Goal: Task Accomplishment & Management: Manage account settings

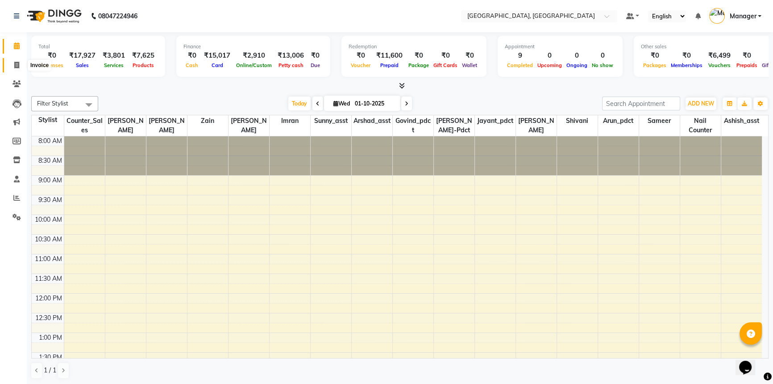
click at [14, 63] on icon at bounding box center [16, 65] width 5 height 7
select select "service"
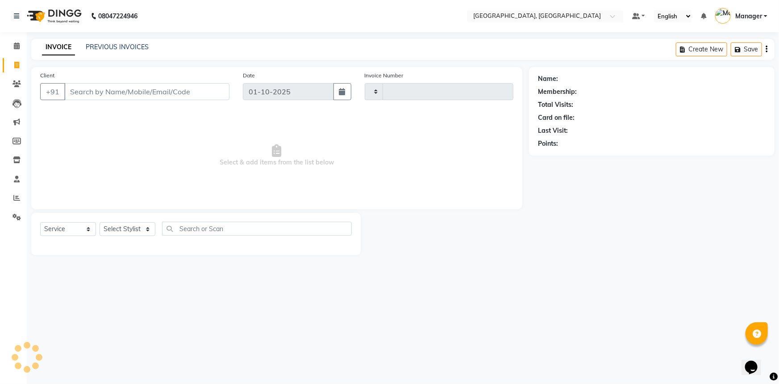
type input "3704"
select select "8574"
click at [98, 92] on input "Client" at bounding box center [146, 91] width 165 height 17
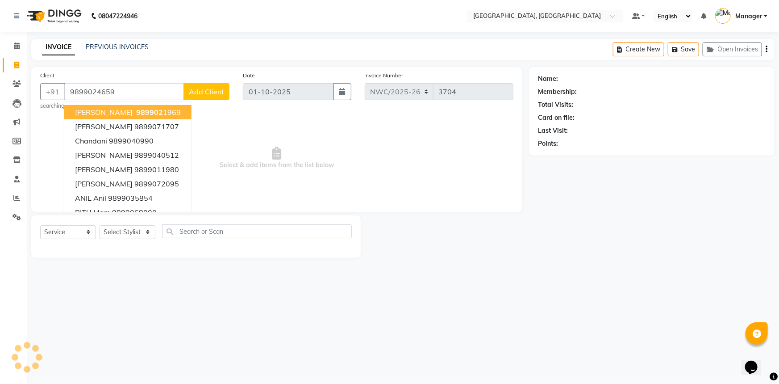
type input "9899024659"
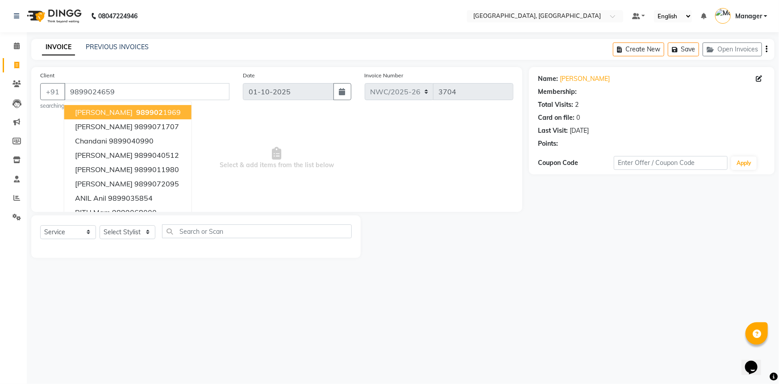
select select "1: Object"
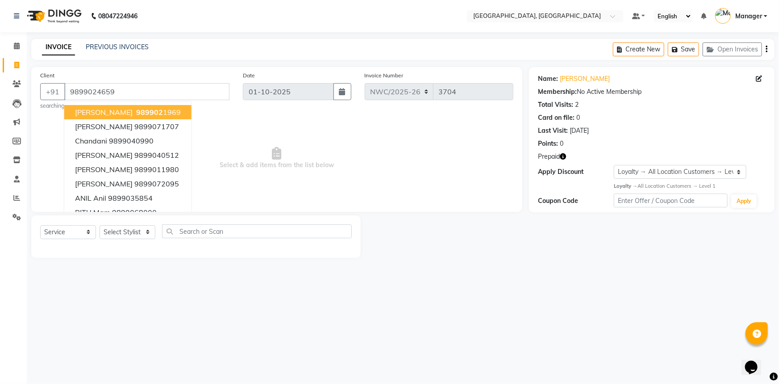
click at [304, 151] on span "Select & add items from the list below" at bounding box center [276, 157] width 473 height 89
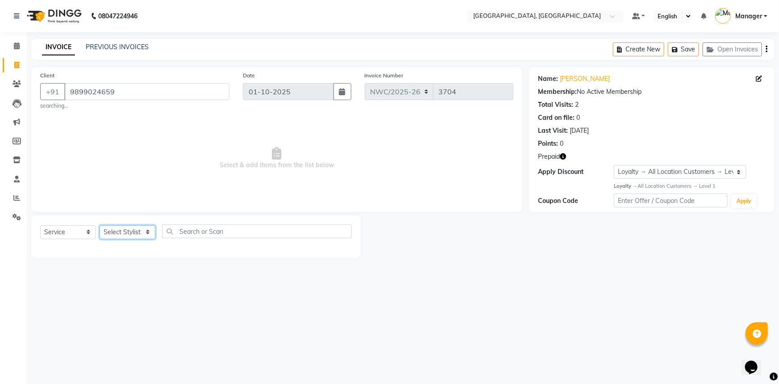
click at [115, 230] on select "Select Stylist [PERSON_NAME]-pdct Arshad_asst Arun_pdct Ashish_asst Counter_Sal…" at bounding box center [128, 232] width 56 height 14
select select "84834"
click at [100, 225] on select "Select Stylist [PERSON_NAME]-pdct Arshad_asst Arun_pdct Ashish_asst Counter_Sal…" at bounding box center [128, 232] width 56 height 14
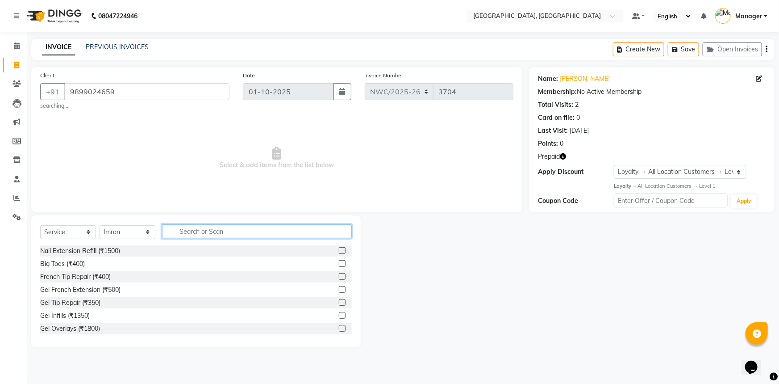
click at [189, 231] on input "text" at bounding box center [257, 231] width 190 height 14
type input "cut"
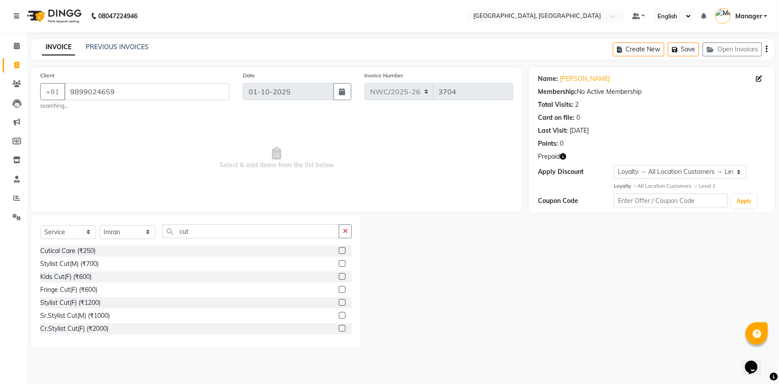
click at [339, 263] on label at bounding box center [342, 263] width 7 height 7
click at [339, 263] on input "checkbox" at bounding box center [342, 264] width 6 height 6
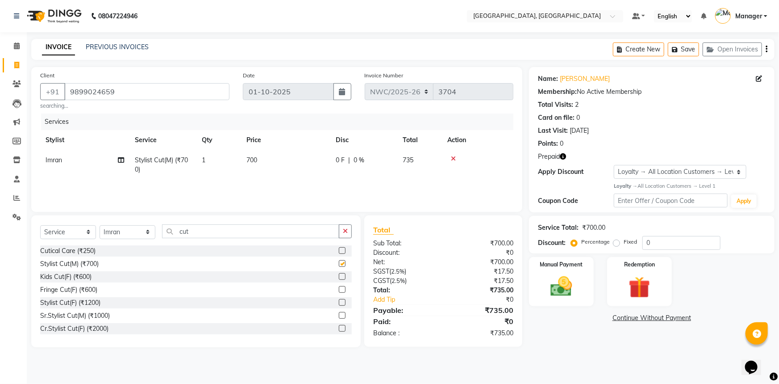
checkbox input "false"
drag, startPoint x: 195, startPoint y: 232, endPoint x: 152, endPoint y: 227, distance: 42.7
click at [152, 227] on div "Select Service Product Membership Package Voucher Prepaid Gift Card Select Styl…" at bounding box center [196, 234] width 312 height 21
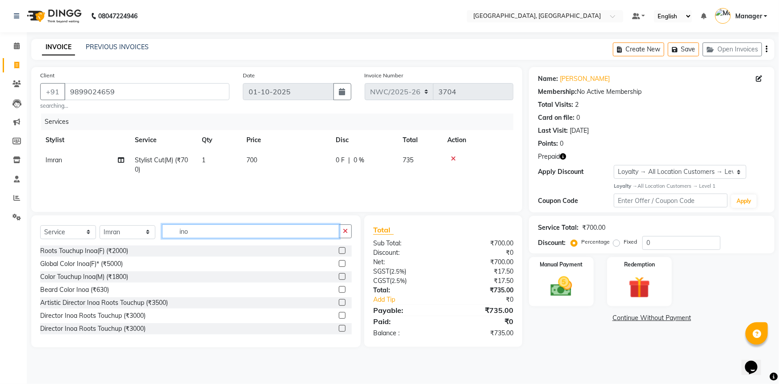
type input "ino"
click at [339, 251] on label at bounding box center [342, 250] width 7 height 7
click at [339, 251] on input "checkbox" at bounding box center [342, 251] width 6 height 6
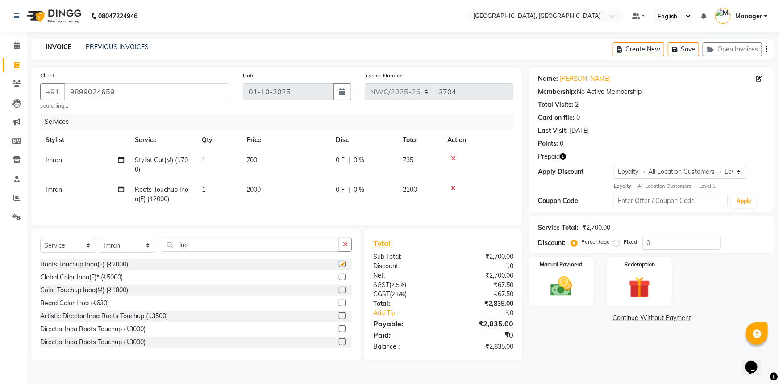
checkbox input "false"
click at [259, 164] on td "700" at bounding box center [285, 164] width 89 height 29
select select "84834"
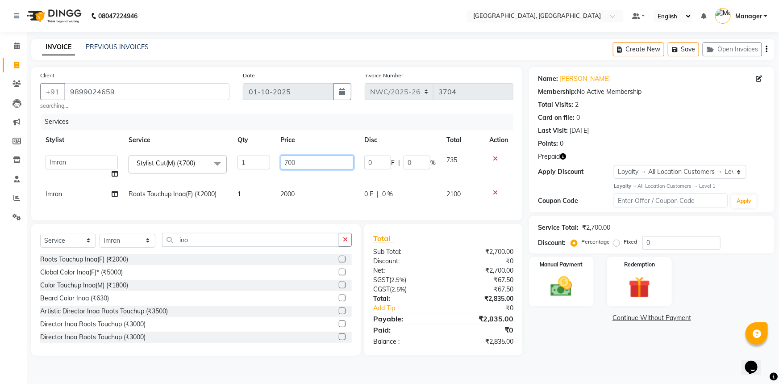
drag, startPoint x: 299, startPoint y: 159, endPoint x: 231, endPoint y: 151, distance: 68.3
click at [231, 151] on tr "[PERSON_NAME]-pdct Arshad_asst Arun_pdct Ashish_asst Counter_Sales [PERSON_NAME…" at bounding box center [276, 167] width 473 height 34
type input "500"
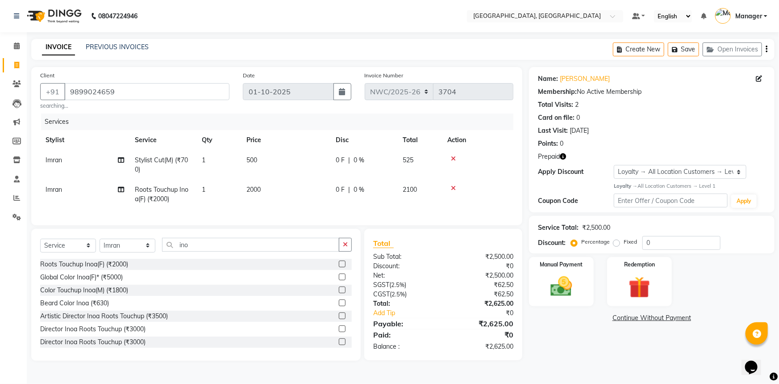
click at [311, 200] on td "2000" at bounding box center [285, 194] width 89 height 29
select select "84834"
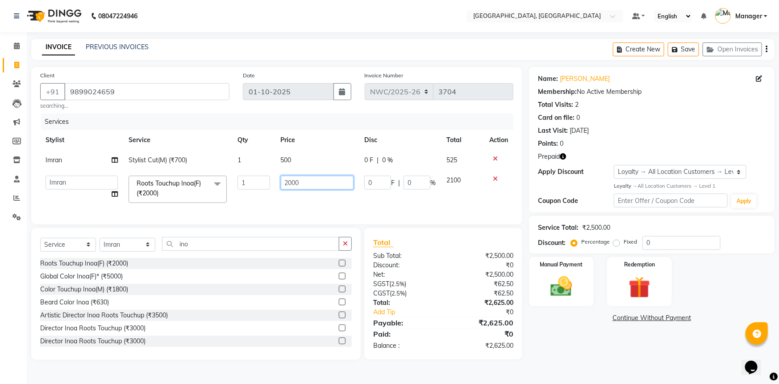
drag, startPoint x: 289, startPoint y: 181, endPoint x: 268, endPoint y: 178, distance: 21.7
click at [268, 178] on tr "Aneeta Ankush-pdct Arshad_asst Arun_pdct Ashish_asst Counter_Sales Faheem Govin…" at bounding box center [276, 189] width 473 height 38
type input "1500"
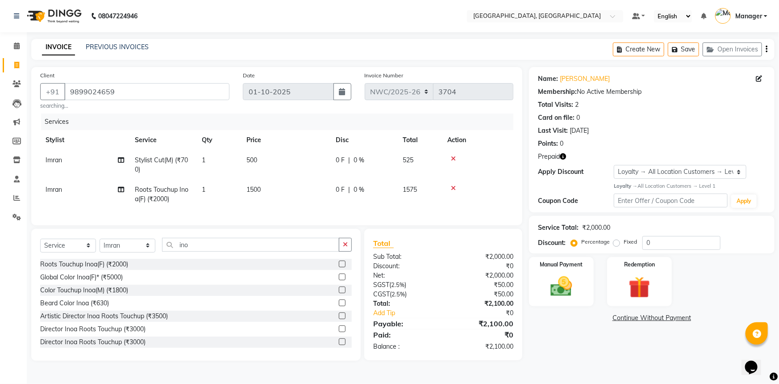
click at [639, 348] on div "Name: Ankur Bansal Membership: No Active Membership Total Visits: 2 Card on fil…" at bounding box center [655, 213] width 252 height 293
click at [630, 281] on img at bounding box center [640, 287] width 37 height 28
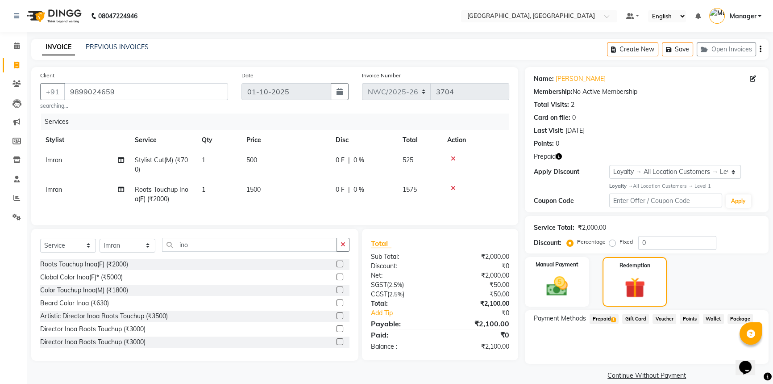
click at [605, 317] on span "Prepaid 1" at bounding box center [604, 318] width 29 height 10
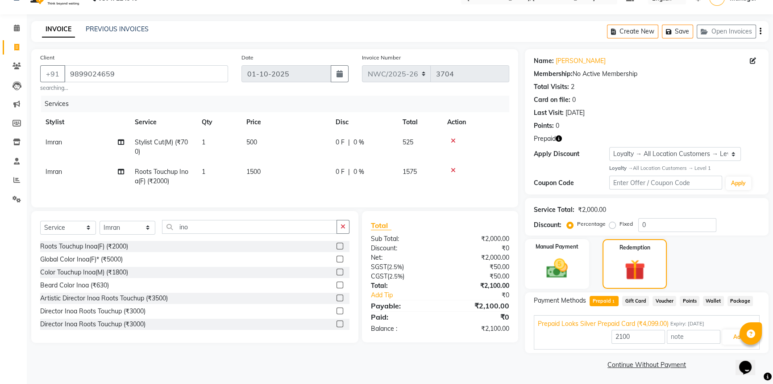
click at [559, 137] on icon "button" at bounding box center [559, 138] width 6 height 6
drag, startPoint x: 731, startPoint y: 332, endPoint x: 693, endPoint y: 310, distance: 44.0
click at [730, 330] on button "Add" at bounding box center [739, 336] width 33 height 15
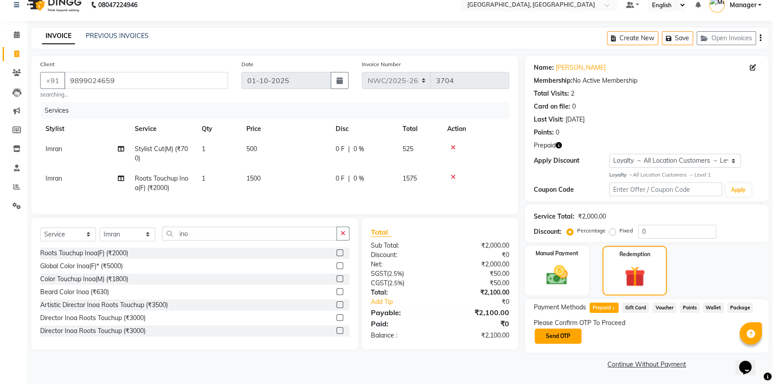
click at [563, 333] on button "Send OTP" at bounding box center [558, 335] width 47 height 15
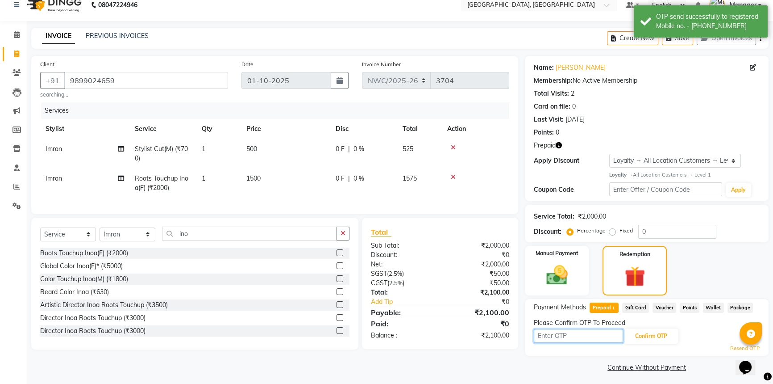
click at [560, 337] on input "text" at bounding box center [578, 336] width 89 height 14
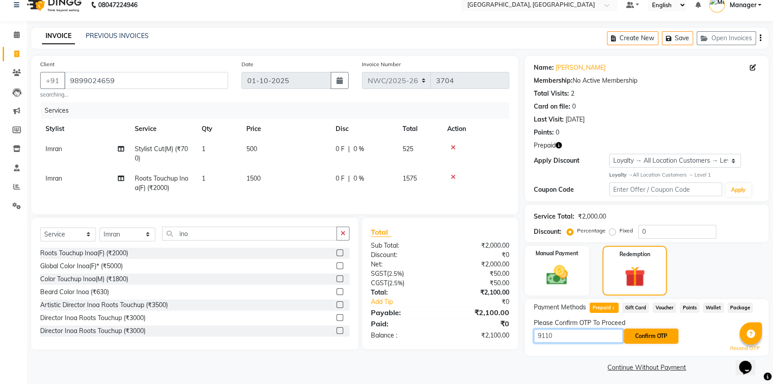
type input "9110"
click at [651, 335] on button "Confirm OTP" at bounding box center [651, 335] width 54 height 15
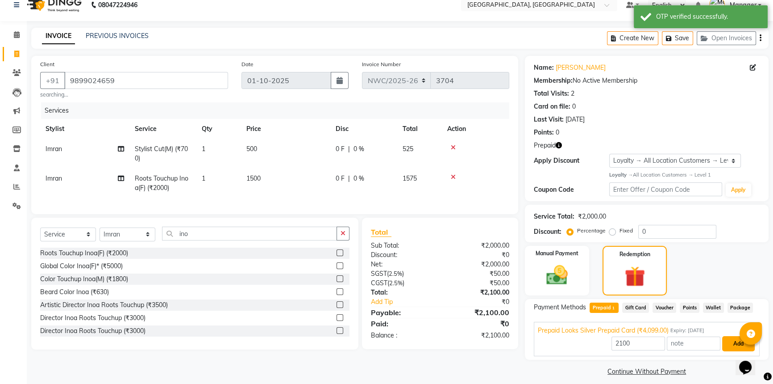
click at [731, 339] on button "Add" at bounding box center [739, 343] width 33 height 15
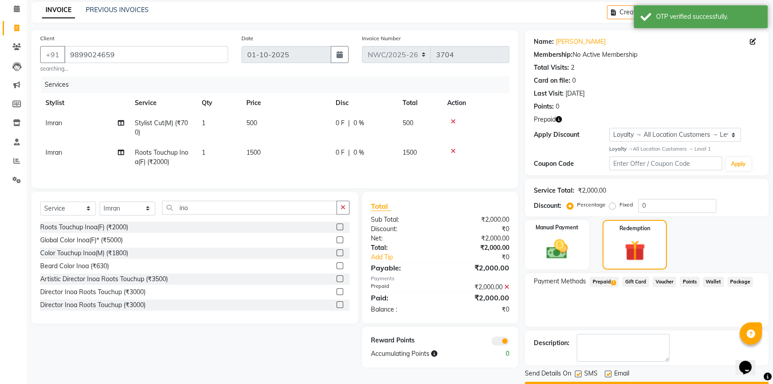
scroll to position [62, 0]
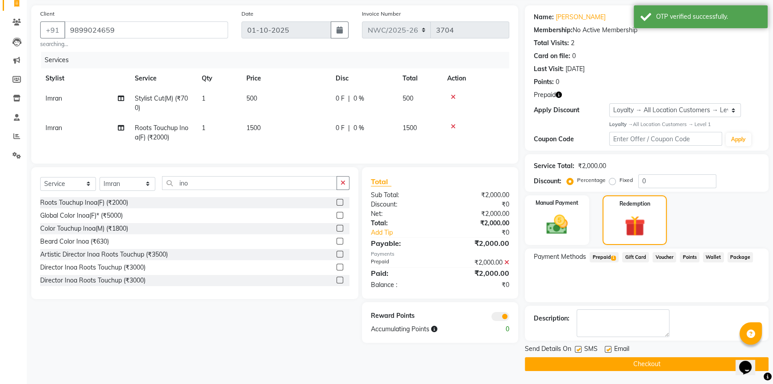
click at [655, 366] on button "Checkout" at bounding box center [647, 364] width 244 height 14
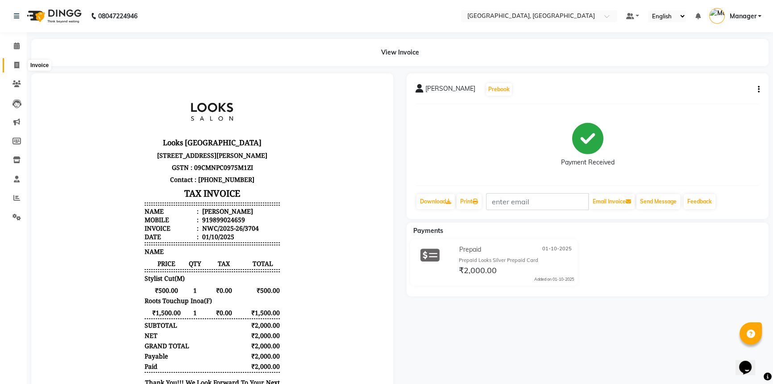
drag, startPoint x: 19, startPoint y: 63, endPoint x: 24, endPoint y: 65, distance: 4.7
click at [19, 63] on span at bounding box center [17, 65] width 16 height 10
select select "service"
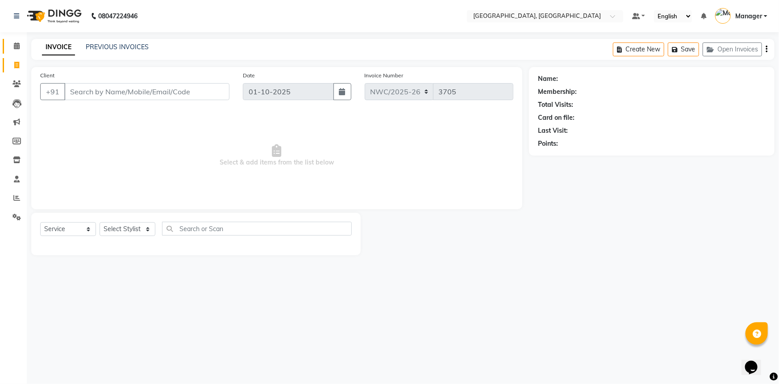
click at [19, 47] on icon at bounding box center [17, 45] width 6 height 7
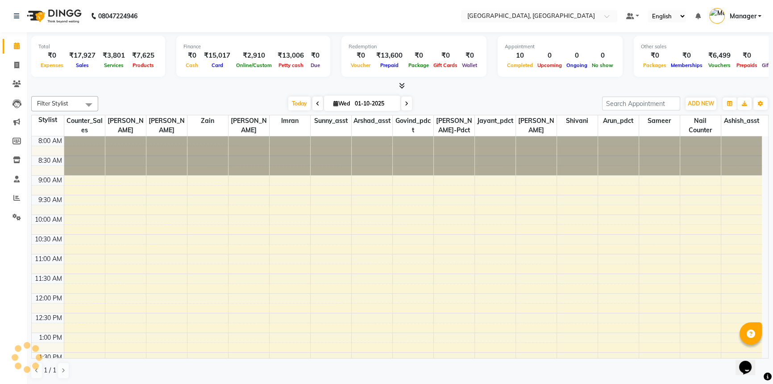
scroll to position [275, 0]
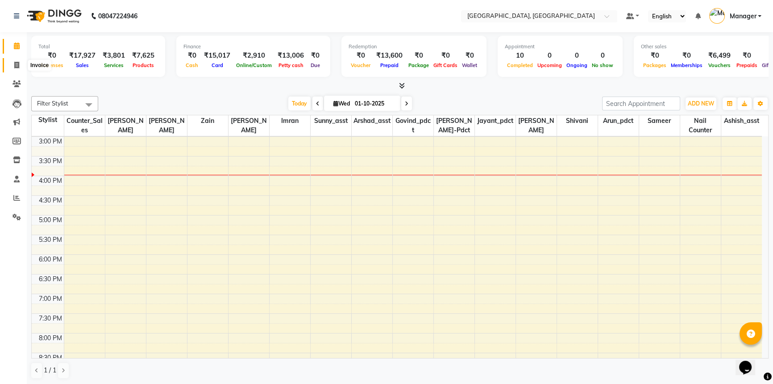
drag, startPoint x: 16, startPoint y: 67, endPoint x: 31, endPoint y: 70, distance: 15.9
click at [16, 67] on icon at bounding box center [16, 65] width 5 height 7
select select "service"
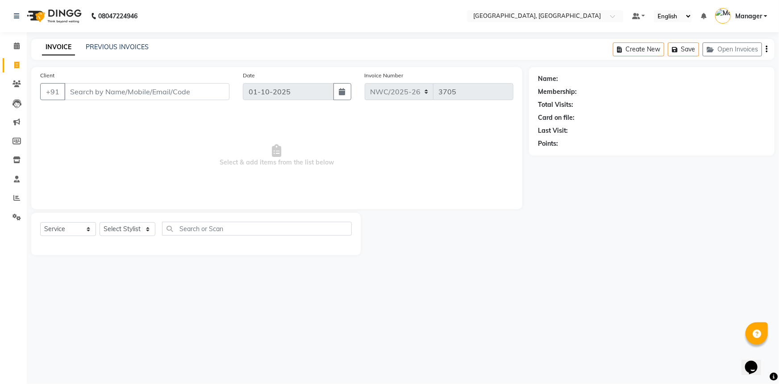
click at [114, 88] on input "Client" at bounding box center [146, 91] width 165 height 17
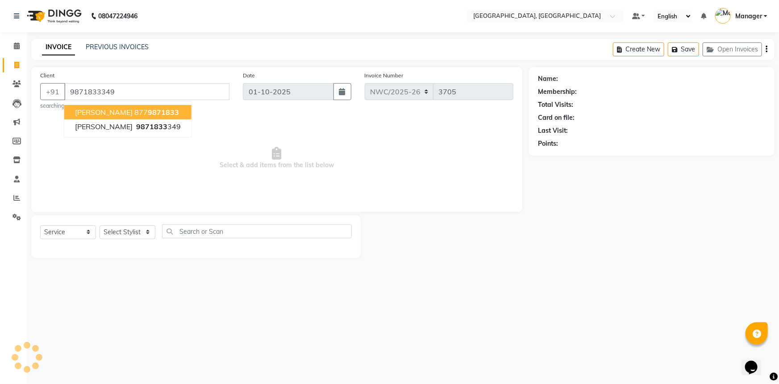
type input "9871833349"
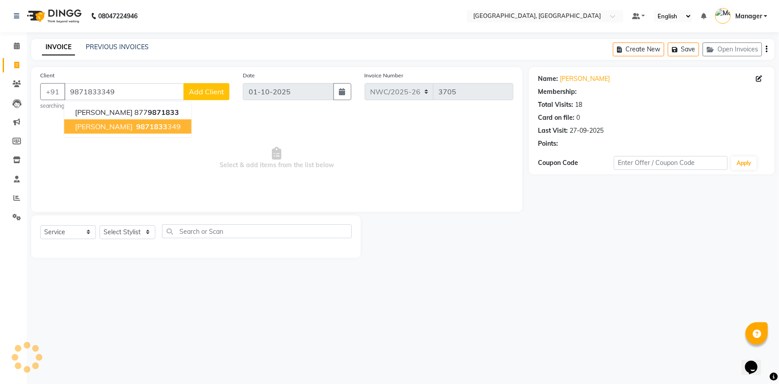
select select "1: Object"
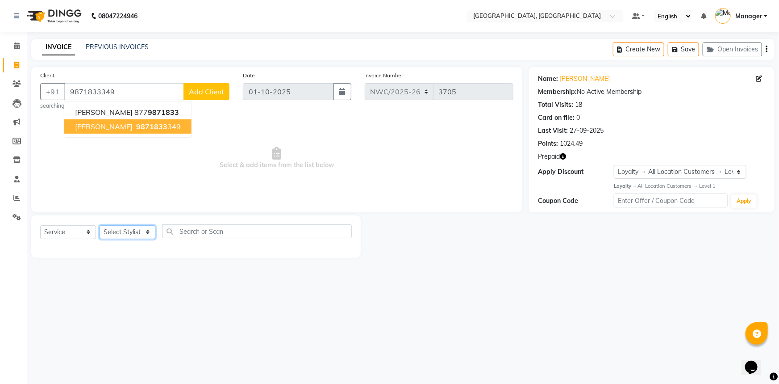
click at [127, 233] on select "Select Stylist [PERSON_NAME]-pdct Arshad_asst Arun_pdct Ashish_asst Counter_Sal…" at bounding box center [128, 232] width 56 height 14
select select "85322"
click at [100, 225] on select "Select Stylist [PERSON_NAME]-pdct Arshad_asst Arun_pdct Ashish_asst Counter_Sal…" at bounding box center [128, 232] width 56 height 14
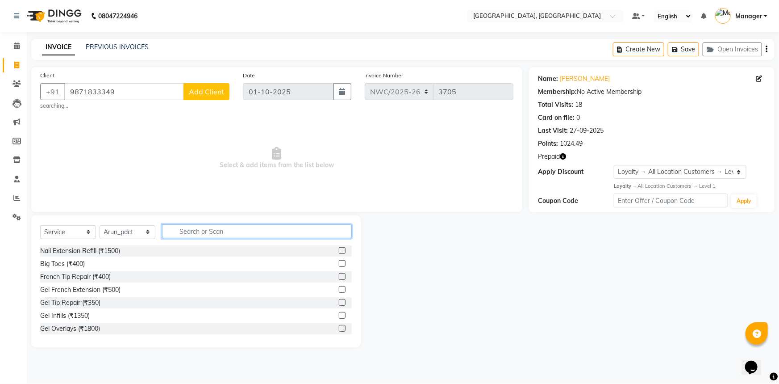
click at [202, 232] on input "text" at bounding box center [257, 231] width 190 height 14
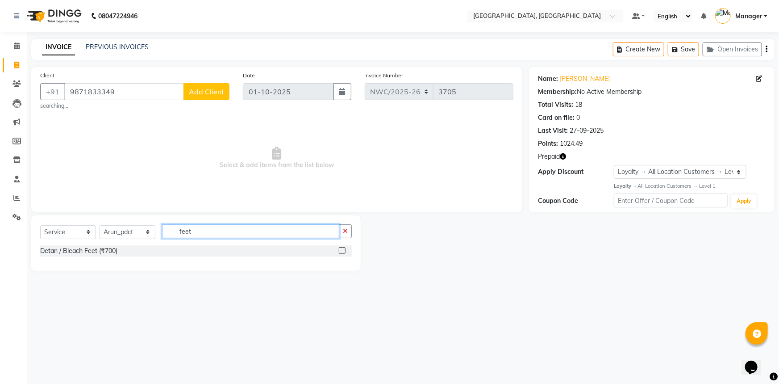
type input "feet"
click at [344, 252] on label at bounding box center [342, 250] width 7 height 7
click at [344, 252] on input "checkbox" at bounding box center [342, 251] width 6 height 6
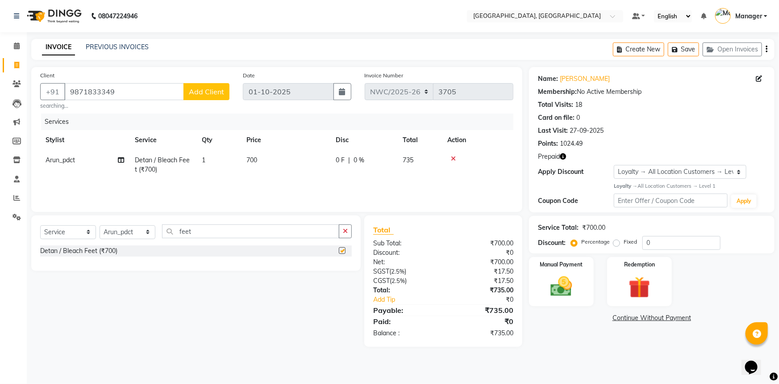
checkbox input "false"
click at [626, 275] on img at bounding box center [640, 287] width 37 height 28
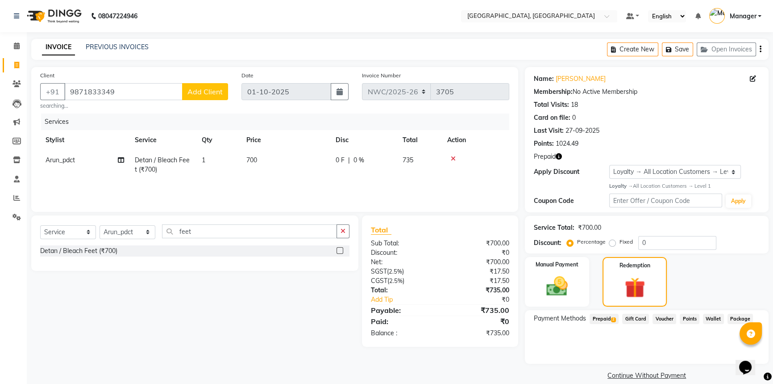
click at [611, 322] on span "Prepaid 2" at bounding box center [604, 318] width 29 height 10
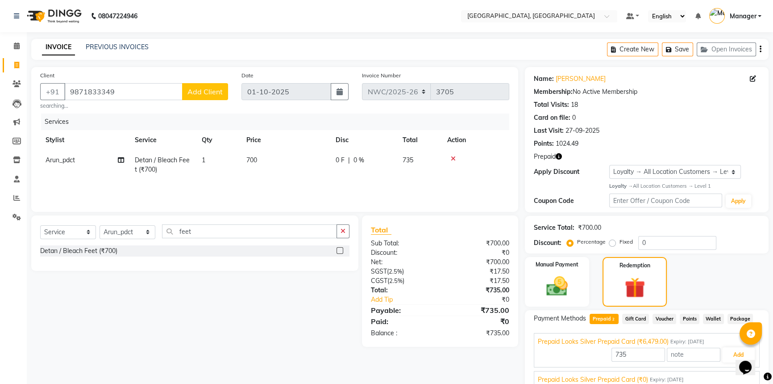
scroll to position [39, 0]
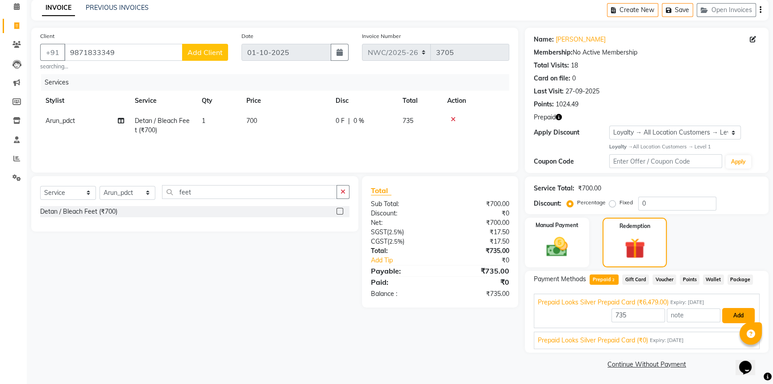
click at [732, 317] on button "Add" at bounding box center [739, 315] width 33 height 15
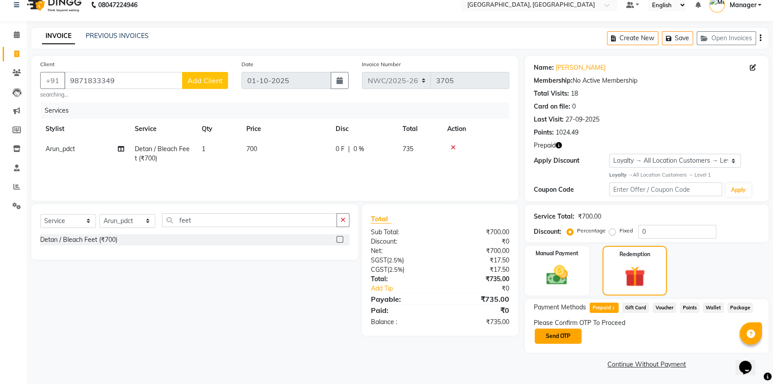
click at [564, 334] on button "Send OTP" at bounding box center [558, 335] width 47 height 15
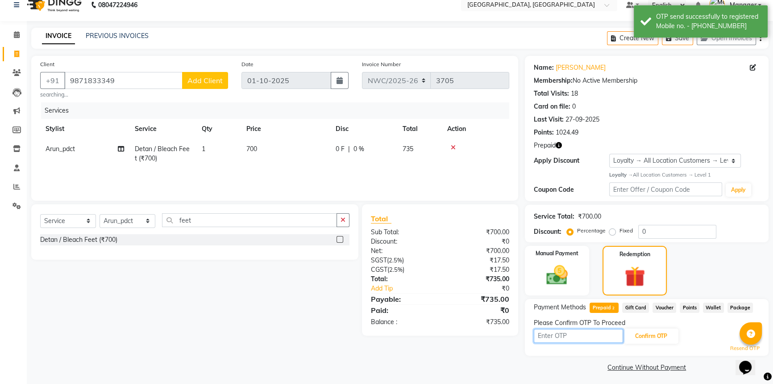
click at [557, 334] on input "text" at bounding box center [578, 336] width 89 height 14
type input "4924"
click at [652, 337] on button "Confirm OTP" at bounding box center [651, 335] width 54 height 15
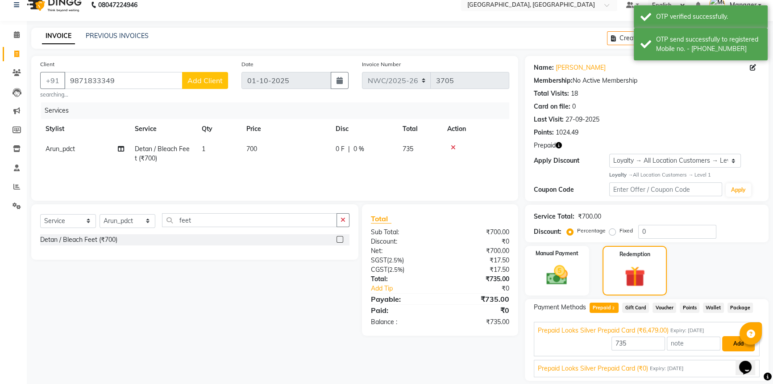
click at [728, 347] on button "Add" at bounding box center [739, 343] width 33 height 15
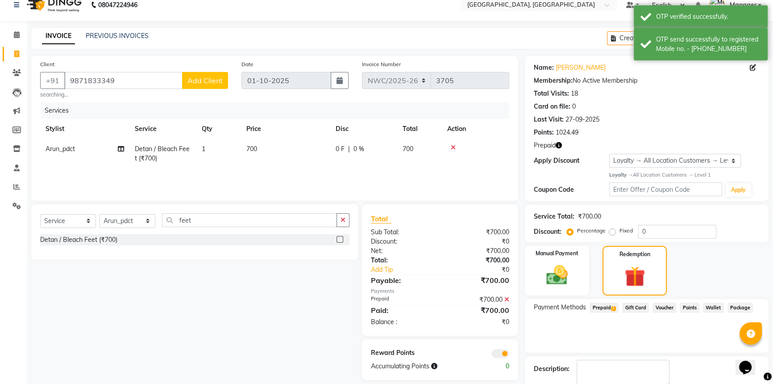
scroll to position [62, 0]
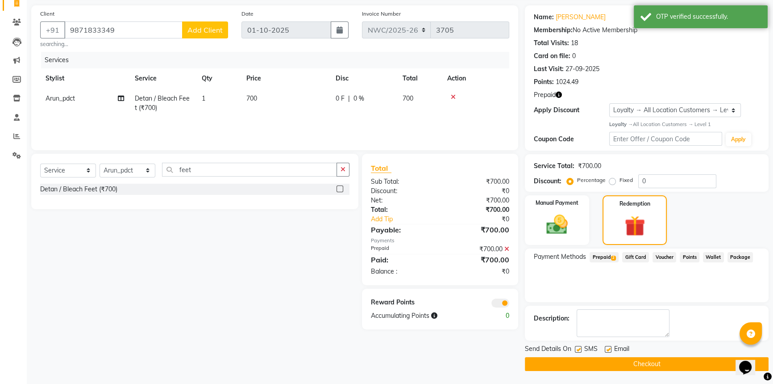
click at [615, 367] on button "Checkout" at bounding box center [647, 364] width 244 height 14
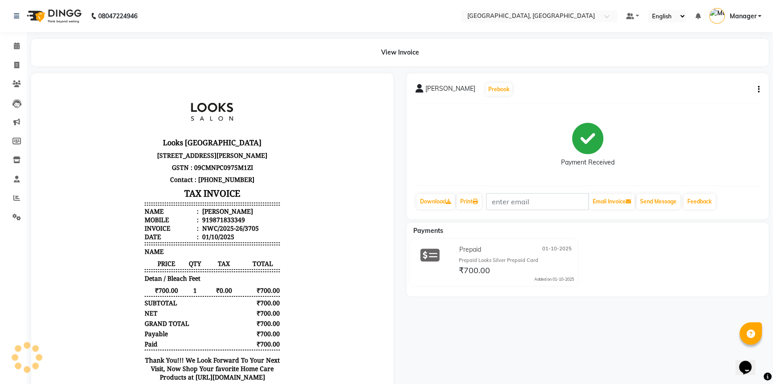
scroll to position [7, 0]
click at [19, 62] on icon at bounding box center [16, 65] width 5 height 7
select select "service"
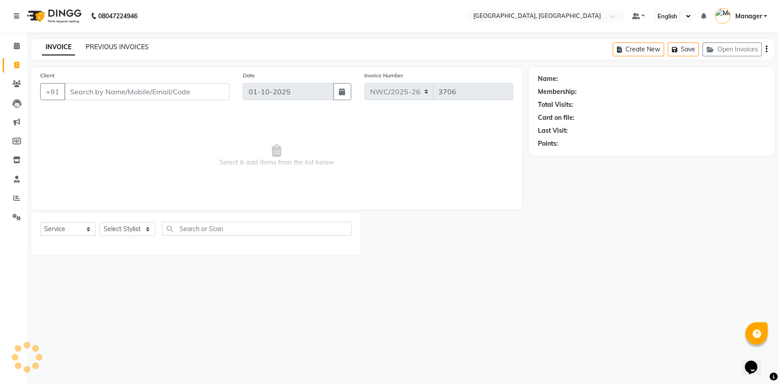
click at [131, 43] on link "PREVIOUS INVOICES" at bounding box center [117, 47] width 63 height 8
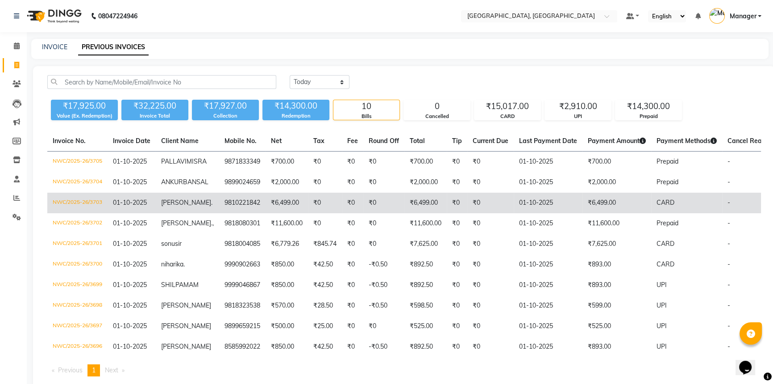
click at [315, 213] on td "₹0" at bounding box center [325, 202] width 34 height 21
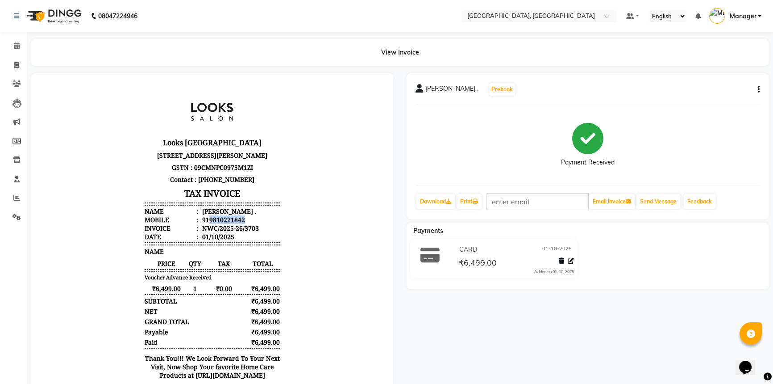
drag, startPoint x: 241, startPoint y: 254, endPoint x: 204, endPoint y: 253, distance: 37.5
click at [204, 224] on li "Mobile : 919810221842" at bounding box center [212, 219] width 135 height 8
copy div "9810221842"
click at [14, 49] on icon at bounding box center [17, 45] width 6 height 7
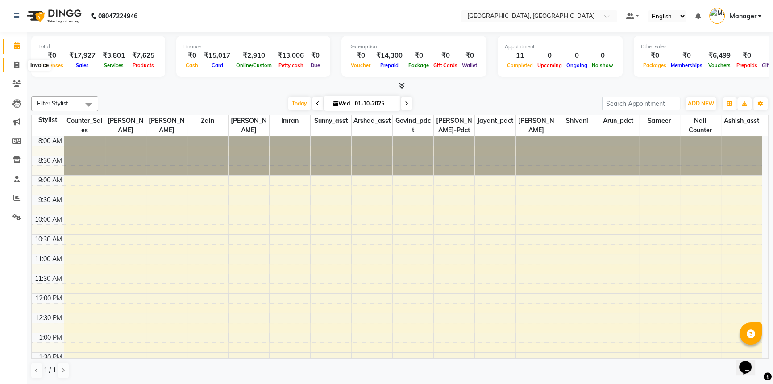
click at [17, 65] on icon at bounding box center [16, 65] width 5 height 7
select select "service"
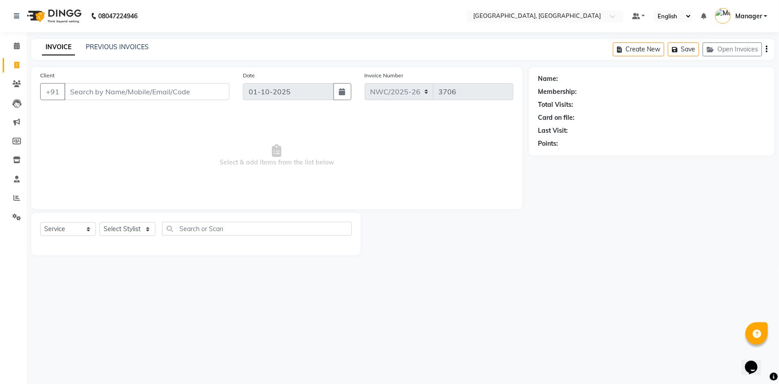
click at [180, 94] on input "Client" at bounding box center [146, 91] width 165 height 17
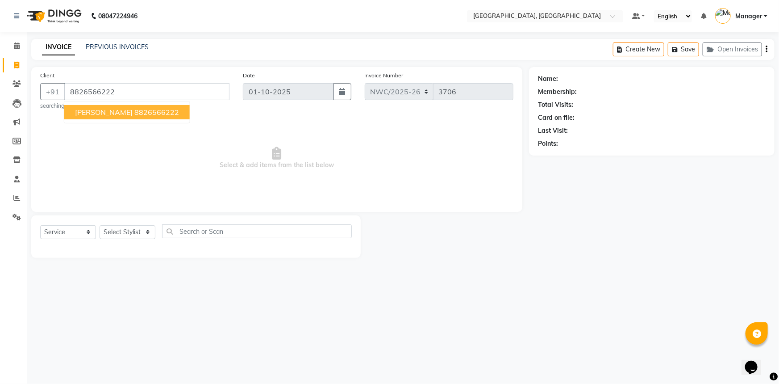
type input "8826566222"
select select "1: Object"
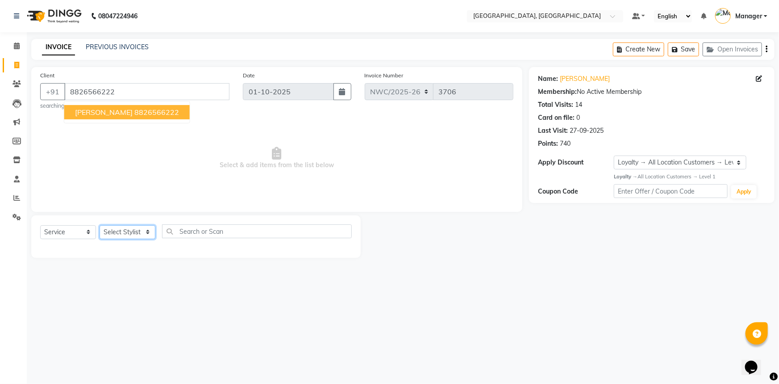
drag, startPoint x: 132, startPoint y: 233, endPoint x: 131, endPoint y: 227, distance: 5.8
click at [132, 233] on select "Select Stylist [PERSON_NAME]-pdct Arshad_asst Arun_pdct Ashish_asst Counter_Sal…" at bounding box center [128, 232] width 56 height 14
select select "84834"
click at [100, 225] on select "Select Stylist [PERSON_NAME]-pdct Arshad_asst Arun_pdct Ashish_asst Counter_Sal…" at bounding box center [128, 232] width 56 height 14
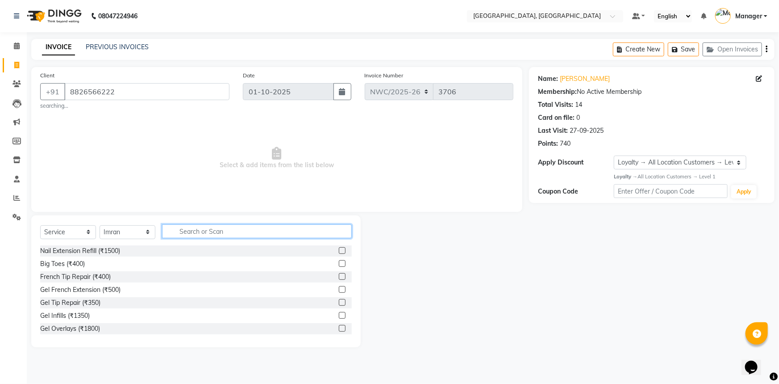
click at [192, 231] on input "text" at bounding box center [257, 231] width 190 height 14
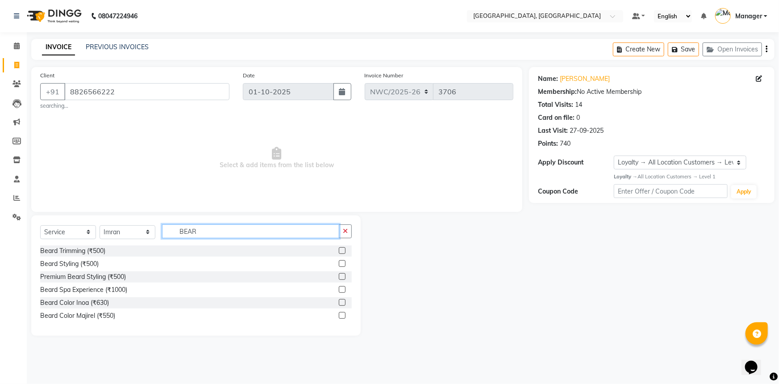
type input "BEAR"
click at [342, 250] on label at bounding box center [342, 250] width 7 height 7
click at [342, 250] on input "checkbox" at bounding box center [342, 251] width 6 height 6
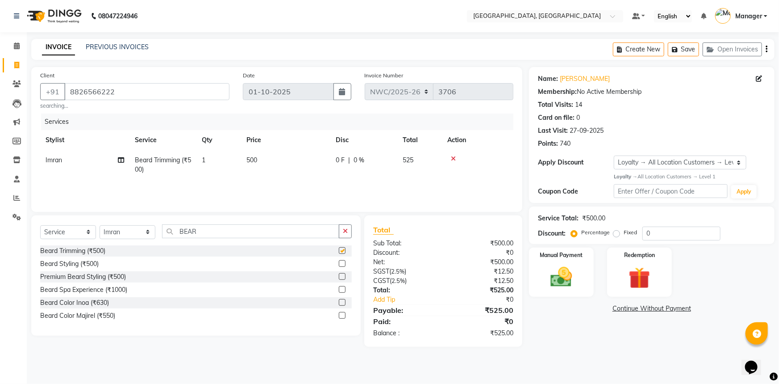
checkbox input "false"
click at [259, 168] on td "500" at bounding box center [285, 164] width 89 height 29
select select "84834"
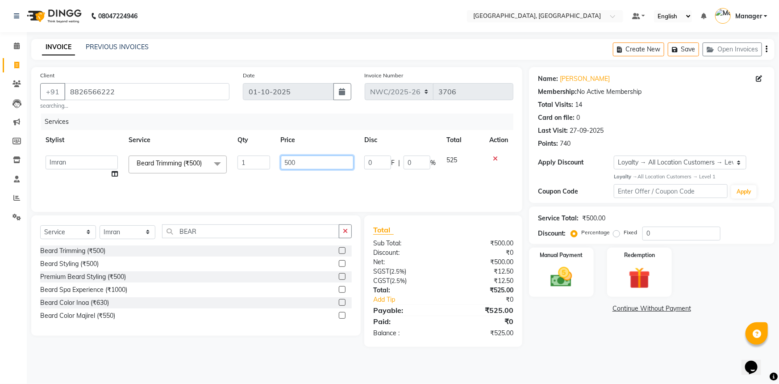
drag, startPoint x: 296, startPoint y: 160, endPoint x: 273, endPoint y: 165, distance: 23.0
click at [273, 165] on tr "[PERSON_NAME]-pdct Arshad_asst Arun_pdct Ashish_asst Counter_Sales [PERSON_NAME…" at bounding box center [276, 167] width 473 height 34
type input "350"
click at [240, 185] on div "Services Stylist Service Qty Price Disc Total Action [PERSON_NAME]-pdct Arshad_…" at bounding box center [276, 157] width 473 height 89
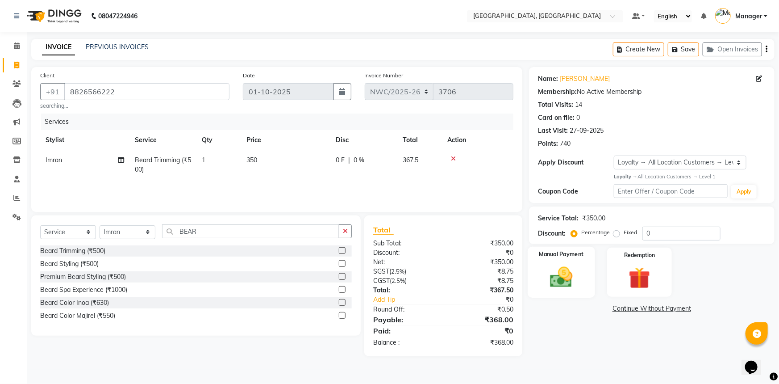
click at [583, 288] on div "Manual Payment" at bounding box center [561, 271] width 67 height 51
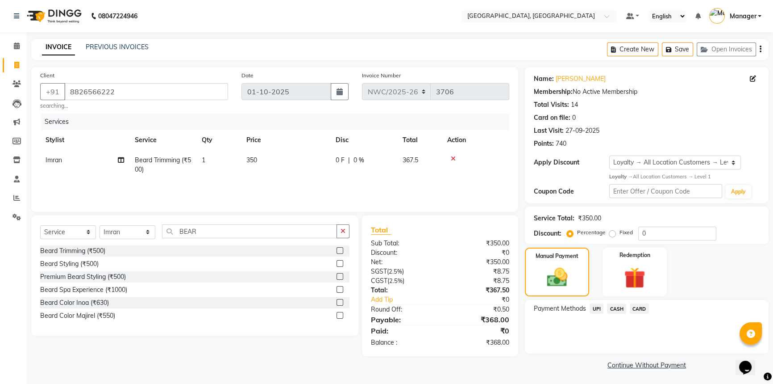
click at [616, 308] on span "CASH" at bounding box center [616, 308] width 19 height 10
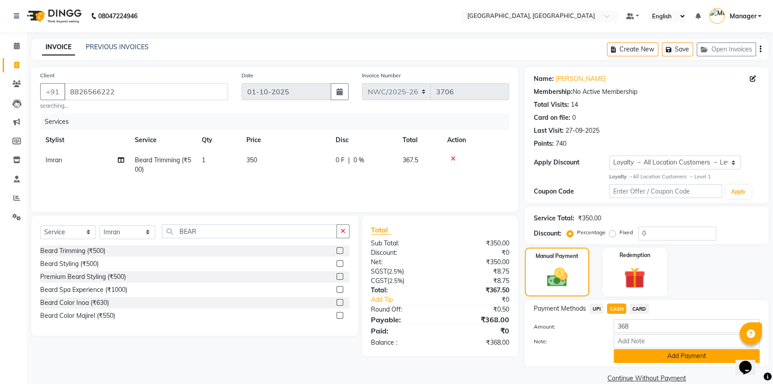
click at [667, 353] on button "Add Payment" at bounding box center [687, 356] width 146 height 14
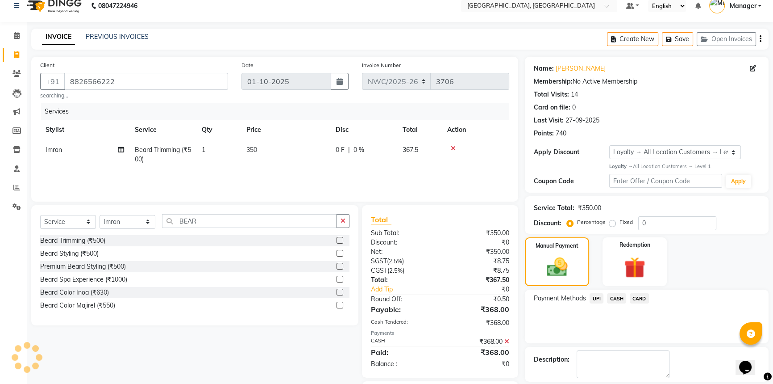
scroll to position [63, 0]
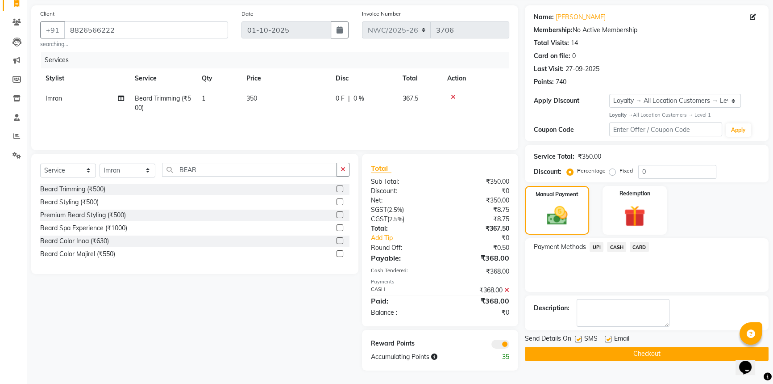
click at [664, 352] on button "Checkout" at bounding box center [647, 354] width 244 height 14
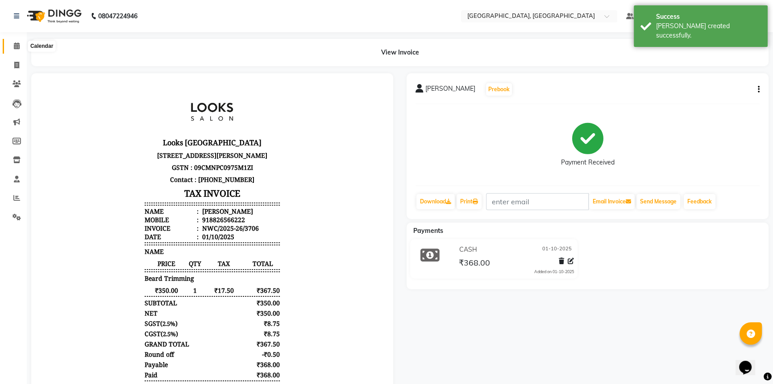
click at [20, 42] on span at bounding box center [17, 46] width 16 height 10
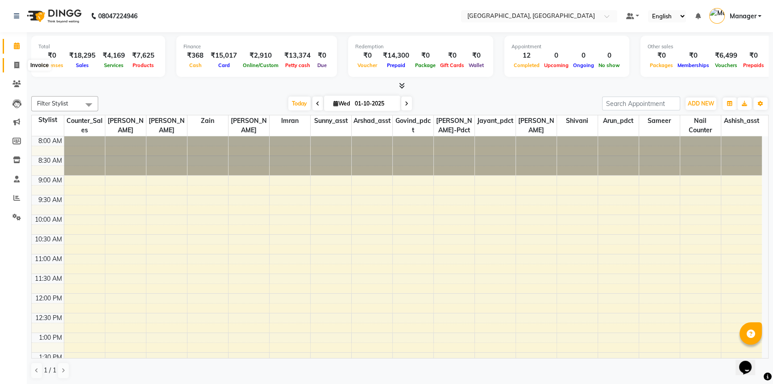
click at [17, 65] on icon at bounding box center [16, 65] width 5 height 7
select select "service"
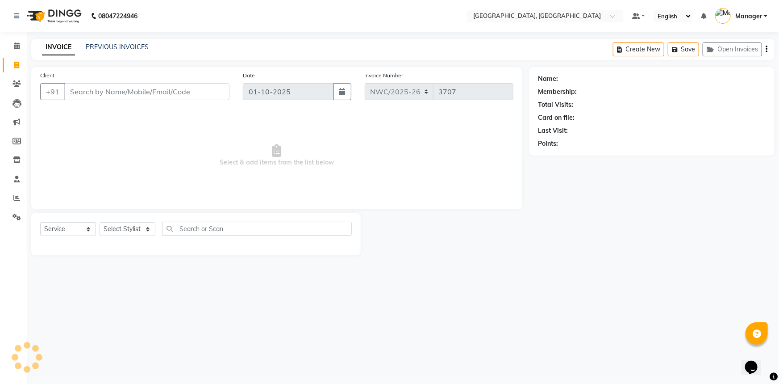
click at [138, 98] on input "Client" at bounding box center [146, 91] width 165 height 17
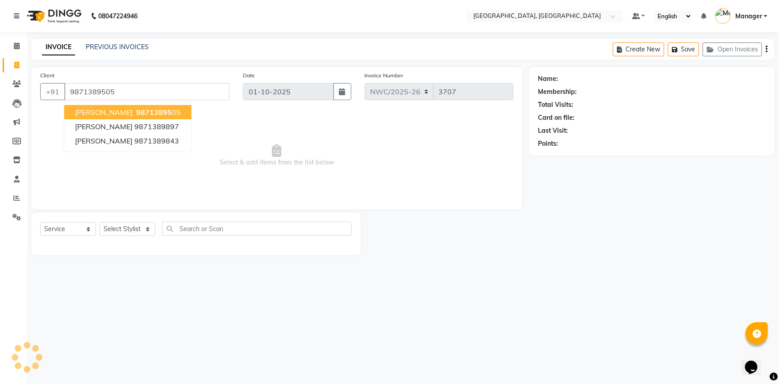
type input "9871389505"
select select "1: Object"
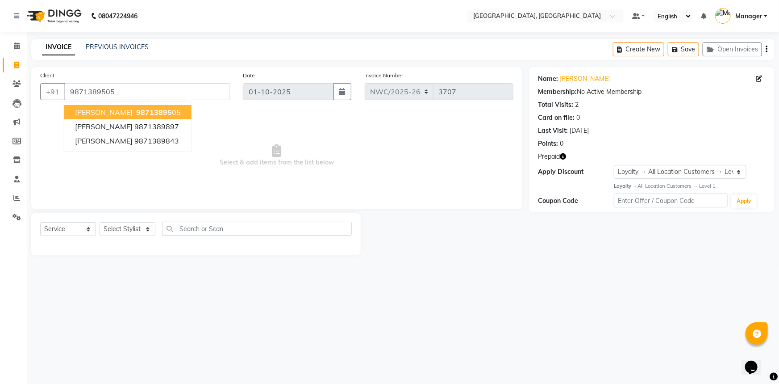
click at [563, 154] on icon "button" at bounding box center [563, 156] width 6 height 6
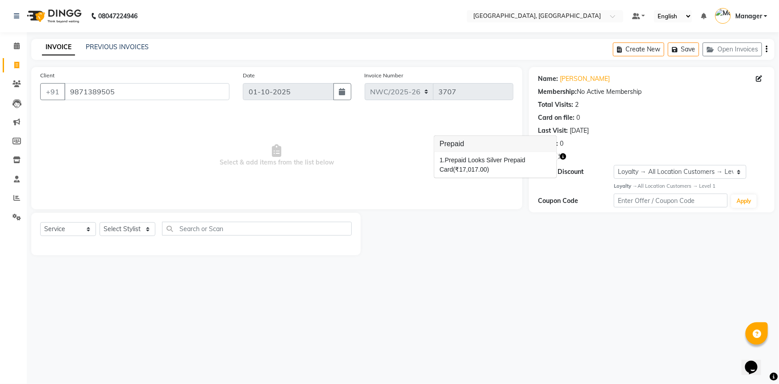
click at [113, 222] on div "Select Service Product Membership Package Voucher Prepaid Gift Card Select Styl…" at bounding box center [196, 234] width 330 height 42
click at [117, 229] on select "Select Stylist [PERSON_NAME]-pdct Arshad_asst Arun_pdct Ashish_asst Counter_Sal…" at bounding box center [128, 229] width 56 height 14
select select "84833"
click at [100, 222] on select "Select Stylist [PERSON_NAME]-pdct Arshad_asst Arun_pdct Ashish_asst Counter_Sal…" at bounding box center [128, 229] width 56 height 14
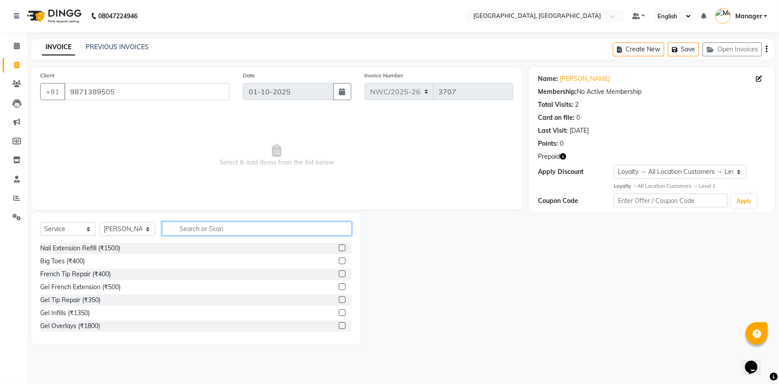
click at [209, 225] on input "text" at bounding box center [257, 228] width 190 height 14
type input "TOU"
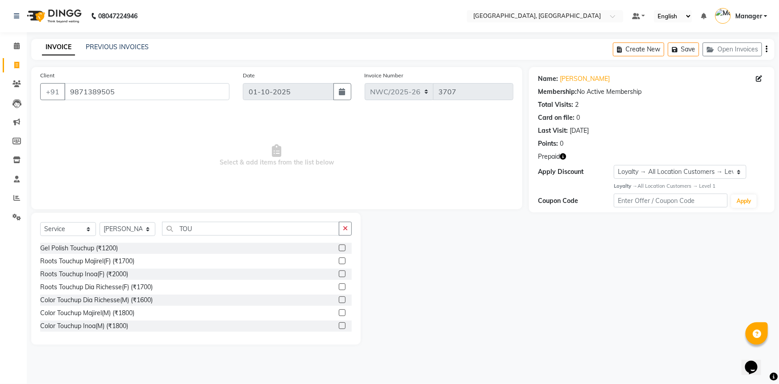
click at [339, 274] on label at bounding box center [342, 273] width 7 height 7
click at [339, 274] on input "checkbox" at bounding box center [342, 274] width 6 height 6
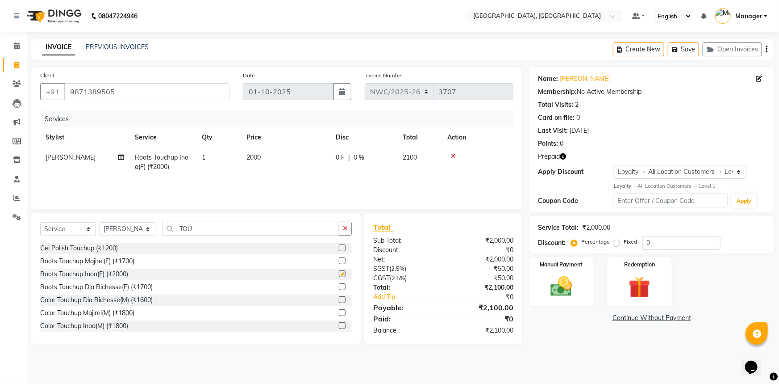
checkbox input "false"
click at [256, 161] on span "2000" at bounding box center [253, 157] width 14 height 8
select select "84833"
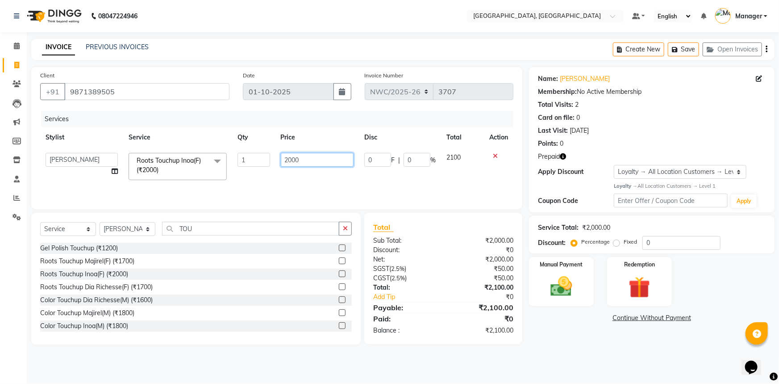
drag, startPoint x: 272, startPoint y: 159, endPoint x: 274, endPoint y: 174, distance: 14.4
click at [271, 170] on tr "Aneeta Ankush-pdct Arshad_asst Arun_pdct Ashish_asst Counter_Sales Faheem Govin…" at bounding box center [276, 166] width 473 height 38
type input "1500"
click at [274, 174] on tr "Aneeta Ankush-pdct Arshad_asst Arun_pdct Ashish_asst Counter_Sales Faheem Govin…" at bounding box center [276, 166] width 473 height 38
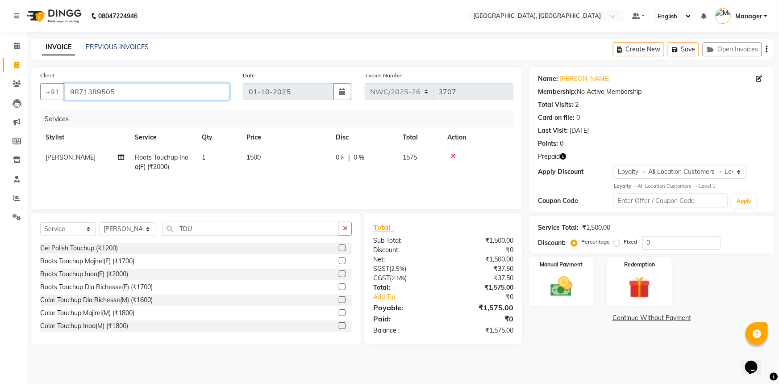
drag, startPoint x: 117, startPoint y: 90, endPoint x: 50, endPoint y: 79, distance: 66.9
click at [50, 79] on div "Client +91 9871389505" at bounding box center [134, 89] width 203 height 37
click at [114, 120] on div "Services" at bounding box center [280, 119] width 479 height 17
click at [654, 289] on img at bounding box center [640, 287] width 37 height 28
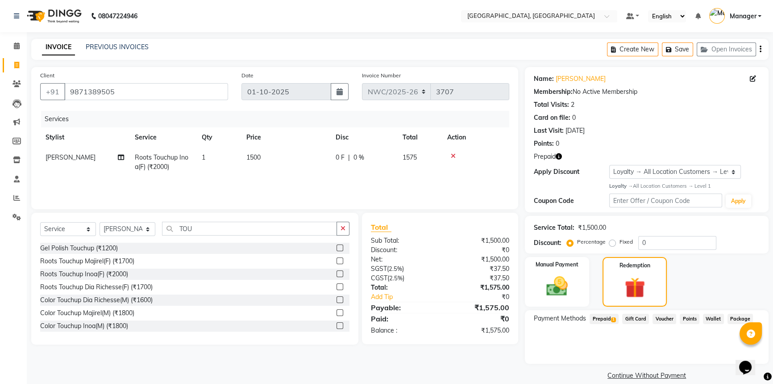
click at [602, 319] on span "Prepaid 1" at bounding box center [604, 318] width 29 height 10
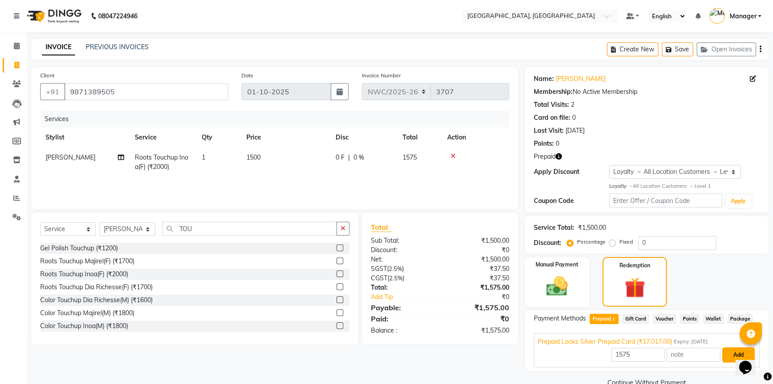
click at [730, 355] on button "Add" at bounding box center [739, 354] width 33 height 15
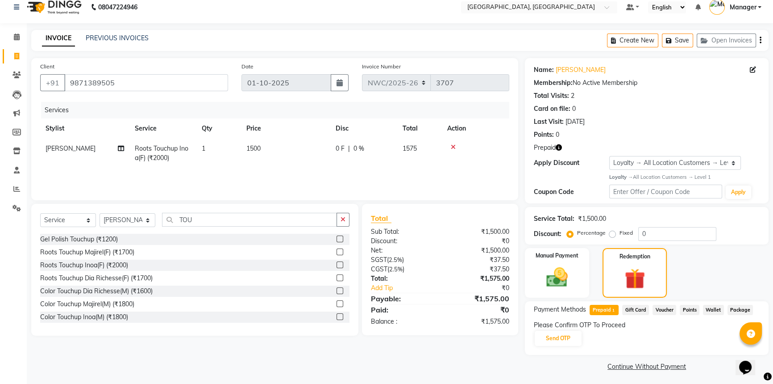
scroll to position [11, 0]
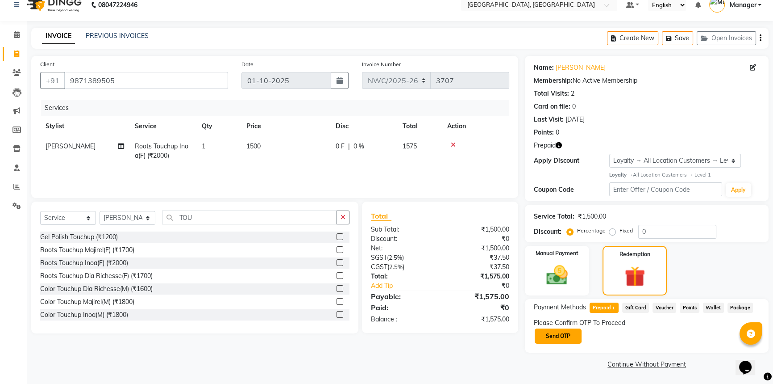
click at [572, 334] on button "Send OTP" at bounding box center [558, 335] width 47 height 15
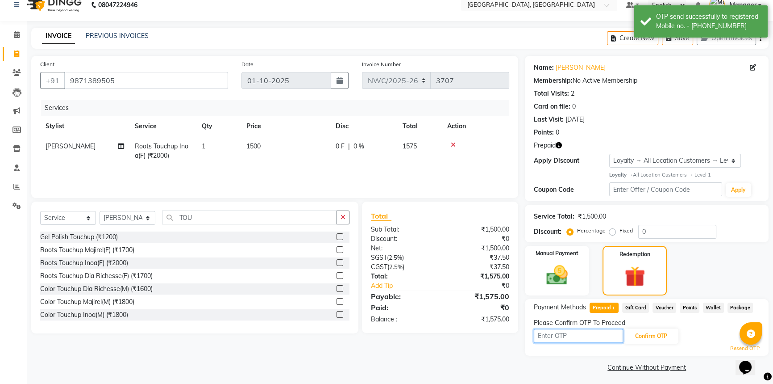
click at [589, 335] on input "text" at bounding box center [578, 336] width 89 height 14
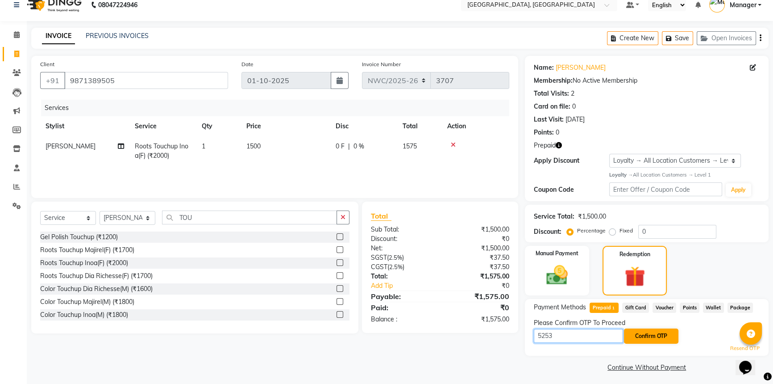
type input "5253"
click at [666, 340] on button "Confirm OTP" at bounding box center [651, 335] width 54 height 15
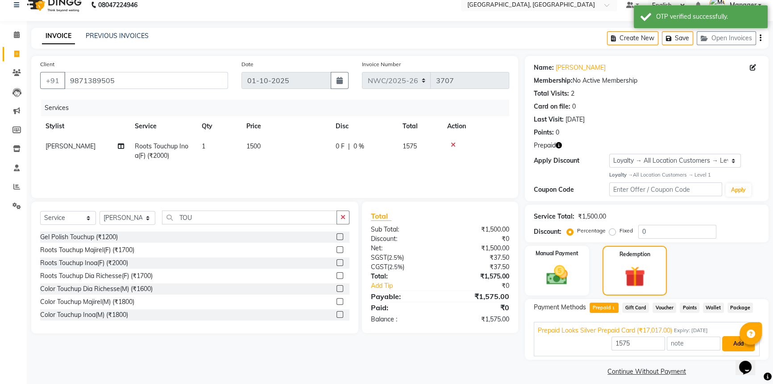
click at [730, 342] on button "Add" at bounding box center [739, 343] width 33 height 15
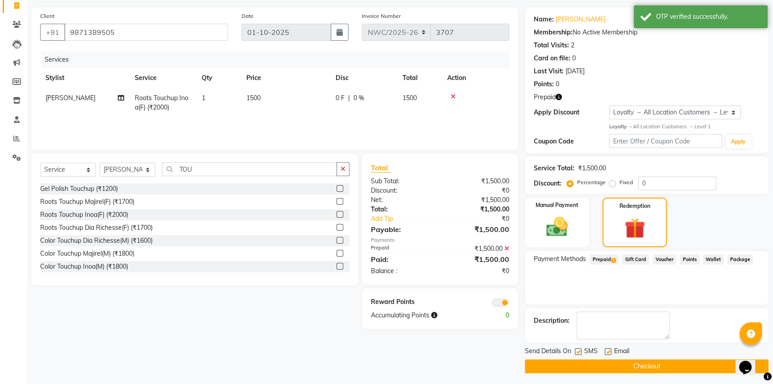
scroll to position [62, 0]
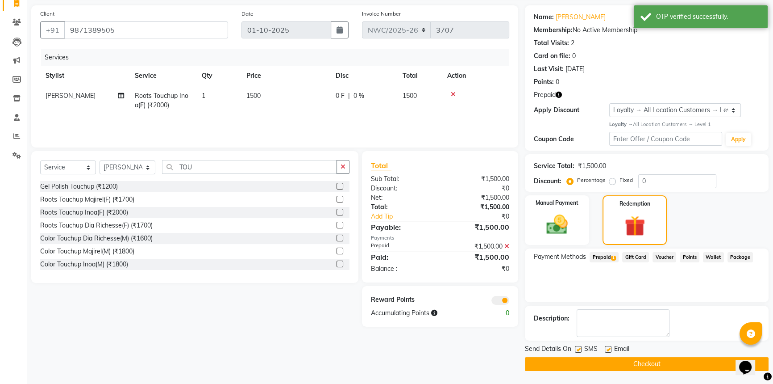
click at [616, 363] on button "Checkout" at bounding box center [647, 364] width 244 height 14
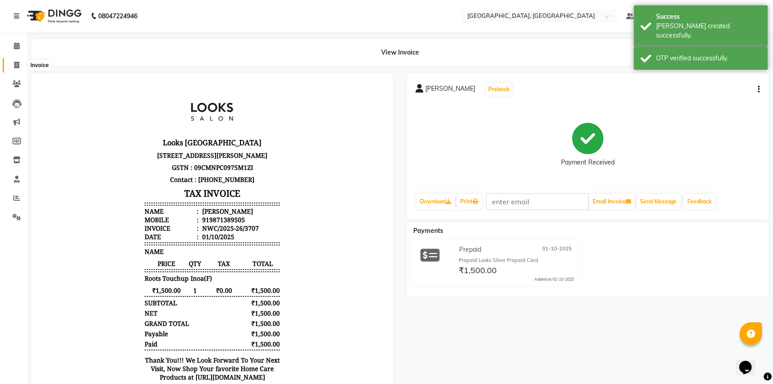
drag, startPoint x: 15, startPoint y: 66, endPoint x: 23, endPoint y: 67, distance: 8.5
click at [15, 66] on icon at bounding box center [16, 65] width 5 height 7
select select "service"
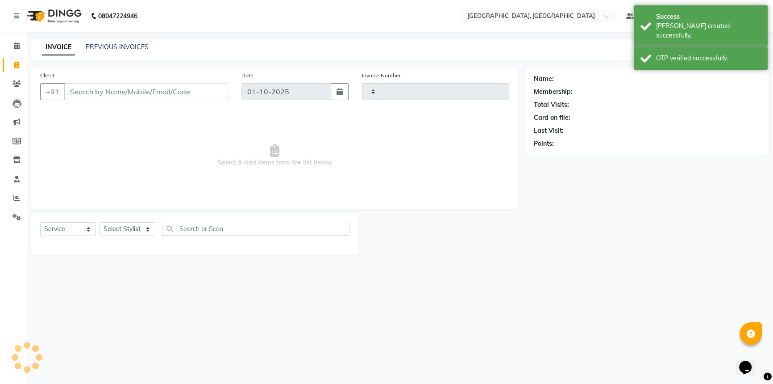
type input "3708"
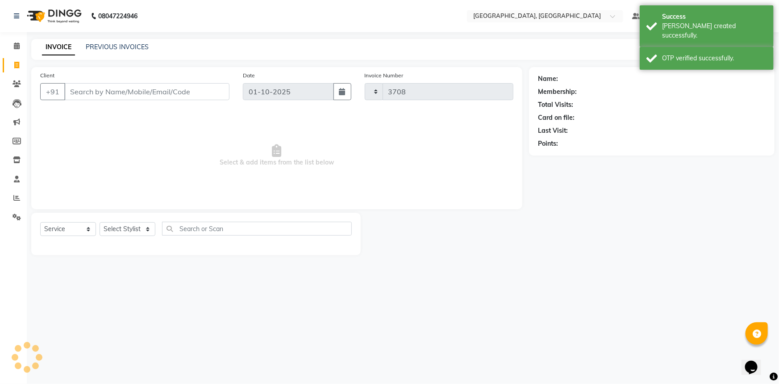
select select "8574"
click at [87, 92] on input "Client" at bounding box center [146, 91] width 165 height 17
type input "9871389505"
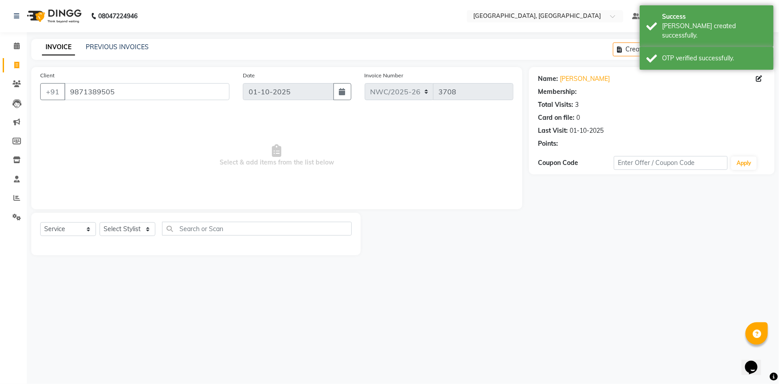
select select "1: Object"
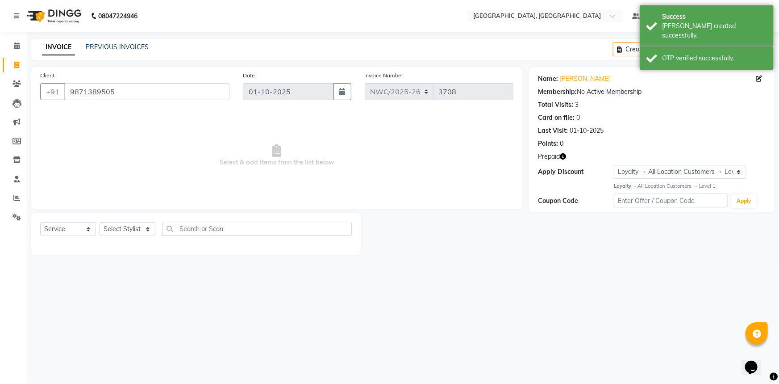
click at [565, 158] on icon "button" at bounding box center [563, 156] width 6 height 6
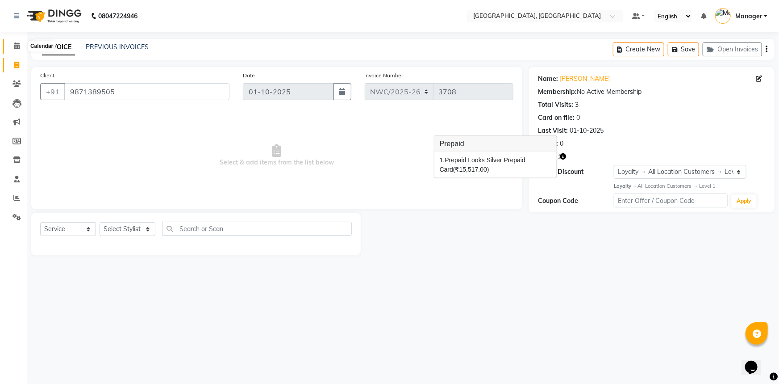
click at [14, 46] on icon at bounding box center [17, 45] width 6 height 7
click at [17, 46] on icon at bounding box center [17, 45] width 6 height 7
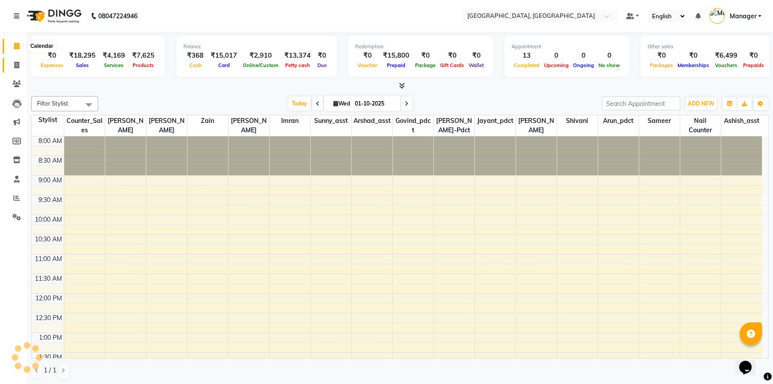
drag, startPoint x: 15, startPoint y: 46, endPoint x: 21, endPoint y: 61, distance: 15.8
click at [15, 46] on icon at bounding box center [17, 45] width 6 height 7
click at [166, 92] on div "Filter Stylist Select All Aneeta Ankush-pdct Arshad_asst Arun_pdct Ashish_asst …" at bounding box center [400, 237] width 738 height 290
click at [17, 60] on span at bounding box center [17, 65] width 16 height 10
select select "service"
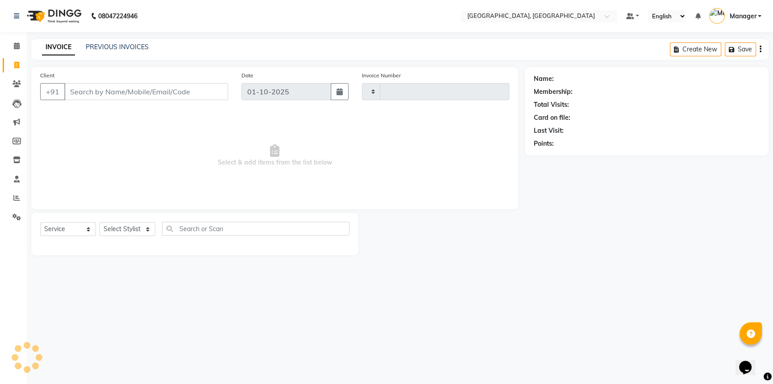
type input "3708"
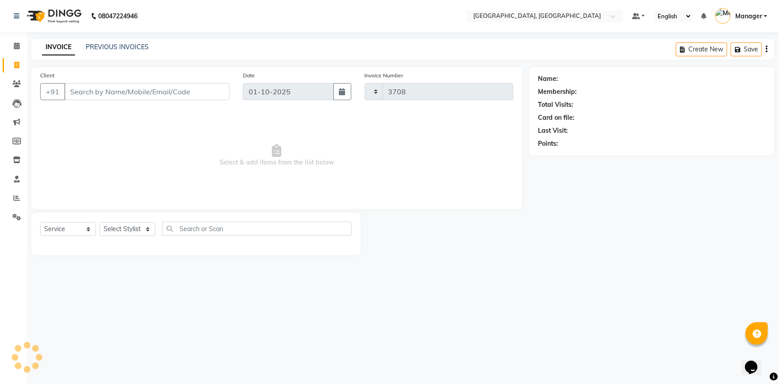
select select "8574"
click at [104, 88] on input "Client" at bounding box center [146, 91] width 165 height 17
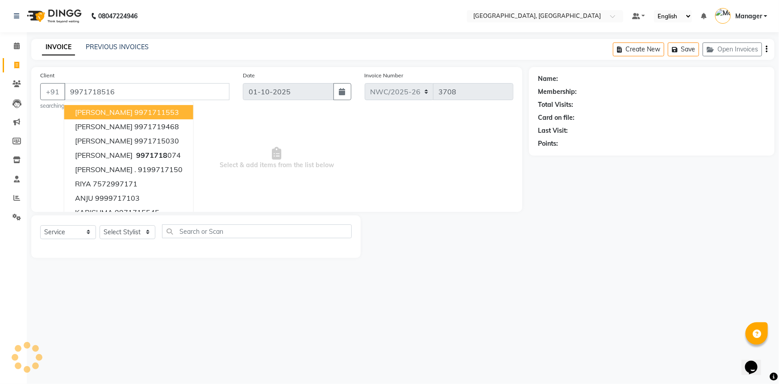
type input "9971718516"
select select "1: Object"
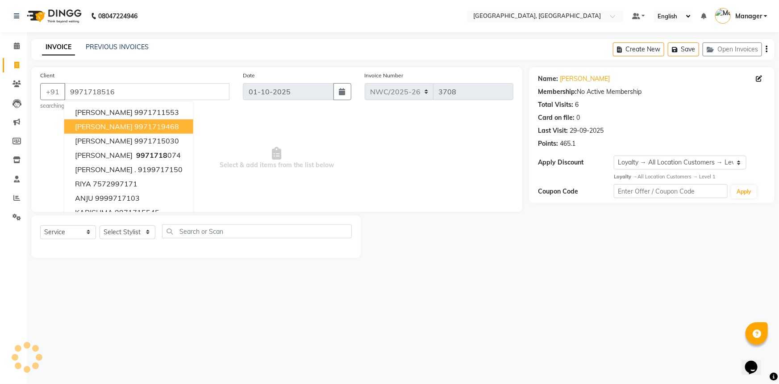
click at [295, 132] on span "Select & add items from the list below" at bounding box center [276, 157] width 473 height 89
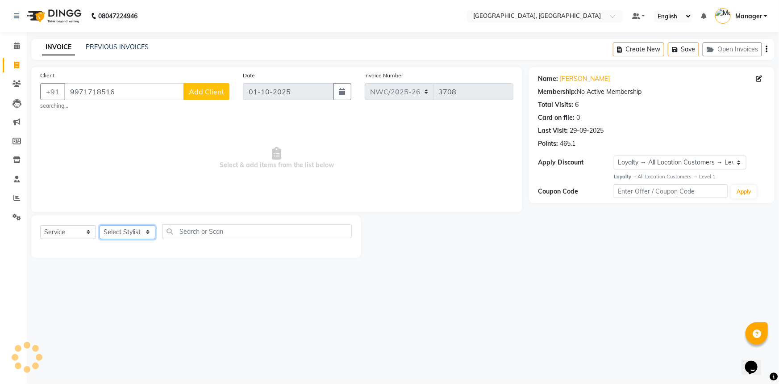
click at [122, 230] on select "Select Stylist" at bounding box center [128, 232] width 56 height 14
click at [138, 200] on span "Select & add items from the list below" at bounding box center [276, 157] width 473 height 89
click at [121, 232] on select "Select Stylist [PERSON_NAME]-pdct Arshad_asst Arun_pdct Ashish_asst Counter_Sal…" at bounding box center [128, 232] width 56 height 14
select select "88106"
click at [100, 225] on select "Select Stylist [PERSON_NAME]-pdct Arshad_asst Arun_pdct Ashish_asst Counter_Sal…" at bounding box center [128, 232] width 56 height 14
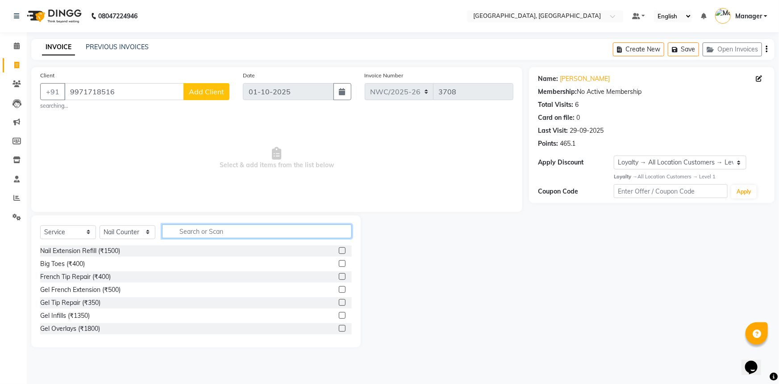
click at [200, 230] on input "text" at bounding box center [257, 231] width 190 height 14
type input "NAIL"
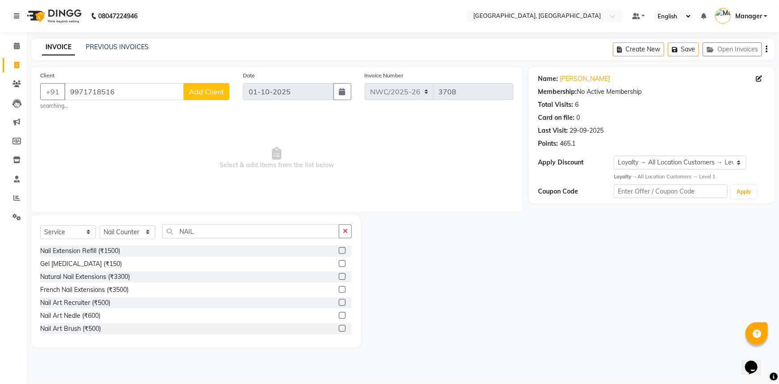
click at [339, 316] on label at bounding box center [342, 315] width 7 height 7
click at [339, 316] on input "checkbox" at bounding box center [342, 316] width 6 height 6
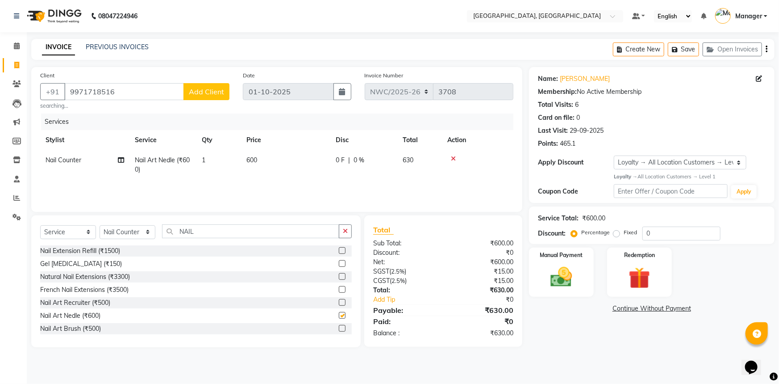
checkbox input "false"
click at [134, 231] on select "Select Stylist [PERSON_NAME]-pdct Arshad_asst Arun_pdct Ashish_asst Counter_Sal…" at bounding box center [128, 232] width 56 height 14
select select "84838"
click at [100, 225] on select "Select Stylist [PERSON_NAME]-pdct Arshad_asst Arun_pdct Ashish_asst Counter_Sal…" at bounding box center [128, 232] width 56 height 14
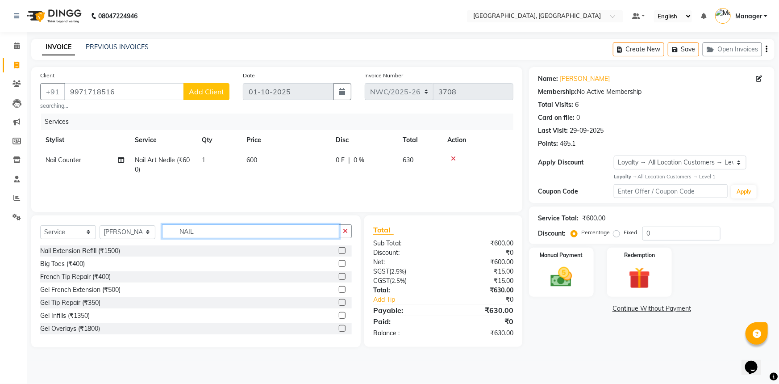
drag, startPoint x: 199, startPoint y: 229, endPoint x: 180, endPoint y: 228, distance: 18.3
click at [180, 228] on input "NAIL" at bounding box center [250, 231] width 177 height 14
type input "WASH"
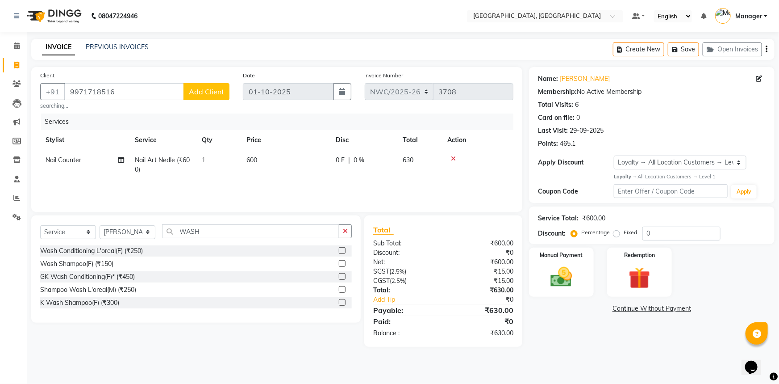
click at [342, 304] on label at bounding box center [342, 302] width 7 height 7
click at [342, 304] on input "checkbox" at bounding box center [342, 303] width 6 height 6
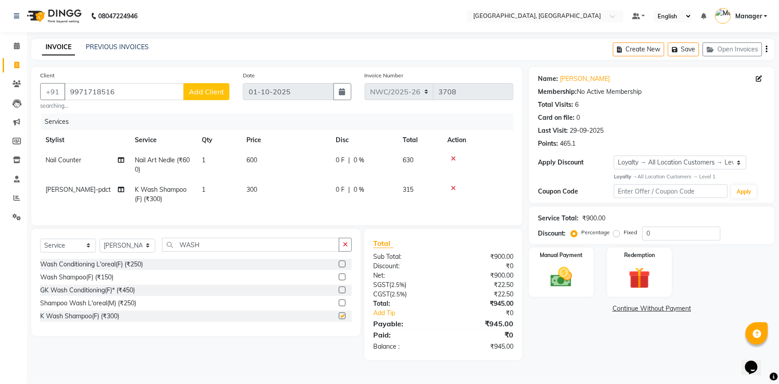
checkbox input "false"
drag, startPoint x: 217, startPoint y: 250, endPoint x: 123, endPoint y: 246, distance: 93.9
click at [123, 246] on div "Select Service Product Membership Package Voucher Prepaid Gift Card Select Styl…" at bounding box center [196, 248] width 312 height 21
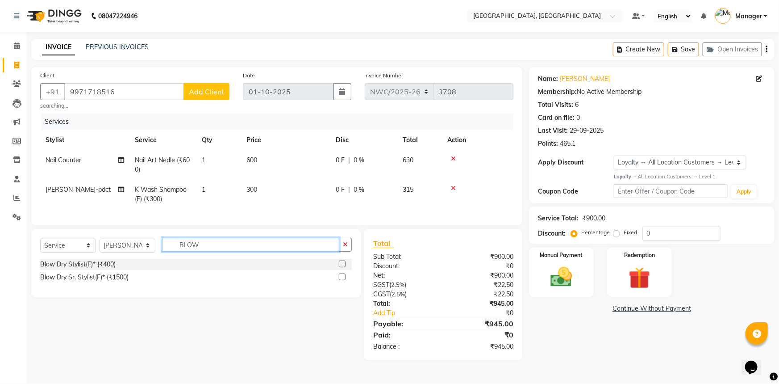
type input "BLOW"
drag, startPoint x: 343, startPoint y: 270, endPoint x: 332, endPoint y: 262, distance: 13.1
click at [342, 267] on label at bounding box center [342, 263] width 7 height 7
click at [342, 267] on input "checkbox" at bounding box center [342, 264] width 6 height 6
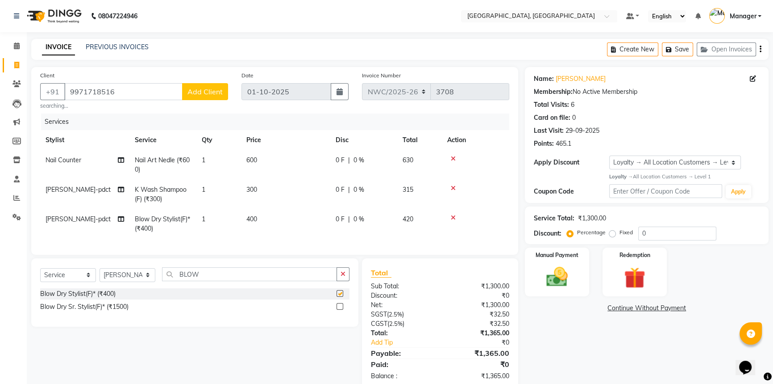
checkbox input "false"
click at [268, 159] on td "600" at bounding box center [285, 164] width 89 height 29
select select "88106"
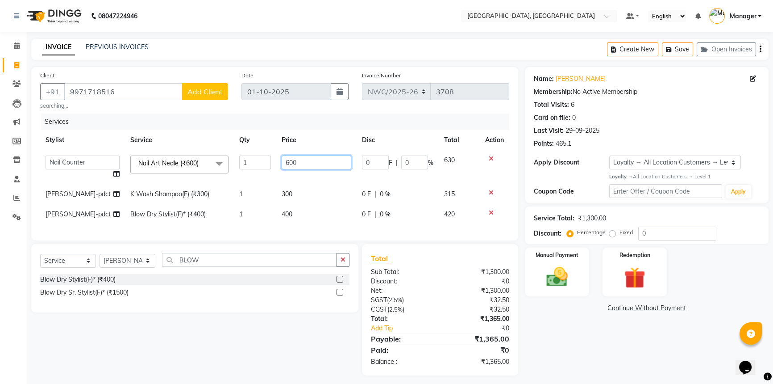
drag, startPoint x: 313, startPoint y: 157, endPoint x: 210, endPoint y: 160, distance: 103.2
click at [213, 160] on tr "Aneeta Ankush-pdct Arshad_asst Arun_pdct Ashish_asst Counter_Sales Faheem Govin…" at bounding box center [274, 167] width 469 height 34
type input "900"
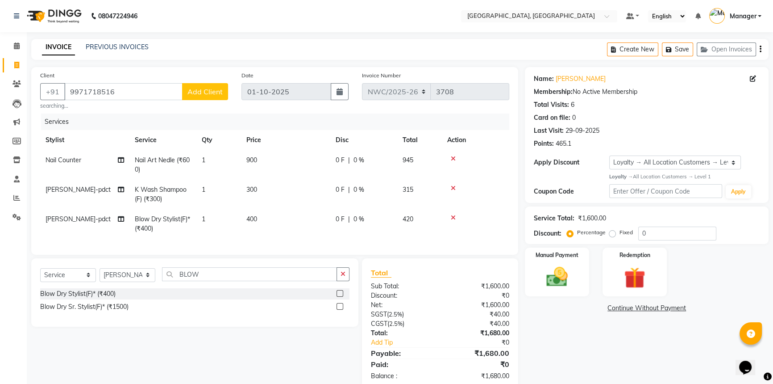
click at [293, 200] on td "300" at bounding box center [285, 194] width 89 height 29
select select "84838"
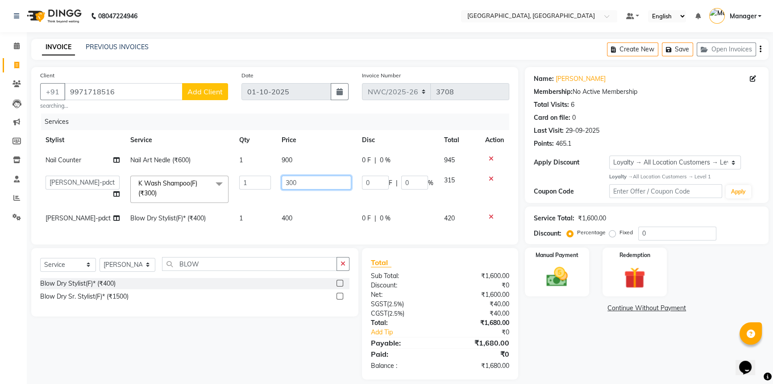
drag, startPoint x: 306, startPoint y: 183, endPoint x: 209, endPoint y: 173, distance: 97.4
click at [210, 173] on tr "Aneeta Ankush-pdct Arshad_asst Arun_pdct Ashish_asst Counter_Sales Faheem Govin…" at bounding box center [274, 189] width 469 height 38
type input "600"
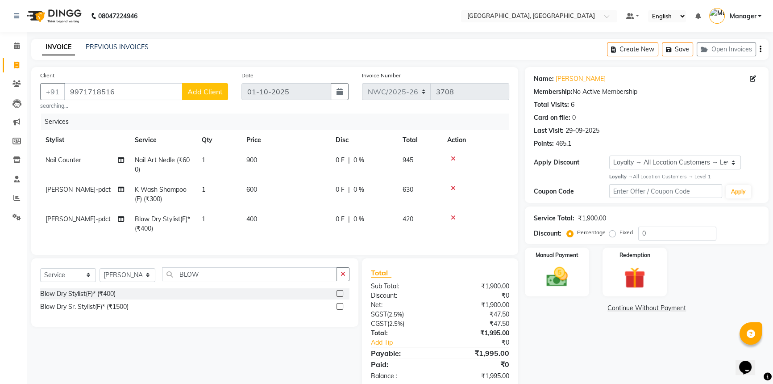
click at [287, 223] on td "400" at bounding box center [285, 223] width 89 height 29
select select "84838"
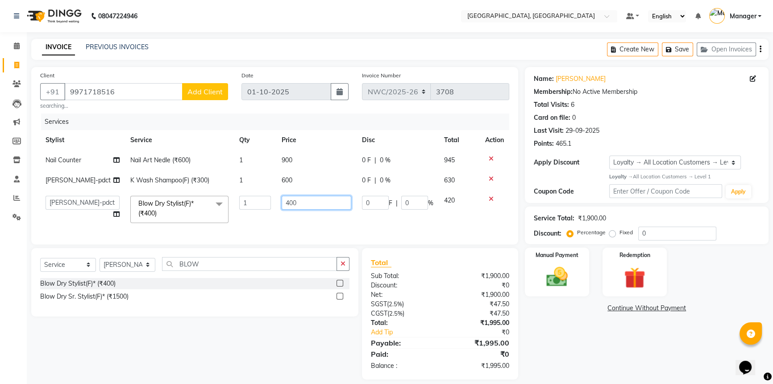
drag, startPoint x: 302, startPoint y: 206, endPoint x: 254, endPoint y: 184, distance: 52.9
click at [255, 184] on tbody "Nail Counter Nail Art Nedle (₹600) 1 900 0 F | 0 % 945 Ankush-pdct K Wash Shamp…" at bounding box center [274, 189] width 469 height 78
type input "600"
click at [604, 326] on div "Name: Vibha Tyagi Membership: No Active Membership Total Visits: 6 Card on file…" at bounding box center [650, 223] width 251 height 312
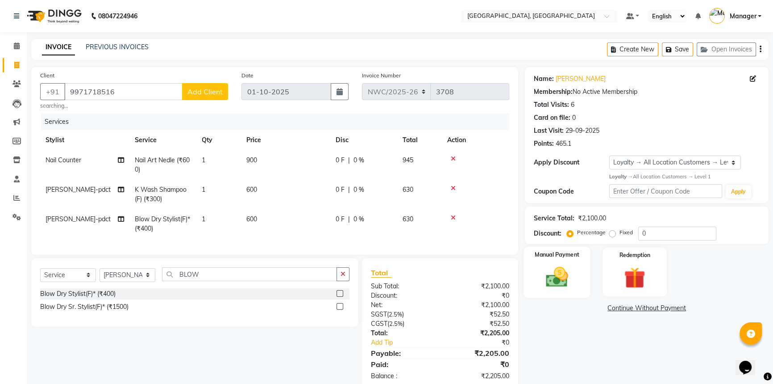
click at [568, 277] on img at bounding box center [557, 276] width 36 height 25
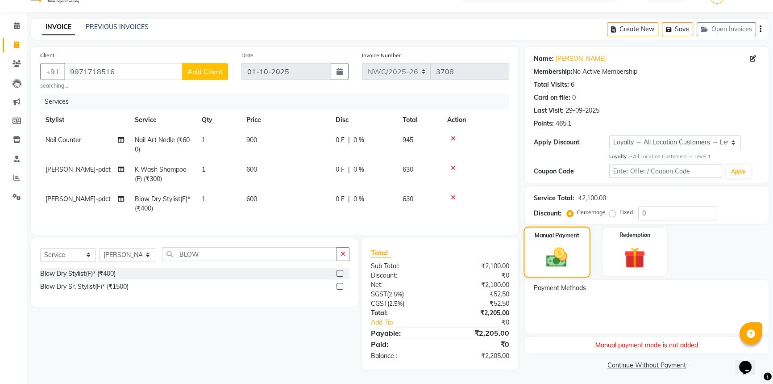
scroll to position [26, 0]
click at [568, 245] on img at bounding box center [557, 255] width 35 height 25
drag, startPoint x: 118, startPoint y: 69, endPoint x: 68, endPoint y: 67, distance: 50.1
click at [68, 67] on input "9971718516" at bounding box center [123, 70] width 118 height 17
click at [129, 63] on input "9971718516" at bounding box center [123, 70] width 118 height 17
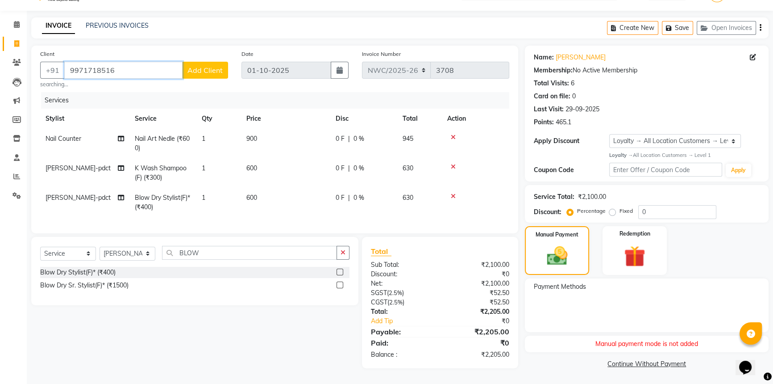
drag, startPoint x: 129, startPoint y: 63, endPoint x: 67, endPoint y: 59, distance: 63.1
click at [67, 62] on input "9971718516" at bounding box center [123, 70] width 118 height 17
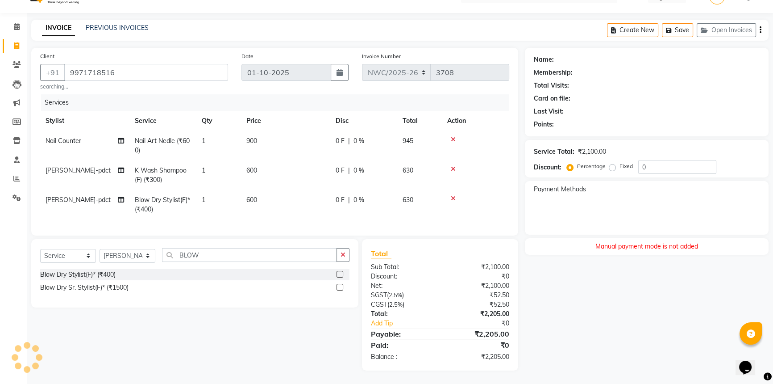
select select "1: Object"
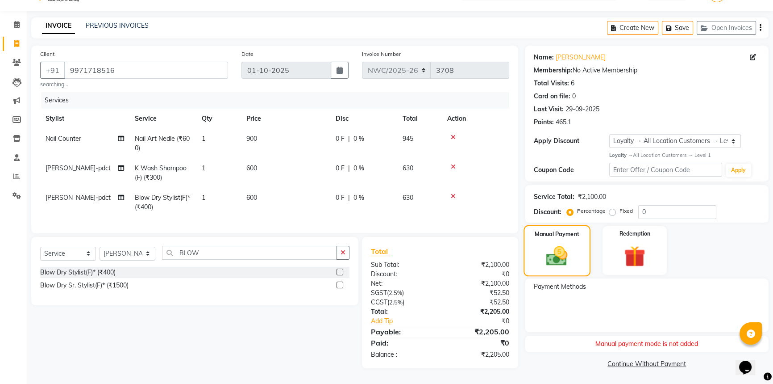
click at [565, 243] on img at bounding box center [557, 255] width 35 height 25
click at [615, 240] on div "Redemption" at bounding box center [634, 250] width 67 height 51
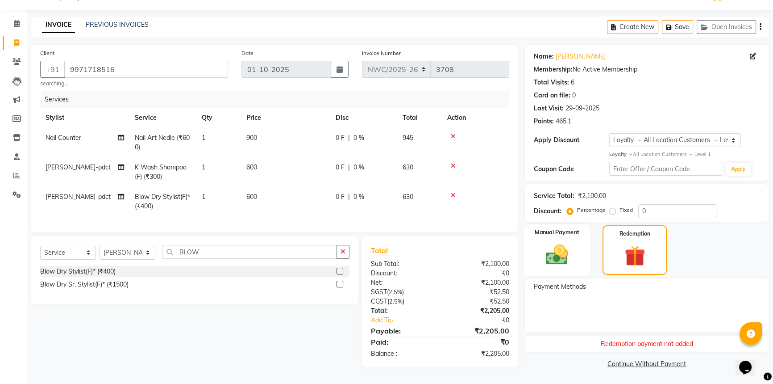
click at [567, 243] on img at bounding box center [557, 254] width 36 height 25
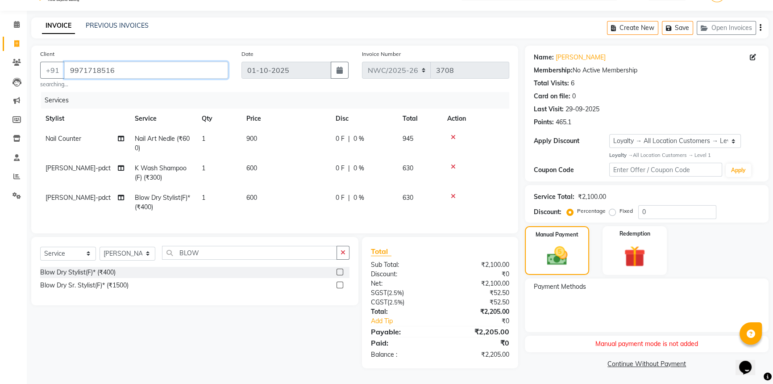
drag, startPoint x: 116, startPoint y: 66, endPoint x: 67, endPoint y: 58, distance: 49.2
click at [67, 62] on input "9971718516" at bounding box center [146, 70] width 164 height 17
click at [149, 66] on input "9971718516" at bounding box center [146, 70] width 164 height 17
drag, startPoint x: 149, startPoint y: 66, endPoint x: 67, endPoint y: 63, distance: 82.2
click at [67, 63] on input "9971718516" at bounding box center [146, 70] width 164 height 17
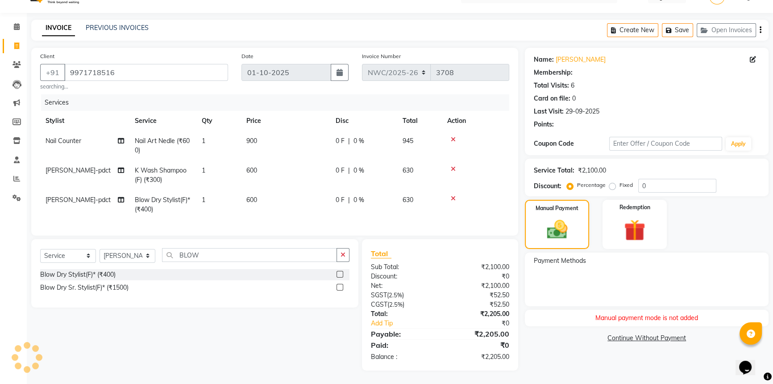
select select "1: Object"
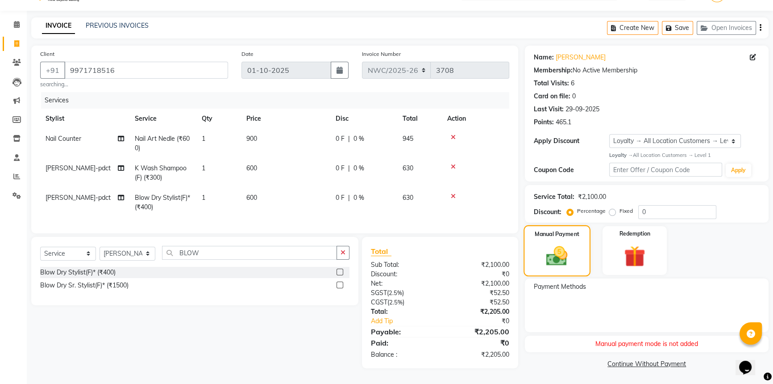
click at [547, 247] on img at bounding box center [557, 255] width 35 height 25
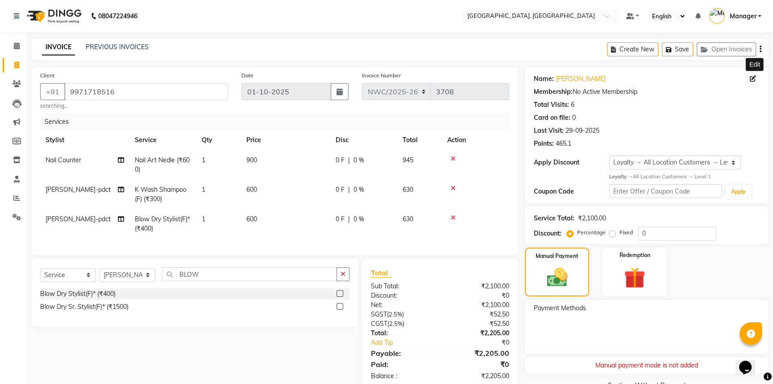
click at [753, 80] on icon at bounding box center [753, 78] width 6 height 6
select select "[DEMOGRAPHIC_DATA]"
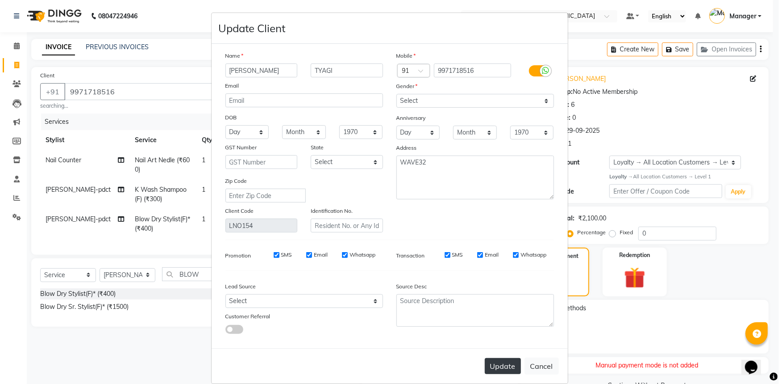
click at [507, 372] on button "Update" at bounding box center [503, 366] width 36 height 16
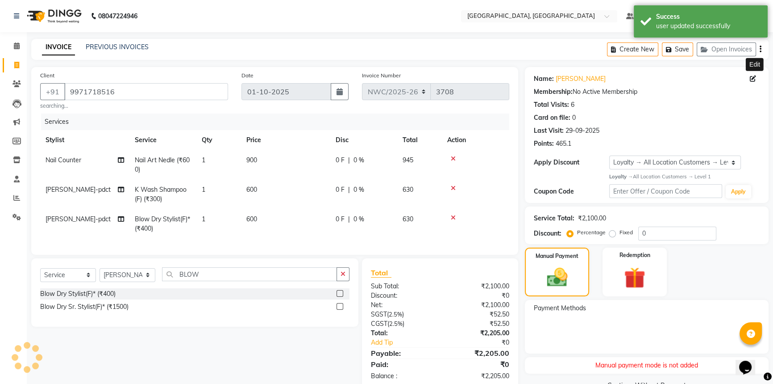
select select "1: Object"
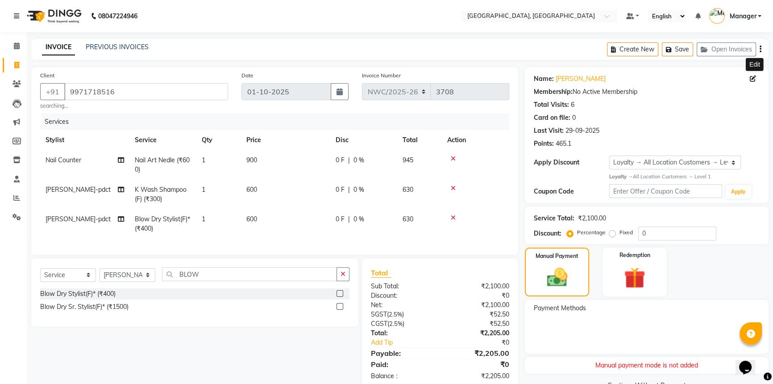
scroll to position [26, 0]
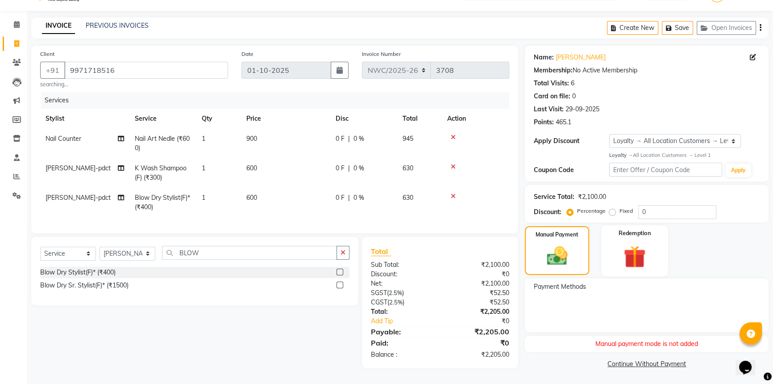
click at [645, 242] on img at bounding box center [635, 256] width 36 height 28
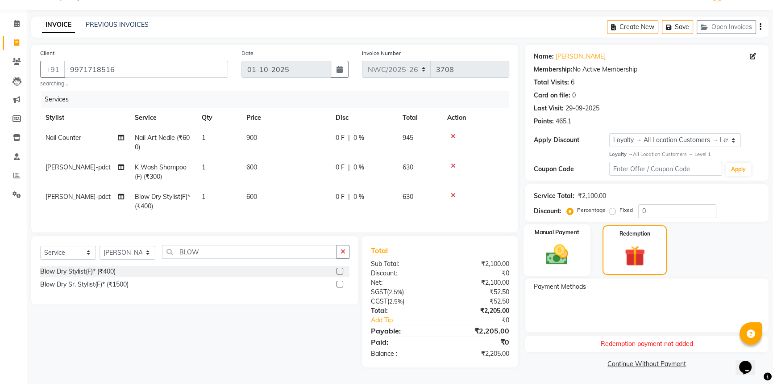
click at [567, 249] on img at bounding box center [557, 254] width 36 height 25
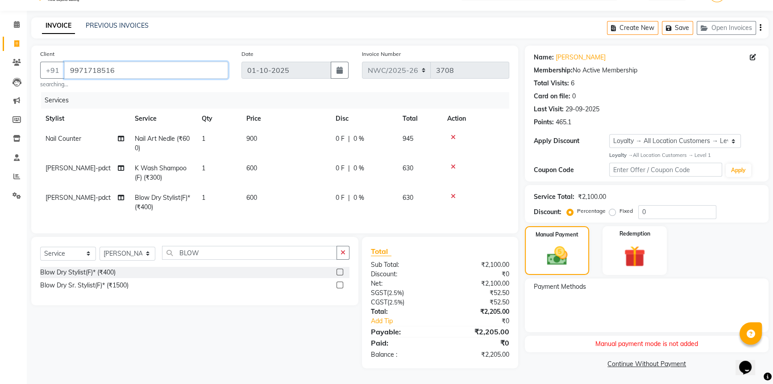
drag, startPoint x: 116, startPoint y: 68, endPoint x: 70, endPoint y: 69, distance: 46.0
click at [70, 69] on input "9971718516" at bounding box center [146, 70] width 164 height 17
click at [129, 67] on input "9971718516" at bounding box center [146, 70] width 164 height 17
drag, startPoint x: 129, startPoint y: 67, endPoint x: 76, endPoint y: 63, distance: 53.3
click at [76, 63] on input "9971718516" at bounding box center [146, 70] width 164 height 17
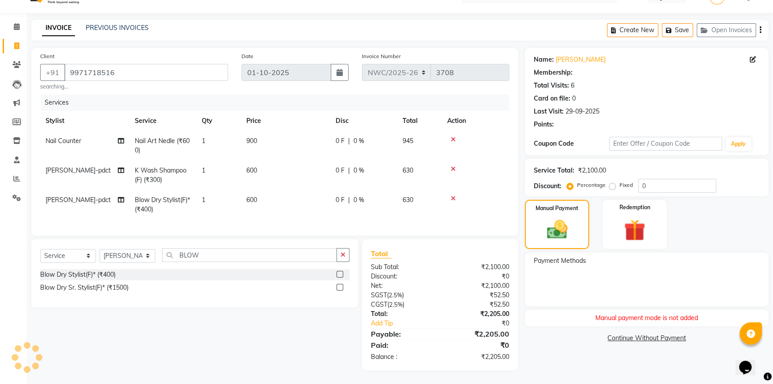
select select "1: Object"
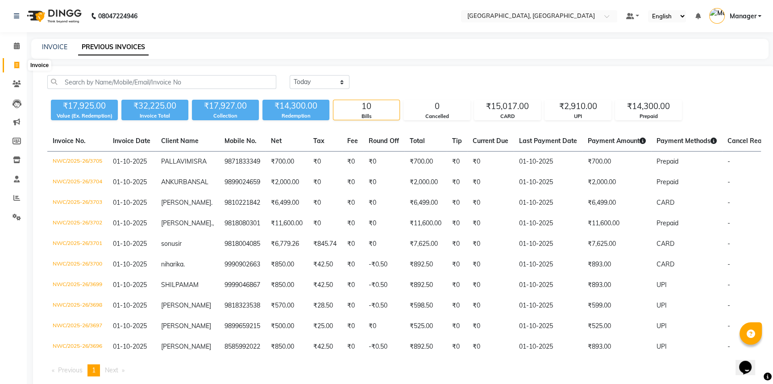
click at [17, 63] on icon at bounding box center [16, 65] width 5 height 7
select select "service"
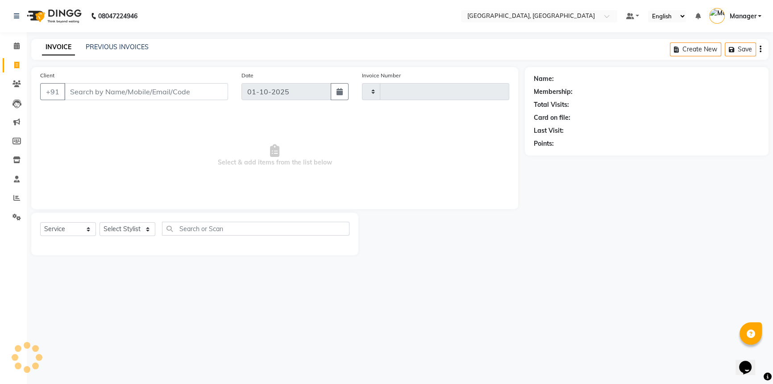
type input "3708"
select select "8574"
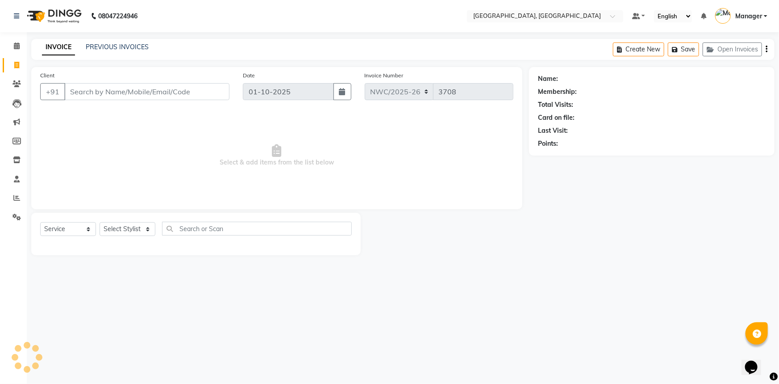
click at [105, 85] on input "Client" at bounding box center [146, 91] width 165 height 17
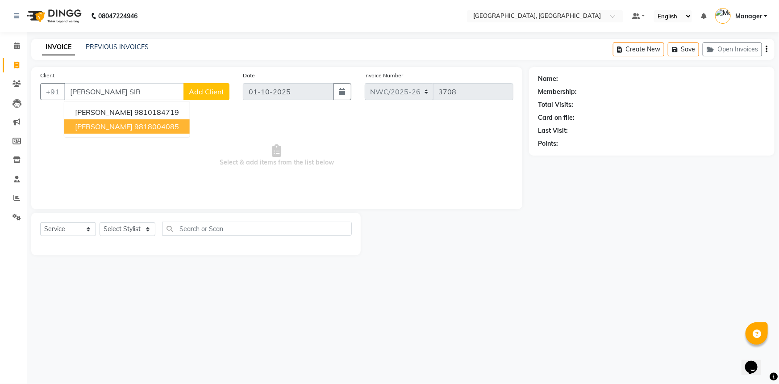
click at [146, 123] on ngb-highlight "9818004085" at bounding box center [156, 126] width 45 height 9
type input "9818004085"
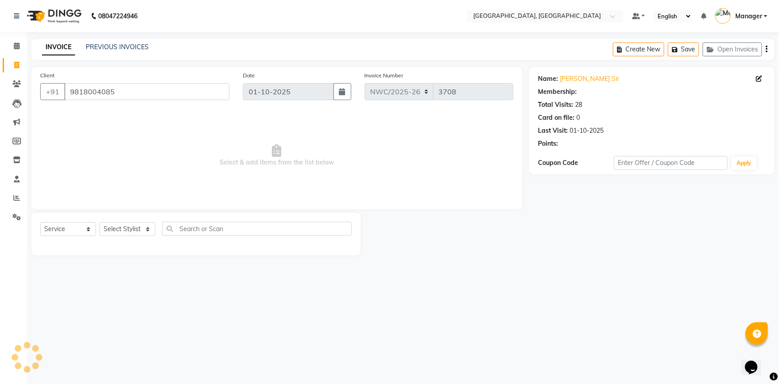
select select "1: Object"
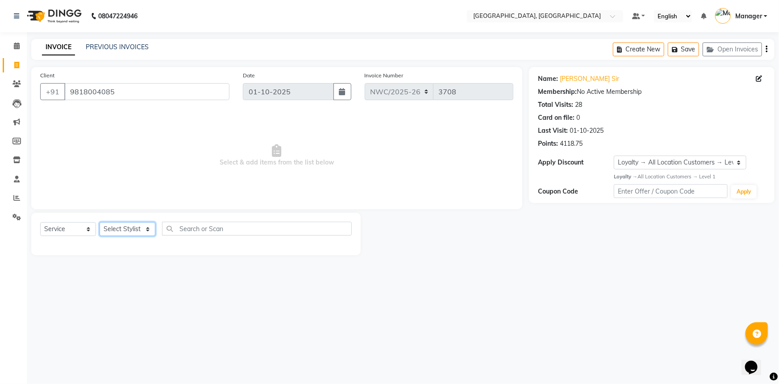
click at [116, 234] on select "Select Stylist [PERSON_NAME]-pdct Arshad_asst Arun_pdct Ashish_asst Counter_Sal…" at bounding box center [128, 229] width 56 height 14
select select "84832"
click at [100, 222] on select "Select Stylist [PERSON_NAME]-pdct Arshad_asst Arun_pdct Ashish_asst Counter_Sal…" at bounding box center [128, 229] width 56 height 14
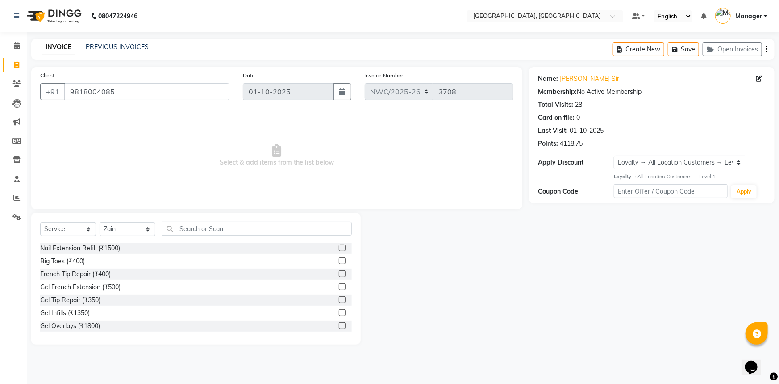
click at [339, 248] on label at bounding box center [342, 247] width 7 height 7
click at [339, 248] on input "checkbox" at bounding box center [342, 248] width 6 height 6
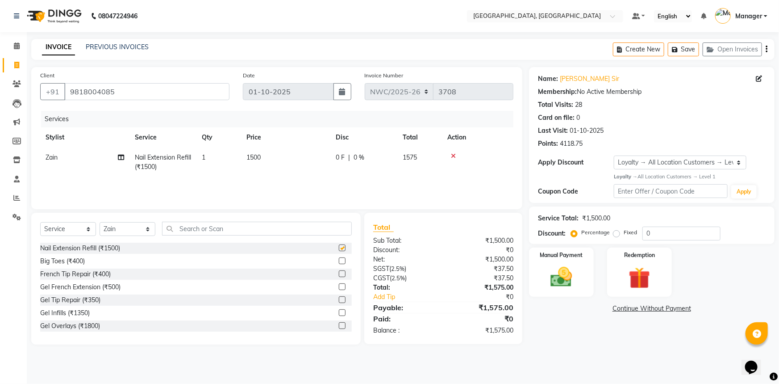
checkbox input "false"
click at [569, 271] on img at bounding box center [561, 277] width 37 height 26
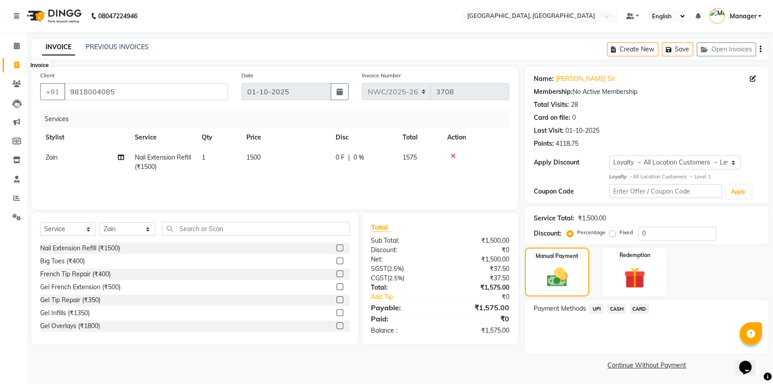
click at [19, 66] on icon at bounding box center [16, 65] width 5 height 7
select select "service"
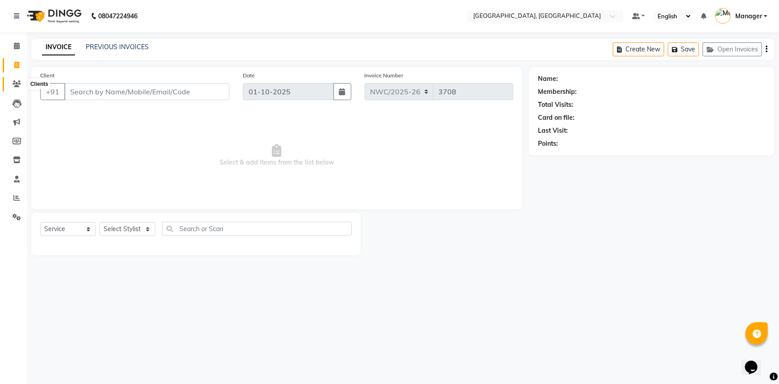
drag, startPoint x: 18, startPoint y: 86, endPoint x: 31, endPoint y: 89, distance: 13.4
click at [18, 86] on icon at bounding box center [17, 83] width 8 height 7
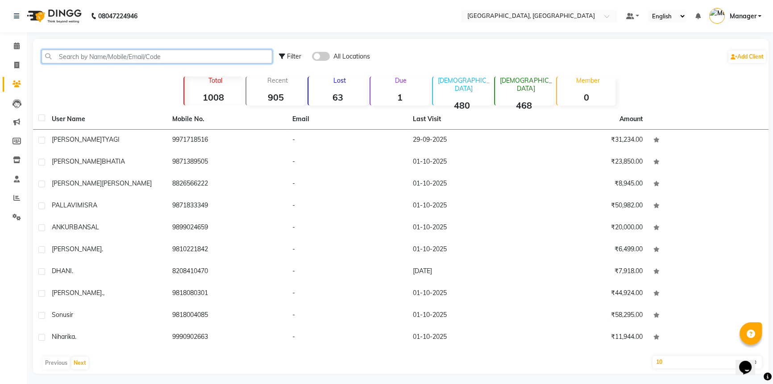
click at [94, 51] on input "text" at bounding box center [157, 57] width 231 height 14
paste input "9971718516"
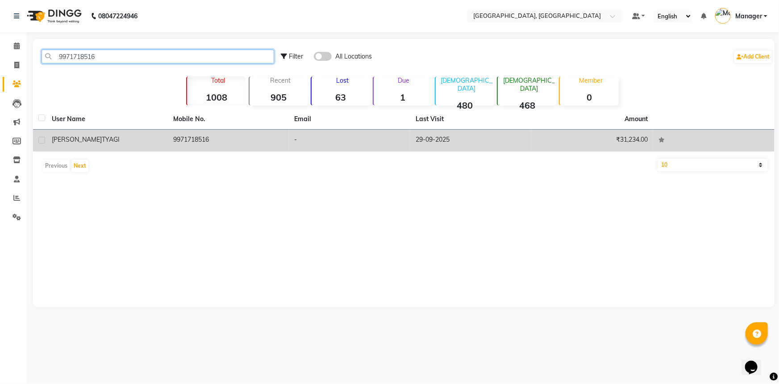
type input "9971718516"
click at [253, 134] on td "9971718516" at bounding box center [228, 140] width 121 height 22
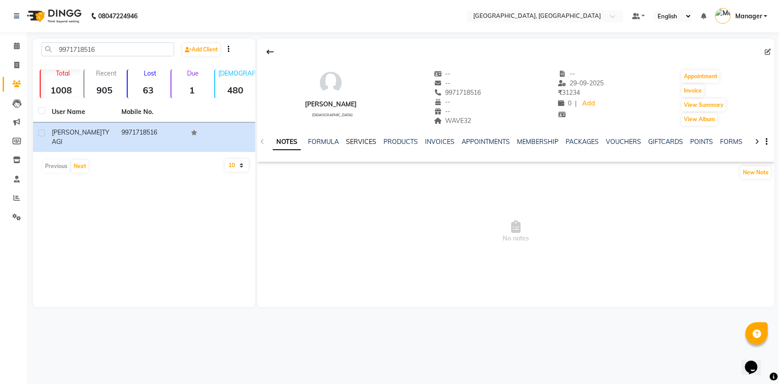
click at [367, 138] on link "SERVICES" at bounding box center [361, 142] width 30 height 8
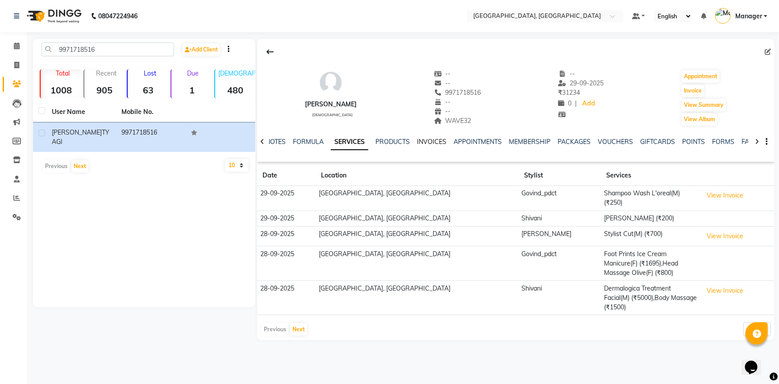
click at [428, 138] on link "INVOICES" at bounding box center [431, 142] width 29 height 8
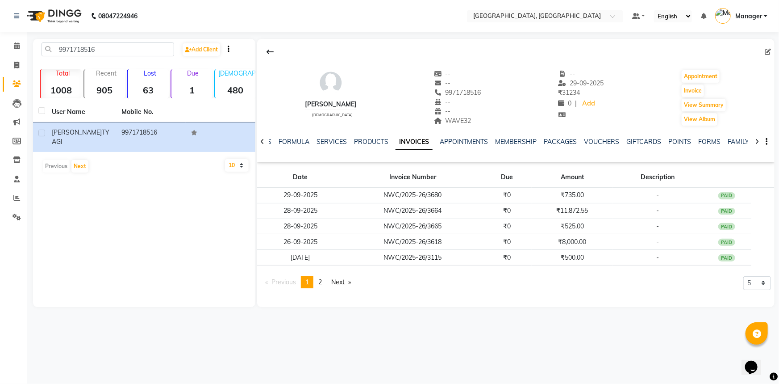
click at [758, 139] on icon at bounding box center [757, 141] width 4 height 6
click at [573, 142] on link "VOUCHERS" at bounding box center [572, 142] width 35 height 8
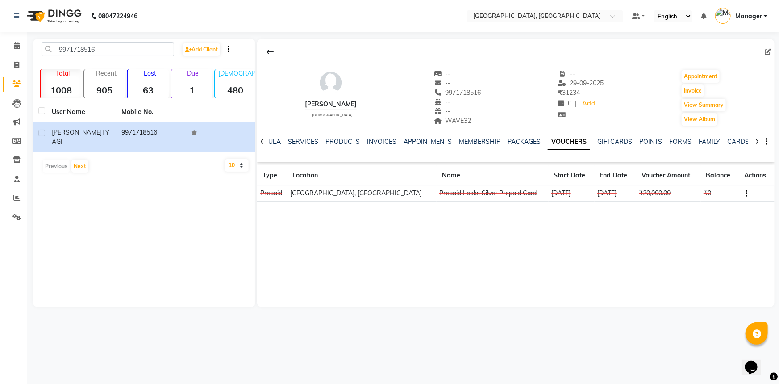
click at [760, 175] on th "Actions" at bounding box center [756, 175] width 35 height 21
click at [745, 190] on button "button" at bounding box center [744, 192] width 5 height 9
click at [318, 230] on div "VIBHA TYAGI female -- -- 9971718516 -- -- WAVE32 -- 29-09-2025 ₹ 31234 0 | Add …" at bounding box center [516, 173] width 518 height 268
click at [649, 141] on link "POINTS" at bounding box center [650, 142] width 23 height 8
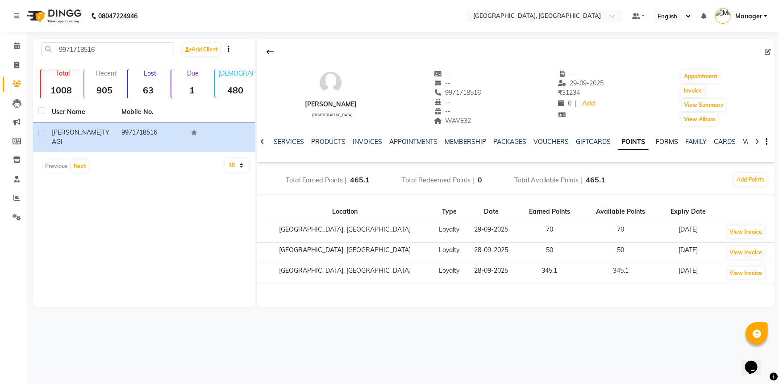
click at [658, 139] on link "FORMS" at bounding box center [667, 142] width 22 height 8
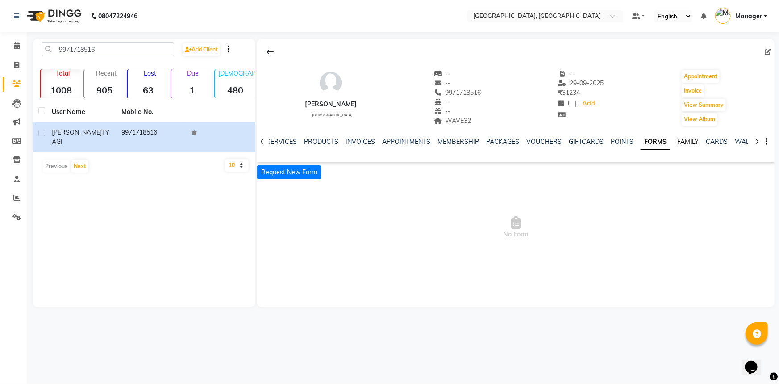
drag, startPoint x: 671, startPoint y: 138, endPoint x: 685, endPoint y: 138, distance: 13.4
click at [677, 138] on link "FAMILY" at bounding box center [687, 142] width 21 height 8
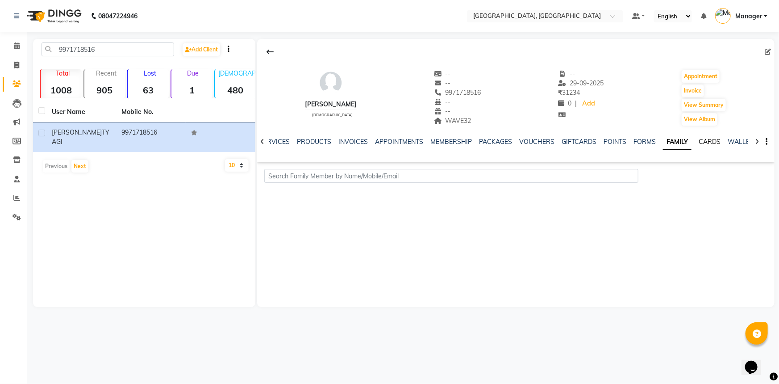
click at [699, 138] on link "CARDS" at bounding box center [710, 142] width 22 height 8
click at [723, 138] on link "WALLET" at bounding box center [733, 142] width 25 height 8
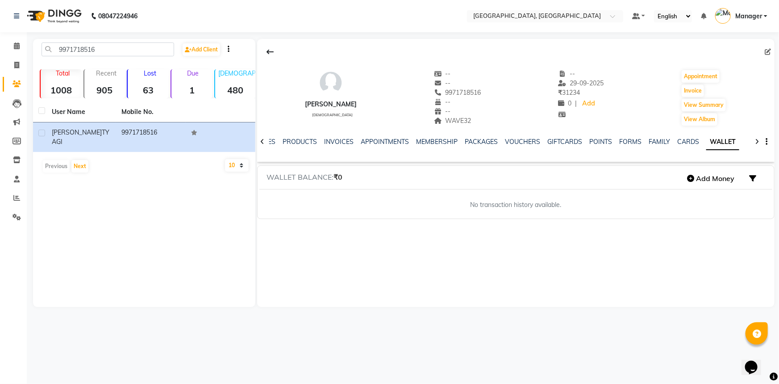
click at [261, 142] on icon at bounding box center [262, 141] width 4 height 6
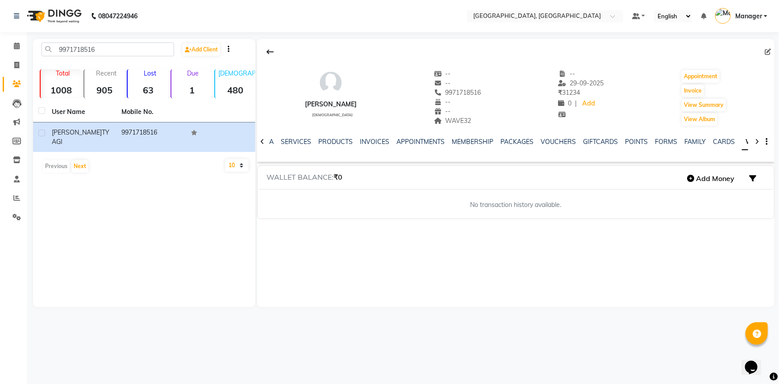
click at [261, 142] on icon at bounding box center [262, 141] width 4 height 6
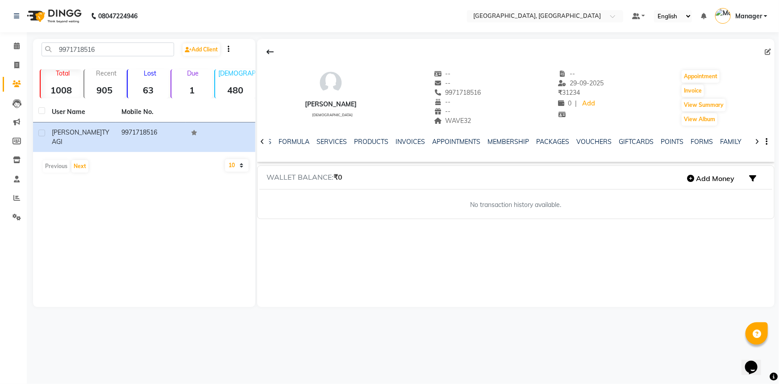
click at [261, 142] on icon at bounding box center [262, 141] width 4 height 6
click at [261, 142] on div "NOTES FORMULA SERVICES PRODUCTS INVOICES APPOINTMENTS MEMBERSHIP PACKAGES VOUCH…" at bounding box center [516, 141] width 518 height 31
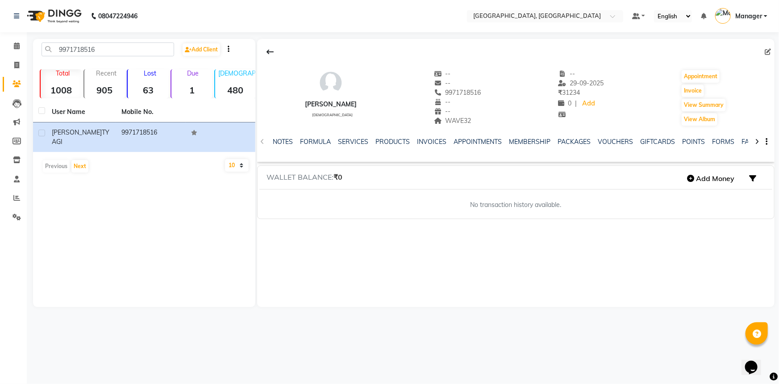
click at [261, 142] on div "NOTES FORMULA SERVICES PRODUCTS INVOICES APPOINTMENTS MEMBERSHIP PACKAGES VOUCH…" at bounding box center [516, 141] width 518 height 31
click at [287, 143] on link "NOTES" at bounding box center [283, 142] width 20 height 8
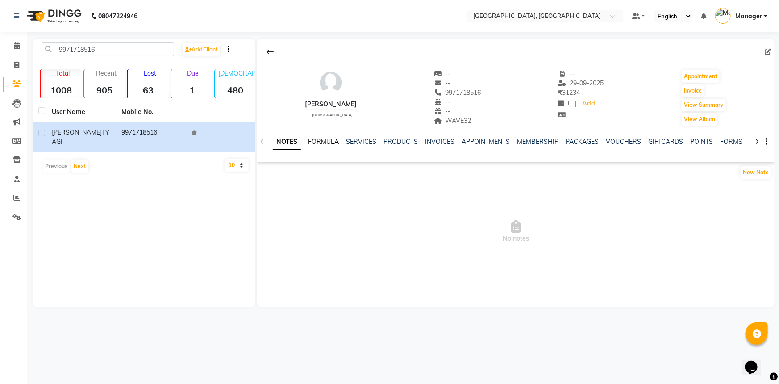
click at [318, 138] on link "FORMULA" at bounding box center [323, 142] width 31 height 8
click at [766, 51] on icon at bounding box center [768, 52] width 6 height 6
select select "[DEMOGRAPHIC_DATA]"
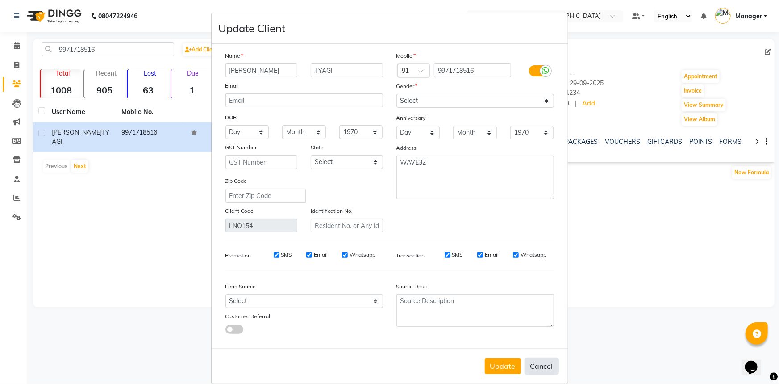
click at [529, 366] on button "Cancel" at bounding box center [542, 365] width 34 height 17
select select
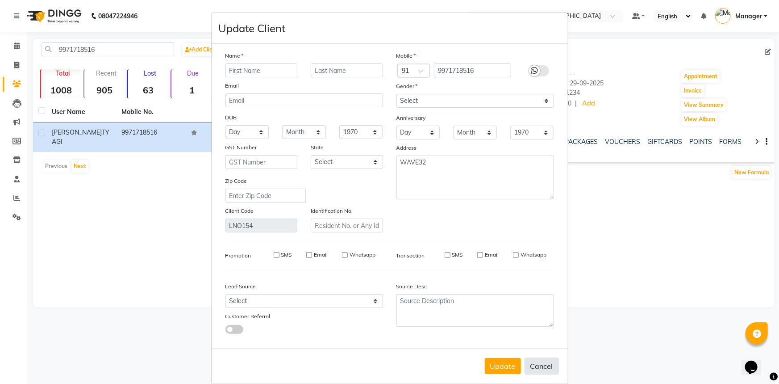
select select
checkbox input "false"
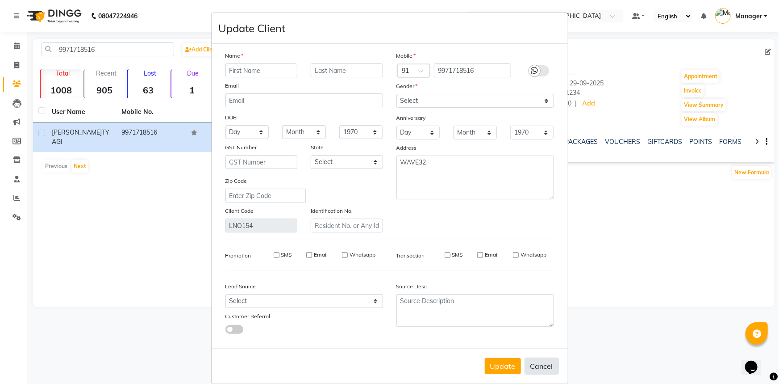
checkbox input "false"
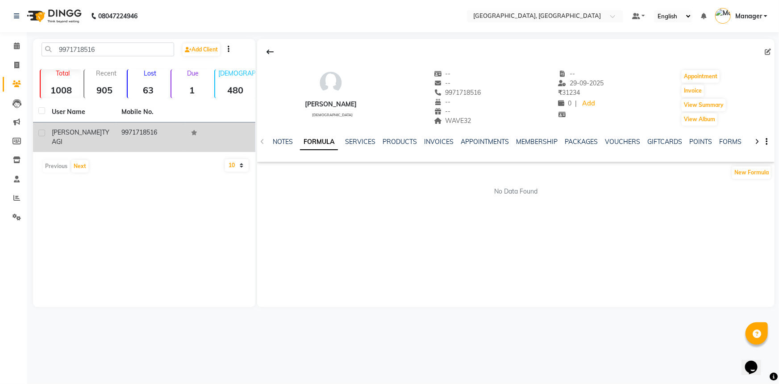
click at [195, 130] on icon at bounding box center [194, 132] width 6 height 5
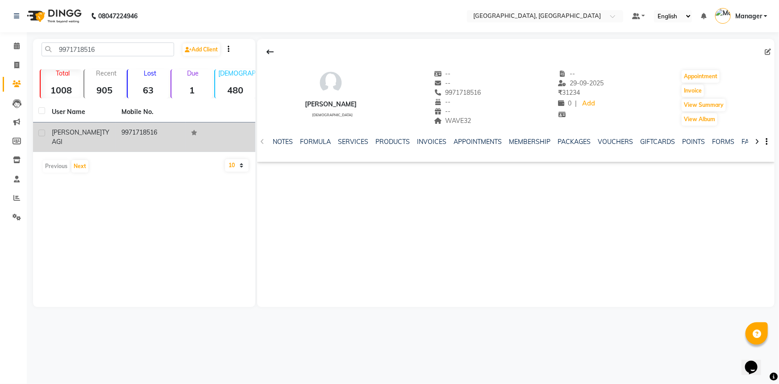
click at [195, 130] on icon at bounding box center [194, 132] width 6 height 5
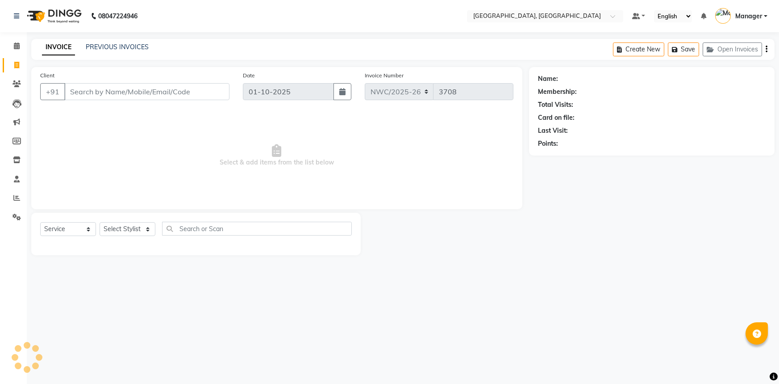
select select "service"
click at [134, 90] on input "Client" at bounding box center [146, 91] width 165 height 17
type input "9971718516"
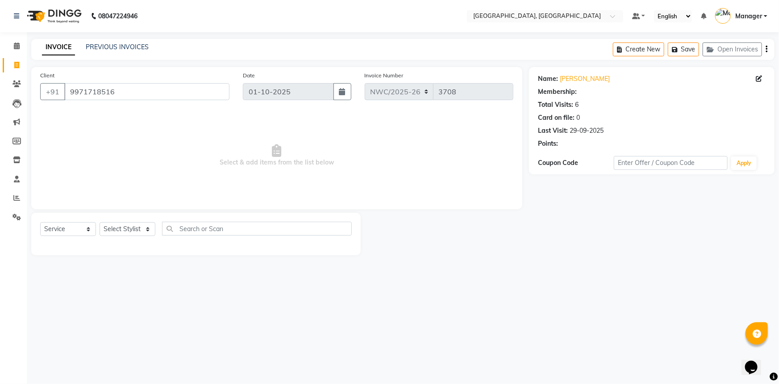
select select "1: Object"
click at [116, 228] on select "Select Stylist [PERSON_NAME]-pdct Arshad_asst Arun_pdct Ashish_asst Counter_Sal…" at bounding box center [128, 229] width 56 height 14
select select "84838"
click at [100, 222] on select "Select Stylist [PERSON_NAME]-pdct Arshad_asst Arun_pdct Ashish_asst Counter_Sal…" at bounding box center [128, 229] width 56 height 14
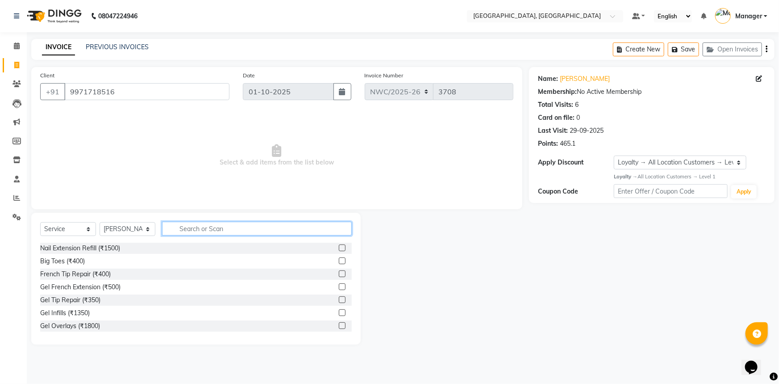
click at [195, 229] on input "text" at bounding box center [257, 228] width 190 height 14
type input "WASH"
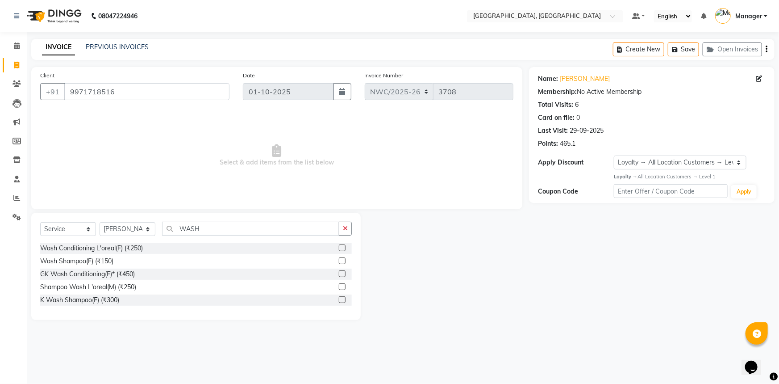
click at [343, 305] on div at bounding box center [342, 300] width 6 height 9
click at [343, 299] on label at bounding box center [342, 299] width 7 height 7
click at [343, 299] on input "checkbox" at bounding box center [342, 300] width 6 height 6
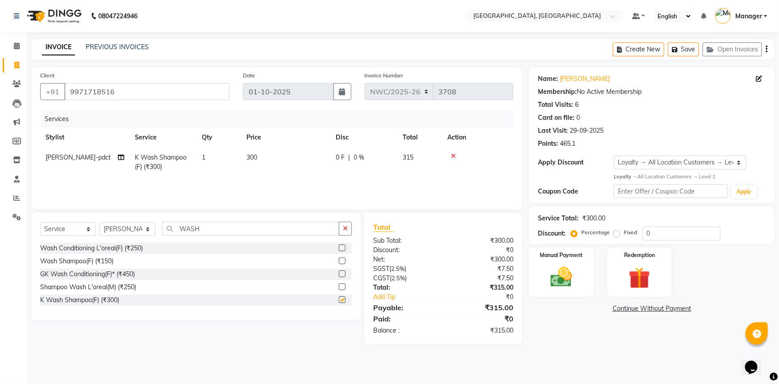
checkbox input "false"
drag, startPoint x: 216, startPoint y: 227, endPoint x: 117, endPoint y: 216, distance: 99.4
click at [117, 216] on div "Select Service Product Membership Package Voucher Prepaid Gift Card Select Styl…" at bounding box center [196, 266] width 330 height 107
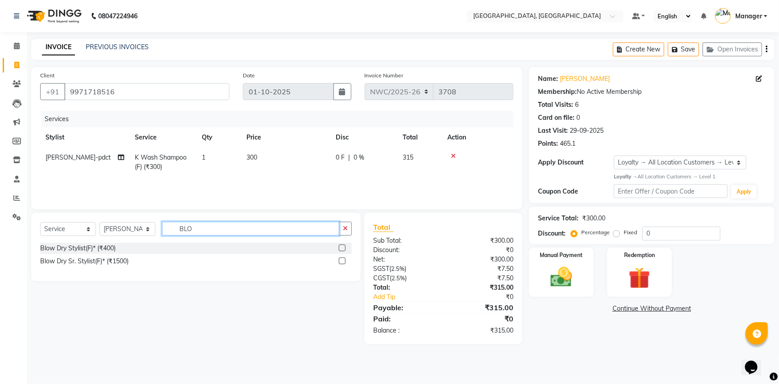
type input "BLO"
drag, startPoint x: 342, startPoint y: 250, endPoint x: 280, endPoint y: 232, distance: 65.4
click at [338, 248] on div "Blow Dry Stylist(F)* (₹400)" at bounding box center [196, 247] width 312 height 11
drag, startPoint x: 342, startPoint y: 246, endPoint x: 308, endPoint y: 246, distance: 34.4
click at [342, 246] on label at bounding box center [342, 247] width 7 height 7
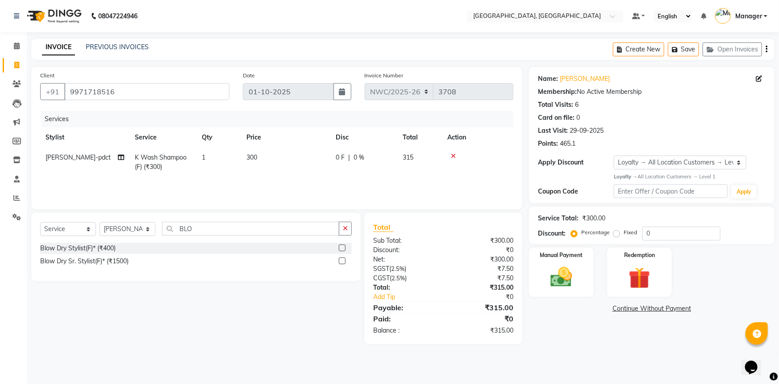
click at [342, 246] on input "checkbox" at bounding box center [342, 248] width 6 height 6
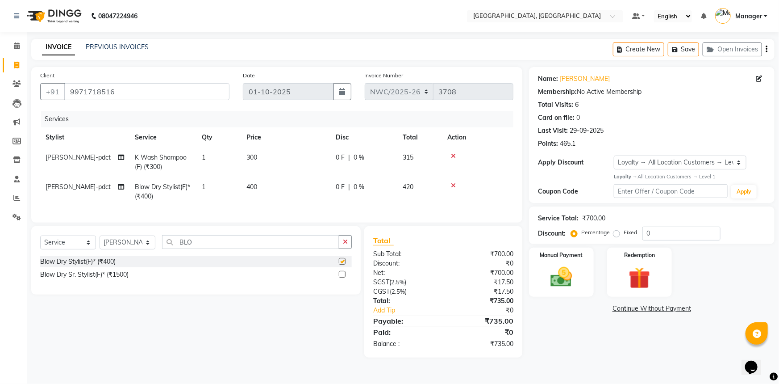
checkbox input "false"
click at [112, 248] on select "Select Stylist [PERSON_NAME]-pdct Arshad_asst Arun_pdct Ashish_asst Counter_Sal…" at bounding box center [128, 242] width 56 height 14
select select "88106"
click at [100, 242] on select "Select Stylist [PERSON_NAME]-pdct Arshad_asst Arun_pdct Ashish_asst Counter_Sal…" at bounding box center [128, 242] width 56 height 14
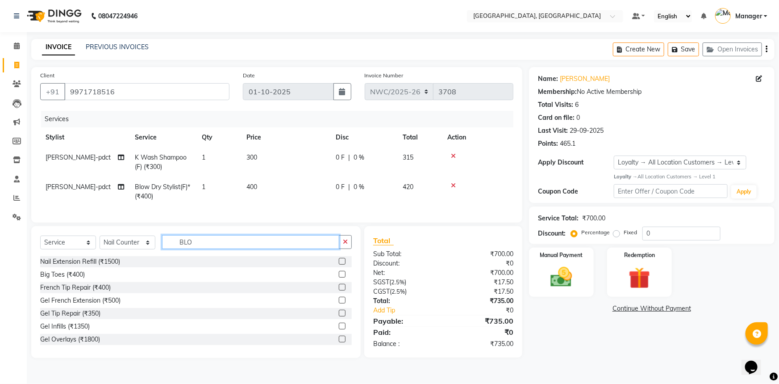
drag, startPoint x: 195, startPoint y: 250, endPoint x: 153, endPoint y: 235, distance: 44.9
click at [153, 235] on div "Select Service Product Membership Package Voucher Prepaid Gift Card Select Styl…" at bounding box center [196, 292] width 330 height 132
type input "NAIL"
click at [339, 329] on label at bounding box center [342, 325] width 7 height 7
click at [339, 329] on input "checkbox" at bounding box center [342, 326] width 6 height 6
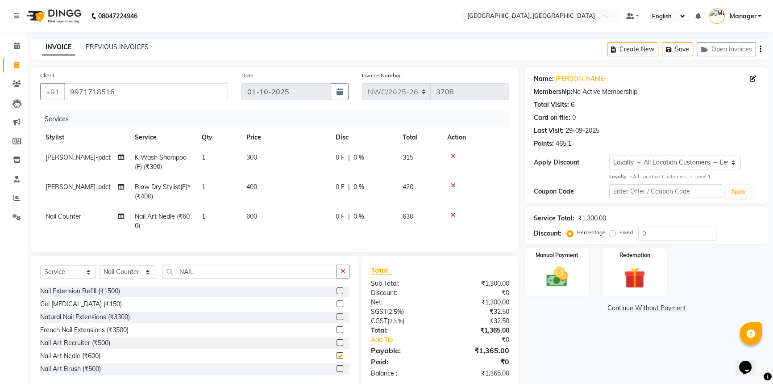
checkbox input "false"
click at [267, 219] on td "600" at bounding box center [285, 220] width 89 height 29
select select "88106"
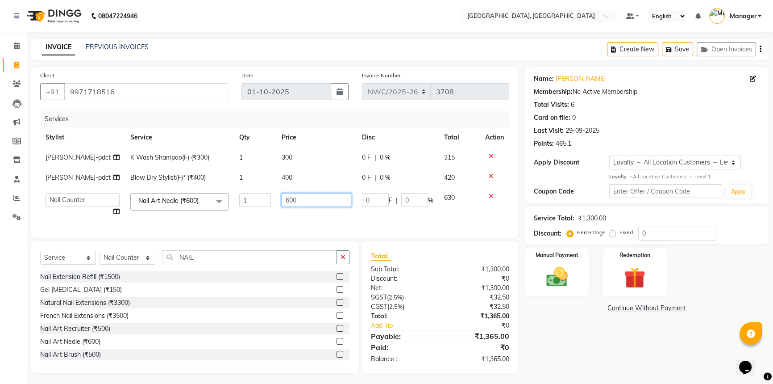
drag, startPoint x: 319, startPoint y: 195, endPoint x: 234, endPoint y: 200, distance: 85.0
click at [234, 200] on tr "[PERSON_NAME]-pdct Arshad_asst Arun_pdct Ashish_asst Counter_Sales [PERSON_NAME…" at bounding box center [274, 205] width 469 height 34
type input "900"
click at [289, 175] on tbody "[PERSON_NAME]-pdct K Wash Shampoo(F) (₹300) 1 300 0 F | 0 % 315 [PERSON_NAME]-p…" at bounding box center [274, 184] width 469 height 74
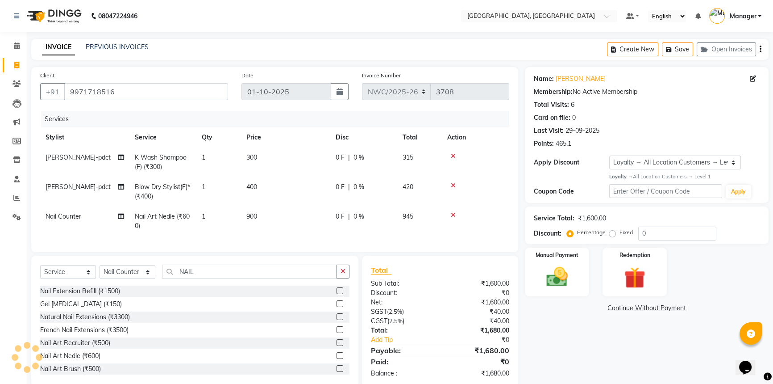
click at [283, 184] on td "400" at bounding box center [285, 191] width 89 height 29
select select "84838"
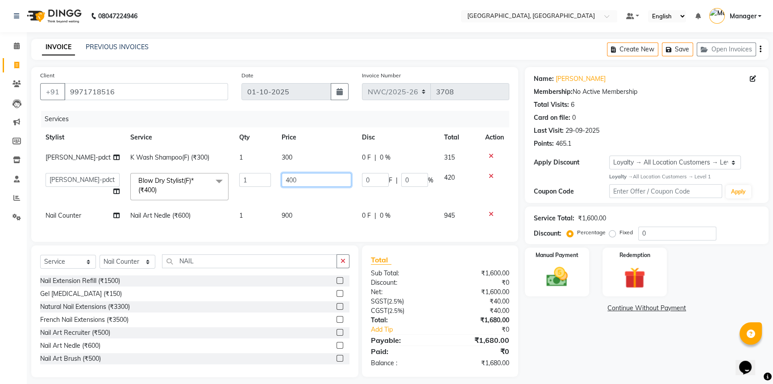
drag, startPoint x: 247, startPoint y: 174, endPoint x: 217, endPoint y: 171, distance: 30.5
click at [217, 171] on tr "[PERSON_NAME]-pdct Arshad_asst Arun_pdct Ashish_asst Counter_Sales [PERSON_NAME…" at bounding box center [274, 186] width 469 height 38
type input "600"
click at [281, 156] on td "300" at bounding box center [316, 157] width 80 height 20
select select "84838"
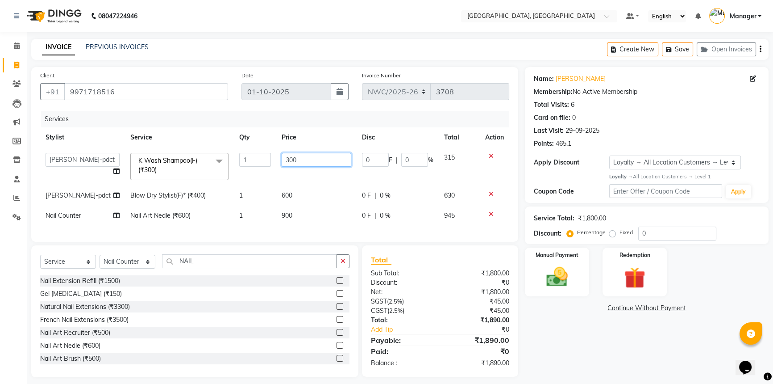
drag, startPoint x: 305, startPoint y: 158, endPoint x: 232, endPoint y: 155, distance: 72.4
click at [232, 155] on tr "[PERSON_NAME]-pdct Arshad_asst Arun_pdct Ashish_asst Counter_Sales [PERSON_NAME…" at bounding box center [274, 166] width 469 height 38
type input "600"
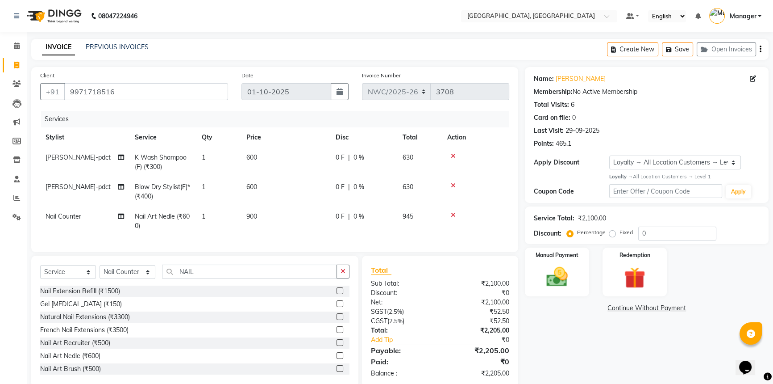
click at [594, 334] on div "Name: [PERSON_NAME] Membership: No Active Membership Total Visits: 6 Card on fi…" at bounding box center [650, 227] width 251 height 320
click at [567, 279] on img at bounding box center [557, 276] width 36 height 25
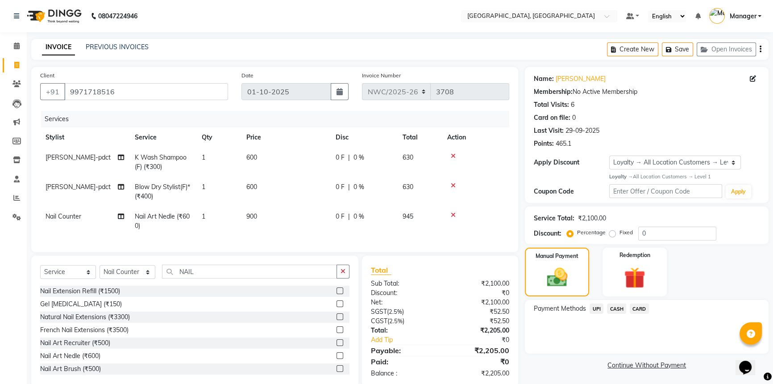
click at [616, 308] on span "CASH" at bounding box center [616, 308] width 19 height 10
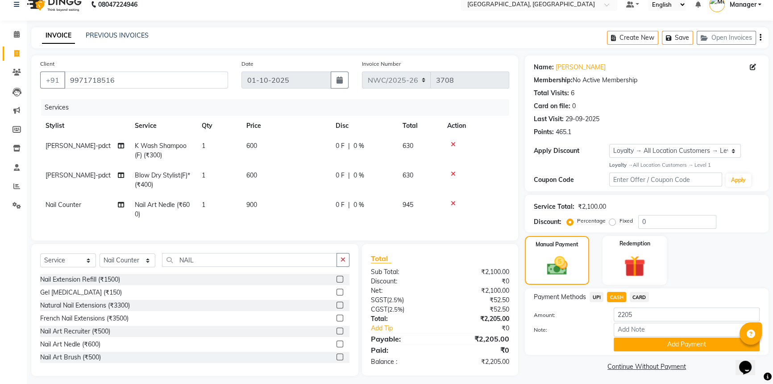
scroll to position [23, 0]
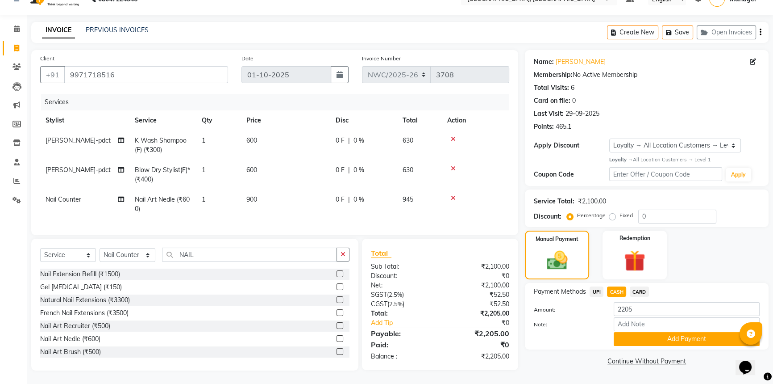
click at [634, 335] on button "Add Payment" at bounding box center [687, 339] width 146 height 14
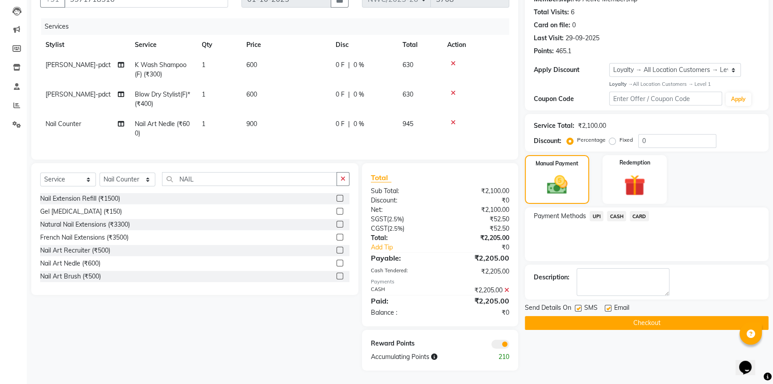
scroll to position [99, 0]
click at [576, 316] on button "Checkout" at bounding box center [647, 323] width 244 height 14
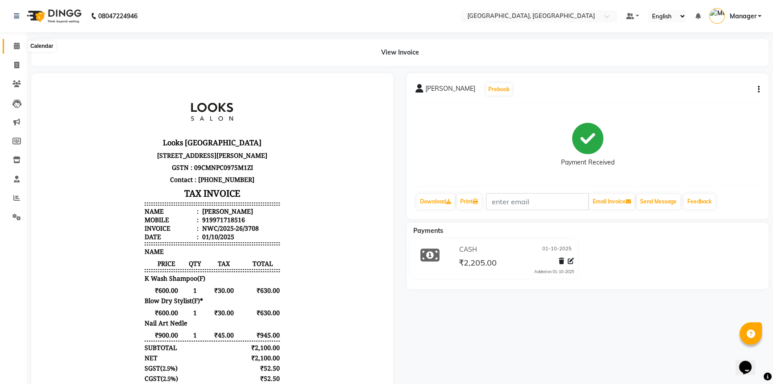
click at [17, 45] on icon at bounding box center [17, 45] width 6 height 7
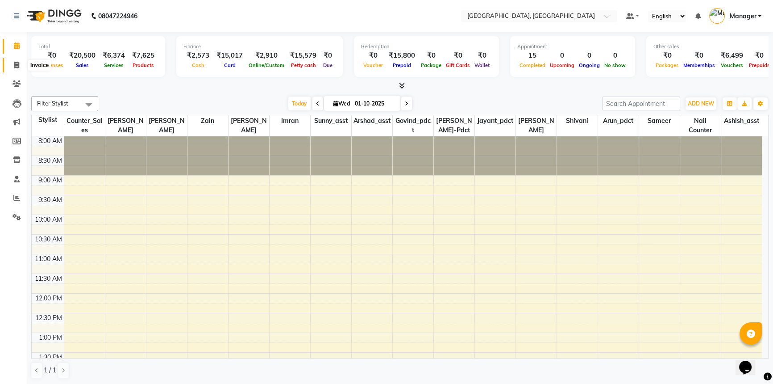
click at [17, 64] on icon at bounding box center [16, 65] width 5 height 7
select select "service"
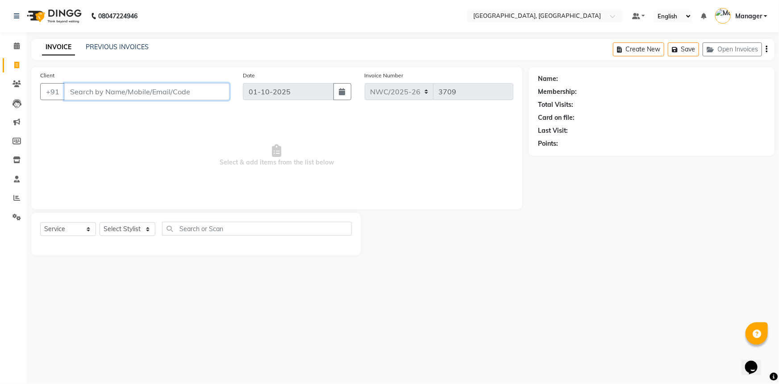
click at [171, 91] on input "Client" at bounding box center [146, 91] width 165 height 17
type input "7300836025"
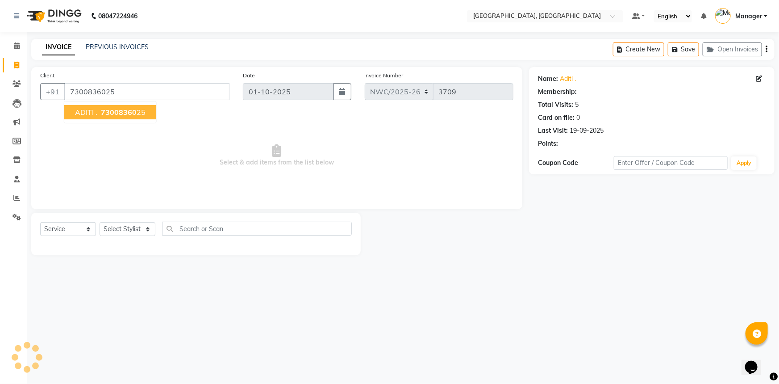
select select "1: Object"
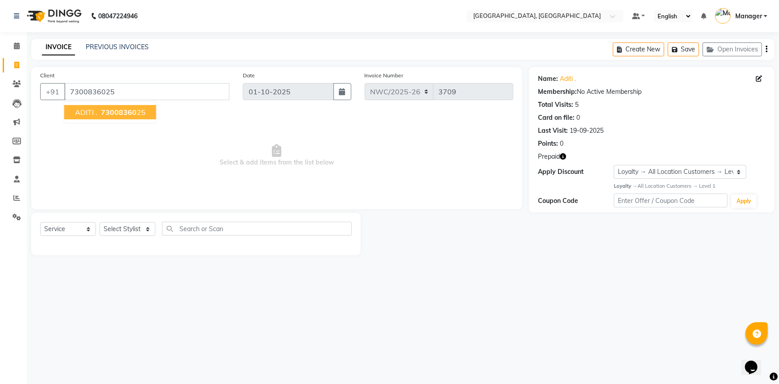
click at [127, 111] on span "73008360" at bounding box center [119, 112] width 36 height 9
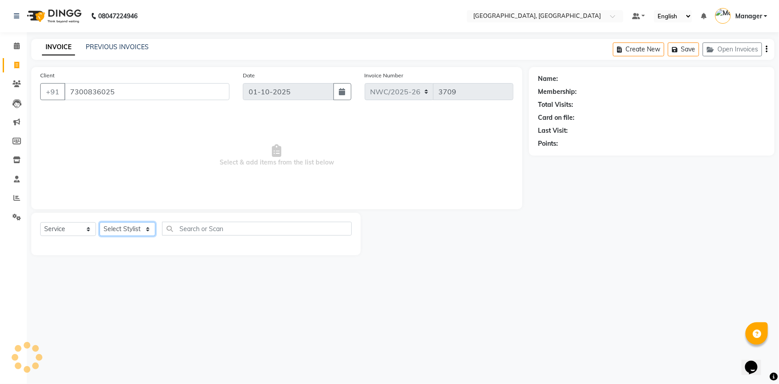
click at [127, 228] on select "Select Stylist [PERSON_NAME]-pdct Arshad_asst Arun_pdct Ashish_asst Counter_Sal…" at bounding box center [128, 229] width 56 height 14
select select "1: Object"
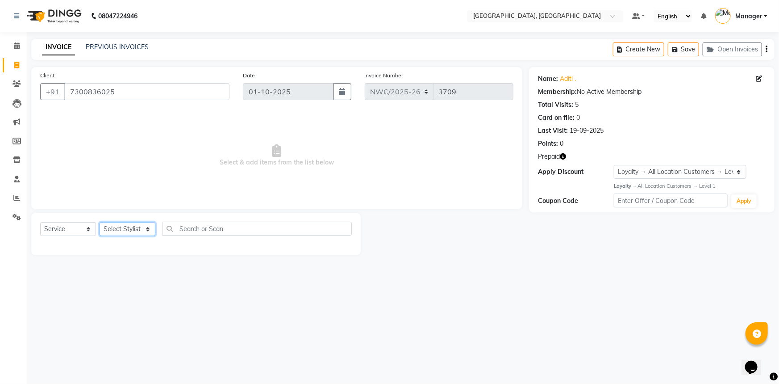
select select "84836"
click at [100, 222] on select "Select Stylist [PERSON_NAME]-pdct Arshad_asst Arun_pdct Ashish_asst Counter_Sal…" at bounding box center [128, 229] width 56 height 14
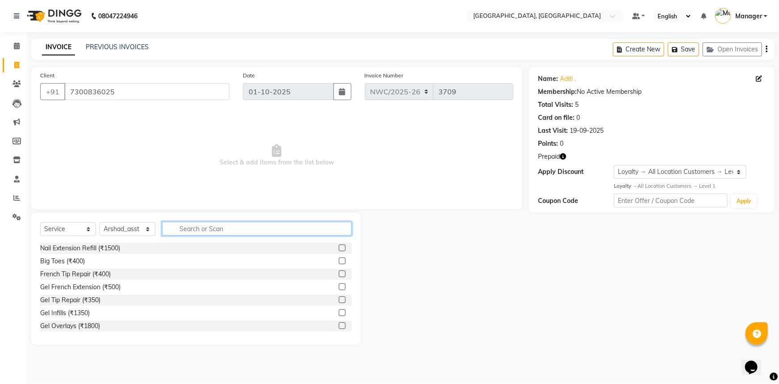
click at [204, 230] on input "text" at bounding box center [257, 228] width 190 height 14
type input "WASH"
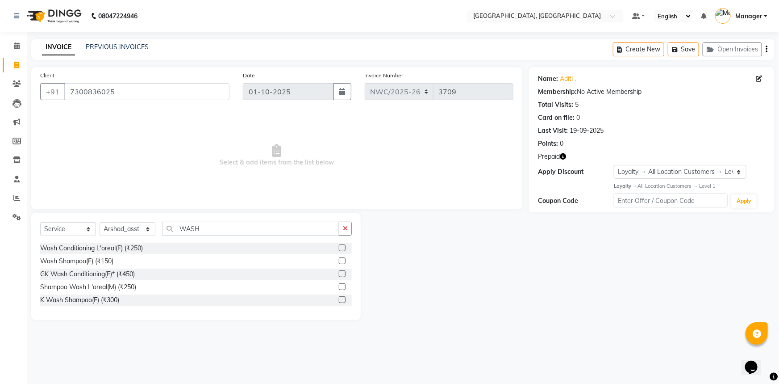
drag, startPoint x: 344, startPoint y: 247, endPoint x: 323, endPoint y: 242, distance: 21.1
click at [343, 247] on label at bounding box center [342, 247] width 7 height 7
click at [343, 247] on input "checkbox" at bounding box center [342, 248] width 6 height 6
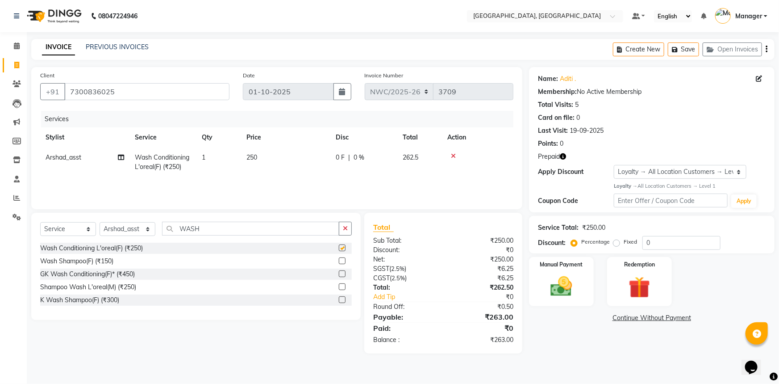
checkbox input "false"
click at [133, 227] on select "Select Stylist [PERSON_NAME]-pdct Arshad_asst Arun_pdct Ashish_asst Counter_Sal…" at bounding box center [128, 229] width 56 height 14
select select "85322"
click at [100, 222] on select "Select Stylist [PERSON_NAME]-pdct Arshad_asst Arun_pdct Ashish_asst Counter_Sal…" at bounding box center [128, 229] width 56 height 14
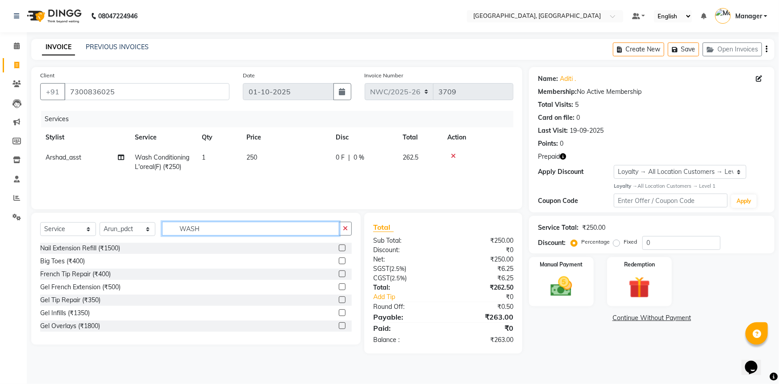
drag, startPoint x: 222, startPoint y: 228, endPoint x: 104, endPoint y: 222, distance: 118.0
click at [105, 222] on div "Select Service Product Membership Package Voucher Prepaid Gift Card Select Styl…" at bounding box center [196, 231] width 312 height 21
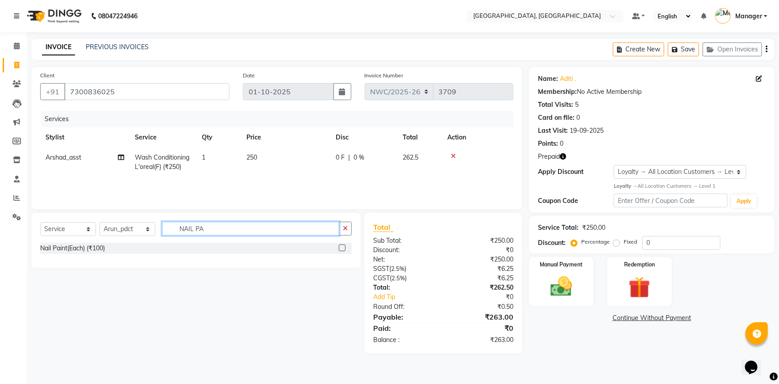
type input "NAIL PA"
click at [343, 246] on label at bounding box center [342, 247] width 7 height 7
click at [343, 246] on input "checkbox" at bounding box center [342, 248] width 6 height 6
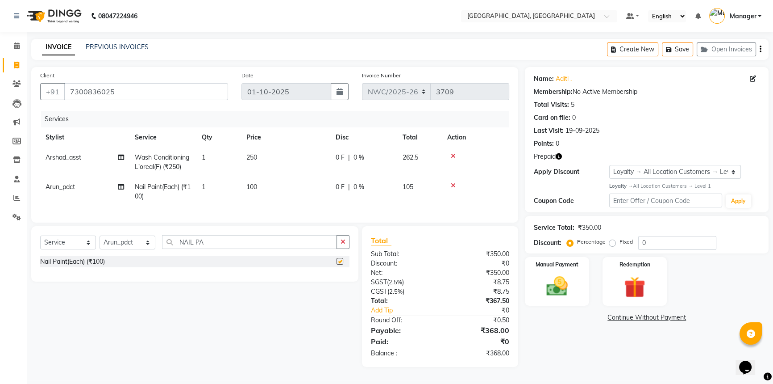
checkbox input "false"
click at [129, 246] on select "Select Stylist [PERSON_NAME]-pdct Arshad_asst Arun_pdct Ashish_asst Counter_Sal…" at bounding box center [128, 242] width 56 height 14
select select "84843"
click at [100, 242] on select "Select Stylist Aneeta Ankush-pdct Arshad_asst Arun_pdct Ashish_asst Counter_Sal…" at bounding box center [128, 242] width 56 height 14
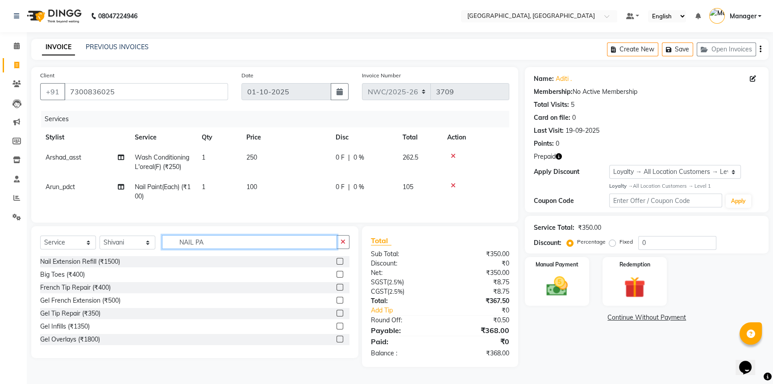
drag, startPoint x: 223, startPoint y: 249, endPoint x: 116, endPoint y: 229, distance: 108.6
click at [116, 229] on div "Client +91 7300836025 Date 01-10-2025 Invoice Number NWC/2025-26 V/2025 V/2025-…" at bounding box center [275, 217] width 501 height 300
type input "EYE"
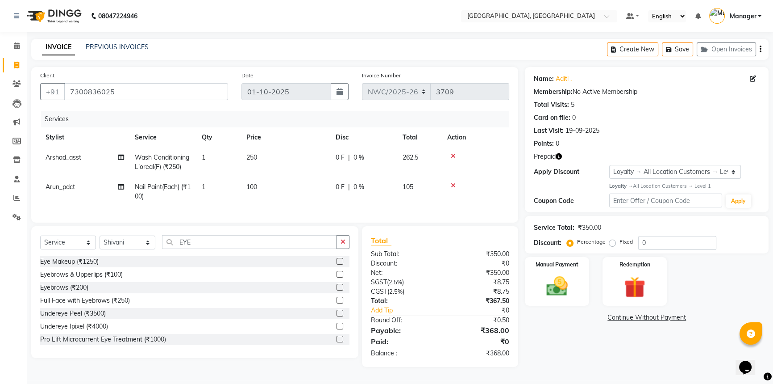
click at [337, 277] on label at bounding box center [340, 274] width 7 height 7
click at [337, 277] on input "checkbox" at bounding box center [340, 274] width 6 height 6
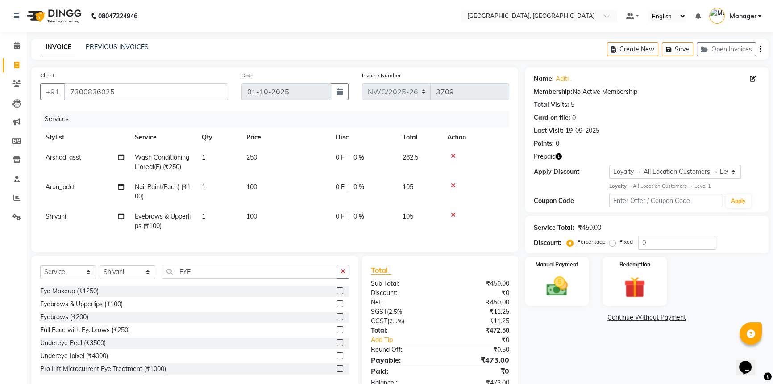
checkbox input "false"
click at [255, 161] on span "250" at bounding box center [251, 157] width 11 height 8
select select "84836"
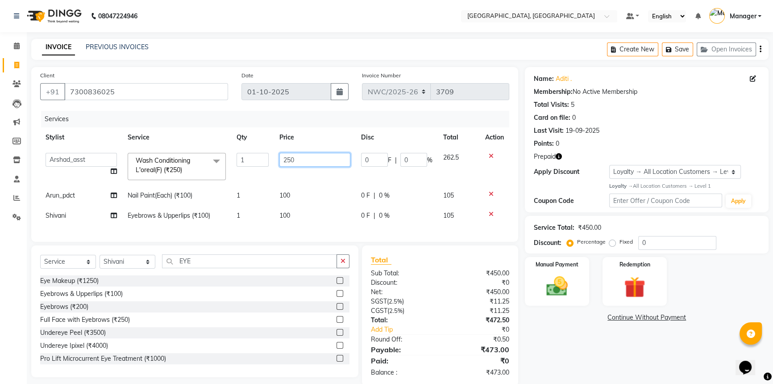
drag, startPoint x: 312, startPoint y: 159, endPoint x: 196, endPoint y: 151, distance: 116.8
click at [196, 151] on tr "Aneeta Ankush-pdct Arshad_asst Arun_pdct Ashish_asst Counter_Sales Faheem Govin…" at bounding box center [274, 166] width 469 height 38
type input "500"
click at [299, 191] on td "100" at bounding box center [315, 195] width 82 height 20
select select "85322"
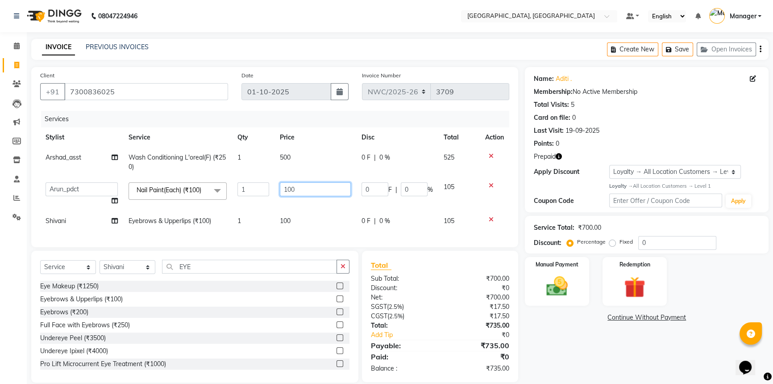
drag, startPoint x: 307, startPoint y: 188, endPoint x: 223, endPoint y: 168, distance: 85.8
click at [228, 166] on tbody "Arshad_asst Wash Conditioning L'oreal(F) (₹250) 1 500 0 F | 0 % 525 Aneeta Anku…" at bounding box center [274, 189] width 469 height 84
type input "400"
click at [307, 221] on td "100" at bounding box center [316, 221] width 82 height 20
select select "84843"
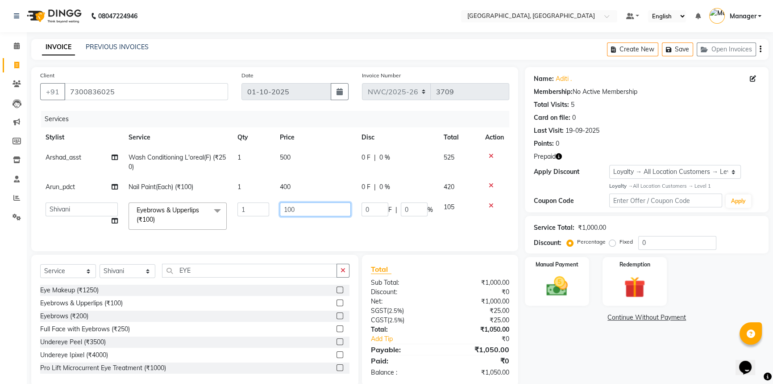
drag, startPoint x: 302, startPoint y: 210, endPoint x: 276, endPoint y: 208, distance: 26.4
click at [276, 208] on td "100" at bounding box center [316, 216] width 82 height 38
type input "140"
click at [568, 339] on div "Name: Aditi . Membership: No Active Membership Total Visits: 5 Card on file: 0 …" at bounding box center [650, 226] width 251 height 319
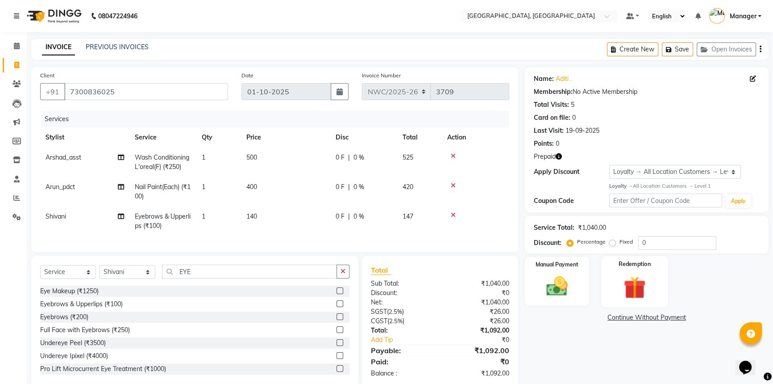
click at [635, 280] on img at bounding box center [635, 287] width 36 height 28
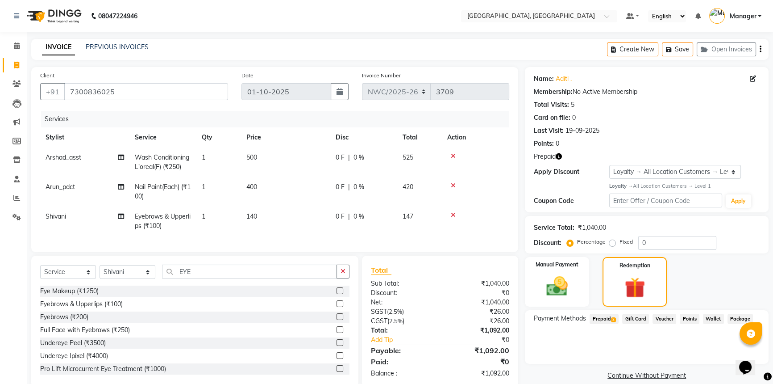
click at [608, 317] on span "Prepaid 2" at bounding box center [604, 318] width 29 height 10
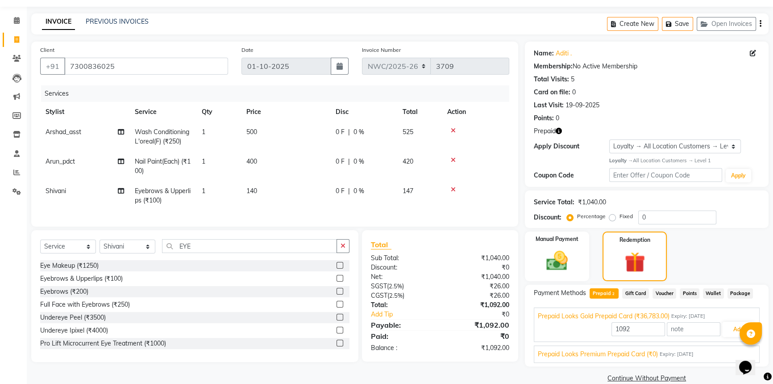
scroll to position [39, 0]
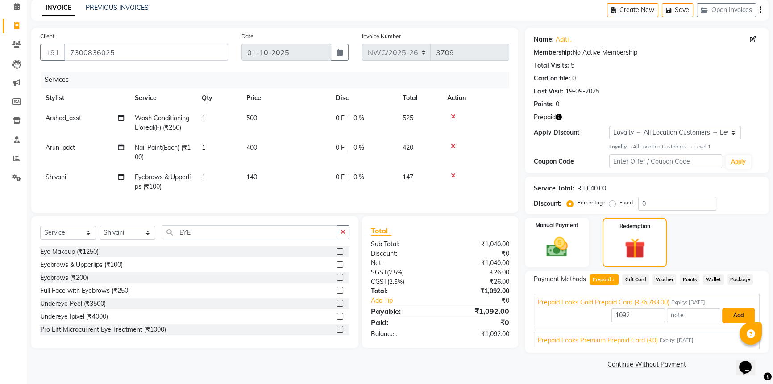
click at [740, 310] on button "Add" at bounding box center [739, 315] width 33 height 15
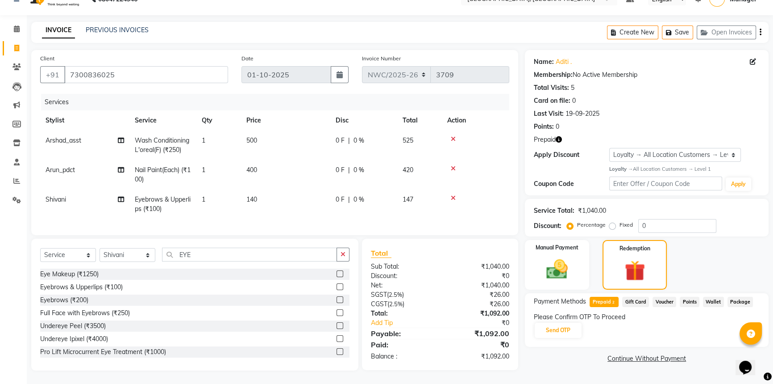
scroll to position [23, 0]
click at [555, 322] on button "Send OTP" at bounding box center [558, 329] width 47 height 15
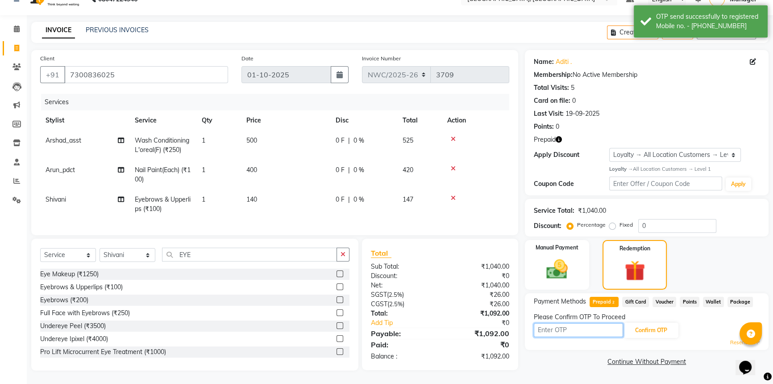
drag, startPoint x: 560, startPoint y: 322, endPoint x: 558, endPoint y: 317, distance: 5.8
click at [560, 323] on input "text" at bounding box center [578, 330] width 89 height 14
click at [561, 136] on icon "button" at bounding box center [559, 139] width 6 height 6
click at [570, 323] on input "text" at bounding box center [578, 330] width 89 height 14
type input "1946"
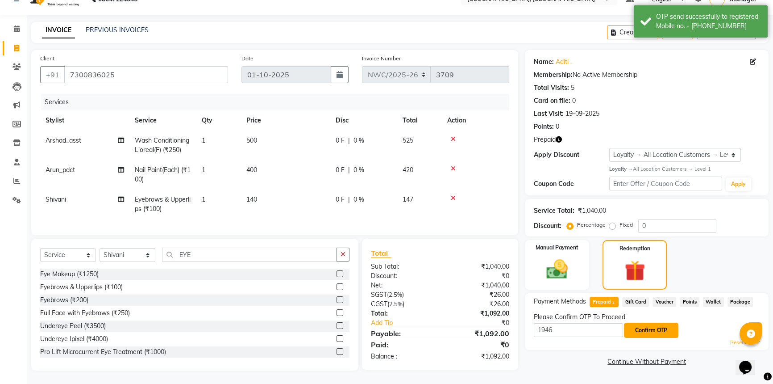
click at [648, 322] on button "Confirm OTP" at bounding box center [651, 329] width 54 height 15
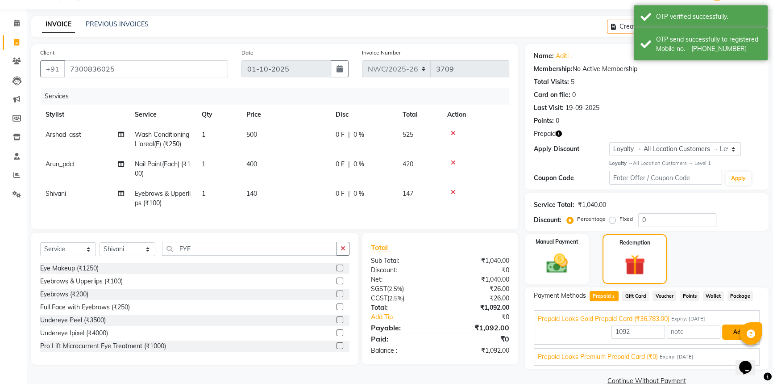
click at [730, 330] on button "Add" at bounding box center [739, 331] width 33 height 15
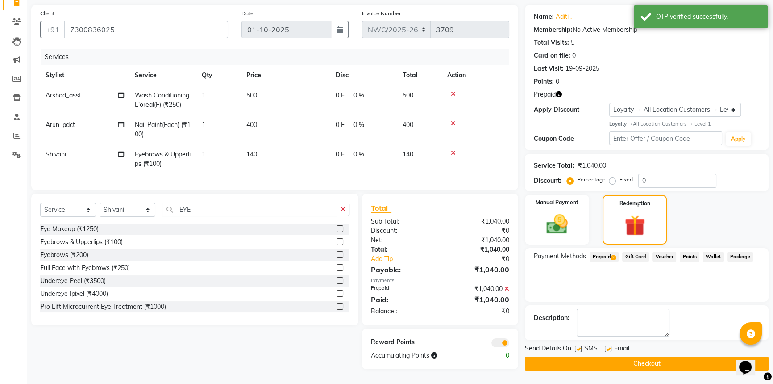
scroll to position [67, 0]
click at [640, 356] on button "Checkout" at bounding box center [647, 363] width 244 height 14
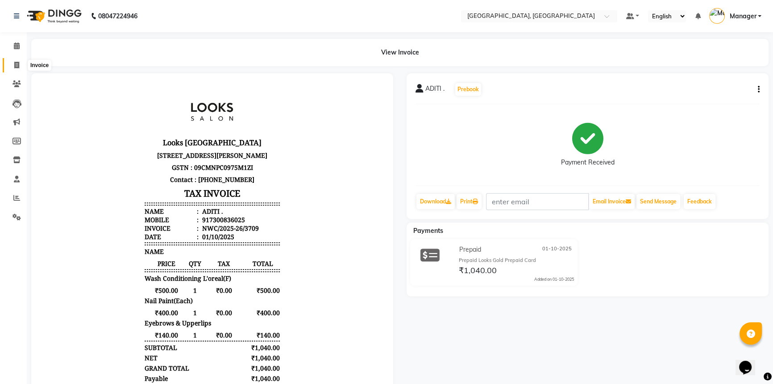
click at [14, 67] on icon at bounding box center [16, 65] width 5 height 7
select select "service"
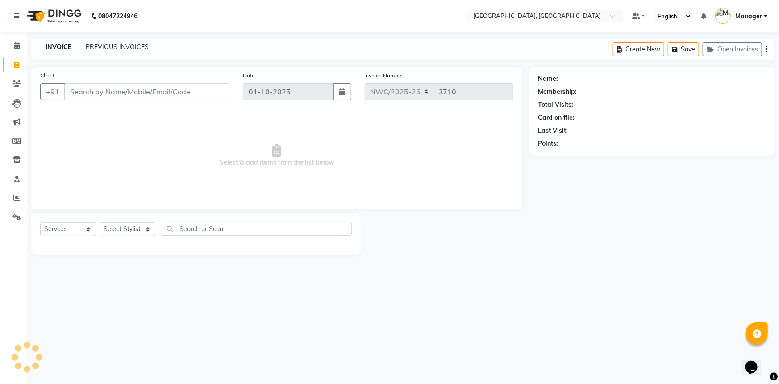
click at [123, 93] on input "Client" at bounding box center [146, 91] width 165 height 17
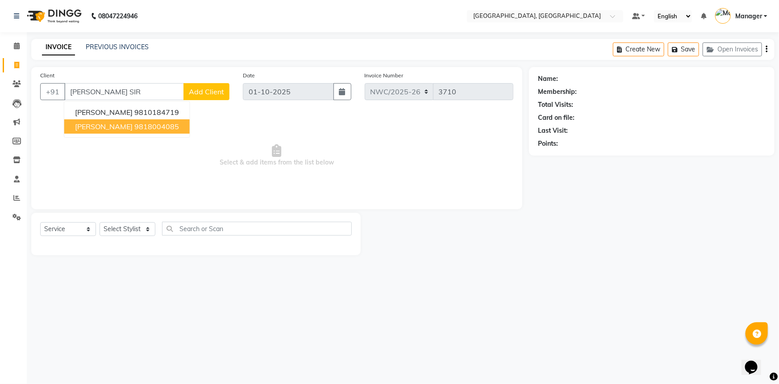
click at [148, 132] on button "sonu sir 9818004085" at bounding box center [126, 126] width 125 height 14
type input "9818004085"
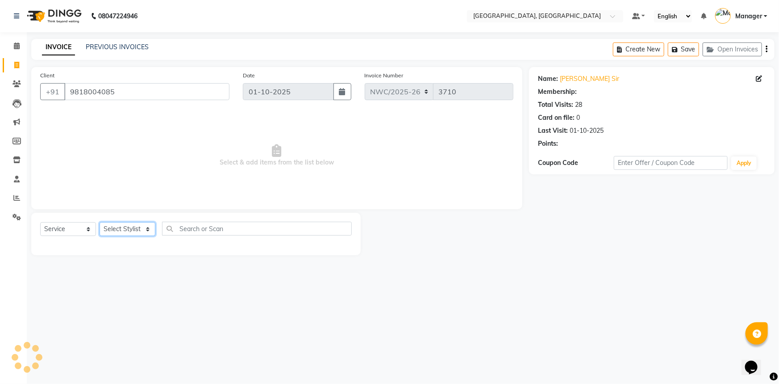
click at [128, 227] on select "Select Stylist [PERSON_NAME]-pdct Arshad_asst Arun_pdct Ashish_asst Counter_Sal…" at bounding box center [128, 229] width 56 height 14
select select "1: Object"
select select "84834"
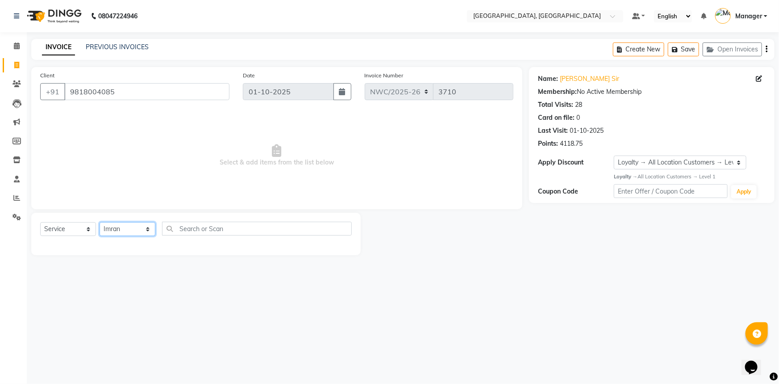
click at [100, 222] on select "Select Stylist [PERSON_NAME]-pdct Arshad_asst Arun_pdct Ashish_asst Counter_Sal…" at bounding box center [128, 229] width 56 height 14
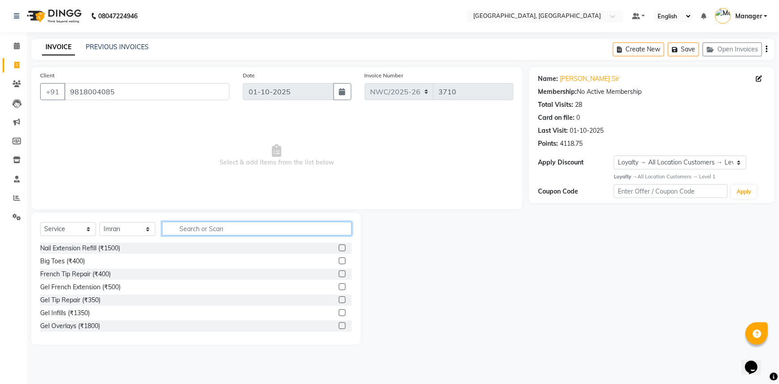
drag, startPoint x: 191, startPoint y: 228, endPoint x: 193, endPoint y: 235, distance: 7.5
click at [191, 230] on input "text" at bounding box center [257, 228] width 190 height 14
type input "CUT"
click at [339, 261] on label at bounding box center [342, 260] width 7 height 7
click at [339, 261] on input "checkbox" at bounding box center [342, 261] width 6 height 6
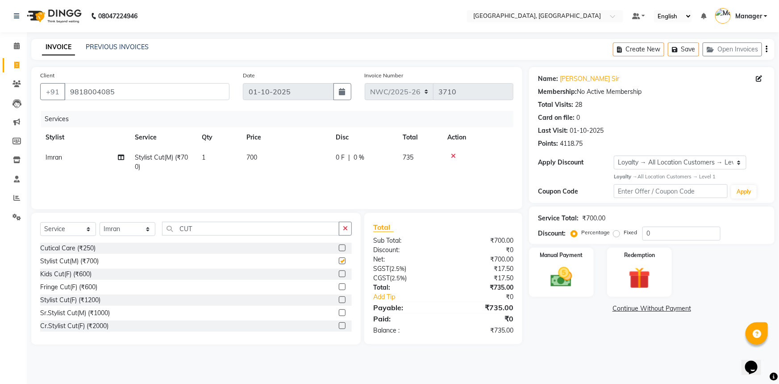
checkbox input "false"
click at [272, 163] on td "700" at bounding box center [285, 161] width 89 height 29
select select "84834"
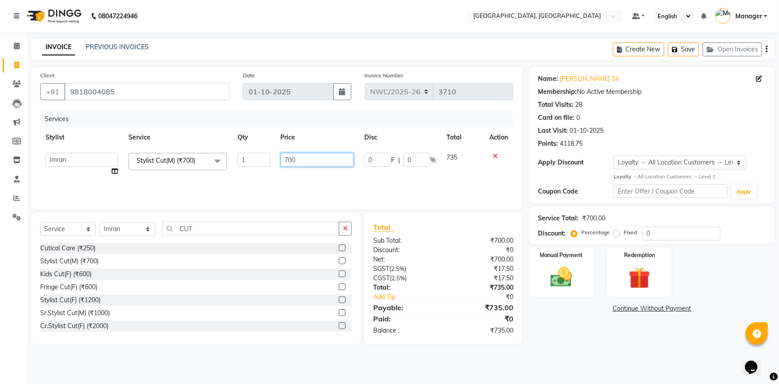
drag, startPoint x: 312, startPoint y: 160, endPoint x: 227, endPoint y: 156, distance: 84.5
click at [227, 156] on tr "[PERSON_NAME]-pdct Arshad_asst Arun_pdct Ashish_asst Counter_Sales [PERSON_NAME…" at bounding box center [276, 164] width 473 height 34
type input "500"
click at [581, 268] on div "Manual Payment" at bounding box center [561, 271] width 67 height 51
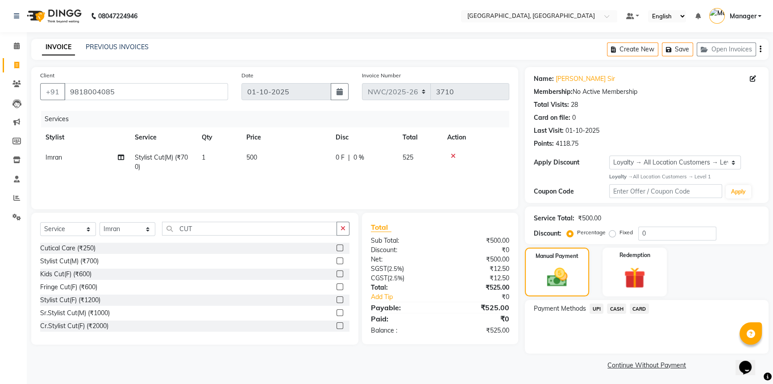
click at [620, 306] on span "CASH" at bounding box center [616, 308] width 19 height 10
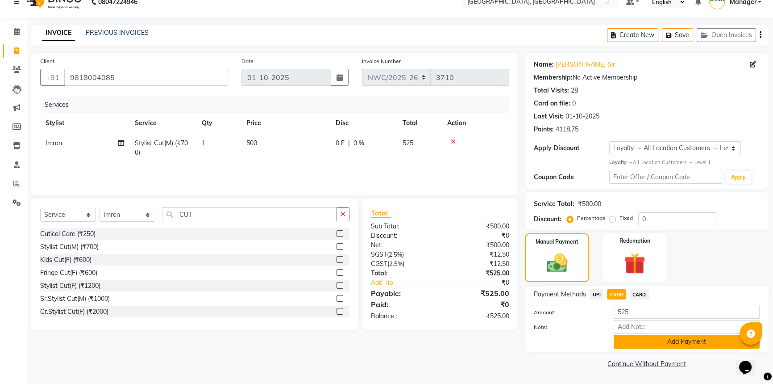
click at [643, 338] on button "Add Payment" at bounding box center [687, 341] width 146 height 14
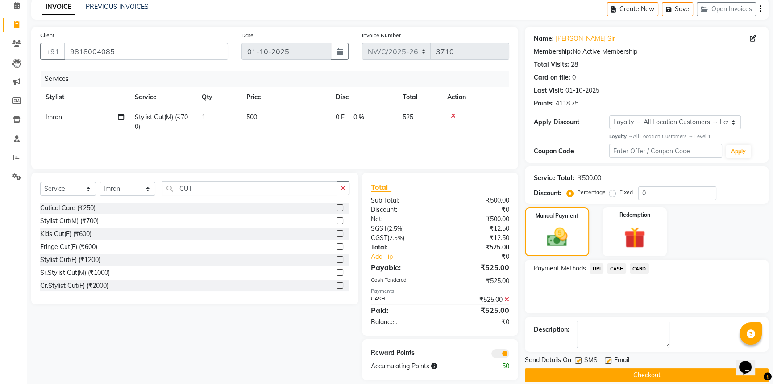
scroll to position [51, 0]
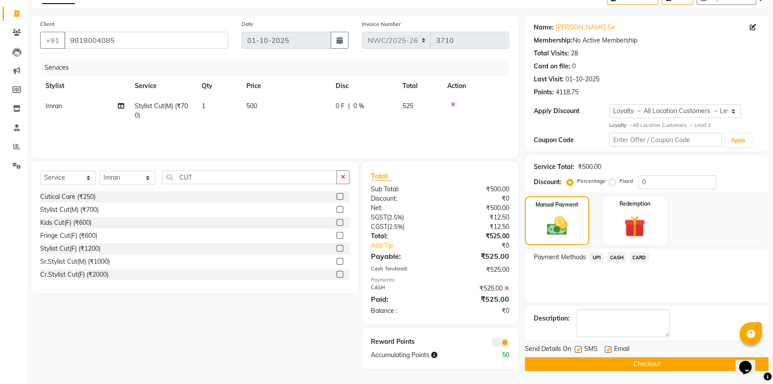
click at [635, 368] on button "Checkout" at bounding box center [647, 364] width 244 height 14
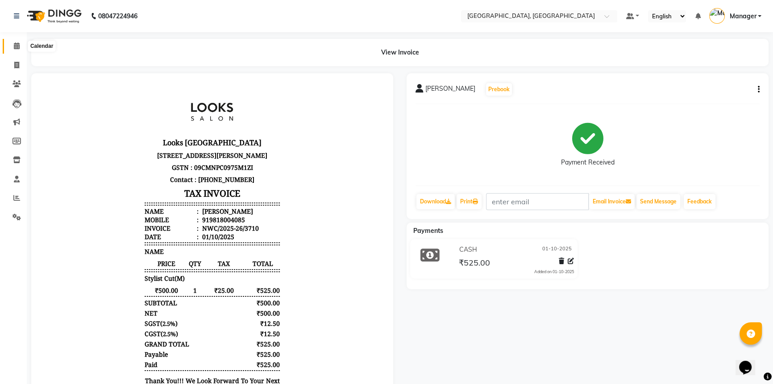
drag, startPoint x: 19, startPoint y: 44, endPoint x: 769, endPoint y: 18, distance: 750.7
click at [19, 44] on icon at bounding box center [17, 45] width 6 height 7
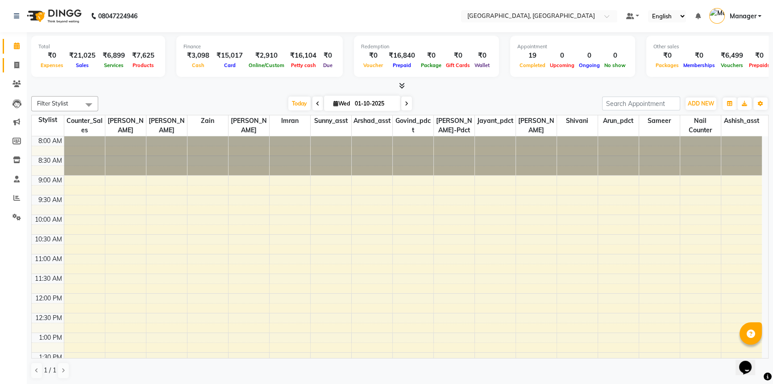
click at [17, 64] on icon at bounding box center [16, 65] width 5 height 7
select select "service"
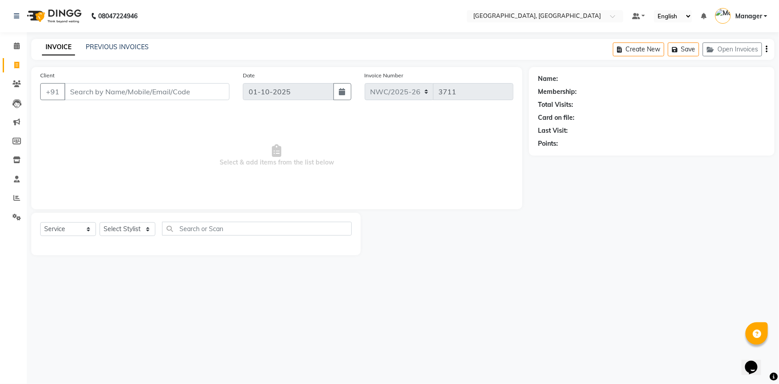
click at [192, 92] on input "Client" at bounding box center [146, 91] width 165 height 17
type input "9997124173"
select select "1: Object"
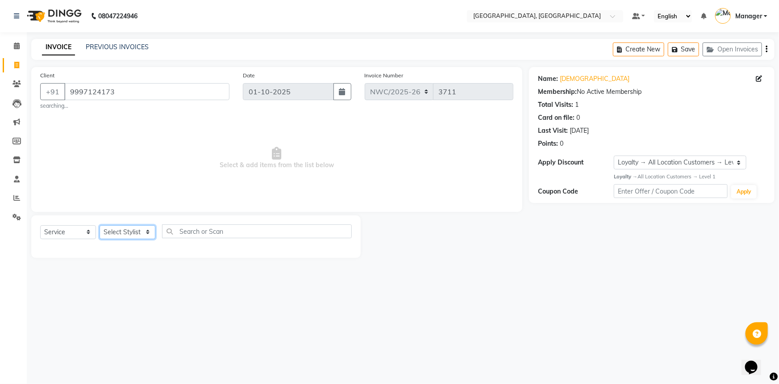
drag, startPoint x: 118, startPoint y: 233, endPoint x: 121, endPoint y: 227, distance: 6.6
click at [118, 233] on select "Select Stylist [PERSON_NAME]-pdct Arshad_asst Arun_pdct Ashish_asst Counter_Sal…" at bounding box center [128, 232] width 56 height 14
select select "84832"
click at [100, 225] on select "Select Stylist [PERSON_NAME]-pdct Arshad_asst Arun_pdct Ashish_asst Counter_Sal…" at bounding box center [128, 232] width 56 height 14
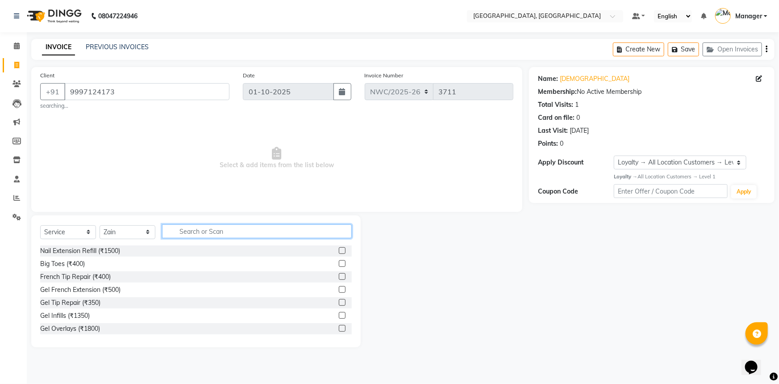
click at [222, 226] on input "text" at bounding box center [257, 231] width 190 height 14
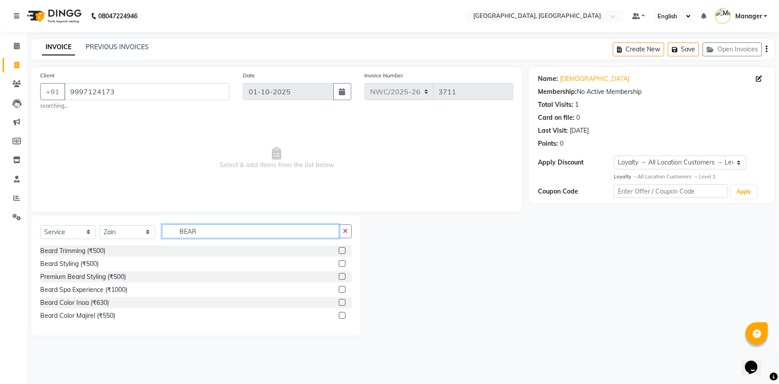
type input "BEAR"
click at [339, 250] on label at bounding box center [342, 250] width 7 height 7
click at [339, 250] on input "checkbox" at bounding box center [342, 251] width 6 height 6
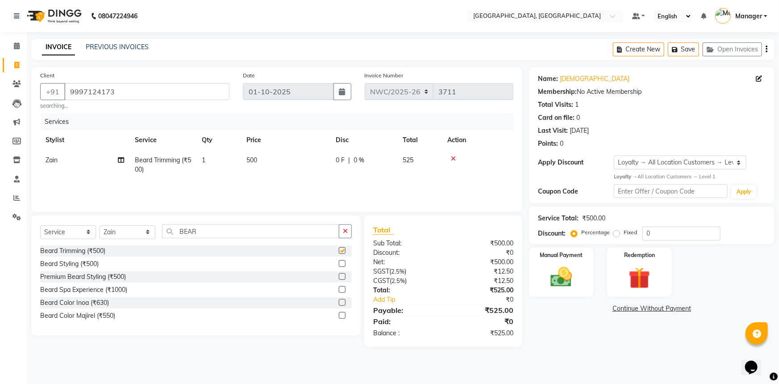
checkbox input "false"
click at [262, 162] on td "500" at bounding box center [285, 164] width 89 height 29
select select "84832"
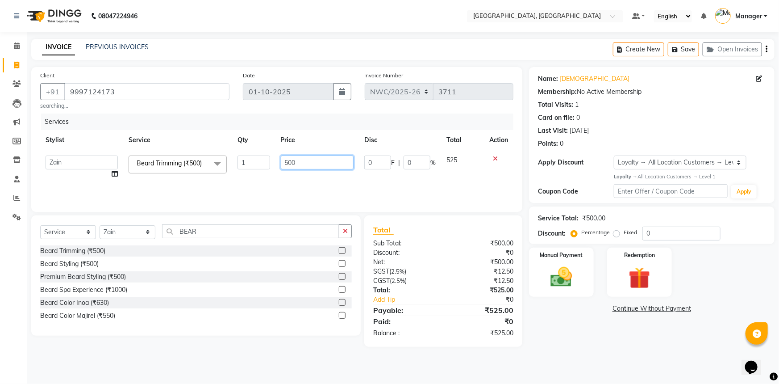
drag, startPoint x: 262, startPoint y: 162, endPoint x: 280, endPoint y: 179, distance: 24.0
click at [277, 172] on td "500" at bounding box center [318, 167] width 84 height 34
type input "350"
click at [280, 183] on div "Services Stylist Service Qty Price Disc Total Action Aneeta Ankush-pdct Arshad_…" at bounding box center [276, 157] width 473 height 89
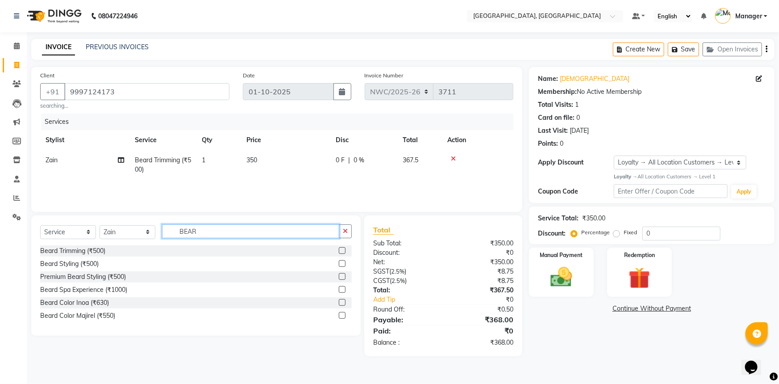
drag, startPoint x: 196, startPoint y: 232, endPoint x: 160, endPoint y: 235, distance: 36.7
click at [160, 235] on div "Select Service Product Membership Package Voucher Prepaid Gift Card Select Styl…" at bounding box center [196, 234] width 312 height 21
click at [343, 266] on label at bounding box center [342, 263] width 7 height 7
click at [343, 266] on input "checkbox" at bounding box center [342, 264] width 6 height 6
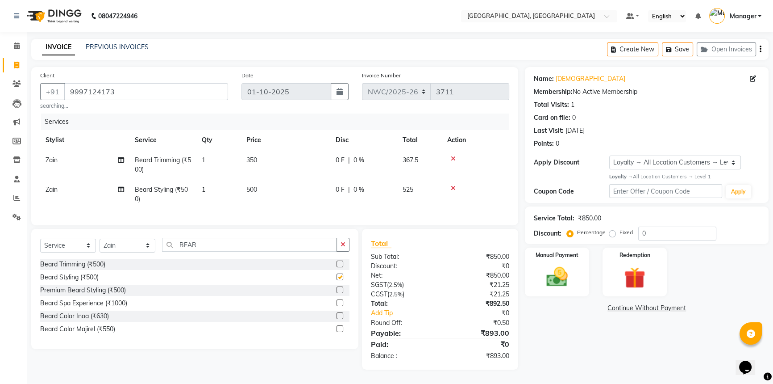
checkbox input "false"
click at [262, 193] on td "500" at bounding box center [285, 194] width 89 height 29
select select "84832"
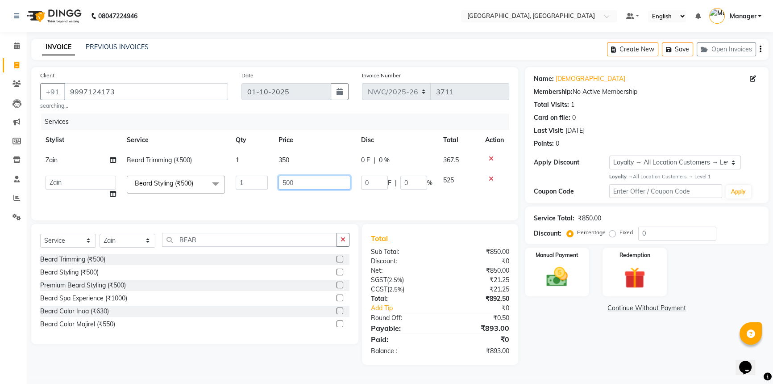
drag, startPoint x: 282, startPoint y: 184, endPoint x: 274, endPoint y: 206, distance: 23.3
click at [269, 199] on tr "Aneeta Ankush-pdct Arshad_asst Arun_pdct Ashish_asst Counter_Sales Faheem Govin…" at bounding box center [274, 187] width 469 height 34
type input "200"
click at [274, 206] on div "Services Stylist Service Qty Price Disc Total Action Zain Beard Trimming (₹500)…" at bounding box center [274, 162] width 469 height 98
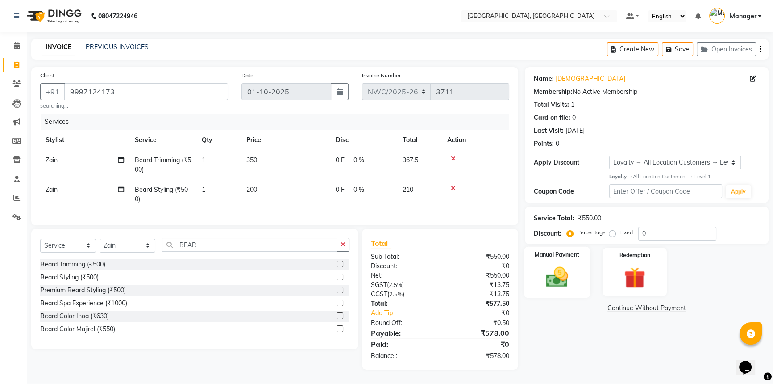
click at [560, 257] on label "Manual Payment" at bounding box center [557, 254] width 45 height 8
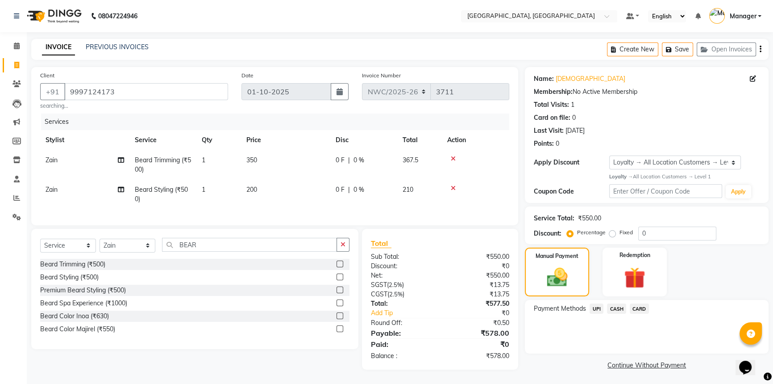
click at [599, 310] on span "UPI" at bounding box center [597, 308] width 14 height 10
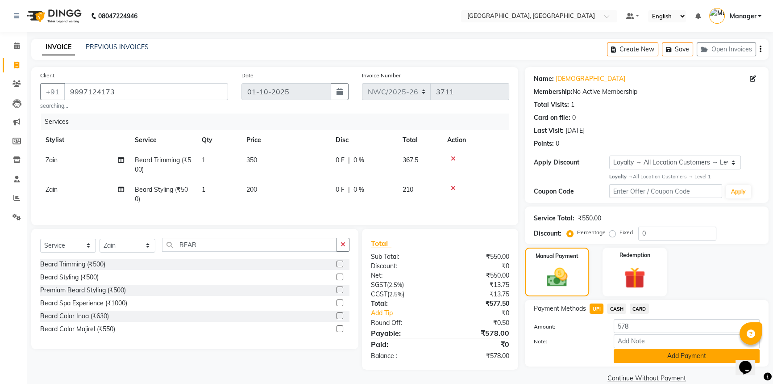
click at [641, 357] on button "Add Payment" at bounding box center [687, 356] width 146 height 14
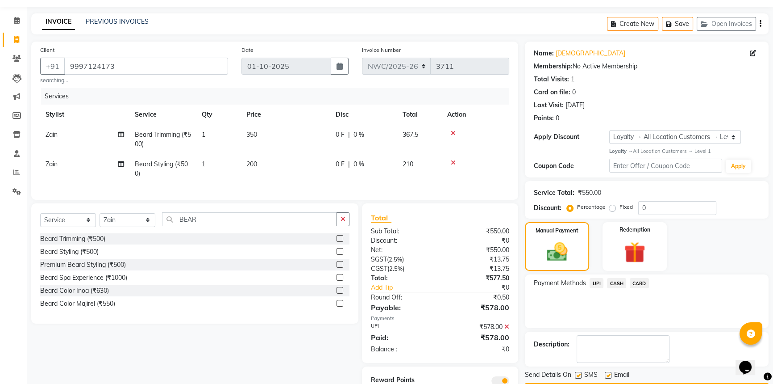
scroll to position [69, 0]
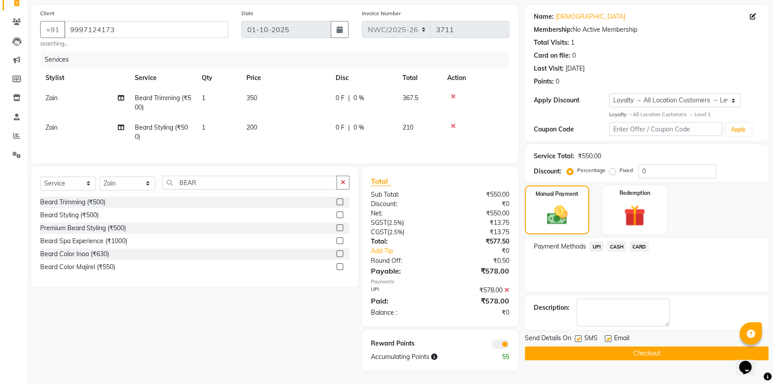
click at [643, 350] on button "Checkout" at bounding box center [647, 353] width 244 height 14
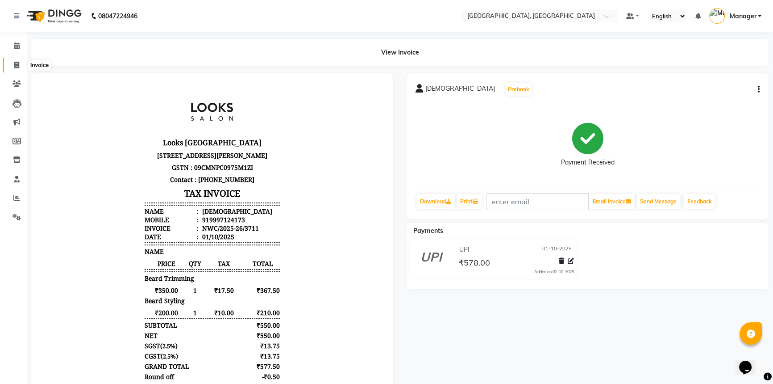
click at [13, 64] on span at bounding box center [17, 65] width 16 height 10
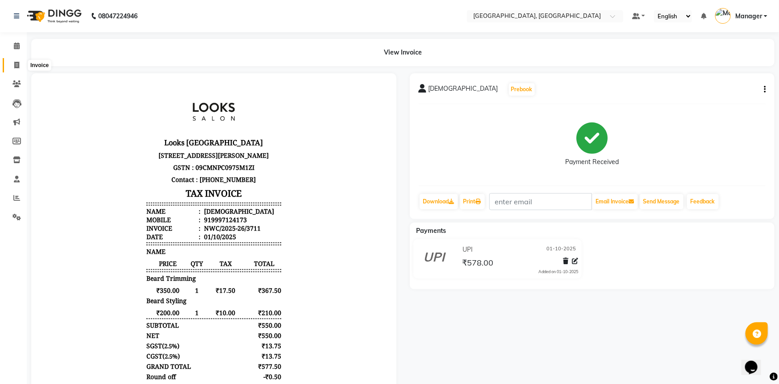
select select "service"
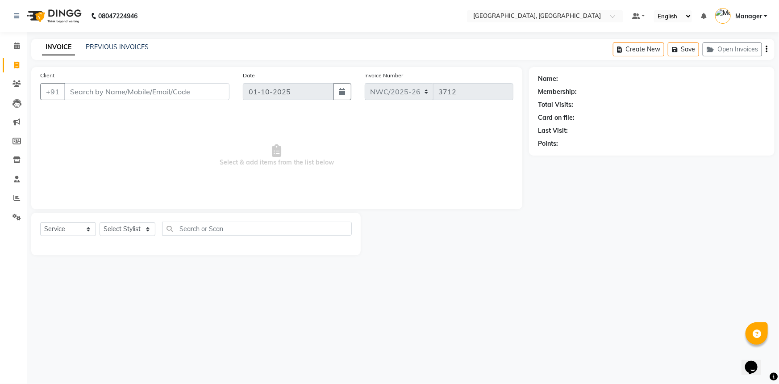
click at [117, 92] on input "Client" at bounding box center [146, 91] width 165 height 17
type input "9811500107"
select select "1: Object"
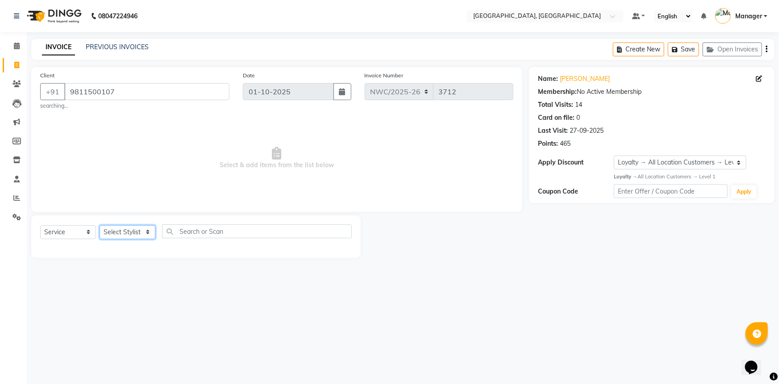
click at [117, 236] on select "Select Stylist [PERSON_NAME]-pdct Arshad_asst Arun_pdct Ashish_asst Counter_Sal…" at bounding box center [128, 232] width 56 height 14
select select "93273"
click at [100, 225] on select "Select Stylist [PERSON_NAME]-pdct Arshad_asst Arun_pdct Ashish_asst Counter_Sal…" at bounding box center [128, 232] width 56 height 14
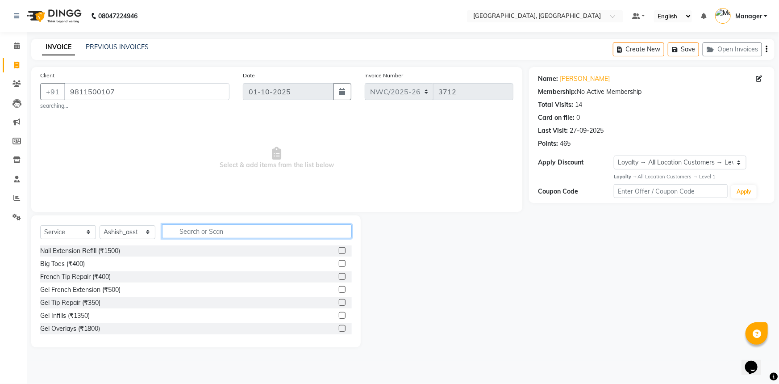
click at [189, 235] on input "text" at bounding box center [257, 231] width 190 height 14
type input "WASH"
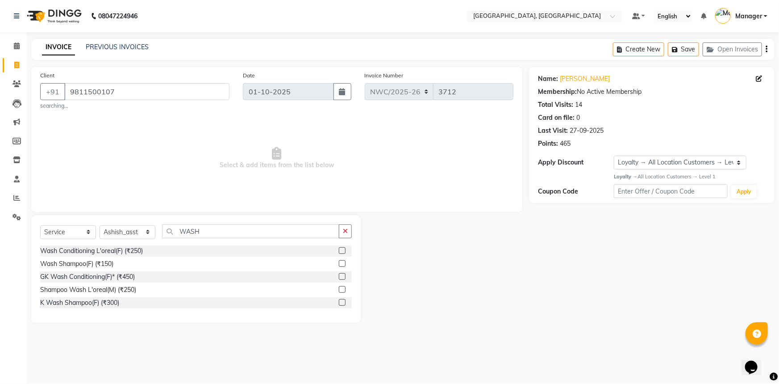
click at [344, 303] on label at bounding box center [342, 302] width 7 height 7
click at [344, 303] on input "checkbox" at bounding box center [342, 303] width 6 height 6
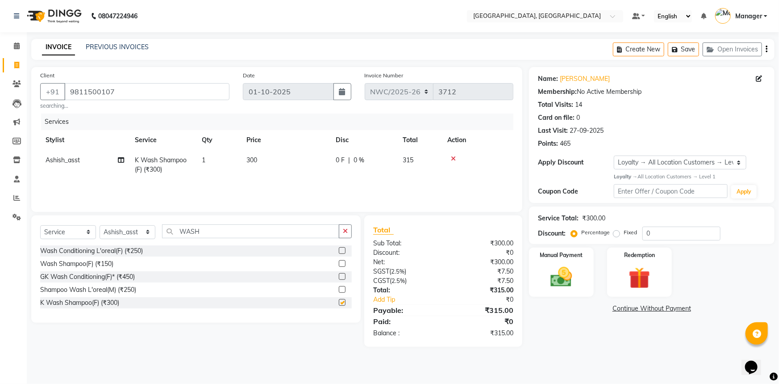
checkbox input "false"
click at [268, 158] on td "300" at bounding box center [285, 164] width 89 height 29
select select "93273"
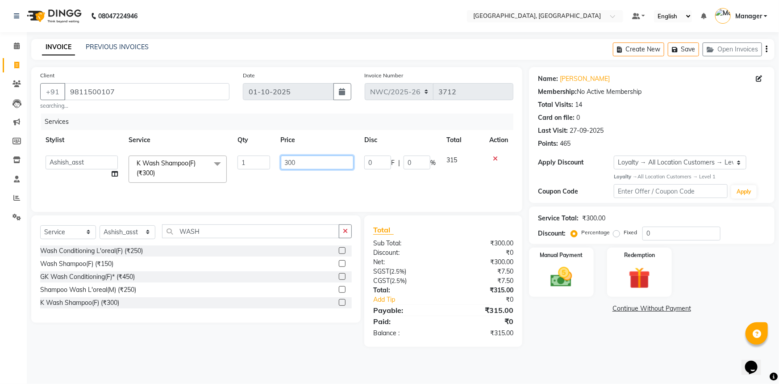
drag, startPoint x: 302, startPoint y: 162, endPoint x: 231, endPoint y: 156, distance: 71.2
click at [234, 158] on tr "Aneeta Ankush-pdct Arshad_asst Arun_pdct Ashish_asst Counter_Sales Faheem Govin…" at bounding box center [276, 169] width 473 height 38
type input "3"
type input "400"
click at [124, 229] on select "Select Stylist [PERSON_NAME]-pdct Arshad_asst Arun_pdct Ashish_asst Counter_Sal…" at bounding box center [128, 232] width 56 height 14
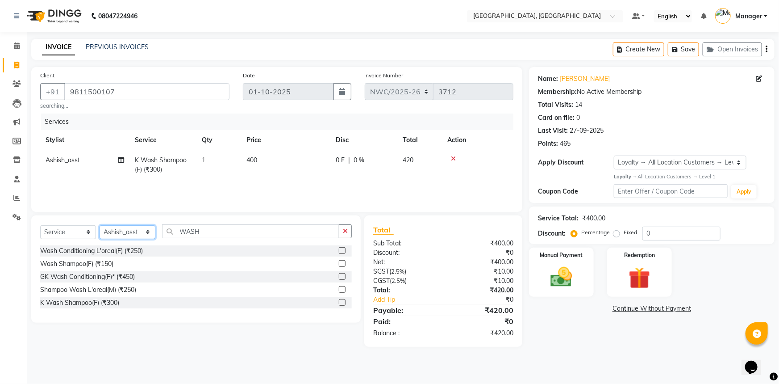
select select "84834"
click at [100, 225] on select "Select Stylist [PERSON_NAME]-pdct Arshad_asst Arun_pdct Ashish_asst Counter_Sal…" at bounding box center [128, 232] width 56 height 14
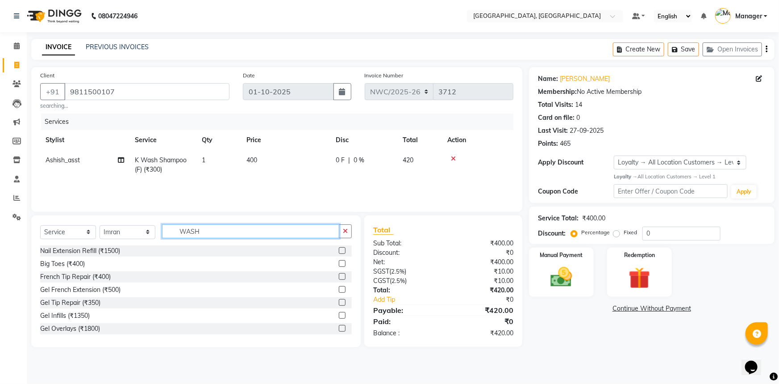
drag, startPoint x: 204, startPoint y: 228, endPoint x: 153, endPoint y: 218, distance: 51.8
click at [153, 218] on div "Select Service Product Membership Package Voucher Prepaid Gift Card Select Styl…" at bounding box center [196, 281] width 330 height 132
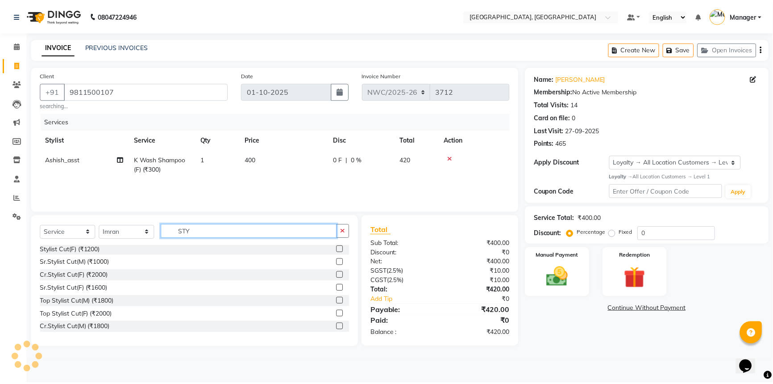
scroll to position [162, 0]
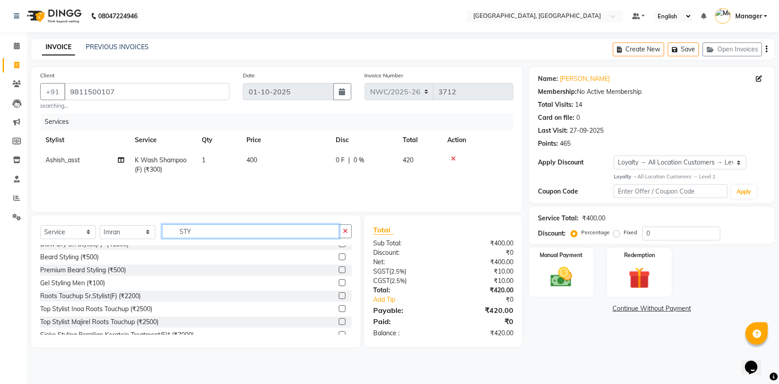
type input "STY"
click at [339, 281] on label at bounding box center [342, 282] width 7 height 7
click at [339, 281] on input "checkbox" at bounding box center [342, 283] width 6 height 6
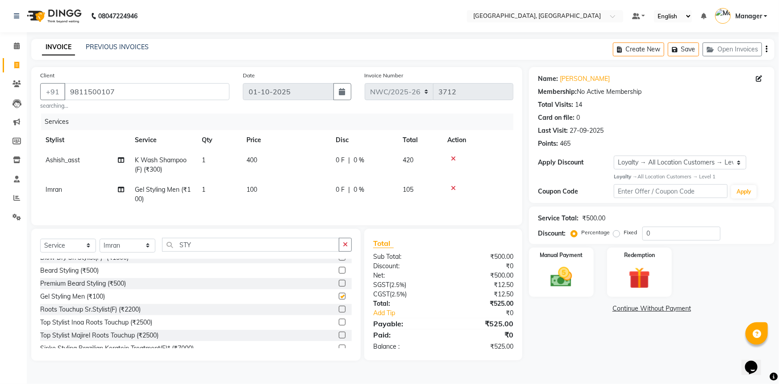
checkbox input "false"
click at [261, 197] on td "100" at bounding box center [285, 194] width 89 height 29
select select "84834"
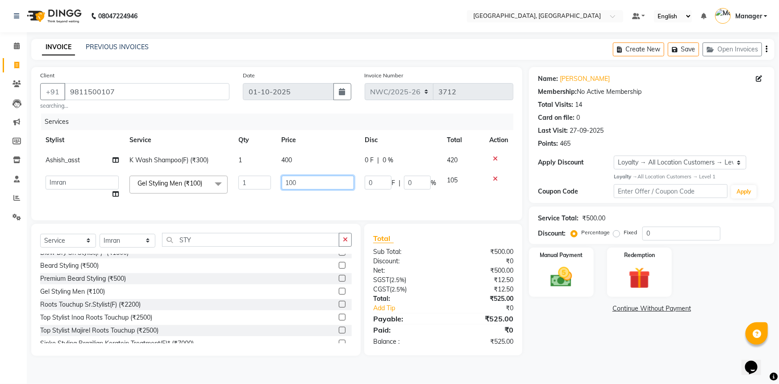
drag, startPoint x: 300, startPoint y: 185, endPoint x: 267, endPoint y: 177, distance: 33.6
click at [267, 177] on tr "Aneeta Ankush-pdct Arshad_asst Arun_pdct Ashish_asst Counter_Sales Faheem Govin…" at bounding box center [276, 187] width 473 height 34
type input "200"
click at [564, 355] on div "Name: Mehul Membership: No Active Membership Total Visits: 14 Card on file: 0 L…" at bounding box center [655, 211] width 252 height 288
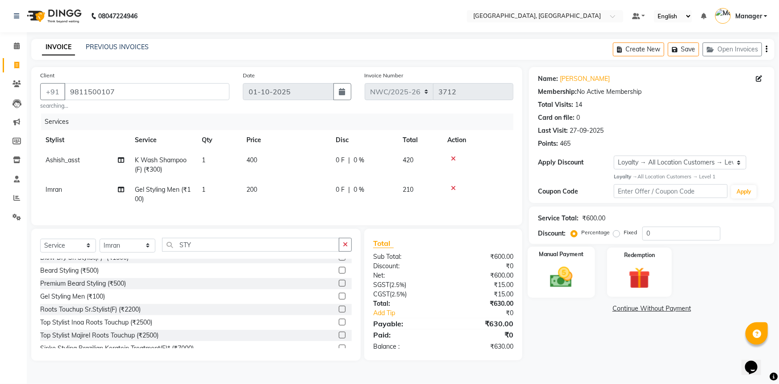
click at [581, 272] on div "Manual Payment" at bounding box center [561, 271] width 67 height 51
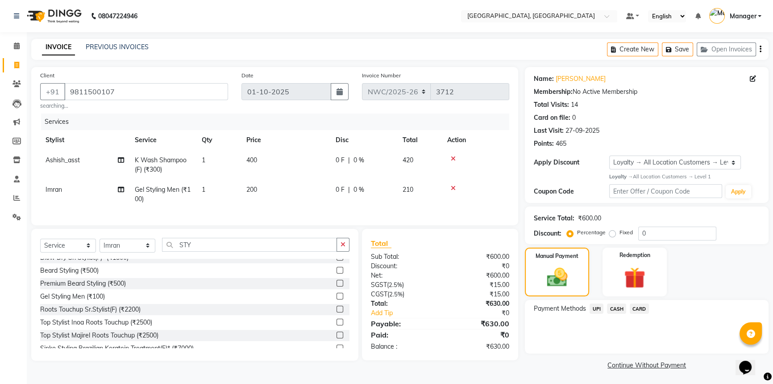
click at [623, 309] on span "CASH" at bounding box center [616, 308] width 19 height 10
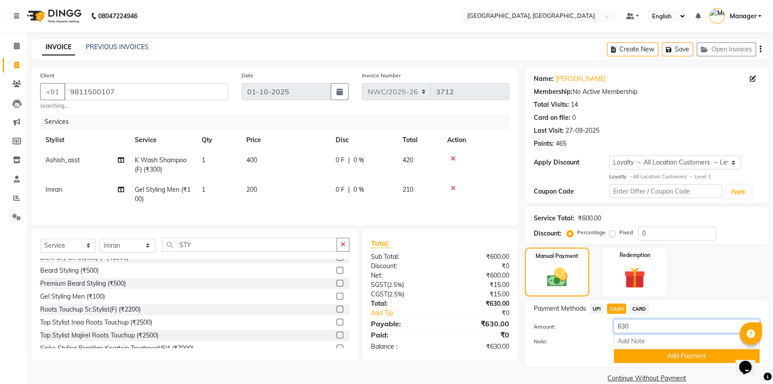
drag, startPoint x: 639, startPoint y: 322, endPoint x: 559, endPoint y: 324, distance: 80.4
click at [566, 324] on div "Amount: 630" at bounding box center [646, 326] width 239 height 15
type input "500"
drag, startPoint x: 670, startPoint y: 358, endPoint x: 623, endPoint y: 347, distance: 48.2
click at [669, 358] on button "Add Payment" at bounding box center [687, 356] width 146 height 14
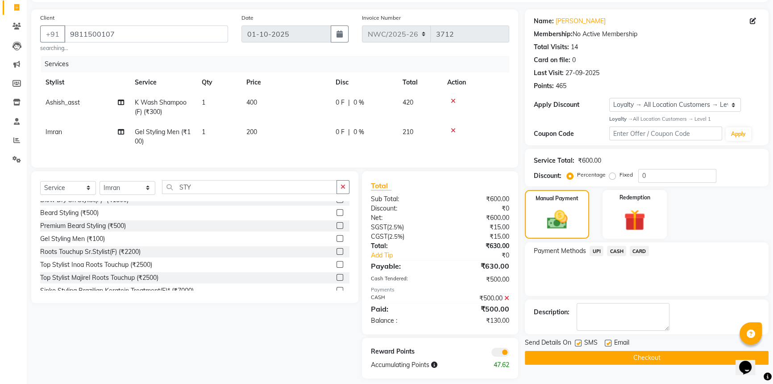
scroll to position [72, 0]
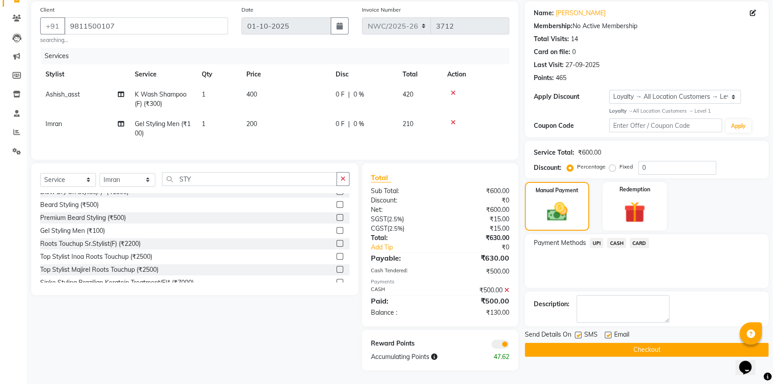
click at [595, 238] on span "UPI" at bounding box center [597, 243] width 14 height 10
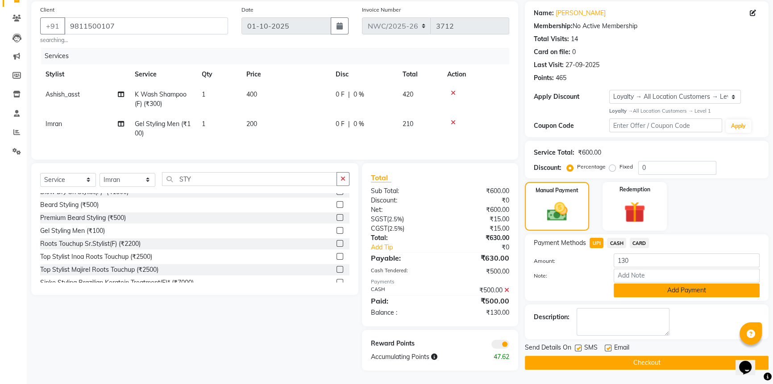
click at [621, 283] on button "Add Payment" at bounding box center [687, 290] width 146 height 14
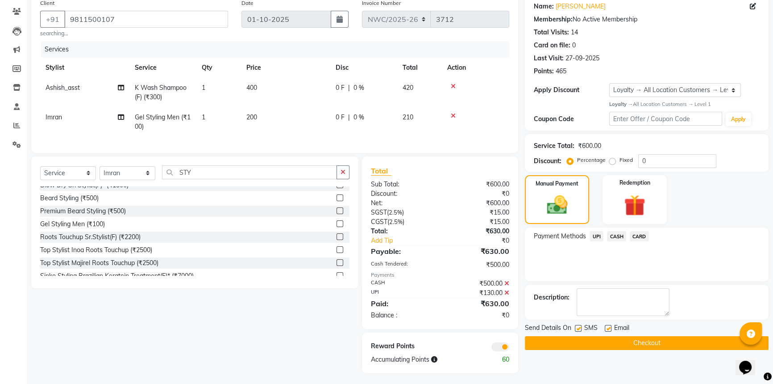
click at [594, 340] on button "Checkout" at bounding box center [647, 343] width 244 height 14
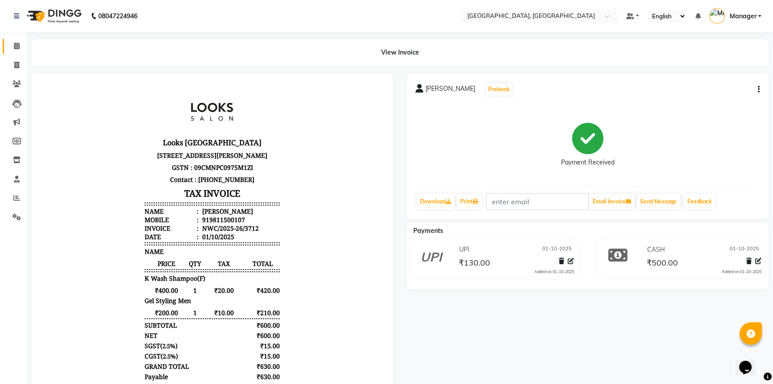
click at [16, 40] on link "Calendar" at bounding box center [13, 46] width 21 height 15
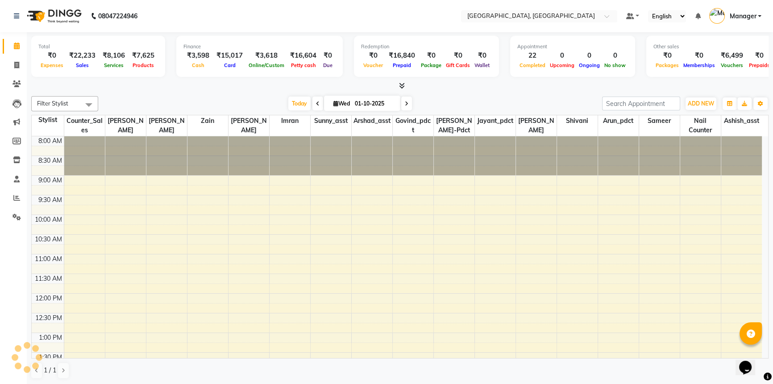
scroll to position [348, 0]
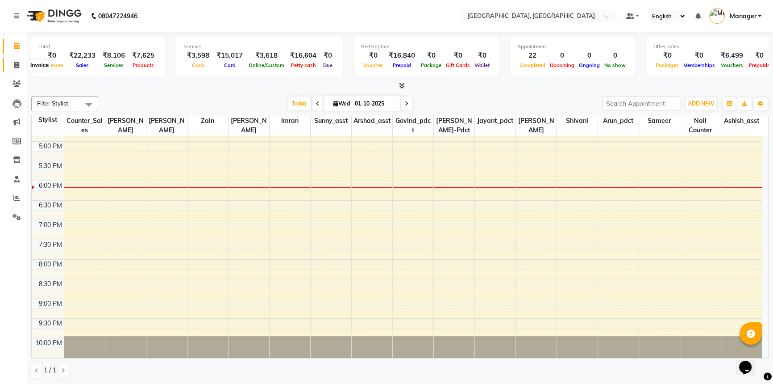
click at [15, 62] on icon at bounding box center [16, 65] width 5 height 7
select select "service"
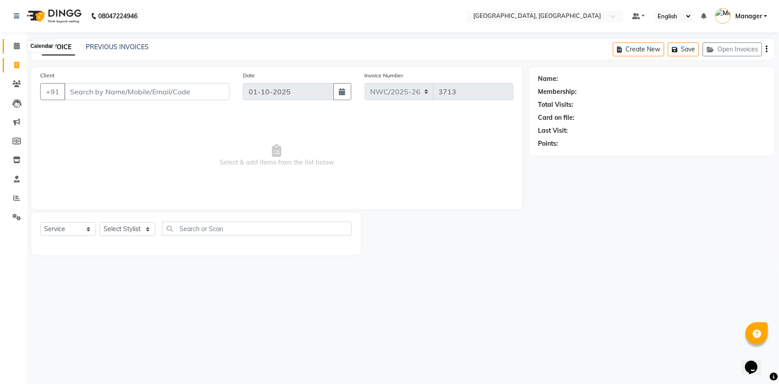
click at [15, 43] on icon at bounding box center [17, 45] width 6 height 7
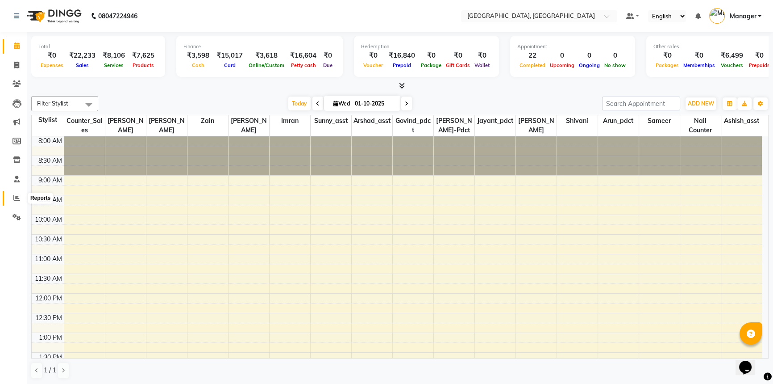
click at [17, 196] on icon at bounding box center [16, 197] width 7 height 7
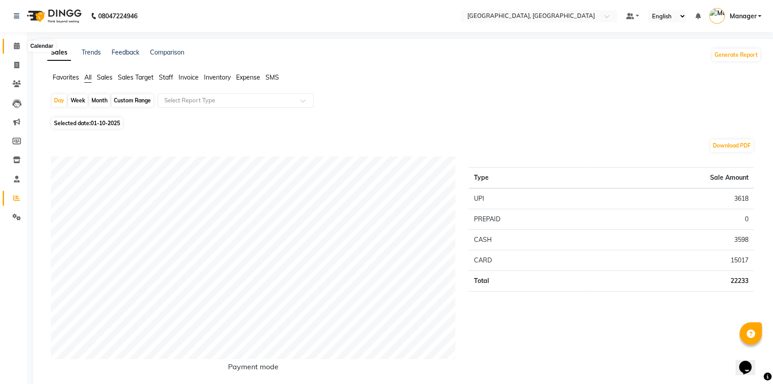
click at [18, 45] on icon at bounding box center [17, 45] width 6 height 7
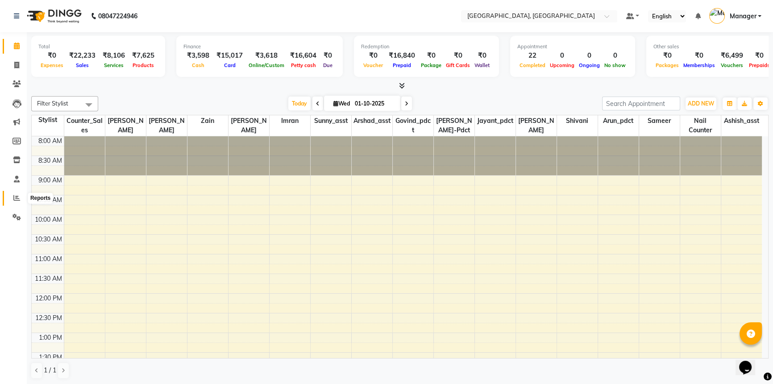
click at [14, 194] on icon at bounding box center [16, 197] width 7 height 7
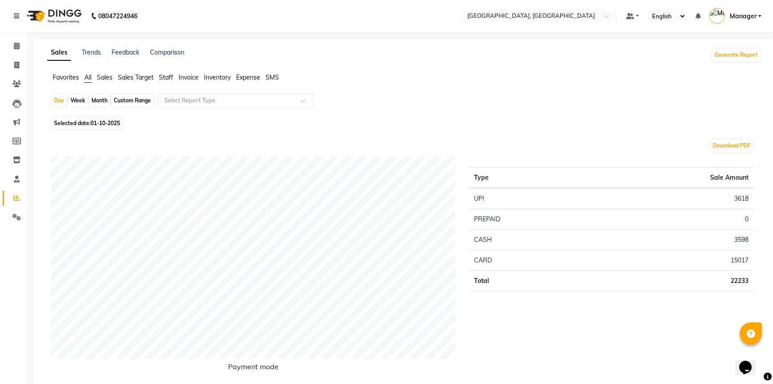
click at [161, 76] on span "Staff" at bounding box center [166, 77] width 14 height 8
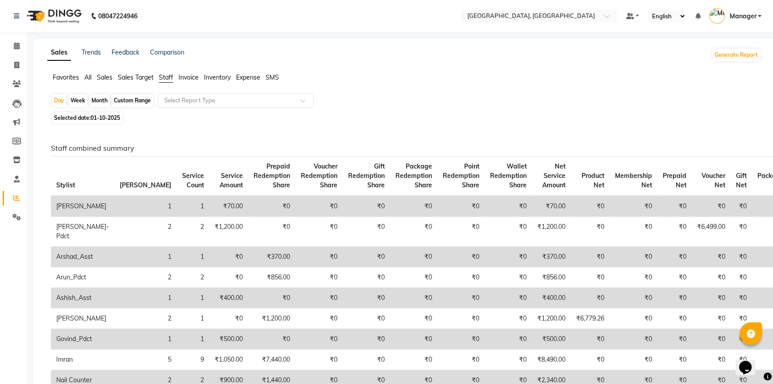
click at [171, 99] on input "text" at bounding box center [227, 100] width 129 height 9
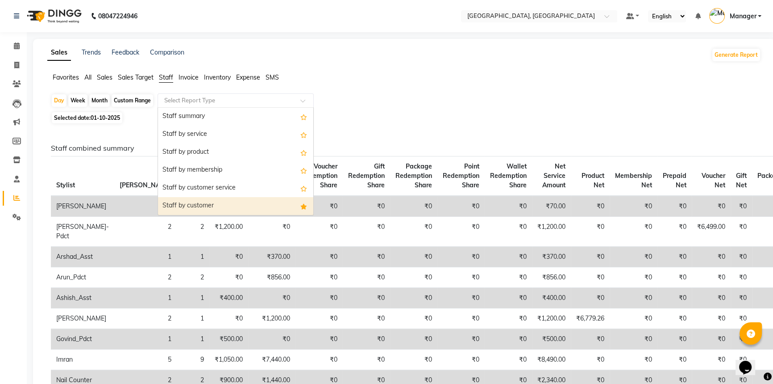
click at [188, 207] on div "Staff by customer" at bounding box center [235, 206] width 155 height 18
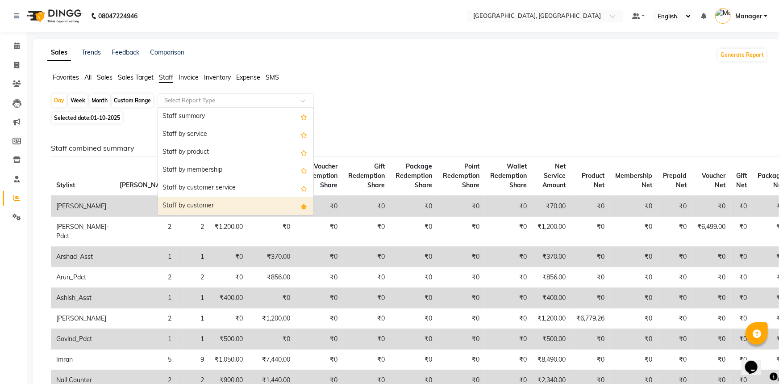
select select "full_report"
select select "csv"
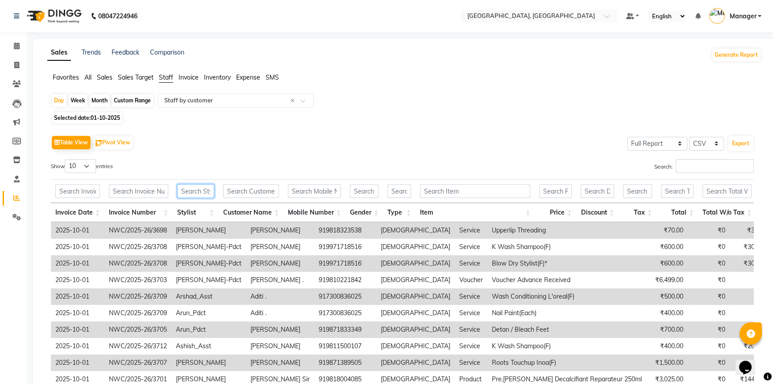
click at [188, 190] on input "text" at bounding box center [195, 191] width 37 height 14
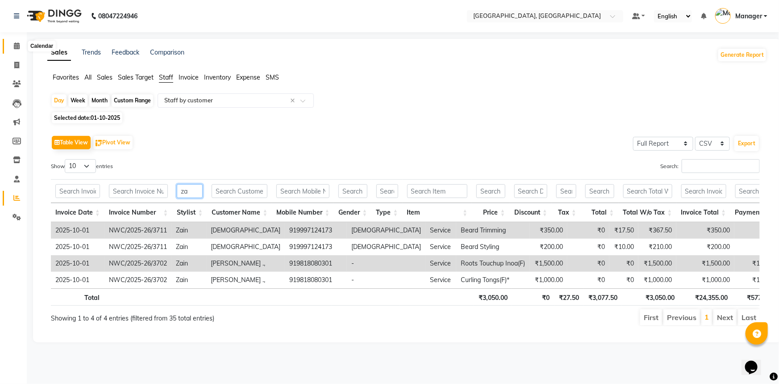
type input "za"
click at [17, 46] on icon at bounding box center [17, 45] width 6 height 7
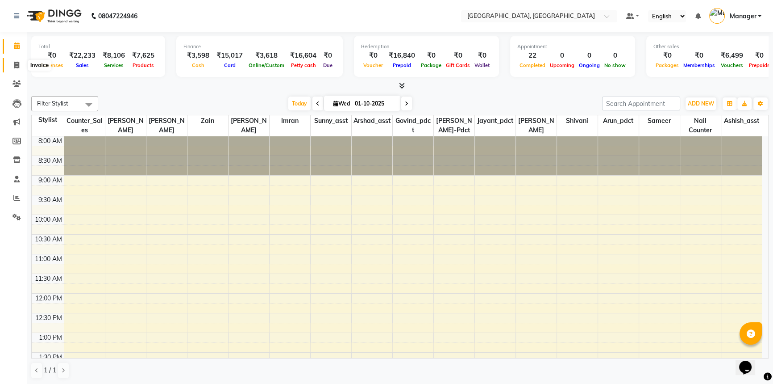
click at [16, 65] on icon at bounding box center [16, 65] width 5 height 7
select select "service"
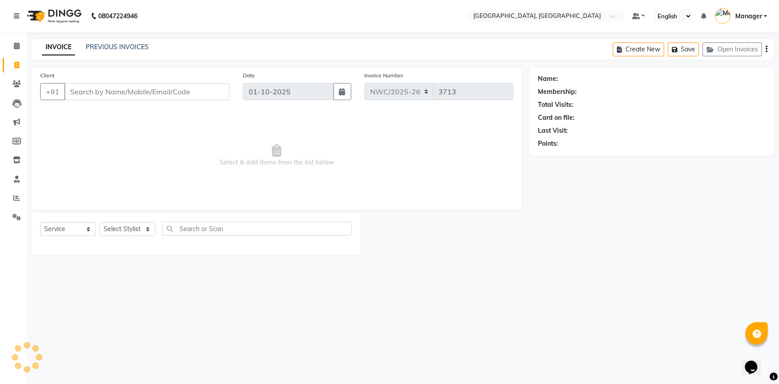
click at [189, 97] on input "Client" at bounding box center [146, 91] width 165 height 17
click at [179, 89] on input "Client" at bounding box center [146, 91] width 165 height 17
type input "9711480808"
select select "1: Object"
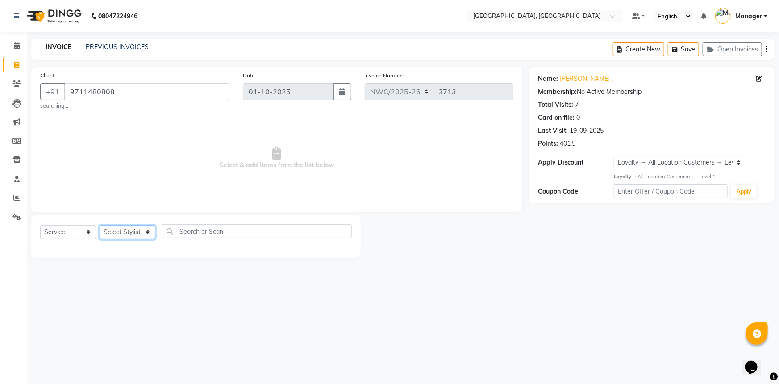
drag, startPoint x: 115, startPoint y: 233, endPoint x: 116, endPoint y: 227, distance: 6.0
click at [115, 233] on select "Select Stylist [PERSON_NAME]-pdct Arshad_asst Arun_pdct Ashish_asst Counter_Sal…" at bounding box center [128, 232] width 56 height 14
select select "84831"
click at [100, 225] on select "Select Stylist [PERSON_NAME]-pdct Arshad_asst Arun_pdct Ashish_asst Counter_Sal…" at bounding box center [128, 232] width 56 height 14
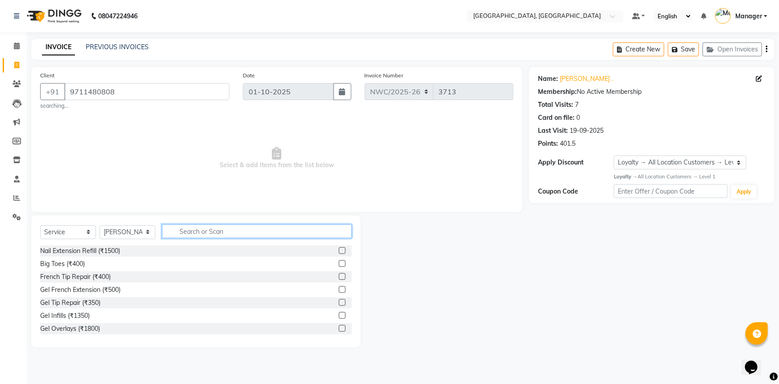
click at [205, 226] on input "text" at bounding box center [257, 231] width 190 height 14
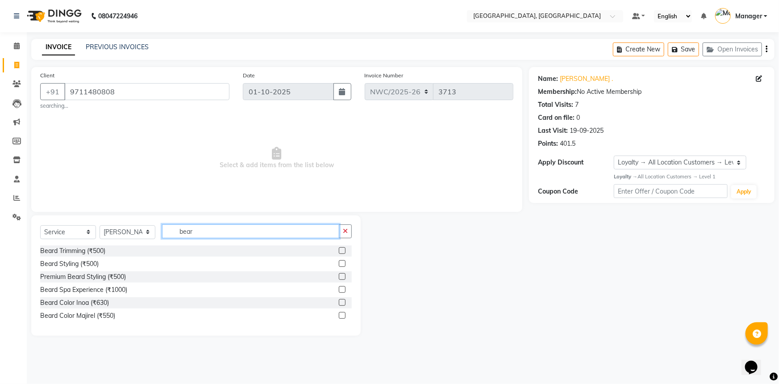
type input "bear"
click at [342, 251] on label at bounding box center [342, 250] width 7 height 7
click at [342, 251] on input "checkbox" at bounding box center [342, 251] width 6 height 6
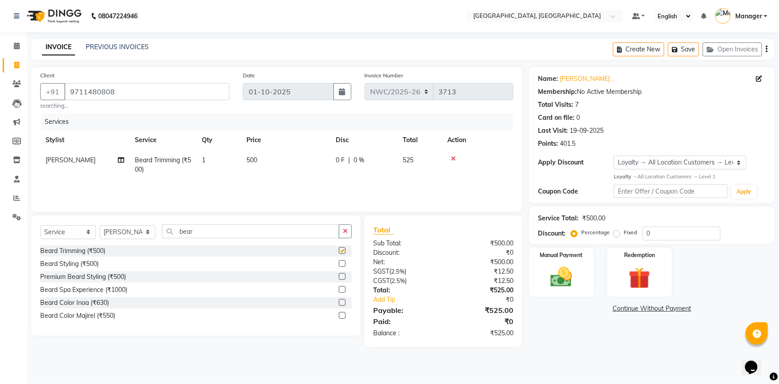
checkbox input "false"
click at [250, 162] on span "500" at bounding box center [251, 160] width 11 height 8
select select "84831"
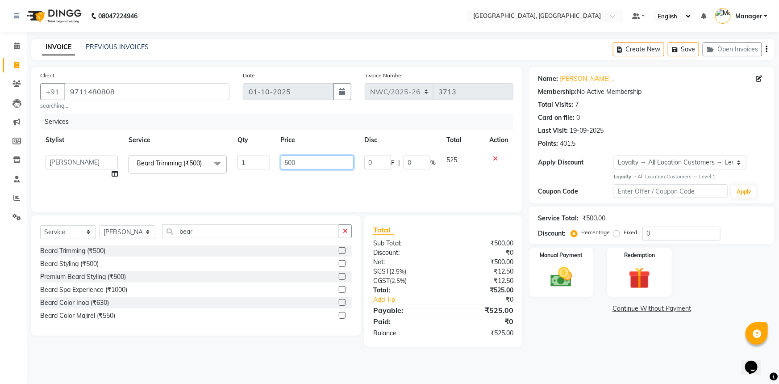
drag, startPoint x: 299, startPoint y: 158, endPoint x: 275, endPoint y: 159, distance: 24.2
click at [275, 159] on tr "Aneeta Ankush-pdct Arshad_asst Arun_pdct Ashish_asst Counter_Sales Faheem Govin…" at bounding box center [276, 167] width 473 height 34
type input "350"
click at [277, 187] on div "Services Stylist Service Qty Price Disc Total Action Aneeta Ankush-pdct Arshad_…" at bounding box center [276, 157] width 473 height 89
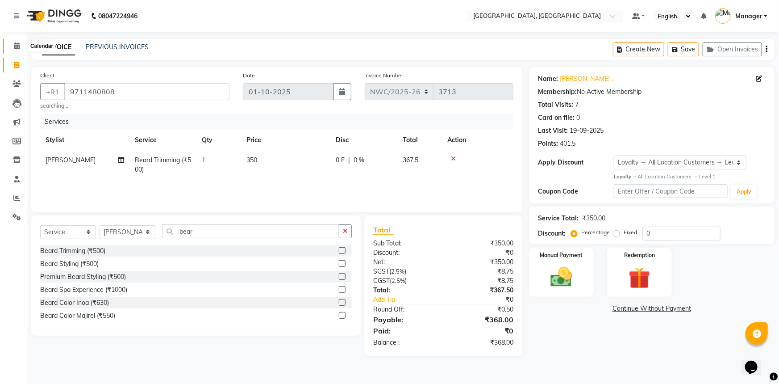
drag, startPoint x: 16, startPoint y: 48, endPoint x: 18, endPoint y: 76, distance: 28.2
click at [16, 48] on icon at bounding box center [17, 45] width 6 height 7
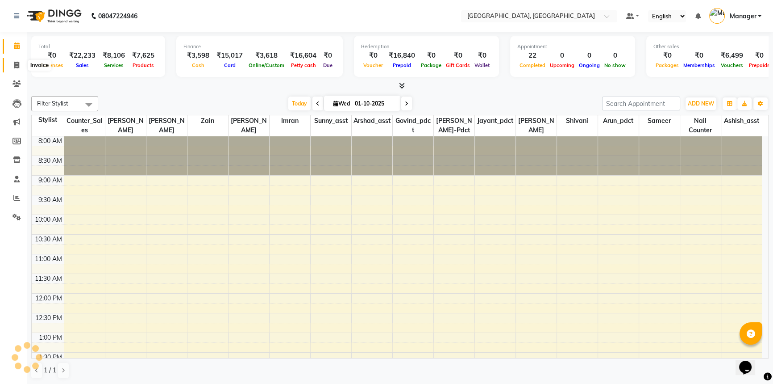
click at [16, 62] on icon at bounding box center [16, 65] width 5 height 7
select select "service"
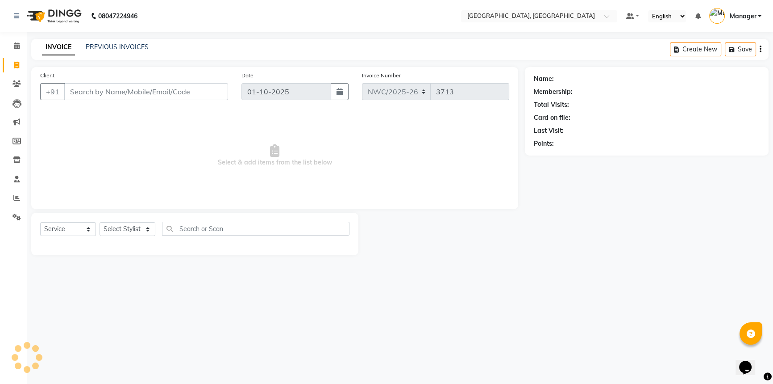
click at [183, 90] on input "Client" at bounding box center [146, 91] width 164 height 17
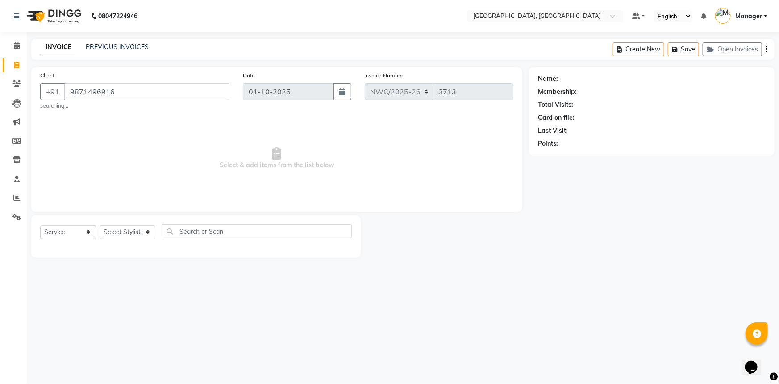
type input "9871496916"
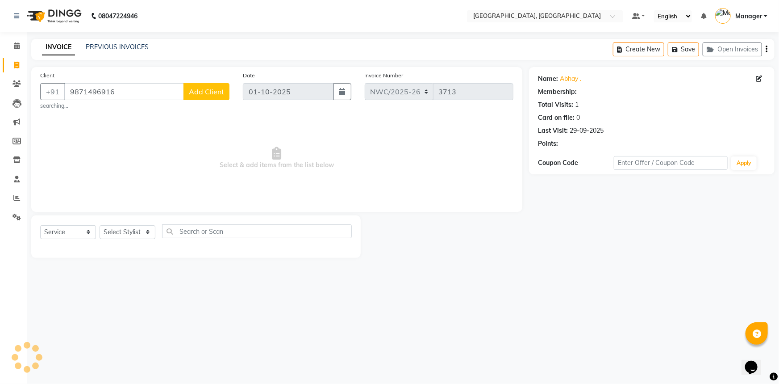
select select "1: Object"
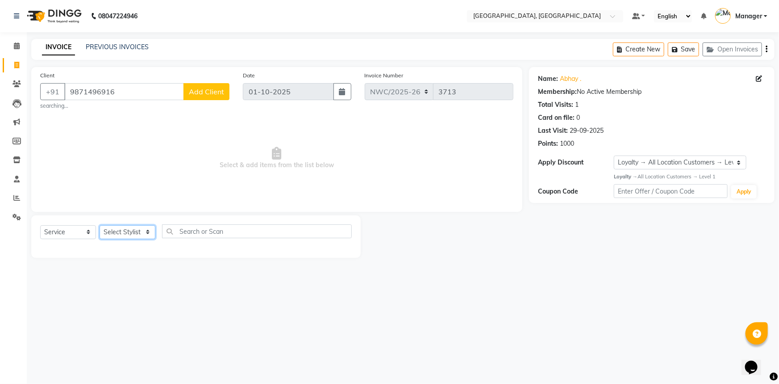
drag, startPoint x: 115, startPoint y: 233, endPoint x: 120, endPoint y: 226, distance: 8.7
click at [115, 233] on select "Select Stylist [PERSON_NAME]-pdct Arshad_asst Arun_pdct Ashish_asst Counter_Sal…" at bounding box center [128, 232] width 56 height 14
select select "84837"
click at [100, 225] on select "Select Stylist [PERSON_NAME]-pdct Arshad_asst Arun_pdct Ashish_asst Counter_Sal…" at bounding box center [128, 232] width 56 height 14
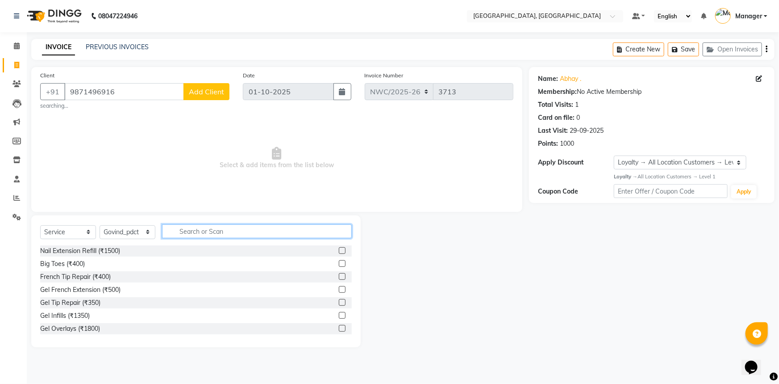
click at [221, 228] on input "text" at bounding box center [257, 231] width 190 height 14
type input "wash"
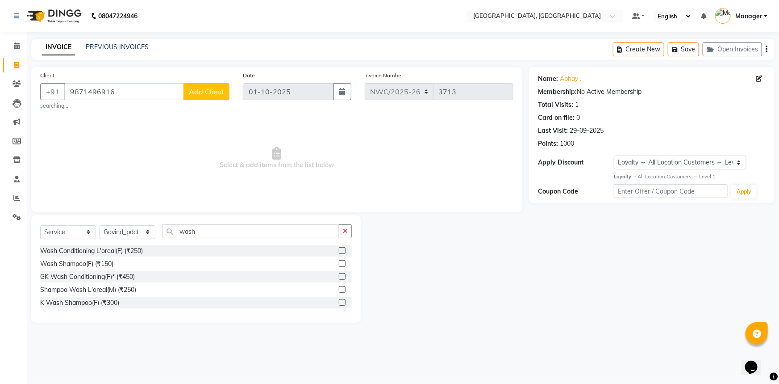
drag, startPoint x: 341, startPoint y: 301, endPoint x: 304, endPoint y: 191, distance: 116.5
click at [341, 302] on label at bounding box center [342, 302] width 7 height 7
click at [341, 302] on input "checkbox" at bounding box center [342, 303] width 6 height 6
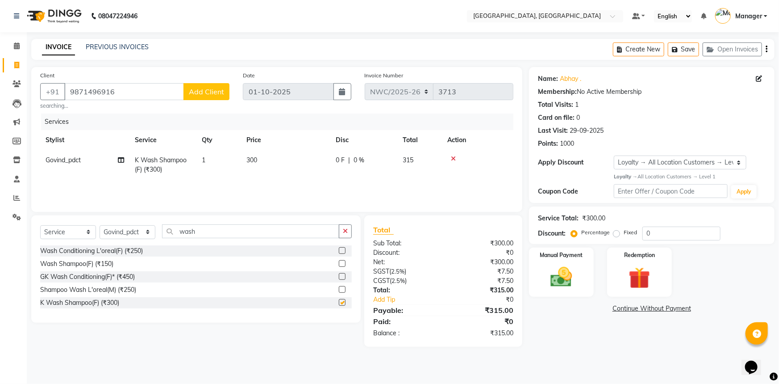
checkbox input "false"
click at [262, 165] on td "300" at bounding box center [285, 164] width 89 height 29
select select "84837"
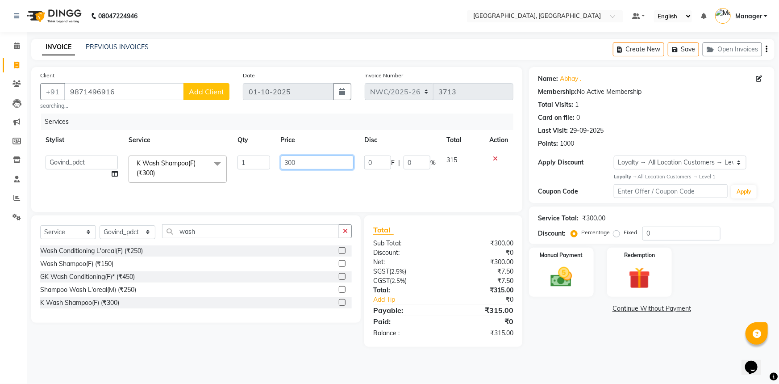
drag, startPoint x: 304, startPoint y: 161, endPoint x: 263, endPoint y: 163, distance: 40.7
click at [263, 163] on tr "Aneeta Ankush-pdct Arshad_asst Arun_pdct Ashish_asst Counter_Sales Faheem Govin…" at bounding box center [276, 169] width 473 height 38
type input "600"
click at [267, 184] on div "Services Stylist Service Qty Price Disc Total Action Aneeta Ankush-pdct Arshad_…" at bounding box center [276, 157] width 473 height 89
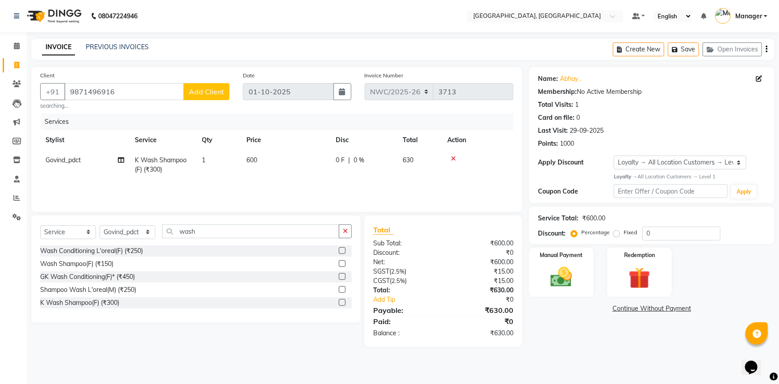
click at [254, 160] on span "600" at bounding box center [251, 160] width 11 height 8
select select "84837"
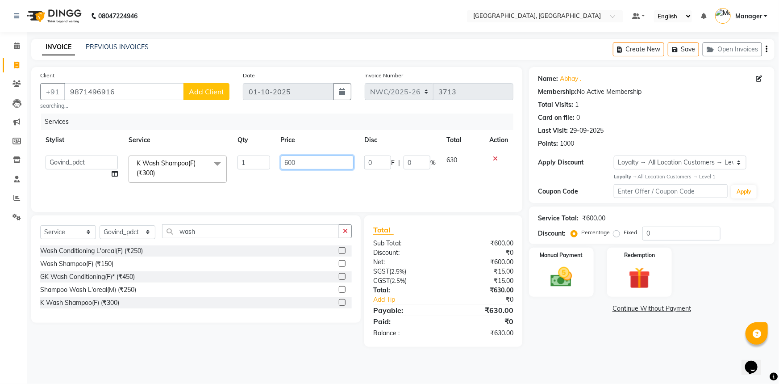
drag, startPoint x: 297, startPoint y: 161, endPoint x: 267, endPoint y: 163, distance: 29.5
click at [267, 163] on tr "Aneeta Ankush-pdct Arshad_asst Arun_pdct Ashish_asst Counter_Sales Faheem Govin…" at bounding box center [276, 169] width 473 height 38
type input "580"
click at [302, 187] on div "Services Stylist Service Qty Price Disc Total Action Aneeta Ankush-pdct Arshad_…" at bounding box center [276, 157] width 473 height 89
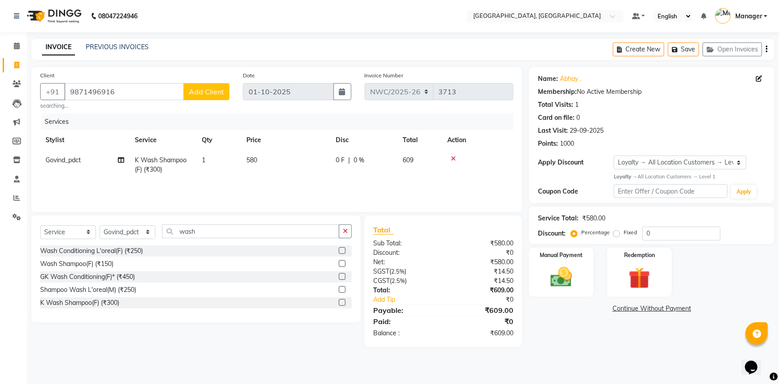
click at [261, 162] on td "580" at bounding box center [285, 164] width 89 height 29
select select "84837"
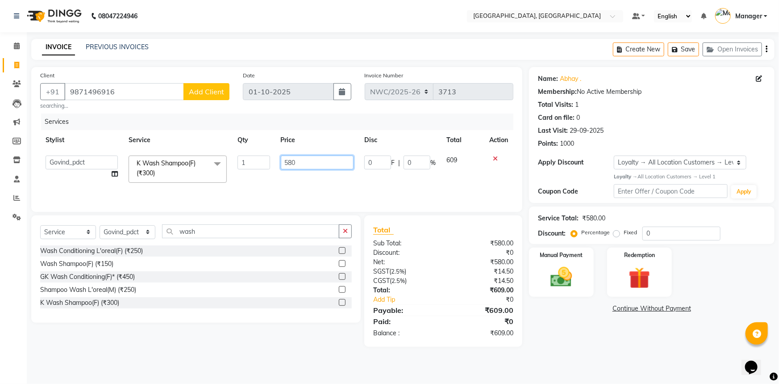
drag, startPoint x: 302, startPoint y: 162, endPoint x: 290, endPoint y: 169, distance: 13.9
click at [290, 166] on input "580" at bounding box center [317, 162] width 73 height 14
type input "581"
click at [309, 184] on div "Services Stylist Service Qty Price Disc Total Action Aneeta Ankush-pdct Arshad_…" at bounding box center [276, 157] width 473 height 89
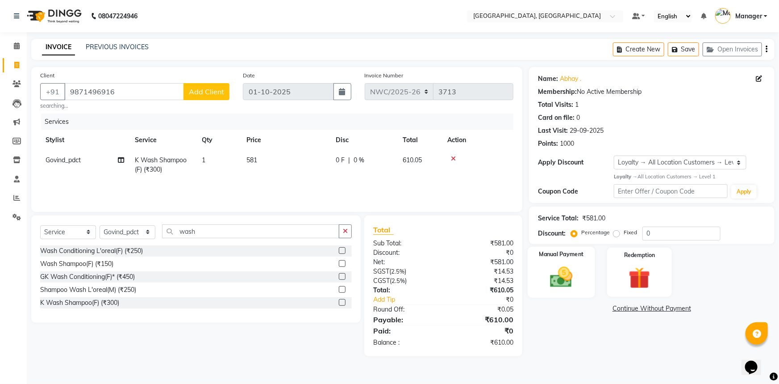
click at [574, 269] on img at bounding box center [561, 277] width 37 height 26
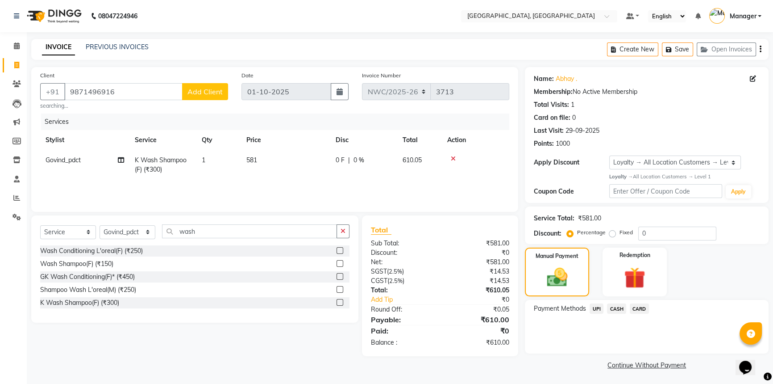
click at [615, 306] on span "CASH" at bounding box center [616, 308] width 19 height 10
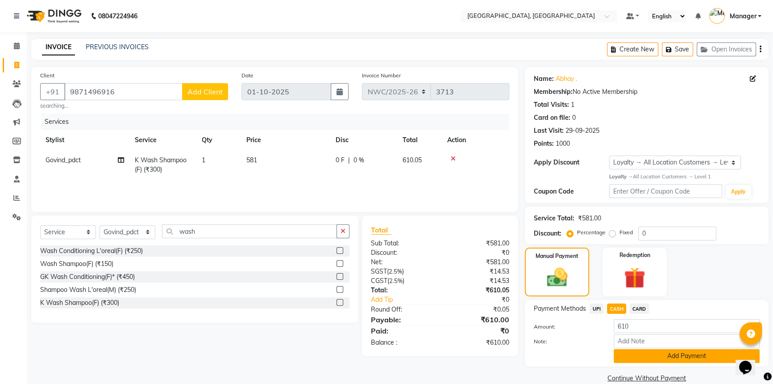
scroll to position [14, 0]
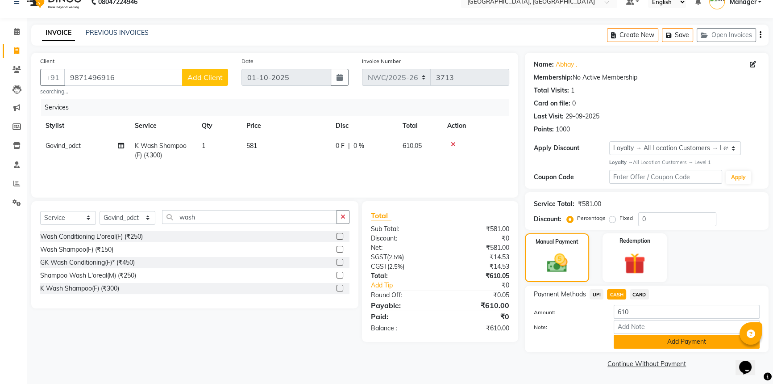
click at [648, 341] on button "Add Payment" at bounding box center [687, 341] width 146 height 14
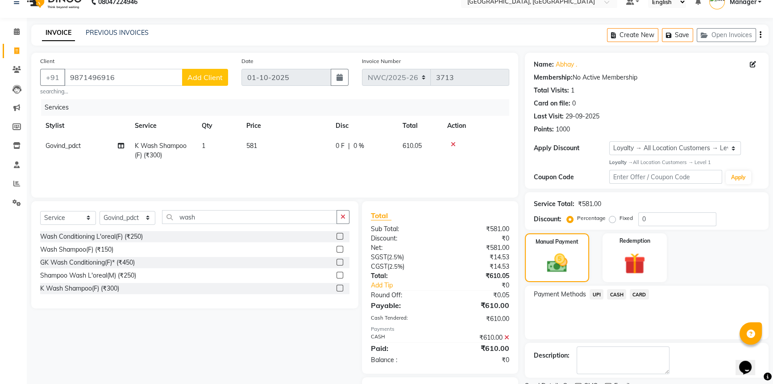
scroll to position [63, 0]
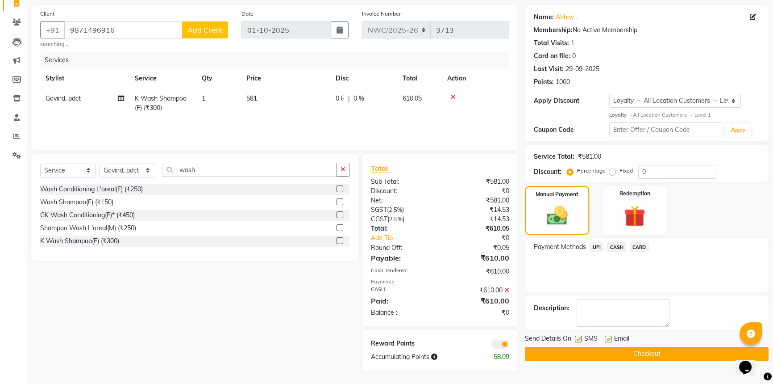
click at [642, 355] on button "Checkout" at bounding box center [647, 354] width 244 height 14
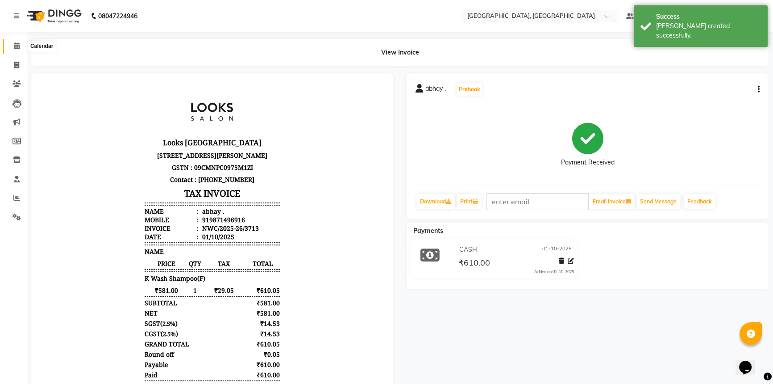
drag, startPoint x: 13, startPoint y: 43, endPoint x: 30, endPoint y: 53, distance: 20.0
click at [13, 43] on span at bounding box center [17, 46] width 16 height 10
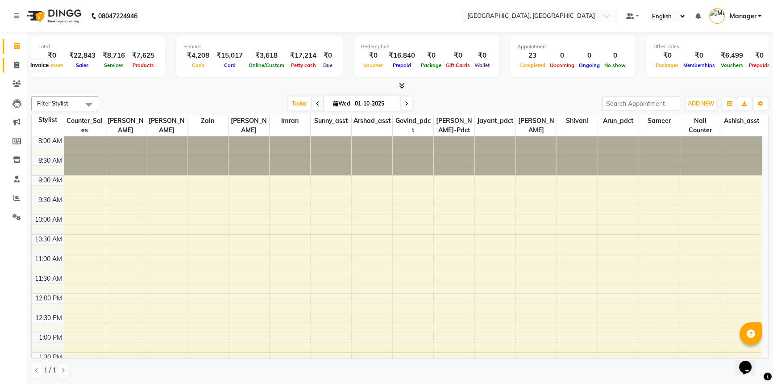
click at [18, 65] on icon at bounding box center [16, 65] width 5 height 7
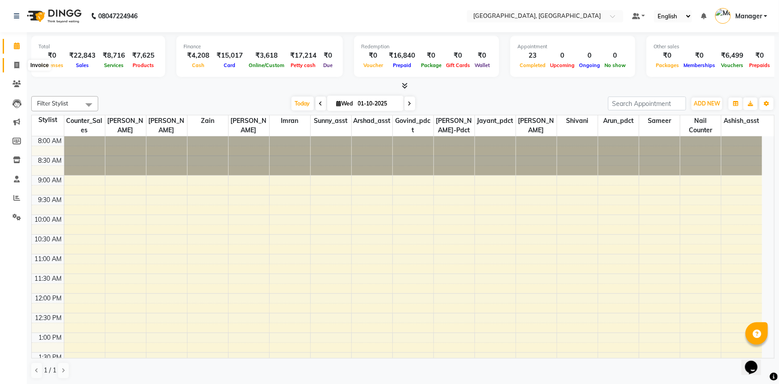
select select "service"
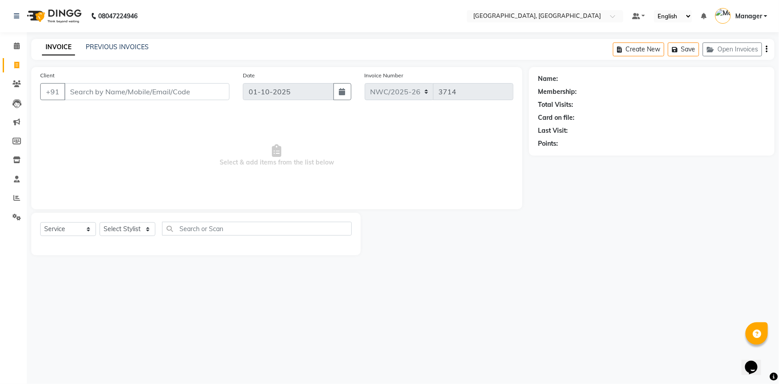
click at [129, 42] on div "INVOICE PREVIOUS INVOICES Create New Save Open Invoices" at bounding box center [402, 49] width 743 height 21
click at [130, 45] on link "PREVIOUS INVOICES" at bounding box center [117, 47] width 63 height 8
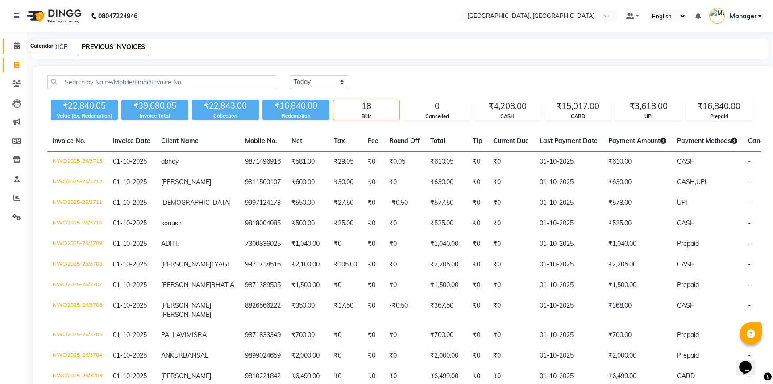
click at [17, 45] on icon at bounding box center [17, 45] width 6 height 7
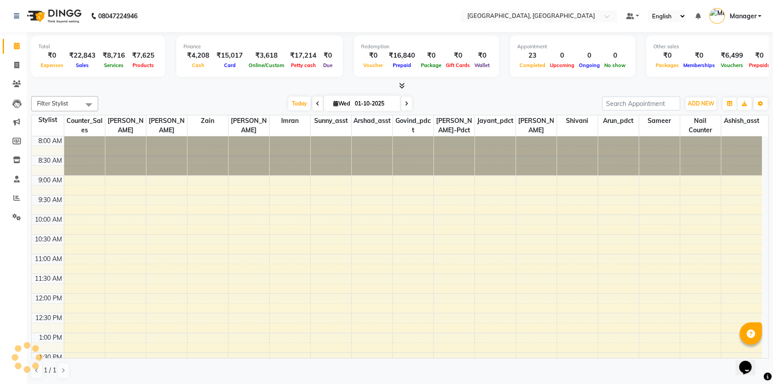
scroll to position [348, 0]
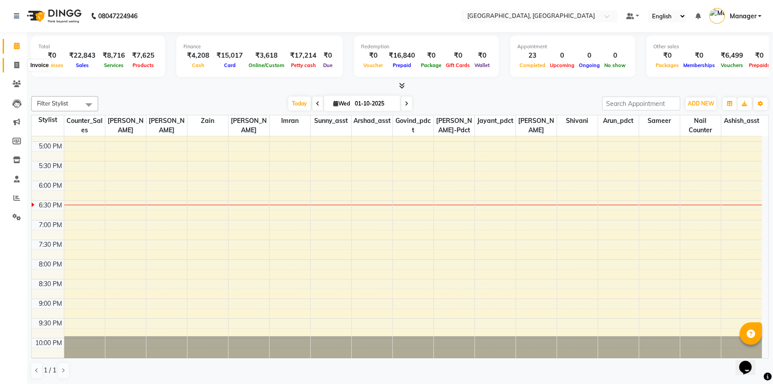
click at [14, 64] on icon at bounding box center [16, 65] width 5 height 7
select select "service"
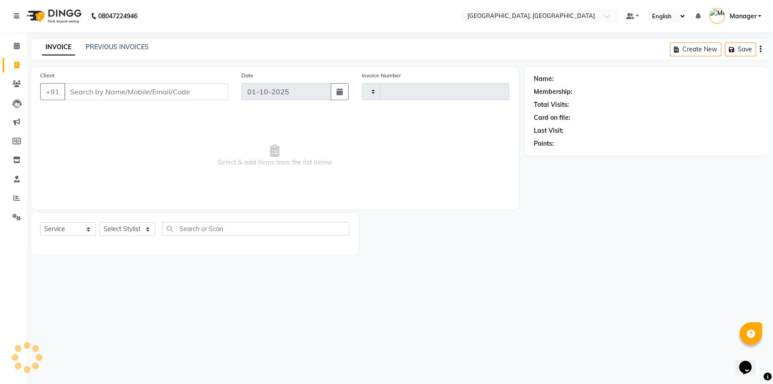
type input "3714"
select select "8574"
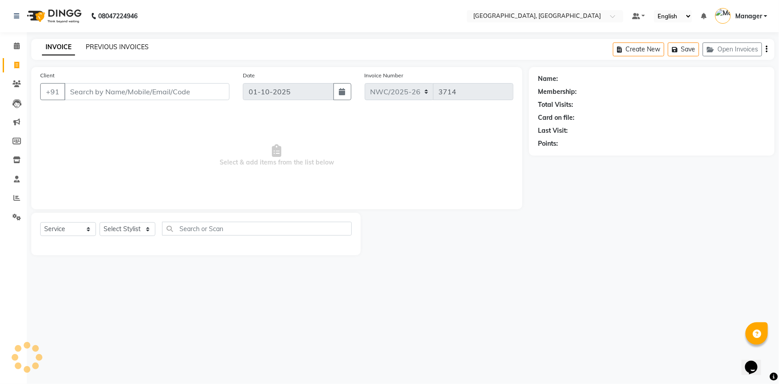
click at [123, 47] on link "PREVIOUS INVOICES" at bounding box center [117, 47] width 63 height 8
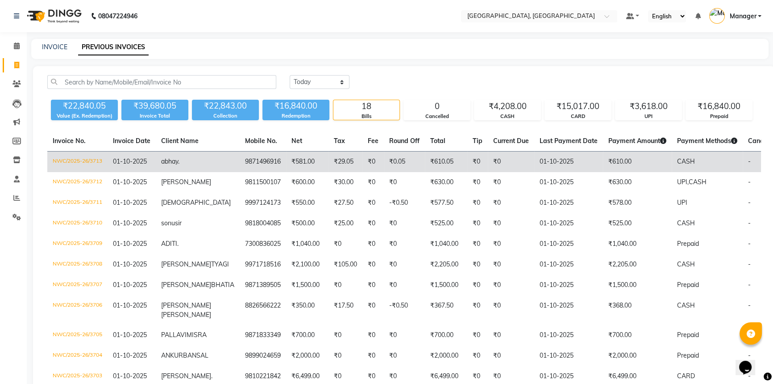
click at [384, 167] on td "₹0.05" at bounding box center [404, 161] width 41 height 21
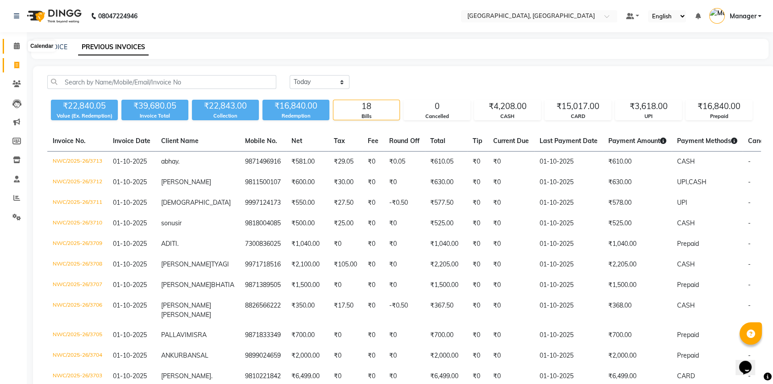
click at [17, 47] on icon at bounding box center [17, 45] width 6 height 7
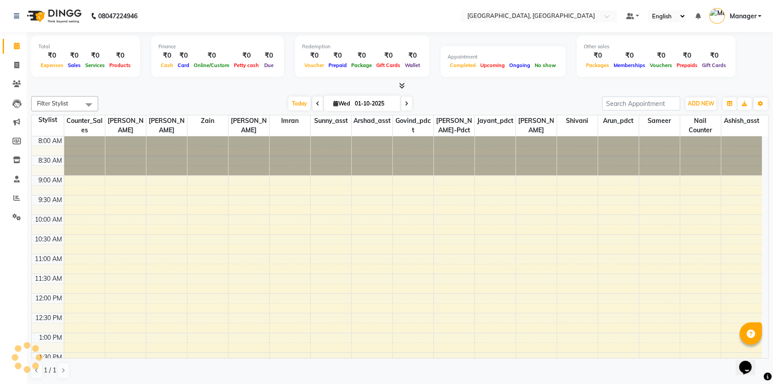
scroll to position [348, 0]
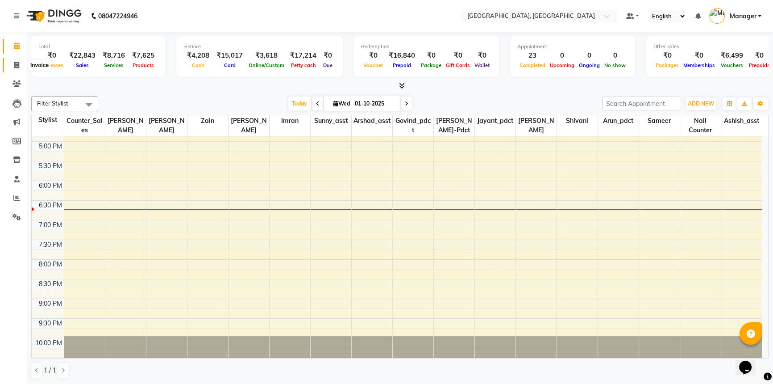
drag, startPoint x: 20, startPoint y: 61, endPoint x: 25, endPoint y: 68, distance: 8.6
click at [20, 61] on span at bounding box center [17, 65] width 16 height 10
select select "service"
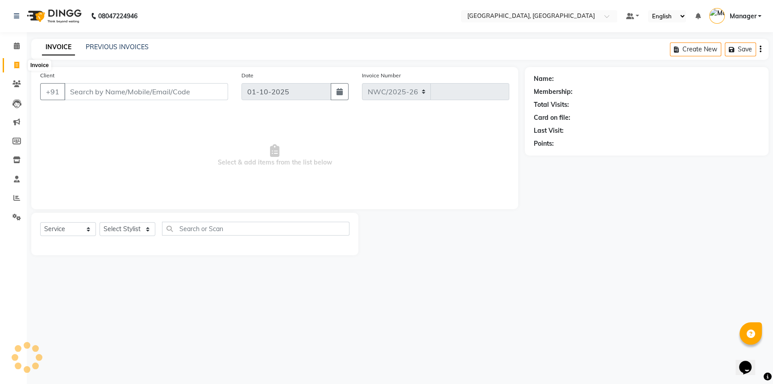
select select "8574"
type input "3714"
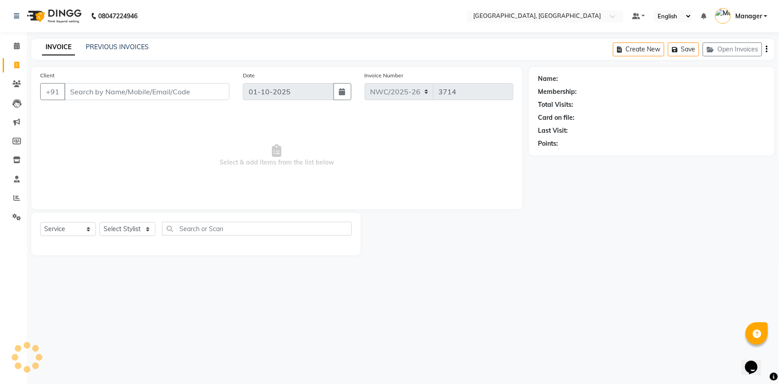
click at [130, 91] on input "Client" at bounding box center [146, 91] width 165 height 17
type input "9210487245"
select select "1: Object"
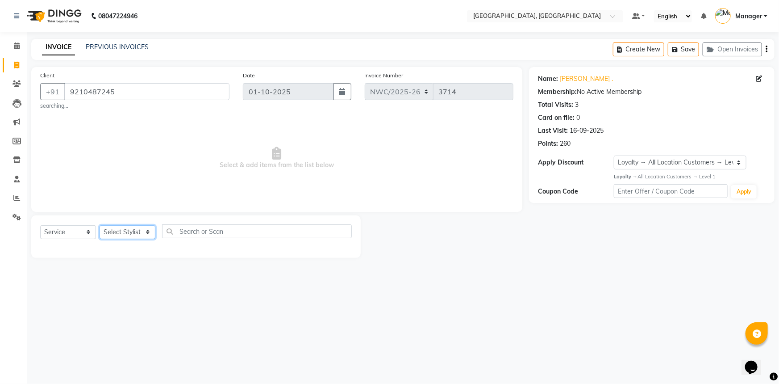
click at [135, 231] on select "Select Stylist [PERSON_NAME]-pdct Arshad_asst Arun_pdct Ashish_asst Counter_Sal…" at bounding box center [128, 232] width 56 height 14
select select "84834"
click at [100, 225] on select "Select Stylist [PERSON_NAME]-pdct Arshad_asst Arun_pdct Ashish_asst Counter_Sal…" at bounding box center [128, 232] width 56 height 14
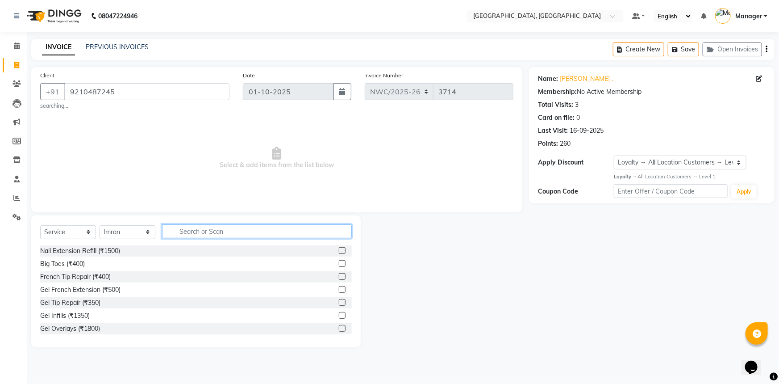
click at [225, 228] on input "text" at bounding box center [257, 231] width 190 height 14
type input "cut"
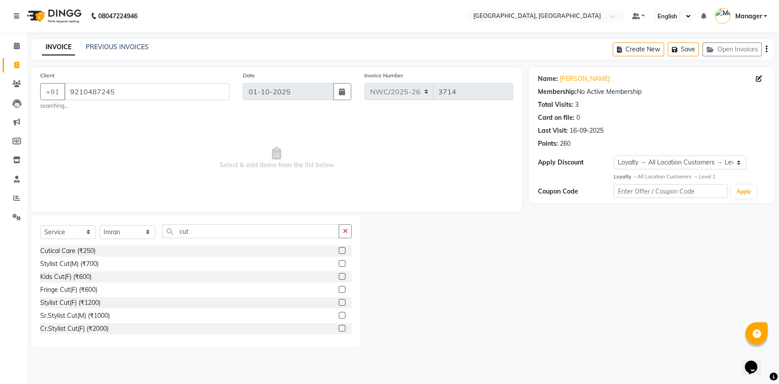
drag, startPoint x: 338, startPoint y: 264, endPoint x: 317, endPoint y: 241, distance: 31.3
click at [339, 264] on label at bounding box center [342, 263] width 7 height 7
click at [339, 264] on input "checkbox" at bounding box center [342, 264] width 6 height 6
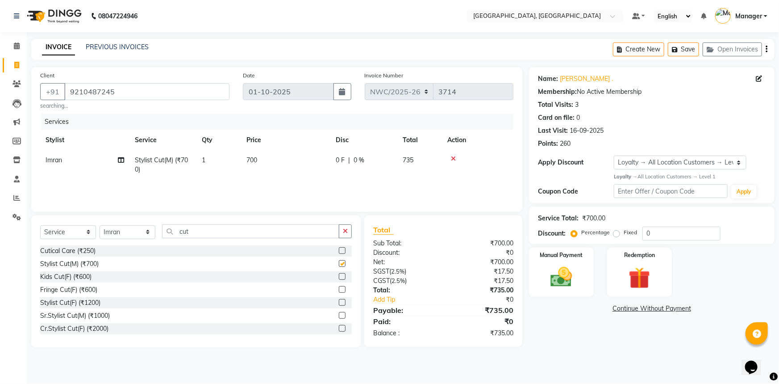
checkbox input "false"
drag, startPoint x: 213, startPoint y: 230, endPoint x: 112, endPoint y: 228, distance: 100.5
click at [112, 228] on div "Select Service Product Membership Package Voucher Prepaid Gift Card Select Styl…" at bounding box center [196, 234] width 312 height 21
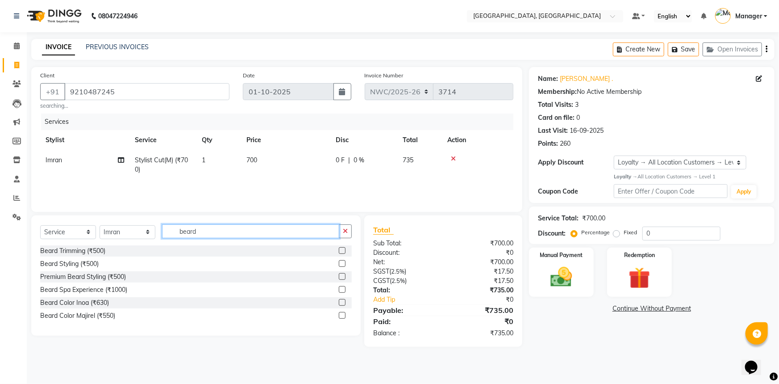
type input "beard"
drag, startPoint x: 344, startPoint y: 251, endPoint x: 328, endPoint y: 228, distance: 28.4
click at [344, 251] on label at bounding box center [342, 250] width 7 height 7
click at [344, 251] on input "checkbox" at bounding box center [342, 251] width 6 height 6
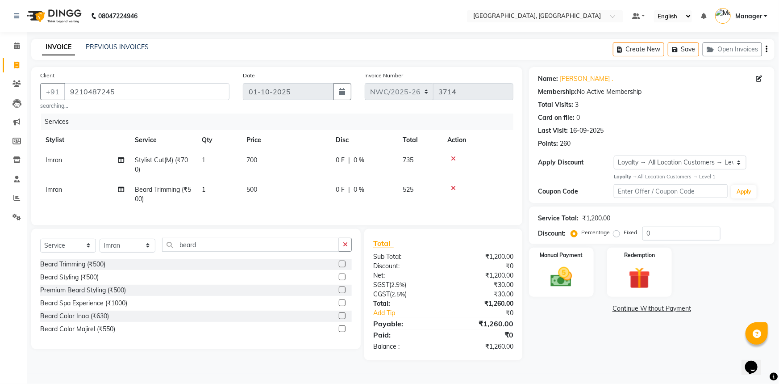
checkbox input "false"
click at [271, 163] on td "700" at bounding box center [285, 164] width 89 height 29
select select "84834"
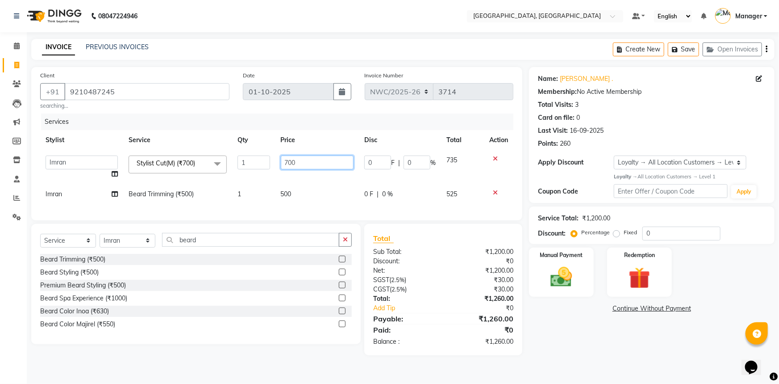
drag, startPoint x: 303, startPoint y: 161, endPoint x: 217, endPoint y: 146, distance: 86.9
click at [218, 146] on table "Stylist Service Qty Price Disc Total Action Aneeta Ankush-pdct Arshad_asst Arun…" at bounding box center [276, 167] width 473 height 74
type input "500"
click at [289, 193] on td "500" at bounding box center [318, 194] width 84 height 20
select select "84834"
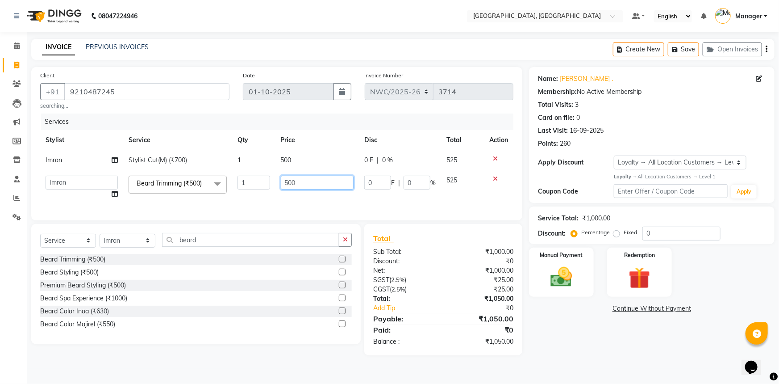
drag, startPoint x: 260, startPoint y: 175, endPoint x: 223, endPoint y: 164, distance: 38.6
click at [223, 164] on tbody "Imran Stylist Cut(M) (₹700) 1 500 0 F | 0 % 525 Aneeta Ankush-pdct Arshad_asst …" at bounding box center [276, 177] width 473 height 54
type input "350"
click at [591, 326] on div "Name: Kanishk . Membership: No Active Membership Total Visits: 3 Card on file: …" at bounding box center [655, 211] width 252 height 288
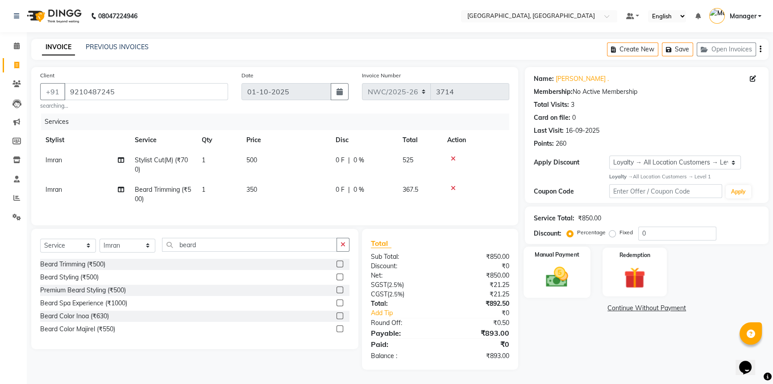
click at [568, 269] on img at bounding box center [557, 276] width 36 height 25
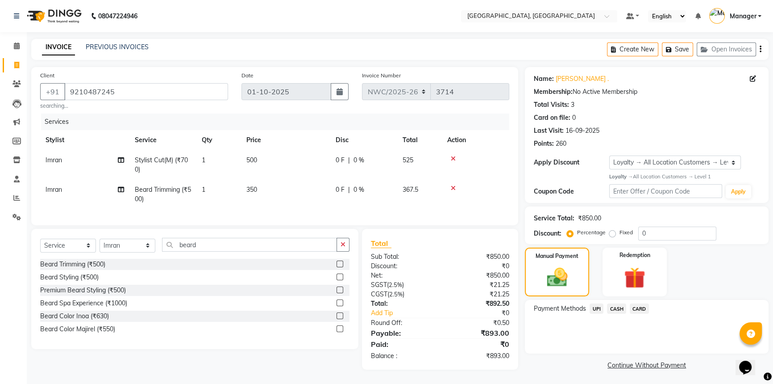
click at [596, 308] on span "UPI" at bounding box center [597, 308] width 14 height 10
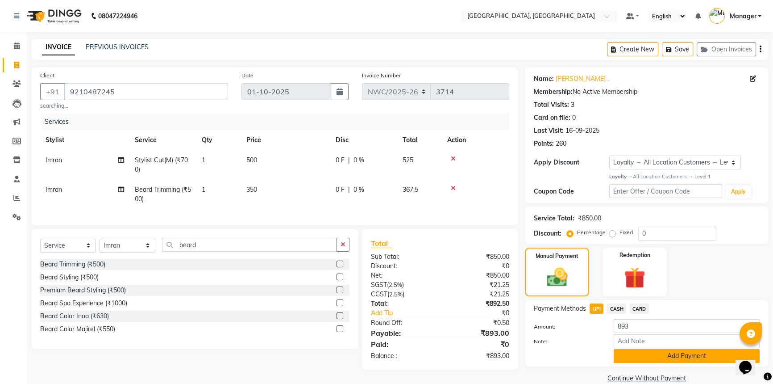
click at [639, 355] on button "Add Payment" at bounding box center [687, 356] width 146 height 14
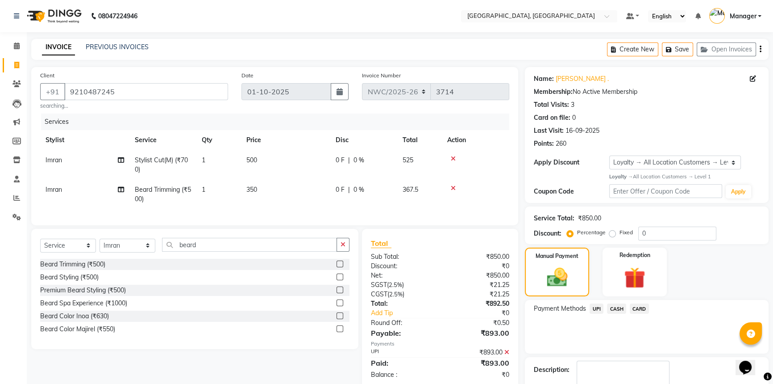
scroll to position [69, 0]
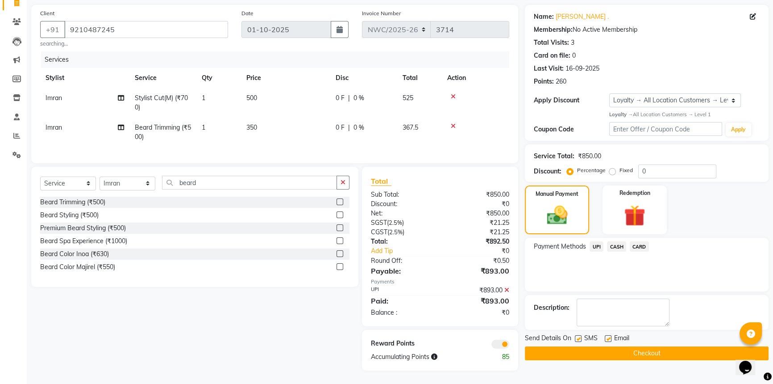
click at [625, 346] on button "Checkout" at bounding box center [647, 353] width 244 height 14
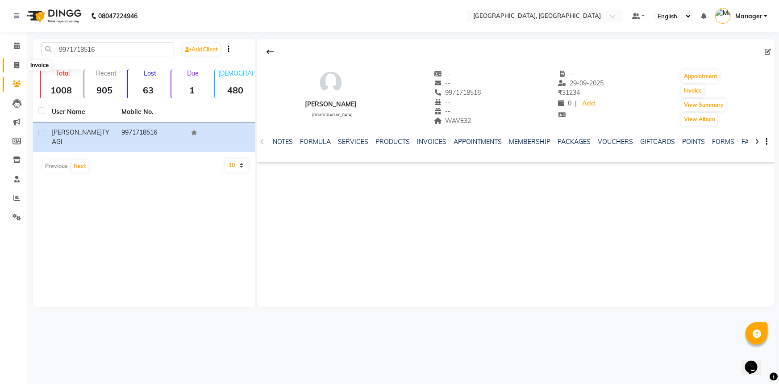
click at [19, 61] on span at bounding box center [17, 65] width 16 height 10
select select "service"
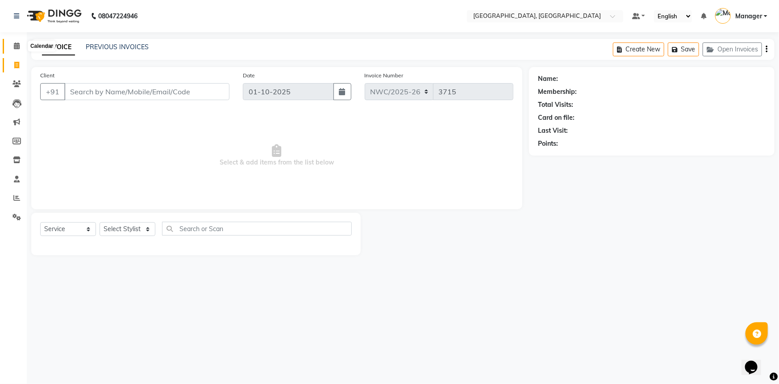
click at [18, 46] on icon at bounding box center [17, 45] width 6 height 7
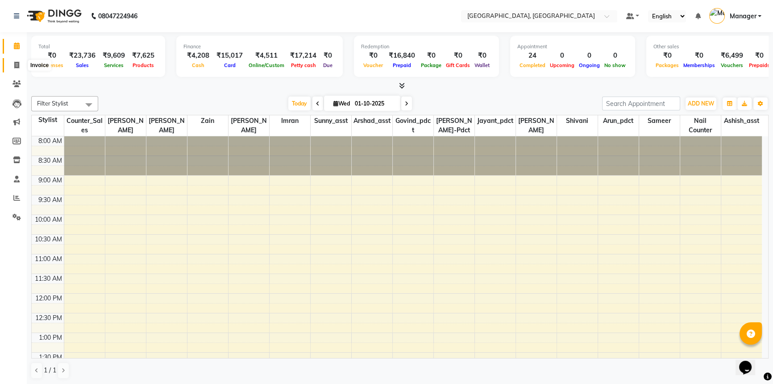
click at [14, 60] on span at bounding box center [17, 65] width 16 height 10
select select "service"
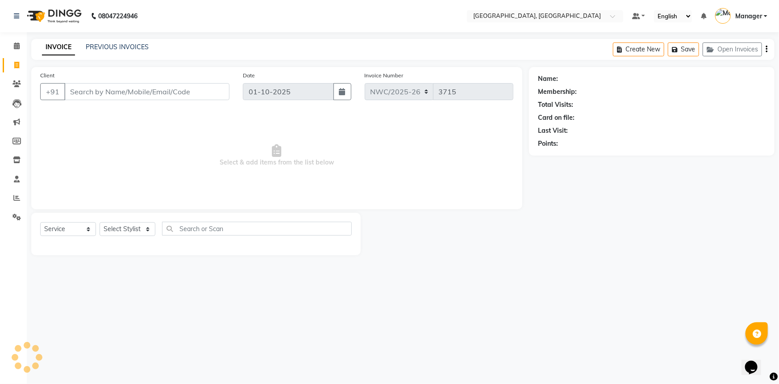
click at [177, 92] on input "Client" at bounding box center [146, 91] width 165 height 17
click at [150, 89] on input "Client" at bounding box center [146, 91] width 165 height 17
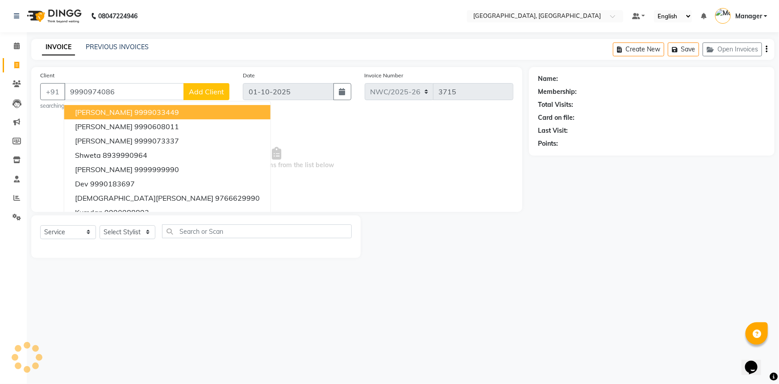
type input "9990974086"
select select "1: Object"
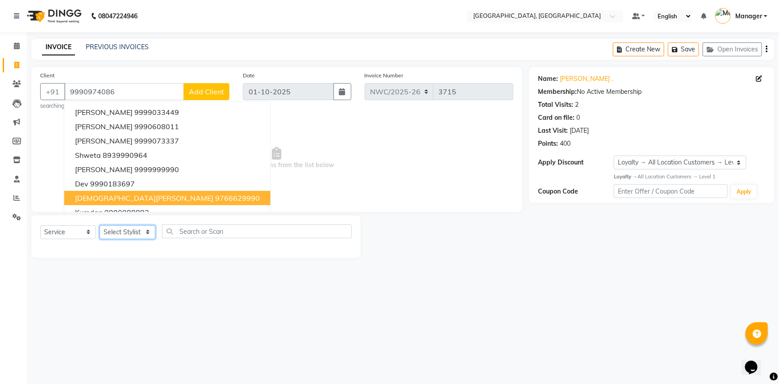
drag, startPoint x: 117, startPoint y: 237, endPoint x: 121, endPoint y: 226, distance: 11.2
click at [117, 237] on select "Select Stylist [PERSON_NAME]-pdct Arshad_asst Arun_pdct Ashish_asst Counter_Sal…" at bounding box center [128, 232] width 56 height 14
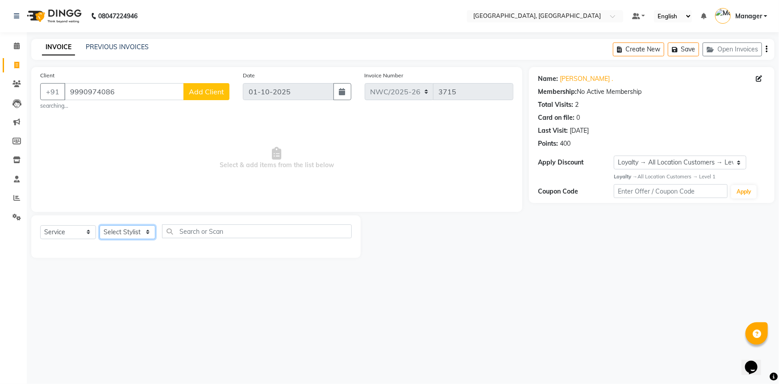
select select "84832"
click at [100, 225] on select "Select Stylist [PERSON_NAME]-pdct Arshad_asst Arun_pdct Ashish_asst Counter_Sal…" at bounding box center [128, 232] width 56 height 14
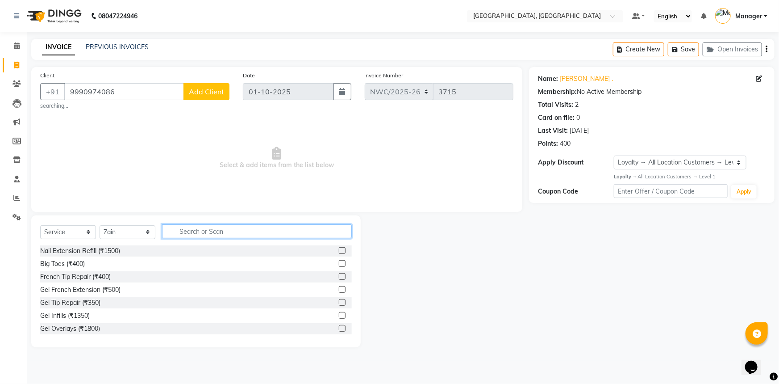
click at [184, 234] on input "text" at bounding box center [257, 231] width 190 height 14
type input "cut"
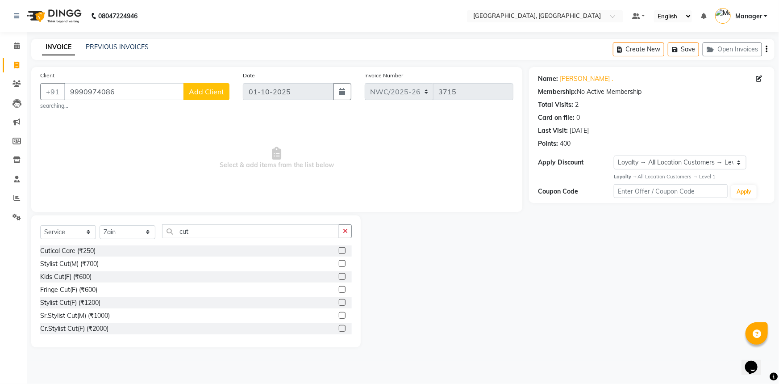
click at [339, 262] on label at bounding box center [342, 263] width 7 height 7
click at [339, 262] on input "checkbox" at bounding box center [342, 264] width 6 height 6
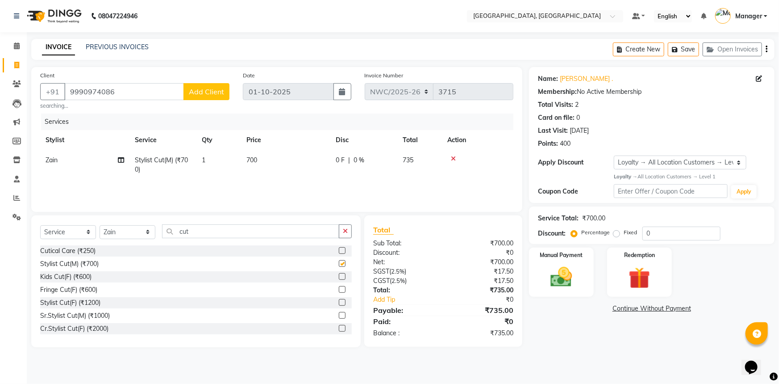
checkbox input "false"
click at [250, 166] on td "700" at bounding box center [285, 164] width 89 height 29
select select "84832"
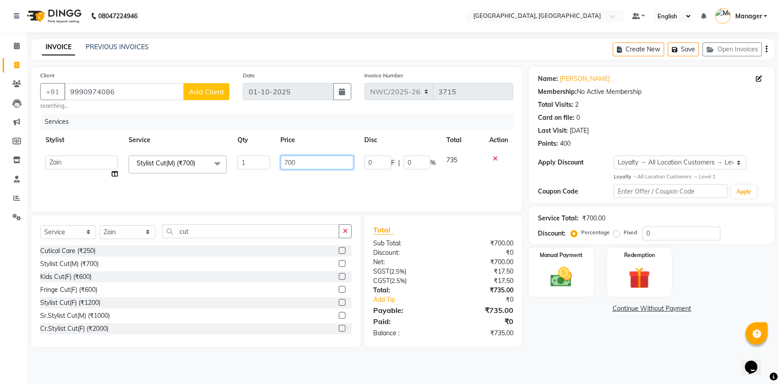
drag, startPoint x: 293, startPoint y: 163, endPoint x: 269, endPoint y: 166, distance: 23.9
click at [269, 166] on tr "Aneeta Ankush-pdct Arshad_asst Arun_pdct Ashish_asst Counter_Sales Faheem Govin…" at bounding box center [276, 167] width 473 height 34
type input "500"
click at [271, 187] on div "Services Stylist Service Qty Price Disc Total Action Aneeta Ankush-pdct Arshad_…" at bounding box center [276, 157] width 473 height 89
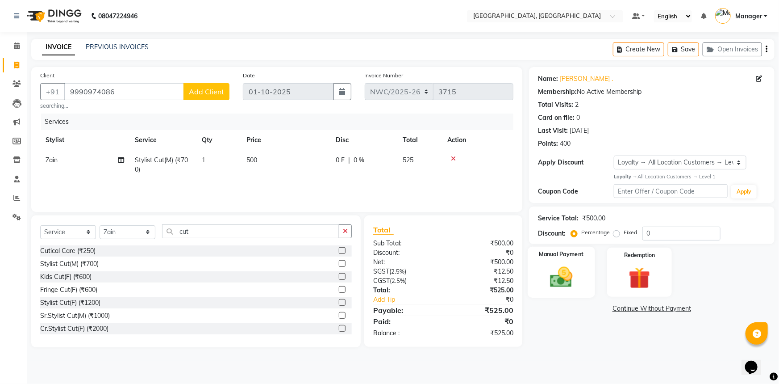
click at [575, 268] on img at bounding box center [561, 277] width 37 height 26
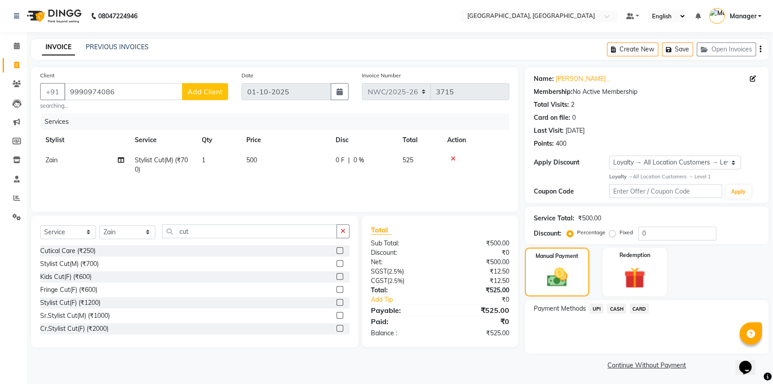
click at [595, 309] on span "UPI" at bounding box center [597, 308] width 14 height 10
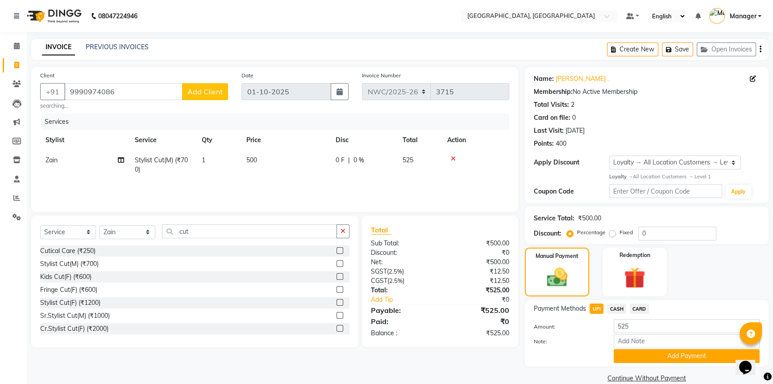
scroll to position [14, 0]
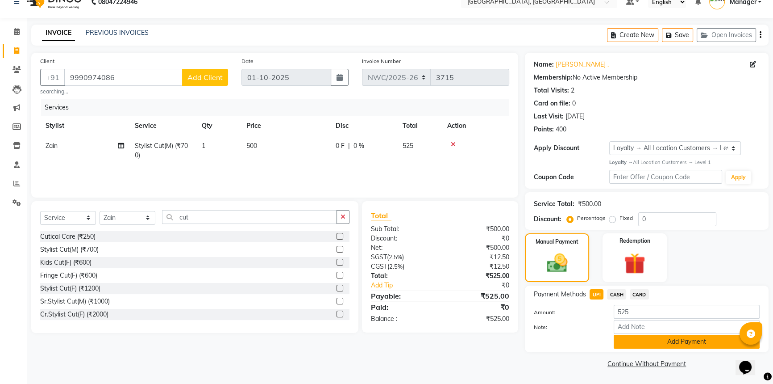
click at [625, 342] on button "Add Payment" at bounding box center [687, 341] width 146 height 14
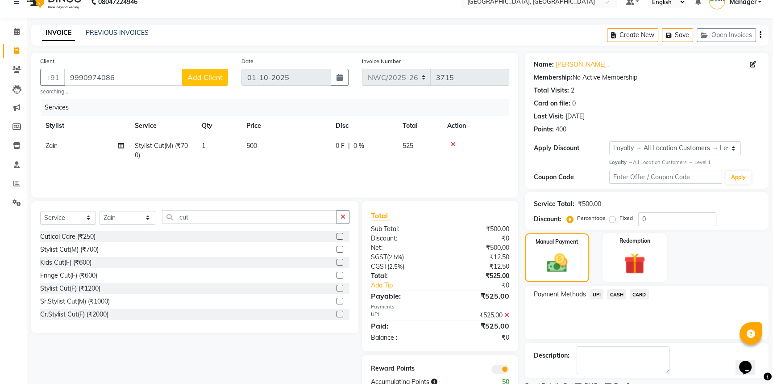
scroll to position [51, 0]
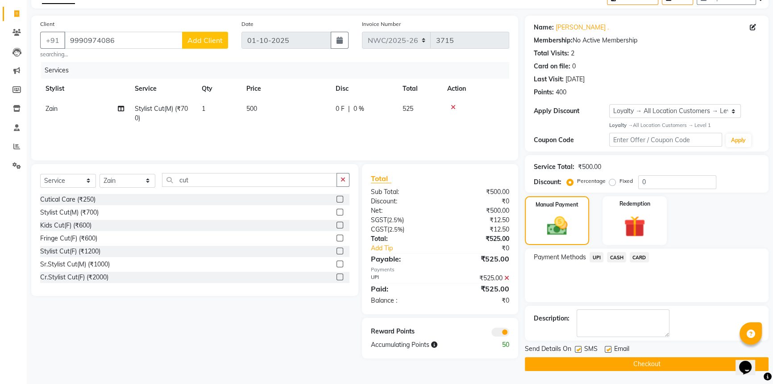
click at [629, 363] on button "Checkout" at bounding box center [647, 364] width 244 height 14
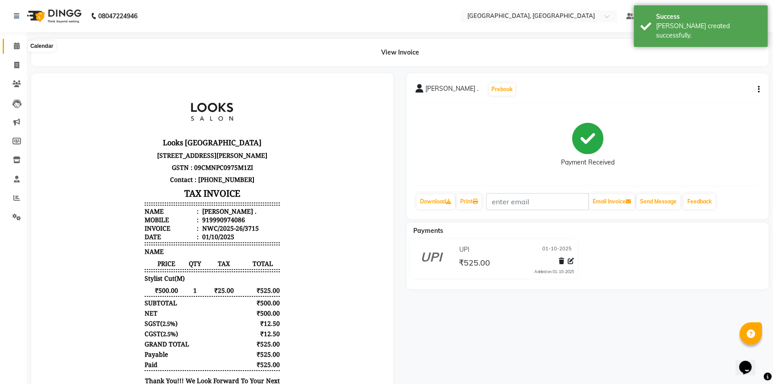
drag, startPoint x: 18, startPoint y: 45, endPoint x: 55, endPoint y: 53, distance: 38.0
click at [18, 45] on icon at bounding box center [17, 45] width 6 height 7
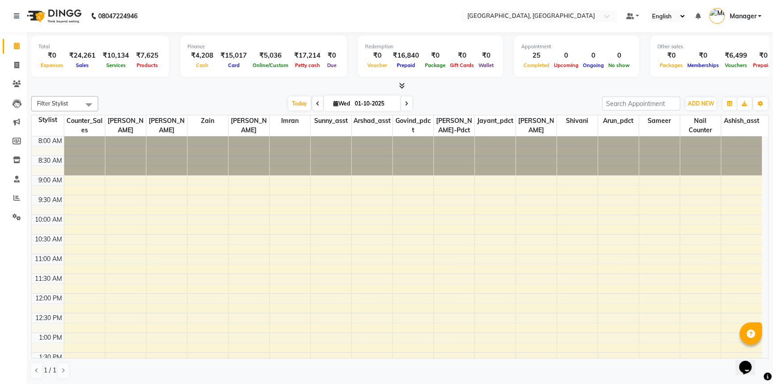
click at [233, 89] on div at bounding box center [400, 85] width 738 height 9
drag, startPoint x: 15, startPoint y: 196, endPoint x: 25, endPoint y: 170, distance: 28.5
click at [15, 196] on icon at bounding box center [16, 197] width 7 height 7
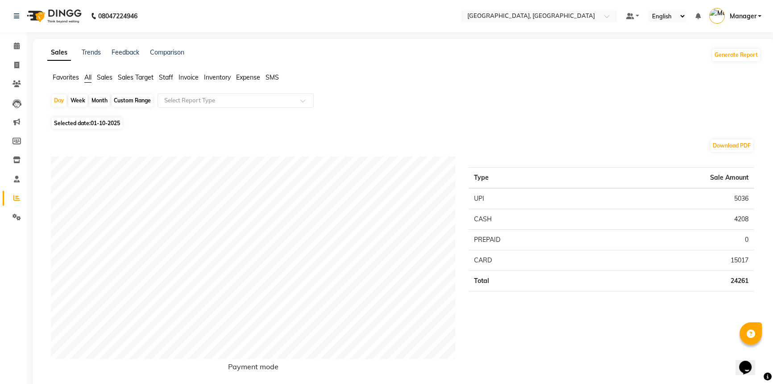
click at [161, 75] on span "Staff" at bounding box center [166, 77] width 14 height 8
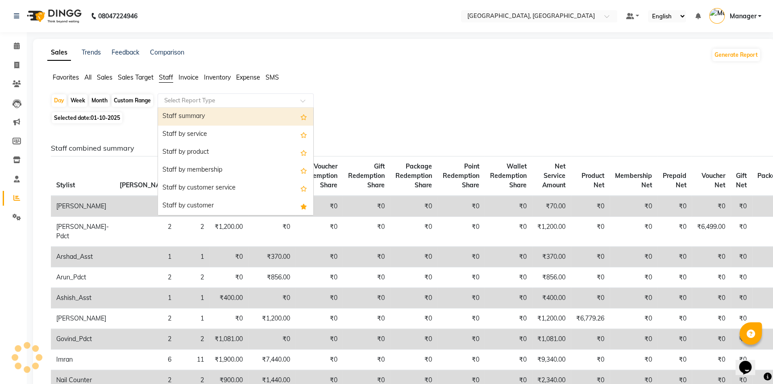
click at [188, 97] on input "text" at bounding box center [227, 100] width 129 height 9
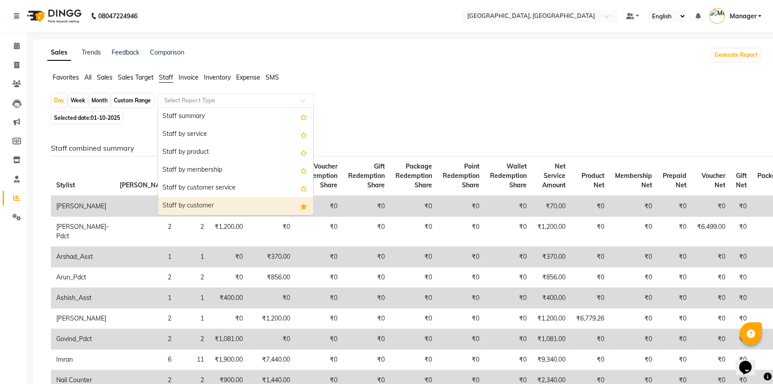
click at [193, 200] on div "Staff by customer" at bounding box center [235, 206] width 155 height 18
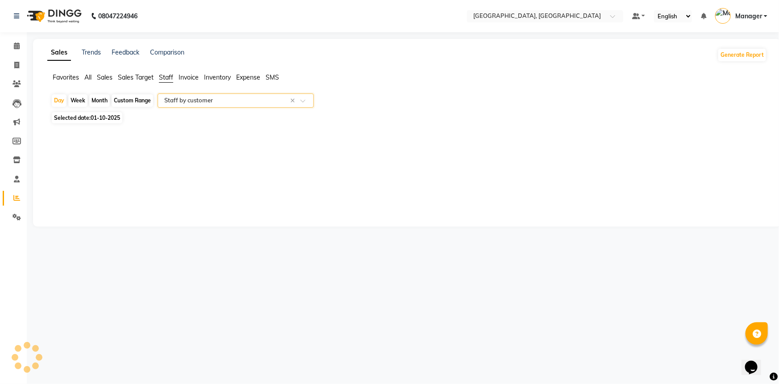
select select "full_report"
select select "csv"
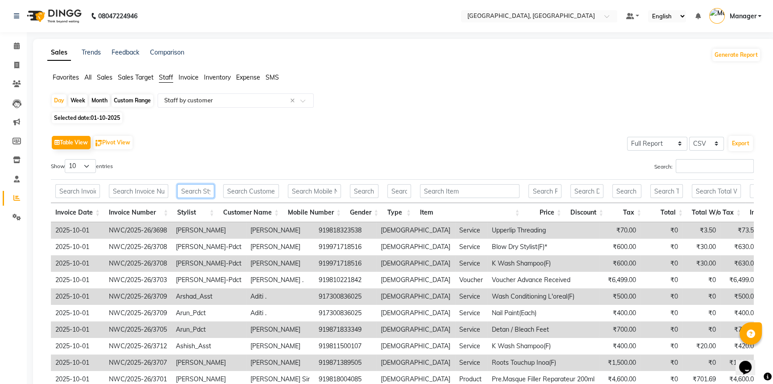
click at [190, 187] on input "text" at bounding box center [195, 191] width 37 height 14
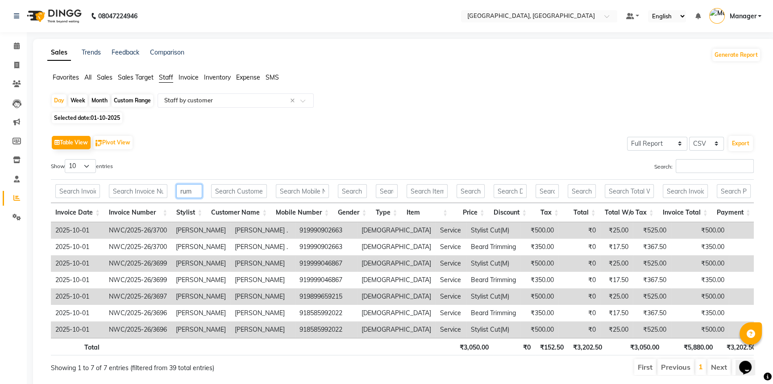
type input "rum"
click at [93, 116] on span "01-10-2025" at bounding box center [105, 117] width 29 height 7
select select "10"
select select "2025"
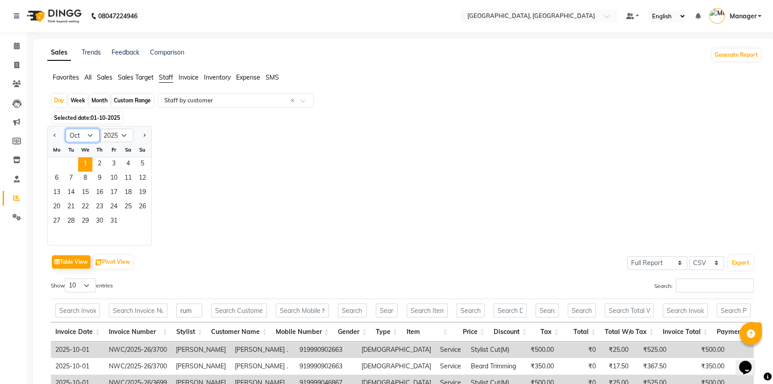
click at [83, 134] on select "Jan Feb Mar Apr May Jun Jul Aug Sep Oct Nov Dec" at bounding box center [83, 135] width 34 height 13
select select "9"
click at [66, 129] on select "Jan Feb Mar Apr May Jun Jul Aug Sep Oct Nov Dec" at bounding box center [83, 135] width 34 height 13
click at [57, 220] on span "29" at bounding box center [57, 221] width 14 height 14
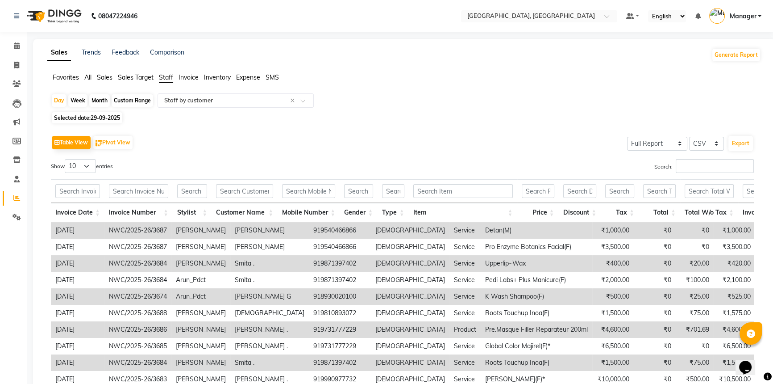
click at [183, 197] on th at bounding box center [192, 191] width 39 height 24
click at [185, 199] on th at bounding box center [192, 191] width 39 height 24
click at [188, 190] on input "text" at bounding box center [192, 191] width 30 height 14
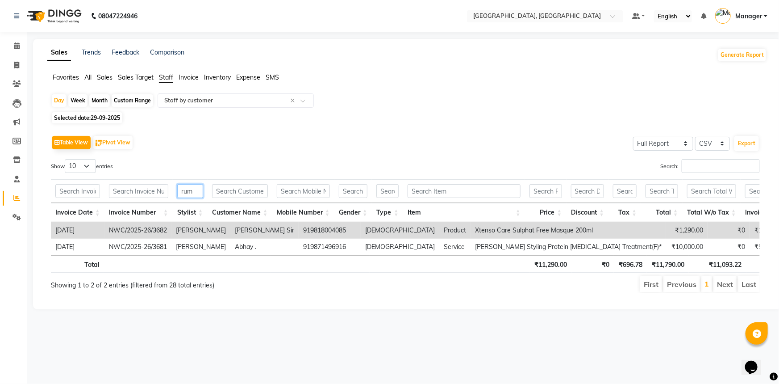
type input "rum"
click at [581, 309] on div "Sales Trends Feedback Comparison Generate Report Favorites All Sales Sales Targ…" at bounding box center [407, 174] width 748 height 270
click at [330, 151] on div "Table View Pivot View Select Full Report Filtered Report Select CSV PDF Export" at bounding box center [405, 142] width 709 height 19
click at [15, 63] on icon at bounding box center [16, 65] width 5 height 7
select select "service"
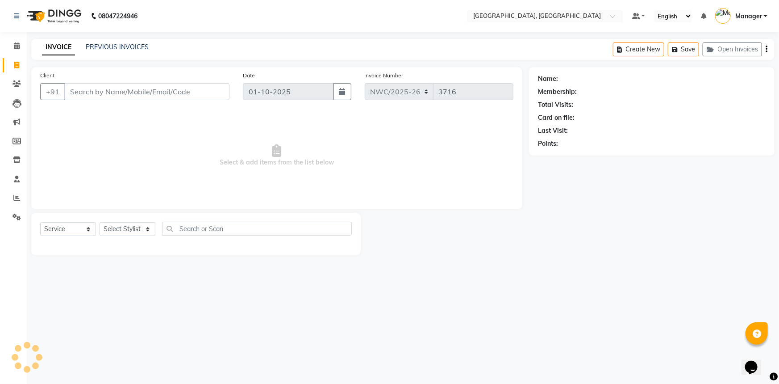
click at [147, 94] on input "Client" at bounding box center [146, 91] width 165 height 17
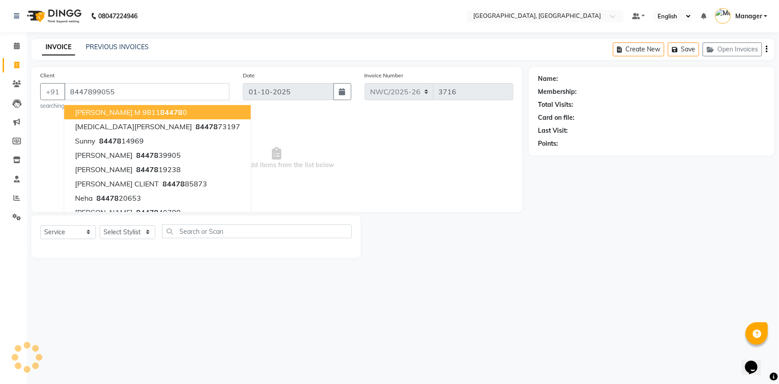
type input "8447899055"
select select "1: Object"
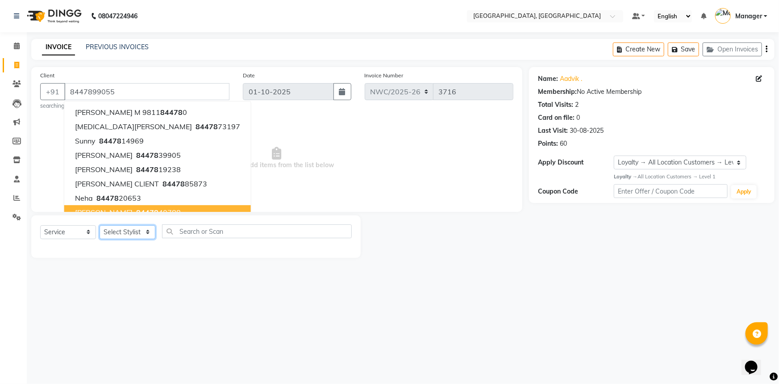
drag, startPoint x: 135, startPoint y: 234, endPoint x: 137, endPoint y: 225, distance: 9.5
click at [135, 234] on select "Select Stylist [PERSON_NAME]-pdct Arshad_asst Arun_pdct Ashish_asst Counter_Sal…" at bounding box center [128, 232] width 56 height 14
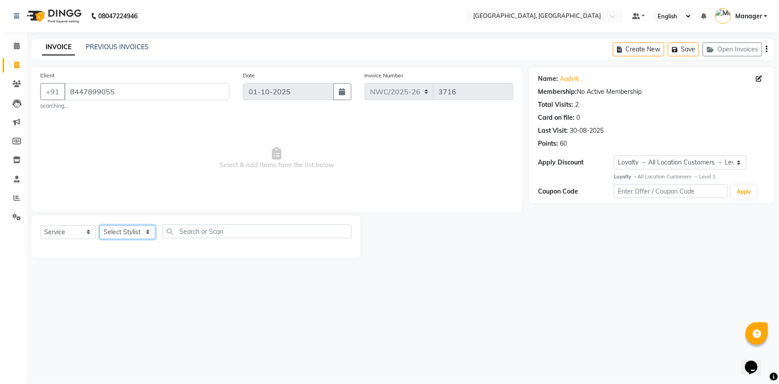
select select "93273"
click at [100, 225] on select "Select Stylist [PERSON_NAME]-pdct Arshad_asst Arun_pdct Ashish_asst Counter_Sal…" at bounding box center [128, 232] width 56 height 14
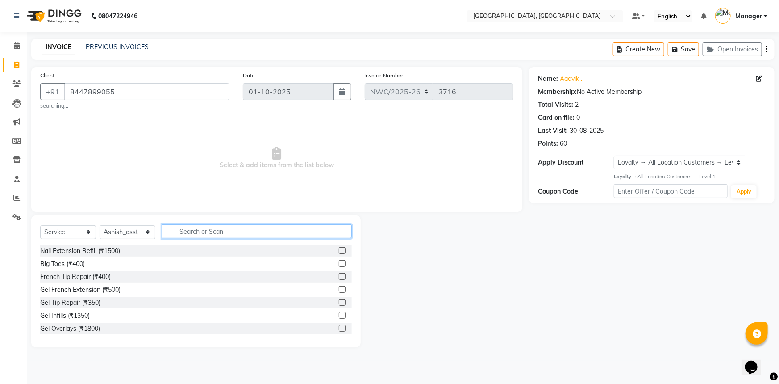
click at [190, 232] on input "text" at bounding box center [257, 231] width 190 height 14
type input "wash"
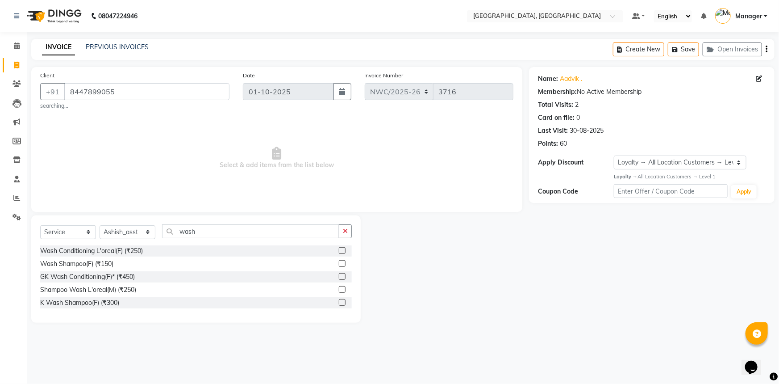
click at [341, 290] on label at bounding box center [342, 289] width 7 height 7
click at [341, 290] on input "checkbox" at bounding box center [342, 290] width 6 height 6
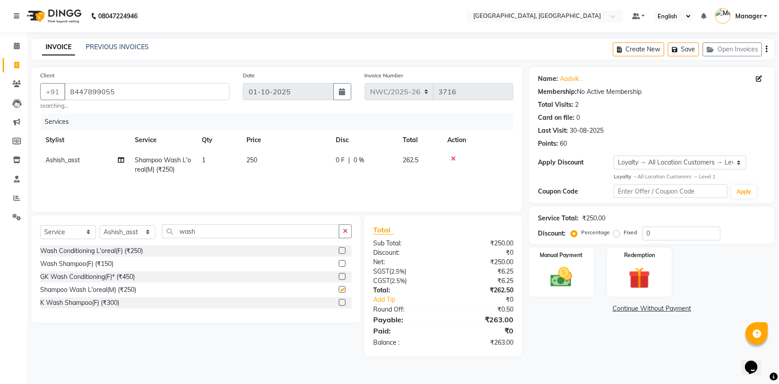
checkbox input "false"
click at [256, 160] on span "250" at bounding box center [251, 160] width 11 height 8
select select "93273"
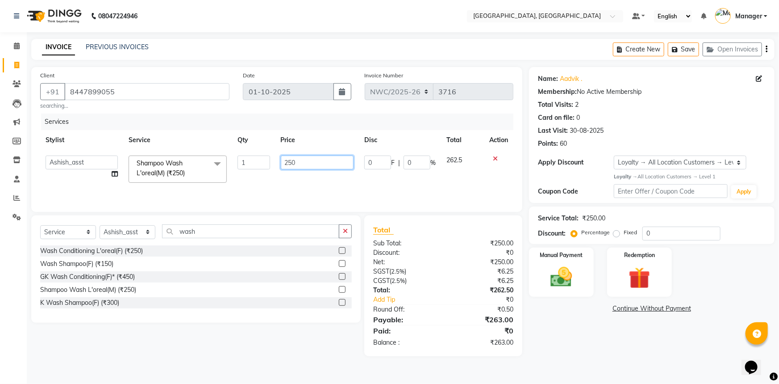
drag, startPoint x: 299, startPoint y: 159, endPoint x: 274, endPoint y: 168, distance: 26.6
click at [274, 167] on tr "Aneeta Ankush-pdct Arshad_asst Arun_pdct Ashish_asst Counter_Sales Faheem Govin…" at bounding box center [276, 169] width 473 height 38
type input "4"
type input "200"
click at [282, 178] on td "200" at bounding box center [318, 169] width 84 height 38
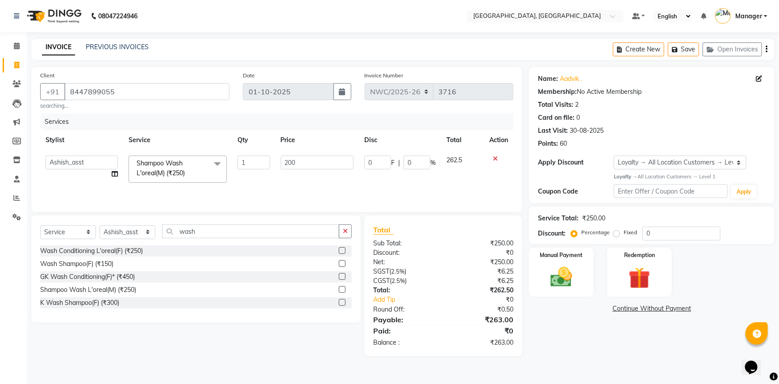
select select "93273"
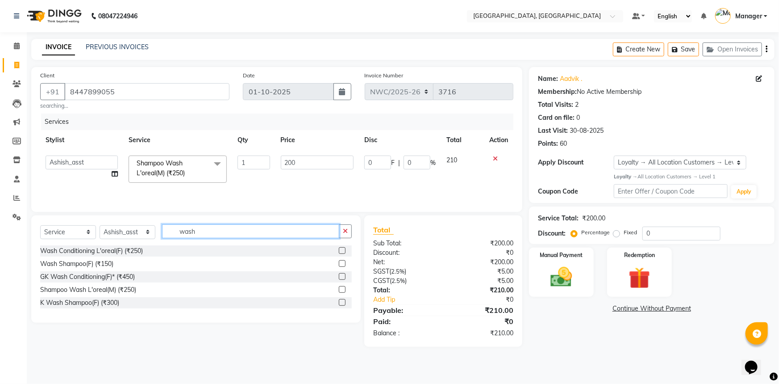
drag, startPoint x: 201, startPoint y: 230, endPoint x: 167, endPoint y: 235, distance: 34.3
click at [167, 235] on input "wash" at bounding box center [250, 231] width 177 height 14
click at [129, 237] on select "Select Stylist [PERSON_NAME]-pdct Arshad_asst Arun_pdct Ashish_asst Counter_Sal…" at bounding box center [128, 232] width 56 height 14
select select "85322"
click at [100, 225] on select "Select Stylist [PERSON_NAME]-pdct Arshad_asst Arun_pdct Ashish_asst Counter_Sal…" at bounding box center [128, 232] width 56 height 14
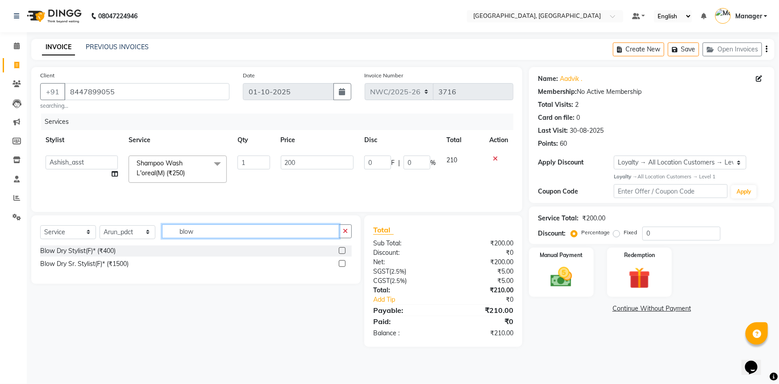
type input "blow"
click at [340, 252] on label at bounding box center [342, 250] width 7 height 7
click at [340, 252] on input "checkbox" at bounding box center [342, 251] width 6 height 6
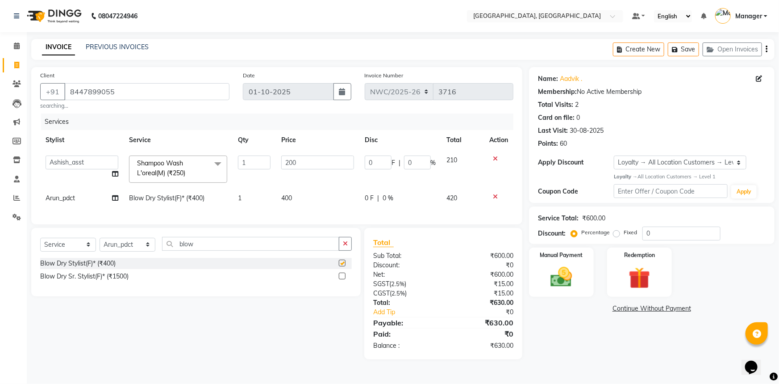
checkbox input "false"
click at [290, 198] on span "400" at bounding box center [286, 198] width 11 height 8
select select "85322"
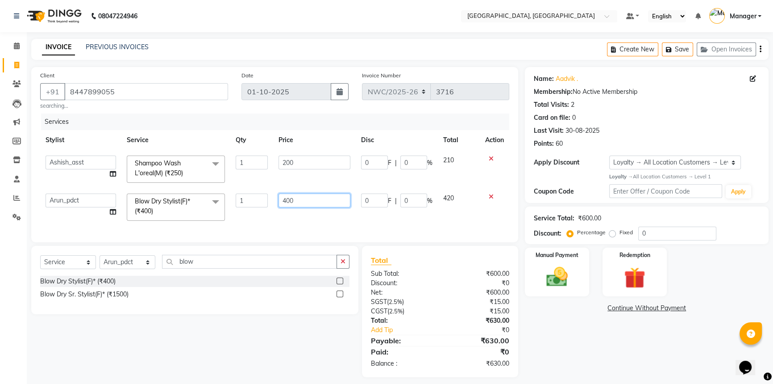
drag, startPoint x: 315, startPoint y: 198, endPoint x: 260, endPoint y: 203, distance: 55.2
click at [259, 205] on tr "Aneeta Ankush-pdct Arshad_asst Arun_pdct Ashish_asst Counter_Sales Faheem Govin…" at bounding box center [274, 207] width 469 height 38
type input "500"
click at [266, 227] on div "Client +91 8447899055 searching... Date 01-10-2025 Invoice Number NWC/2025-26 V…" at bounding box center [274, 154] width 487 height 175
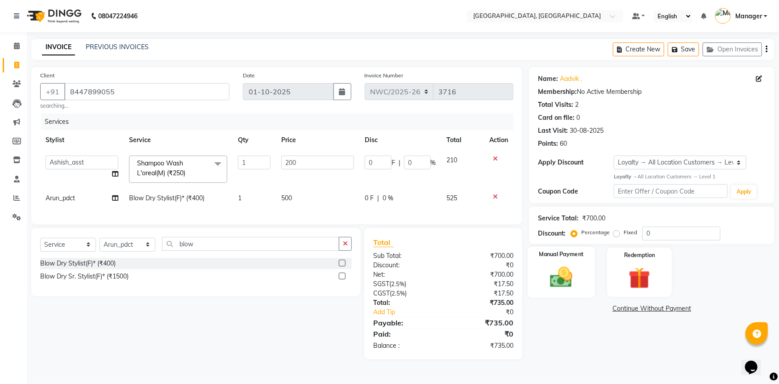
click at [576, 275] on img at bounding box center [561, 277] width 37 height 26
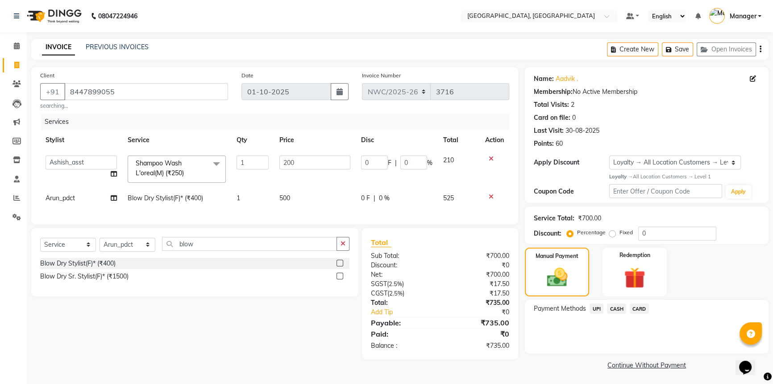
click at [597, 306] on span "UPI" at bounding box center [597, 308] width 14 height 10
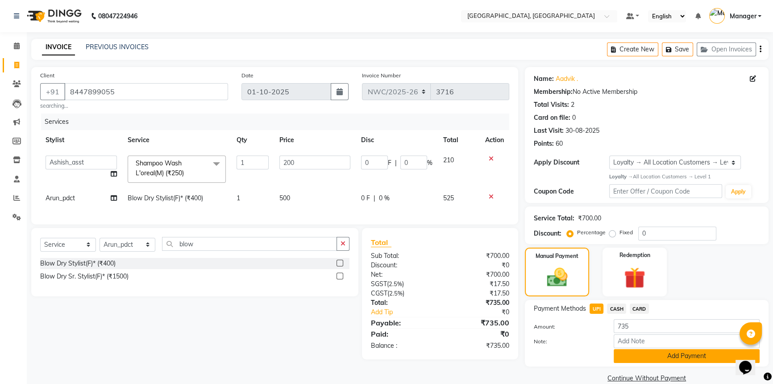
click at [636, 353] on button "Add Payment" at bounding box center [687, 356] width 146 height 14
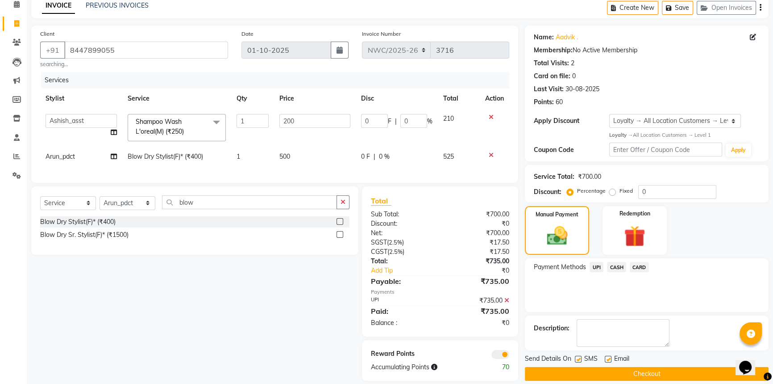
scroll to position [58, 0]
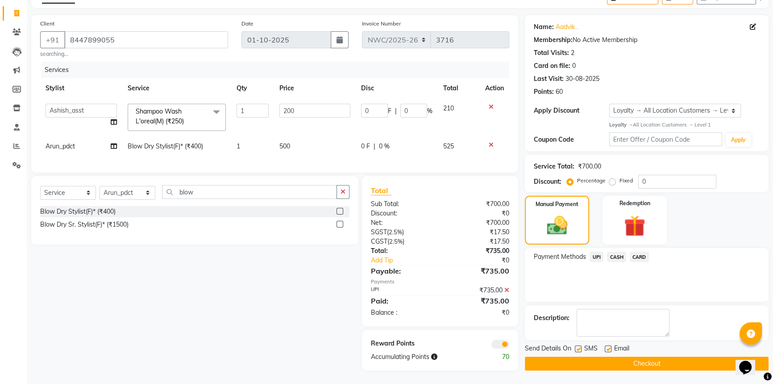
click at [625, 360] on button "Checkout" at bounding box center [647, 363] width 244 height 14
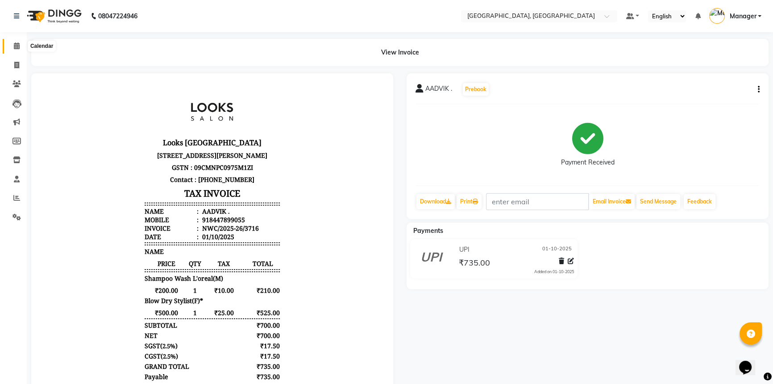
drag, startPoint x: 13, startPoint y: 43, endPoint x: 84, endPoint y: 29, distance: 72.4
click at [14, 43] on icon at bounding box center [17, 45] width 6 height 7
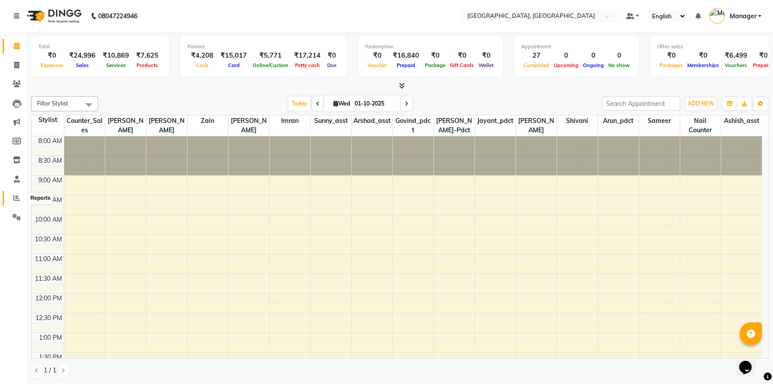
click at [13, 196] on icon at bounding box center [16, 197] width 7 height 7
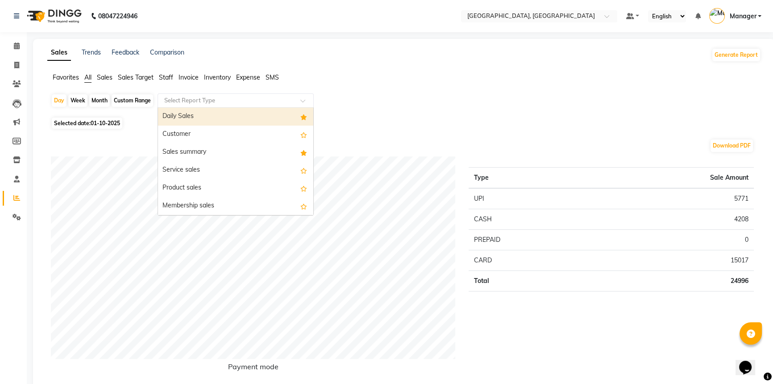
drag, startPoint x: 183, startPoint y: 96, endPoint x: 186, endPoint y: 110, distance: 13.8
click at [183, 97] on input "text" at bounding box center [227, 100] width 129 height 9
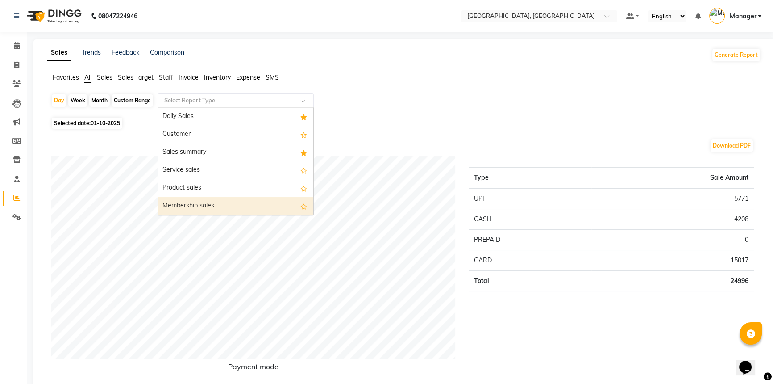
click at [426, 110] on div "Day Week Month Custom Range Select Report Type Daily Sales Customer Sales summa…" at bounding box center [404, 103] width 707 height 21
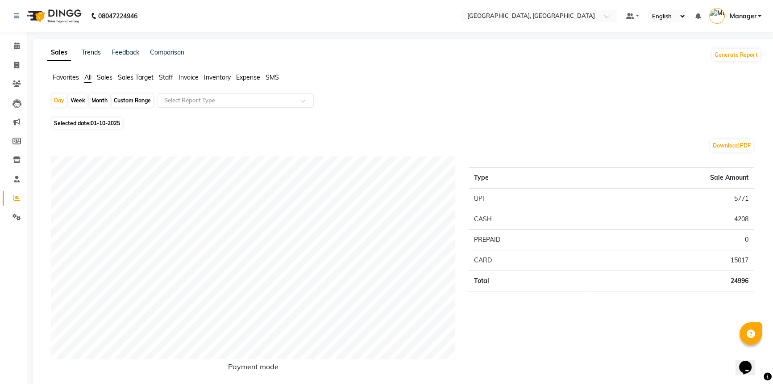
click at [96, 125] on span "01-10-2025" at bounding box center [105, 123] width 29 height 7
select select "10"
select select "2025"
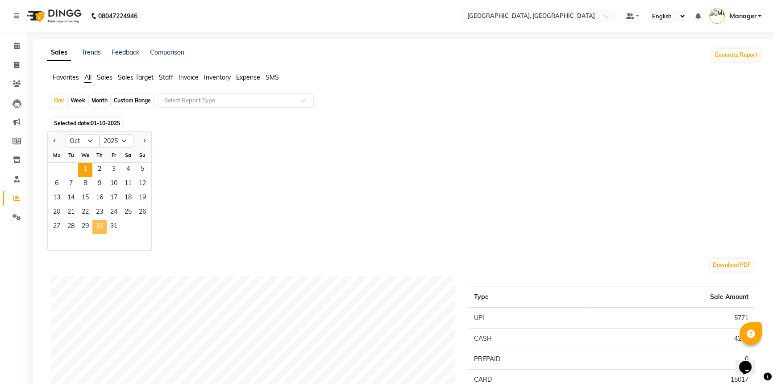
click at [102, 224] on span "30" at bounding box center [99, 227] width 14 height 14
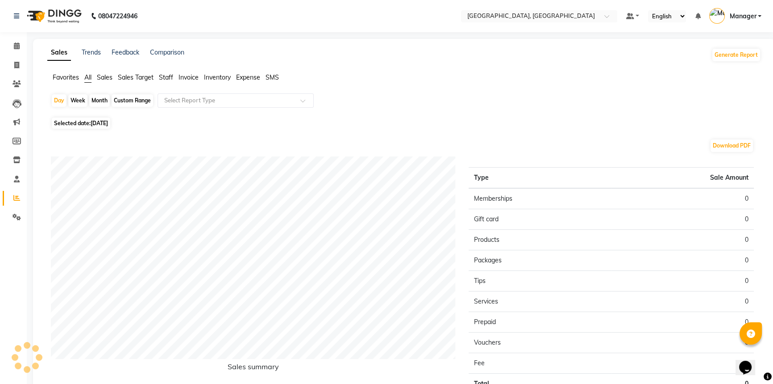
click at [77, 124] on span "Selected date: 30-10-2025" at bounding box center [81, 122] width 58 height 11
select select "10"
select select "2025"
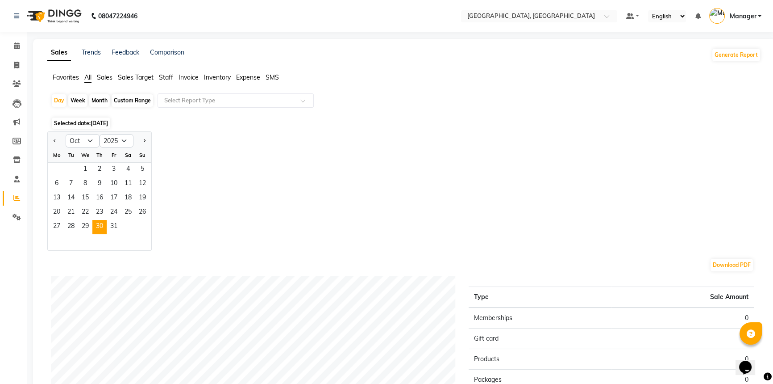
click at [92, 122] on span "30-10-2025" at bounding box center [99, 123] width 17 height 7
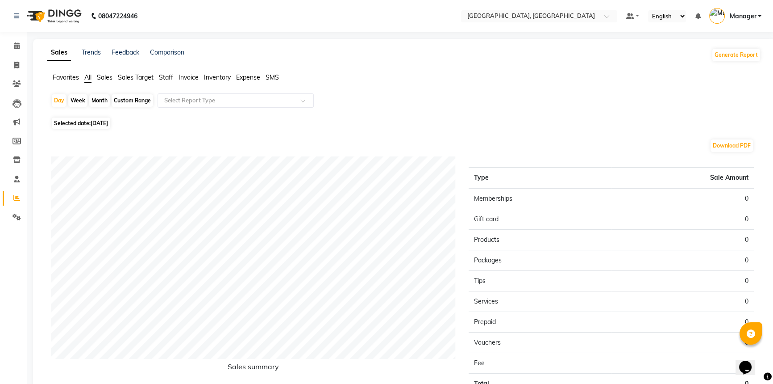
click at [84, 121] on span "Selected date: 30-10-2025" at bounding box center [81, 122] width 58 height 11
select select "10"
select select "2025"
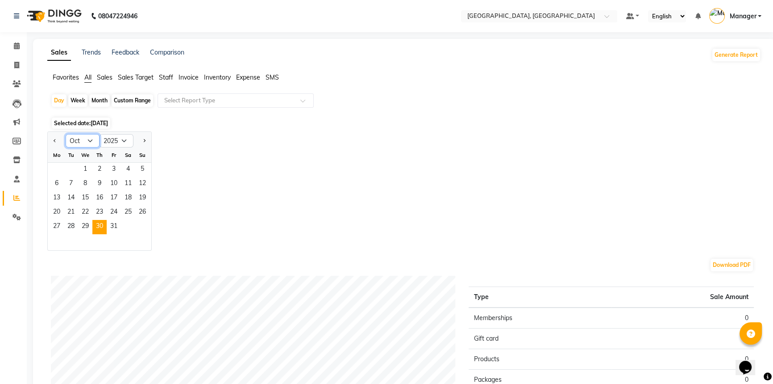
click at [74, 141] on select "Jan Feb Mar Apr May Jun Jul Aug Sep Oct Nov Dec" at bounding box center [83, 140] width 34 height 13
select select "9"
click at [66, 134] on select "Jan Feb Mar Apr May Jun Jul Aug Sep Oct Nov Dec" at bounding box center [83, 140] width 34 height 13
click at [71, 223] on span "30" at bounding box center [71, 227] width 14 height 14
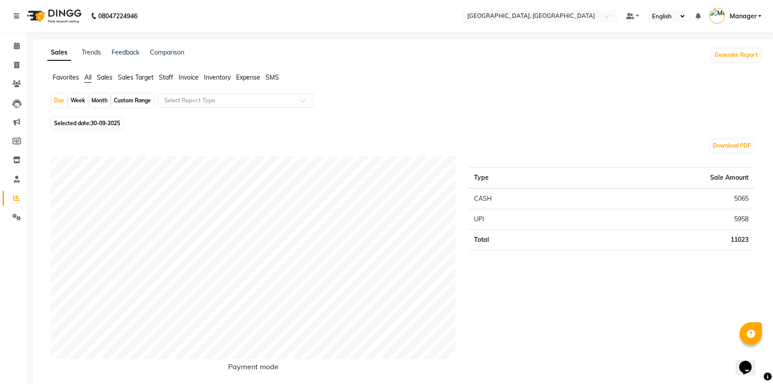
click at [168, 79] on span "Staff" at bounding box center [166, 77] width 14 height 8
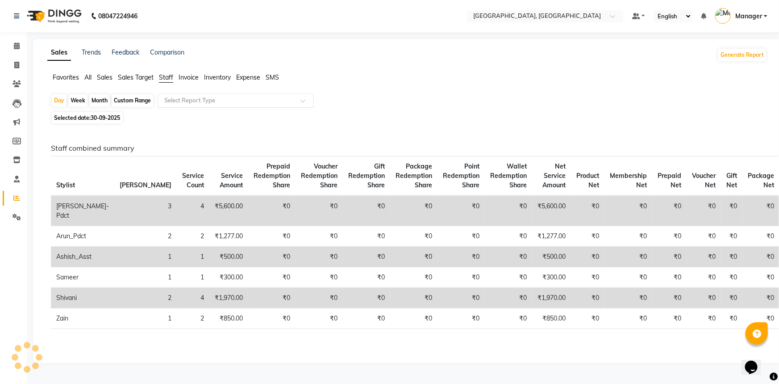
click at [181, 103] on input "text" at bounding box center [227, 100] width 129 height 9
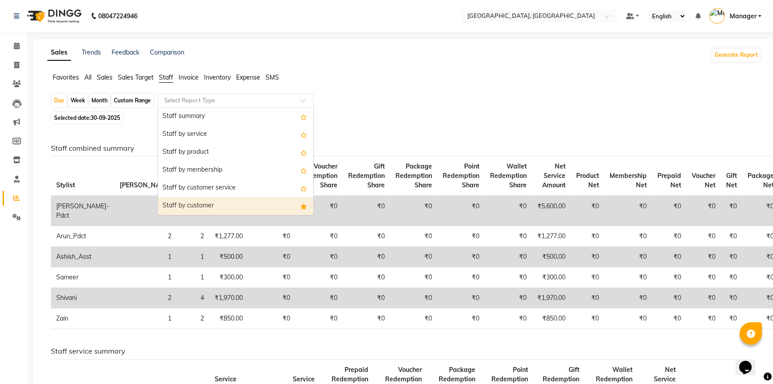
click at [188, 209] on div "Staff by customer" at bounding box center [235, 206] width 155 height 18
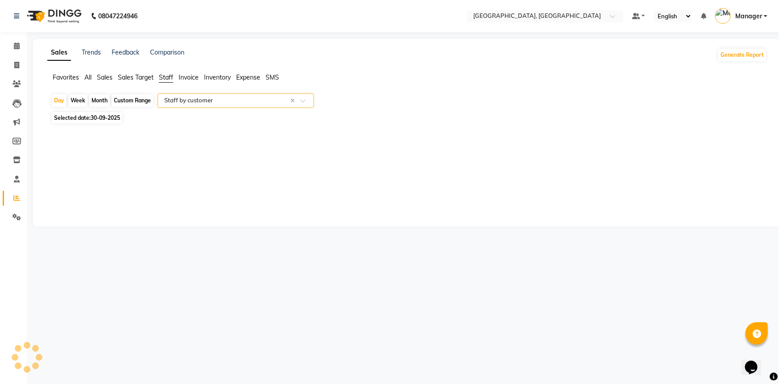
select select "full_report"
select select "csv"
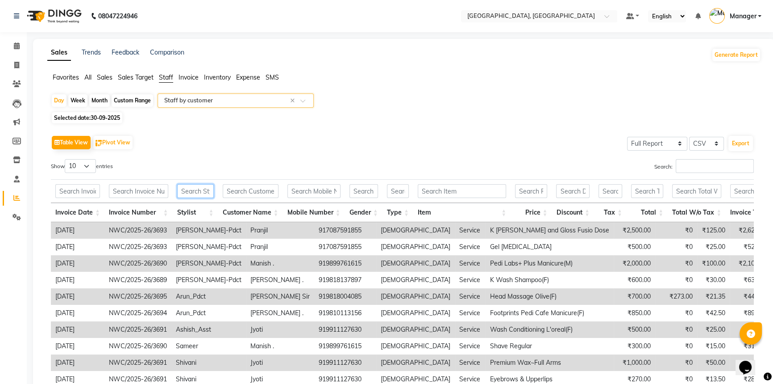
drag, startPoint x: 199, startPoint y: 192, endPoint x: 203, endPoint y: 182, distance: 10.5
click at [200, 192] on input "text" at bounding box center [195, 191] width 37 height 14
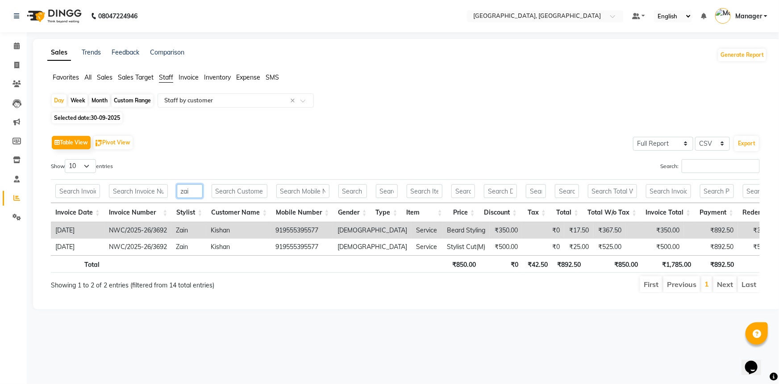
type input "zai"
click at [103, 116] on span "30-09-2025" at bounding box center [105, 117] width 29 height 7
select select "9"
select select "2025"
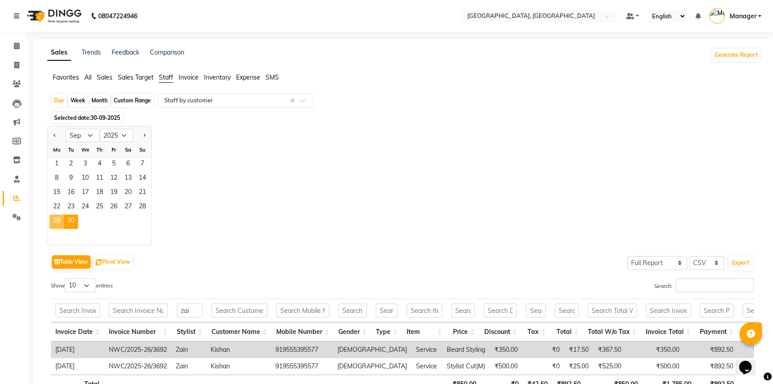
click at [60, 220] on span "29" at bounding box center [57, 221] width 14 height 14
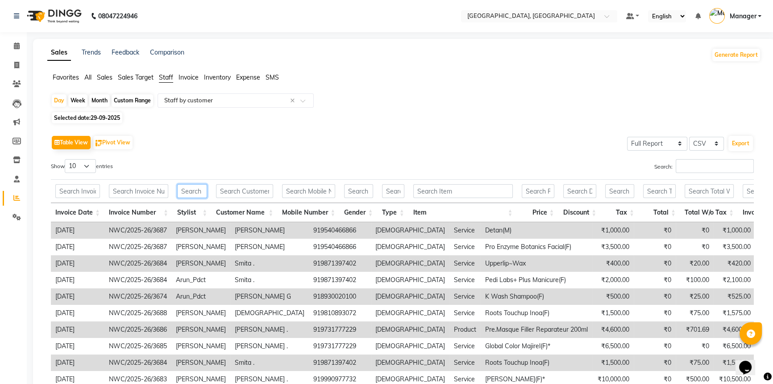
click at [186, 185] on input "text" at bounding box center [192, 191] width 30 height 14
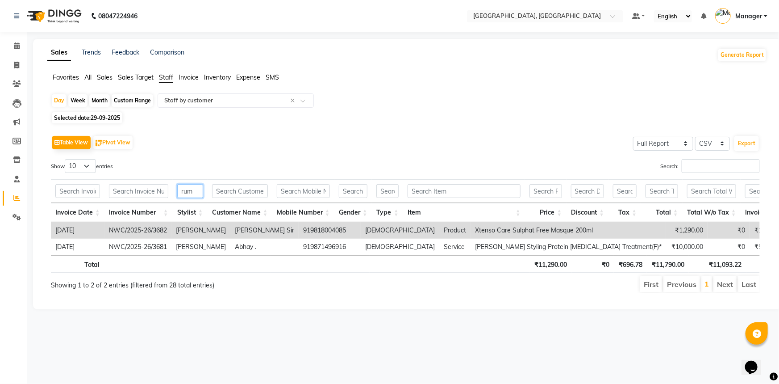
type input "rum"
click at [84, 121] on span "Selected date: 29-09-2025" at bounding box center [87, 117] width 71 height 11
select select "9"
select select "2025"
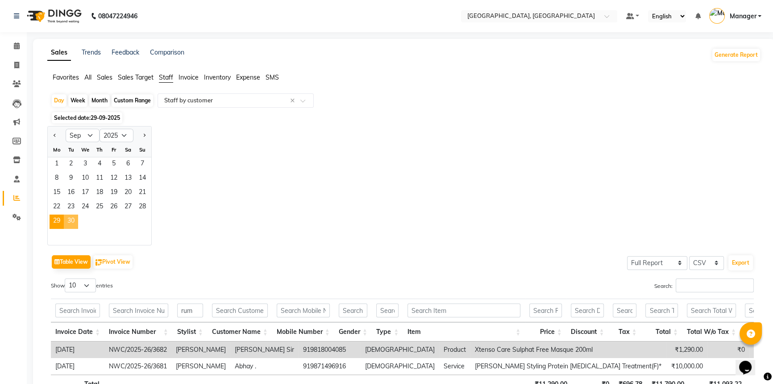
click at [70, 221] on span "30" at bounding box center [71, 221] width 14 height 14
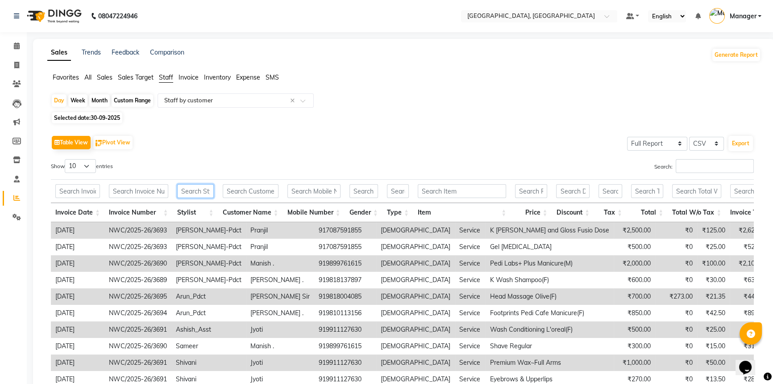
click at [193, 184] on input "text" at bounding box center [195, 191] width 37 height 14
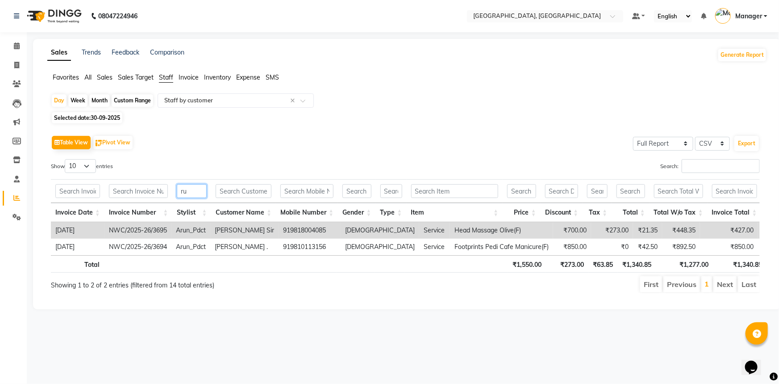
type input "r"
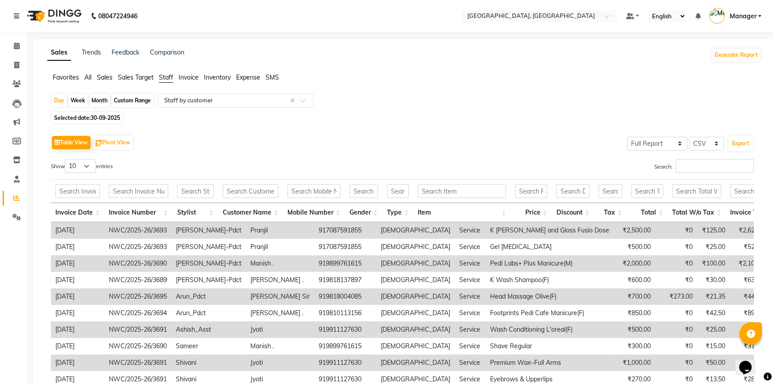
click at [93, 119] on span "30-09-2025" at bounding box center [105, 117] width 29 height 7
select select "9"
select select "2025"
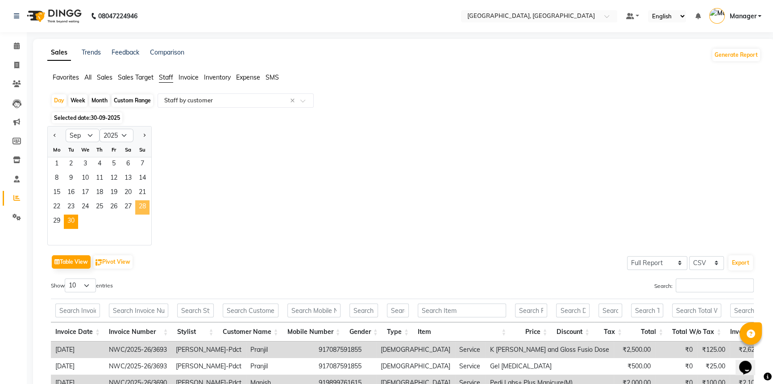
click at [143, 202] on span "28" at bounding box center [142, 207] width 14 height 14
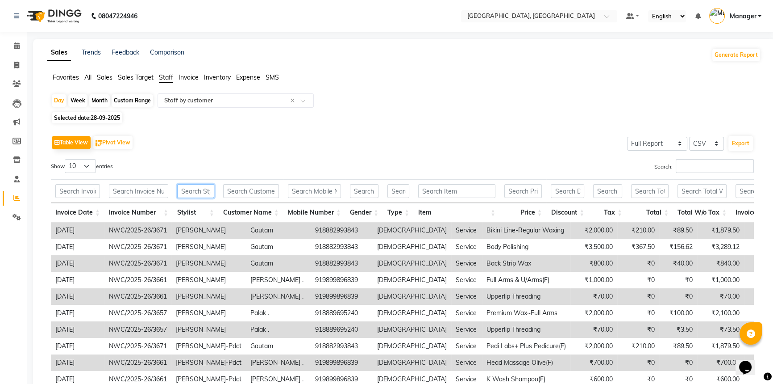
click at [204, 193] on input "text" at bounding box center [195, 191] width 37 height 14
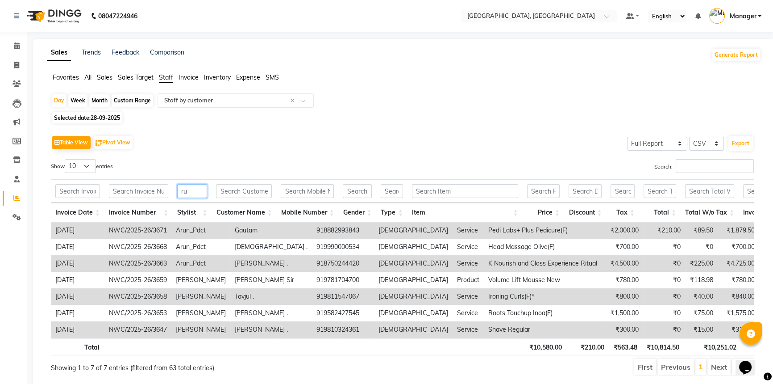
type input "ru"
click at [113, 117] on span "28-09-2025" at bounding box center [105, 117] width 29 height 7
select select "9"
select select "2025"
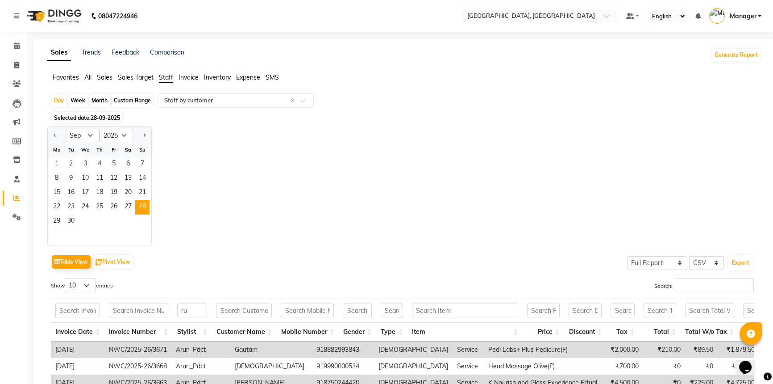
click at [256, 188] on div "Jan Feb Mar Apr May Jun Jul Aug Sep Oct Nov Dec 2015 2016 2017 2018 2019 2020 2…" at bounding box center [404, 185] width 714 height 119
click at [15, 46] on icon at bounding box center [17, 45] width 6 height 7
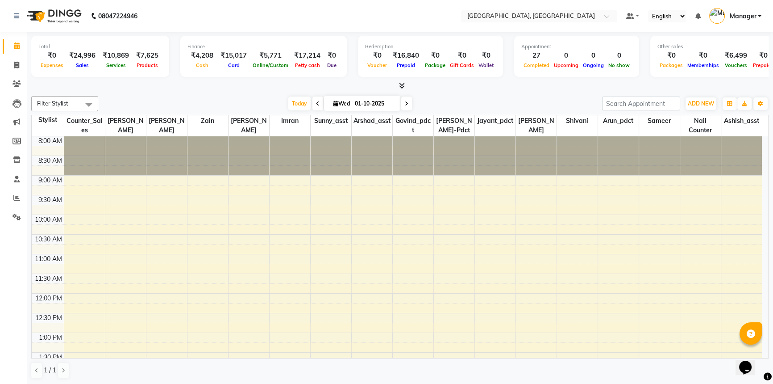
click at [268, 89] on div at bounding box center [400, 85] width 738 height 9
click at [16, 63] on icon at bounding box center [16, 65] width 5 height 7
select select "service"
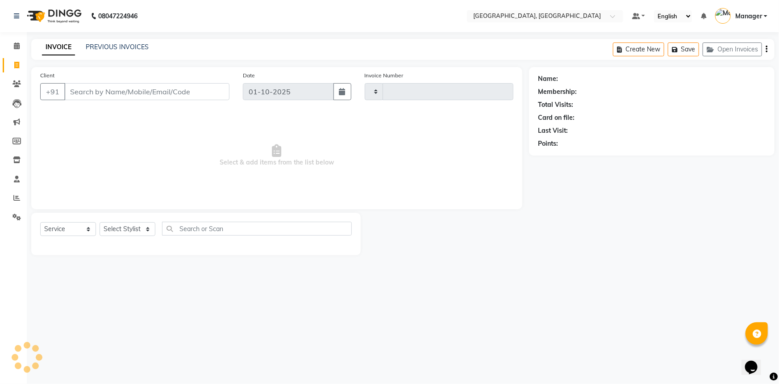
type input "3717"
select select "8574"
click at [13, 194] on span at bounding box center [17, 198] width 16 height 10
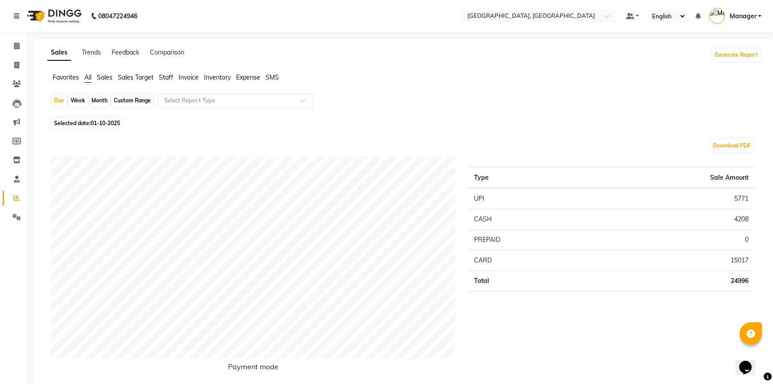
click at [160, 75] on span "Staff" at bounding box center [166, 77] width 14 height 8
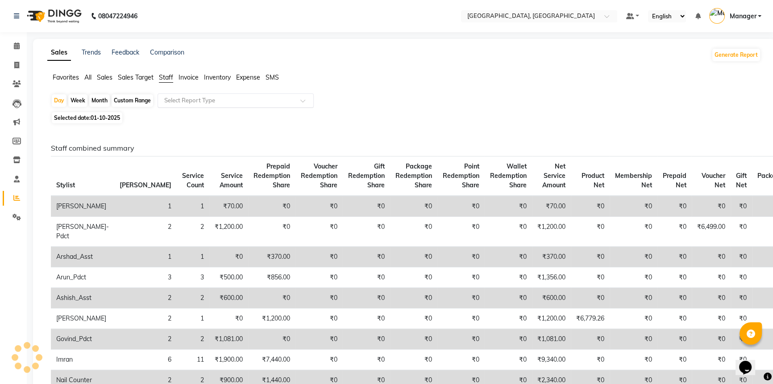
click at [176, 100] on input "text" at bounding box center [227, 100] width 129 height 9
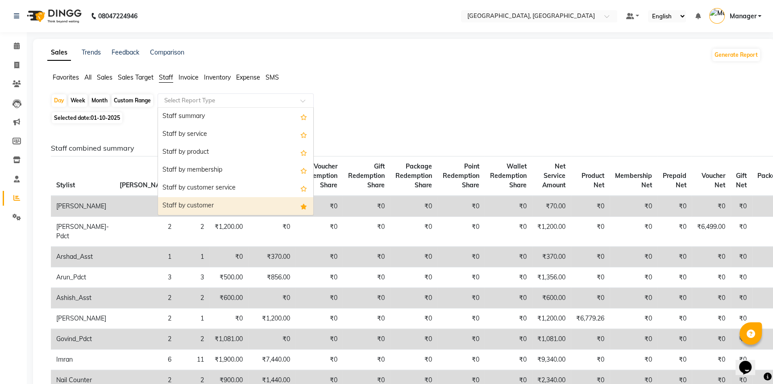
click at [184, 209] on div "Staff by customer" at bounding box center [235, 206] width 155 height 18
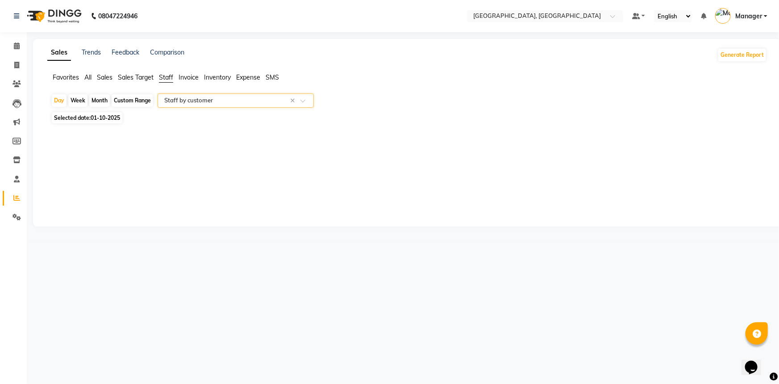
select select "full_report"
select select "csv"
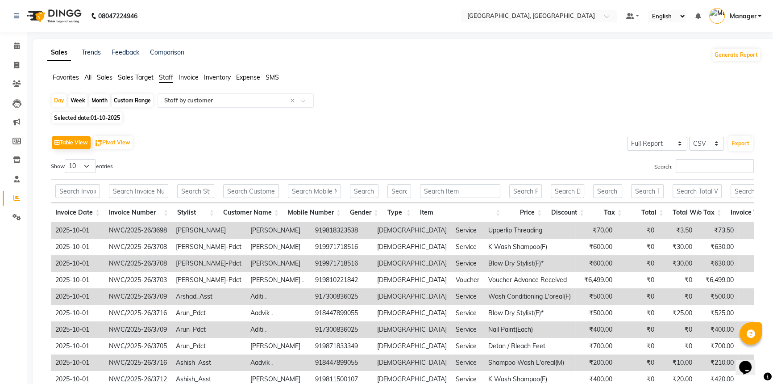
click at [97, 119] on span "01-10-2025" at bounding box center [105, 117] width 29 height 7
select select "10"
select select "2025"
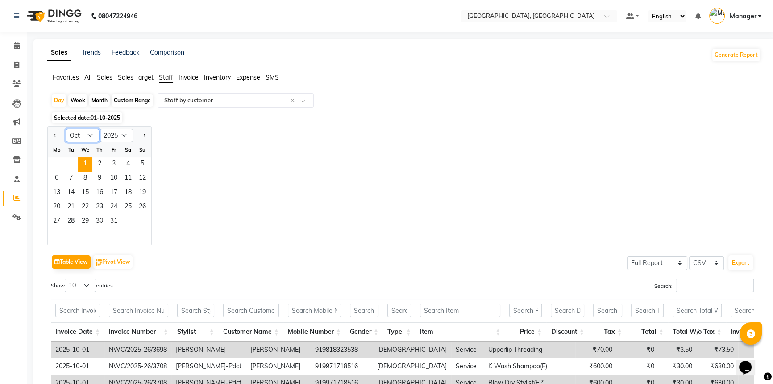
click at [86, 134] on select "Jan Feb Mar Apr May Jun Jul Aug Sep Oct Nov Dec" at bounding box center [83, 135] width 34 height 13
select select "9"
click at [66, 129] on select "Jan Feb Mar Apr May Jun Jul Aug Sep Oct Nov Dec" at bounding box center [83, 135] width 34 height 13
click at [57, 220] on span "29" at bounding box center [57, 221] width 14 height 14
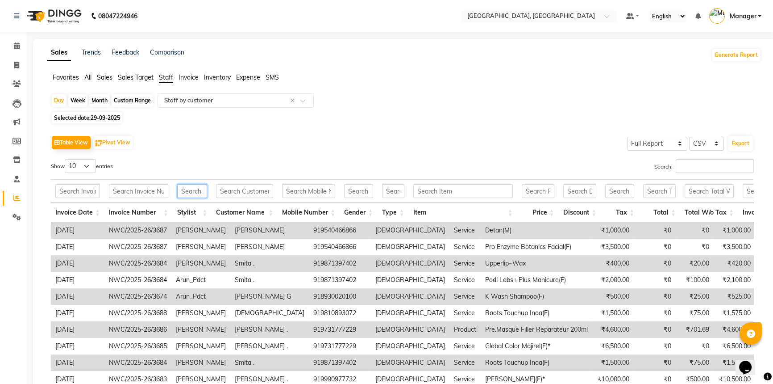
click at [193, 193] on input "text" at bounding box center [192, 191] width 30 height 14
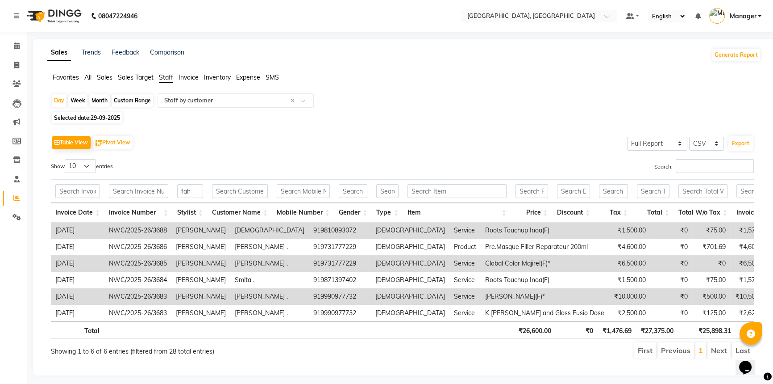
click at [246, 151] on div "Table View Pivot View Select Full Report Filtered Report Select CSV PDF Export" at bounding box center [402, 142] width 703 height 19
click at [192, 189] on input "fah" at bounding box center [190, 191] width 26 height 14
drag, startPoint x: 192, startPoint y: 189, endPoint x: 175, endPoint y: 192, distance: 17.2
click at [175, 192] on th "fah" at bounding box center [190, 191] width 35 height 24
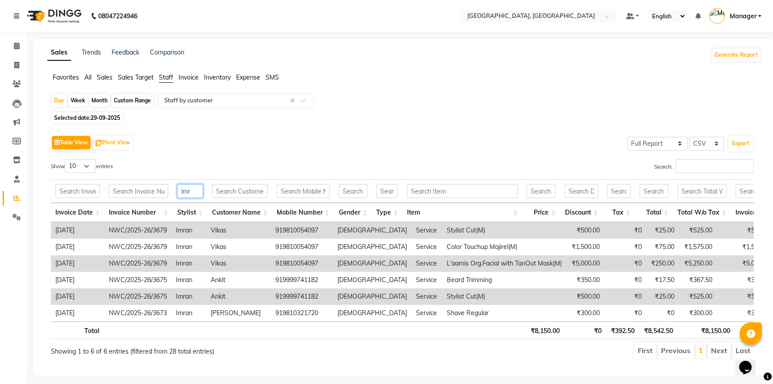
type input "imr"
click at [107, 117] on span "29-09-2025" at bounding box center [105, 117] width 29 height 7
select select "9"
select select "2025"
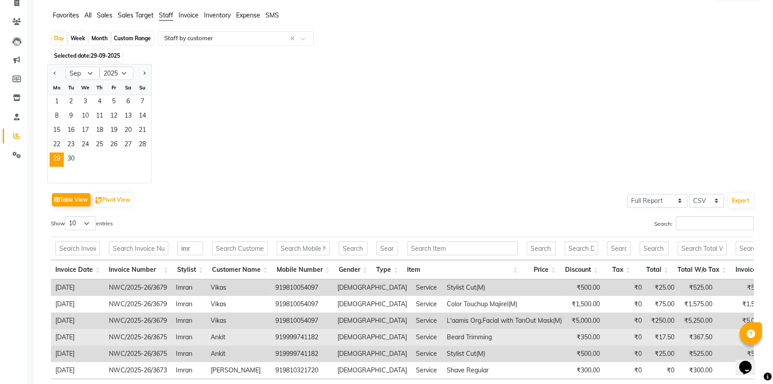
scroll to position [135, 0]
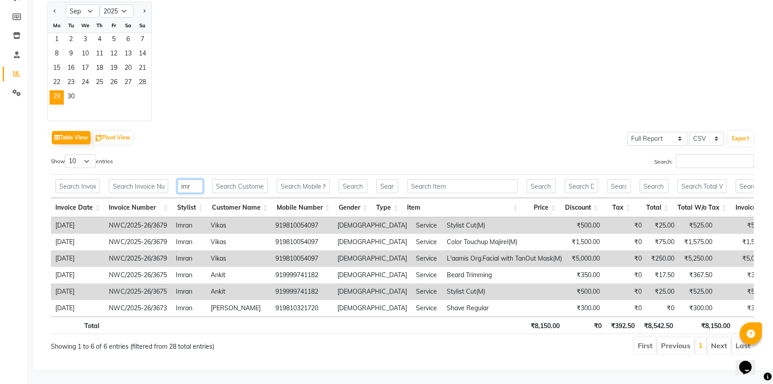
drag, startPoint x: 193, startPoint y: 171, endPoint x: 167, endPoint y: 175, distance: 26.3
click at [167, 175] on tr "imr" at bounding box center [706, 186] width 1311 height 24
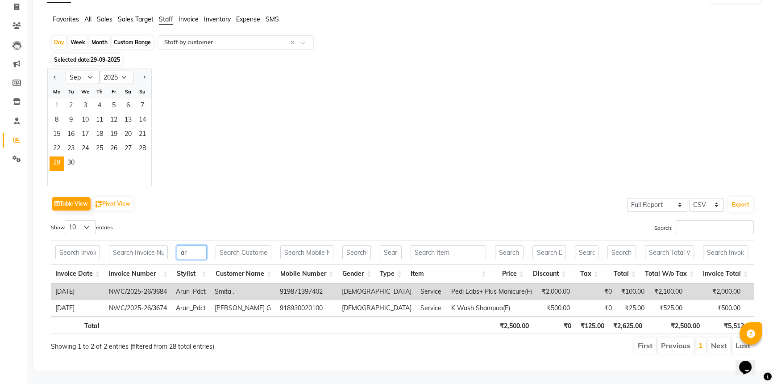
scroll to position [69, 0]
type input "aru"
click at [68, 156] on span "30" at bounding box center [71, 163] width 14 height 14
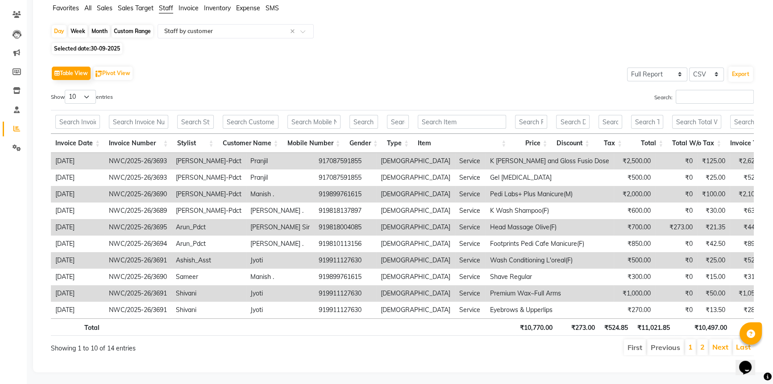
scroll to position [0, 0]
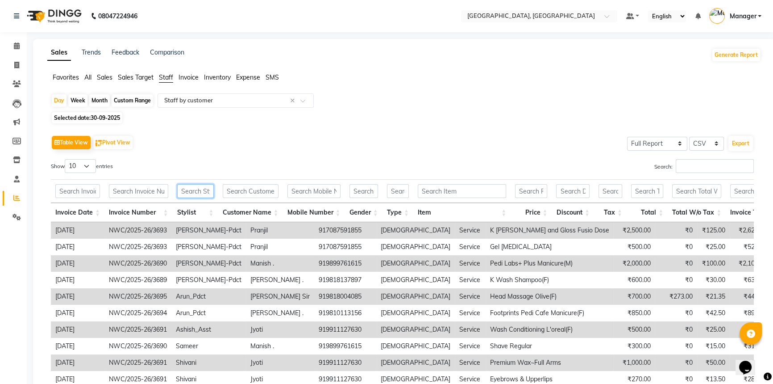
click at [192, 191] on input "text" at bounding box center [195, 191] width 37 height 14
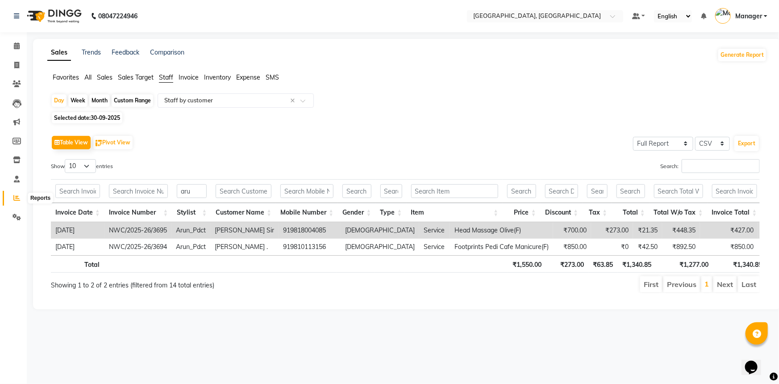
click at [17, 196] on icon at bounding box center [16, 197] width 7 height 7
drag, startPoint x: 192, startPoint y: 190, endPoint x: 168, endPoint y: 192, distance: 23.3
click at [168, 192] on tr "aru" at bounding box center [681, 191] width 1261 height 24
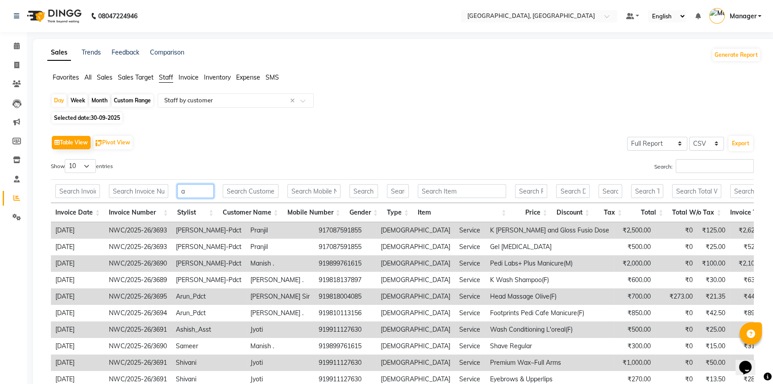
type input "a"
click at [95, 117] on span "30-09-2025" at bounding box center [105, 117] width 29 height 7
select select "9"
select select "2025"
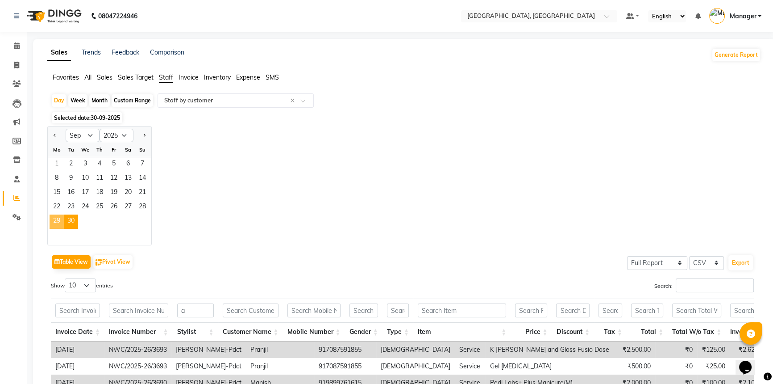
click at [55, 217] on span "29" at bounding box center [57, 221] width 14 height 14
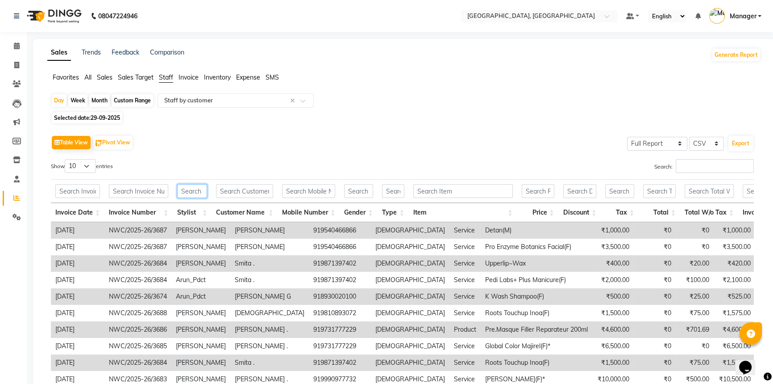
click at [182, 193] on input "text" at bounding box center [192, 191] width 30 height 14
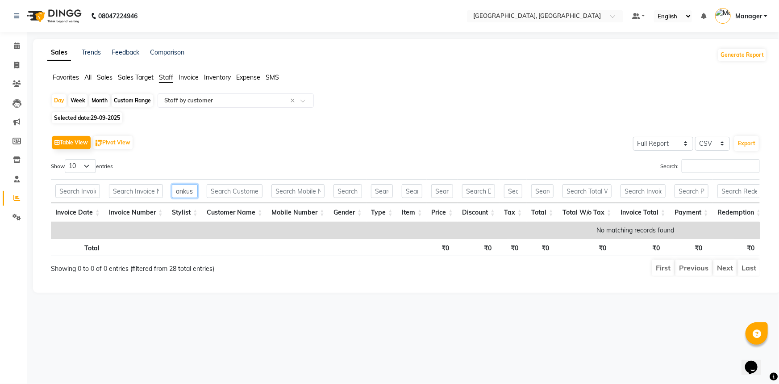
type input "ankus"
click at [93, 114] on span "Selected date: 29-09-2025" at bounding box center [87, 117] width 71 height 11
select select "9"
select select "2025"
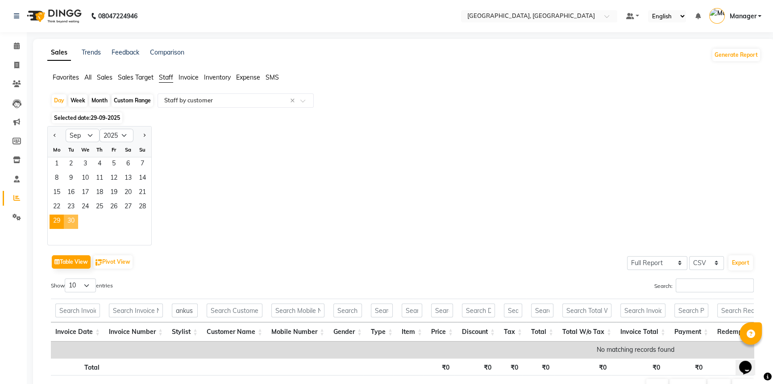
click at [70, 220] on span "30" at bounding box center [71, 221] width 14 height 14
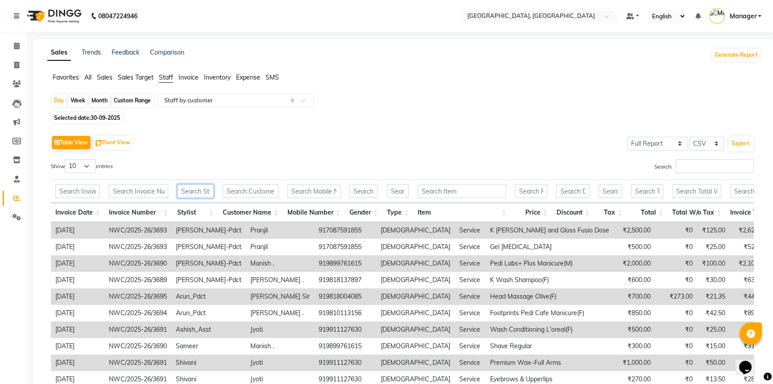
click at [179, 192] on input "text" at bounding box center [195, 191] width 37 height 14
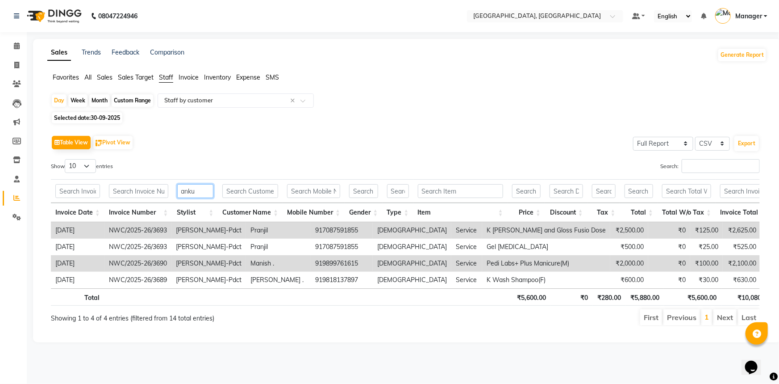
drag, startPoint x: 199, startPoint y: 188, endPoint x: 169, endPoint y: 190, distance: 29.9
click at [169, 190] on tr "anku" at bounding box center [685, 191] width 1269 height 24
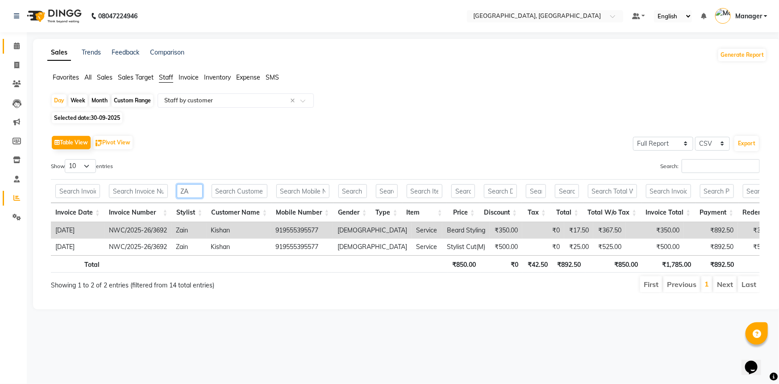
type input "ZA"
click at [18, 46] on icon at bounding box center [17, 45] width 6 height 7
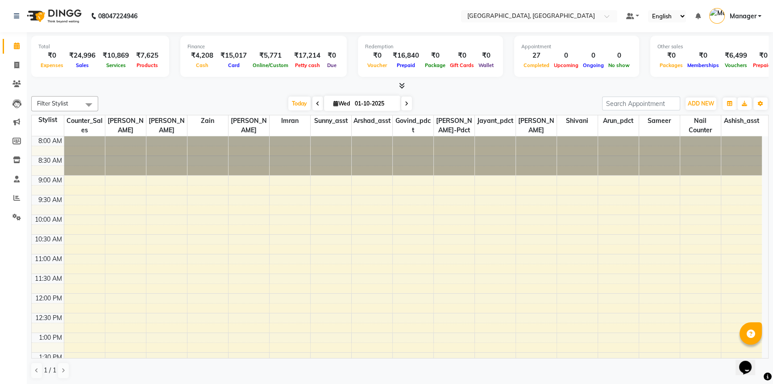
click at [243, 90] on div at bounding box center [400, 85] width 738 height 9
drag, startPoint x: 256, startPoint y: 89, endPoint x: 217, endPoint y: 83, distance: 39.4
click at [255, 89] on div at bounding box center [400, 85] width 738 height 9
click at [13, 196] on icon at bounding box center [16, 197] width 7 height 7
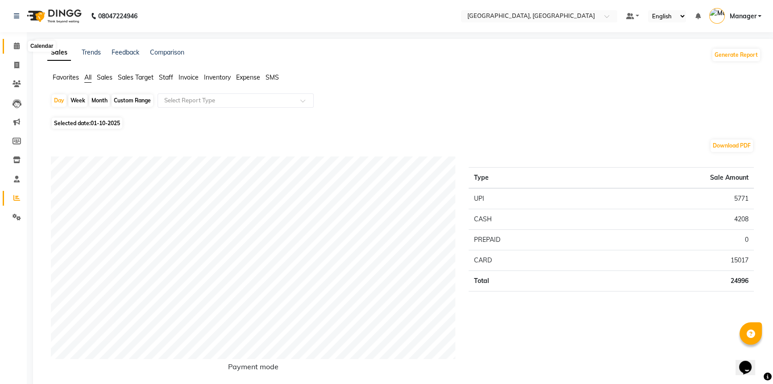
click at [17, 46] on icon at bounding box center [17, 45] width 6 height 7
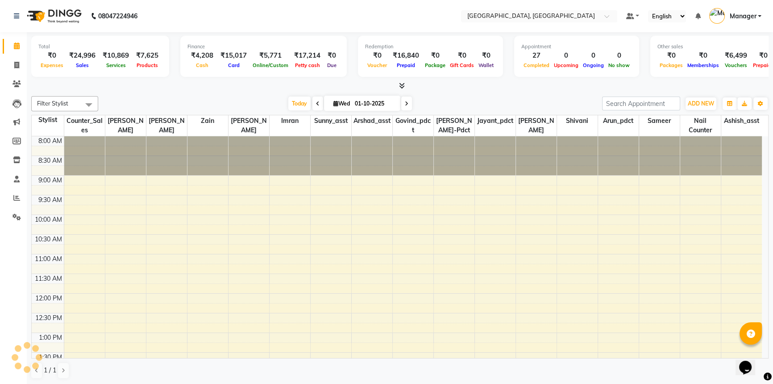
click at [465, 99] on div "Today Wed 01-10-2025" at bounding box center [350, 103] width 495 height 13
click at [17, 193] on span at bounding box center [17, 198] width 16 height 10
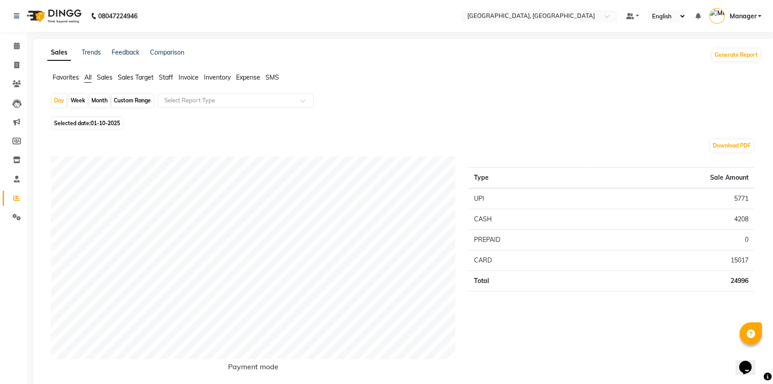
click at [169, 74] on span "Staff" at bounding box center [166, 77] width 14 height 8
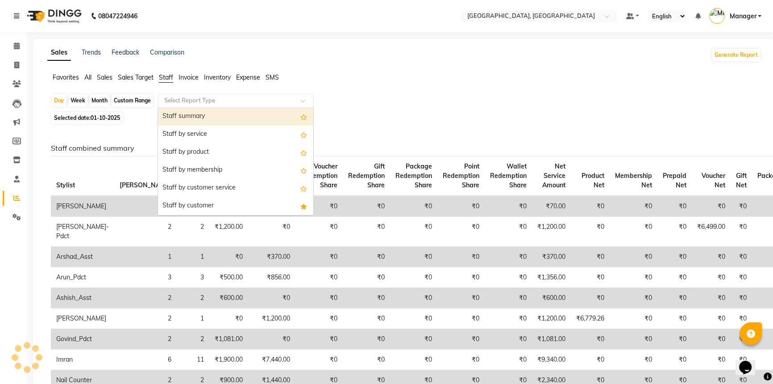
click at [186, 99] on input "text" at bounding box center [227, 100] width 129 height 9
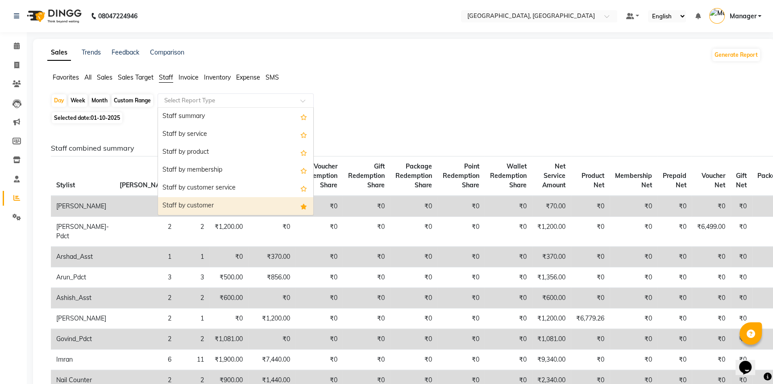
click at [194, 205] on div "Staff by customer" at bounding box center [235, 206] width 155 height 18
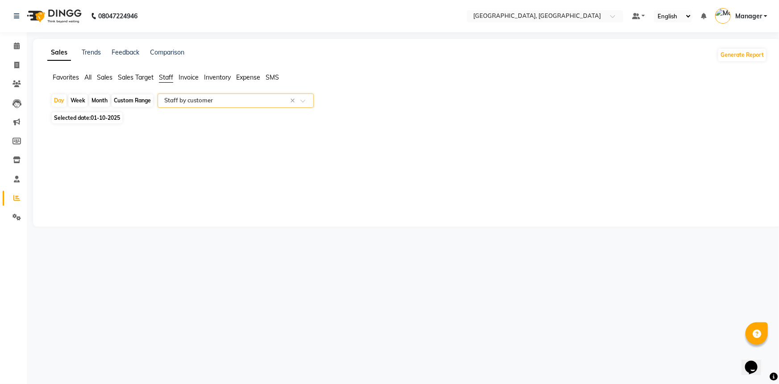
select select "full_report"
select select "csv"
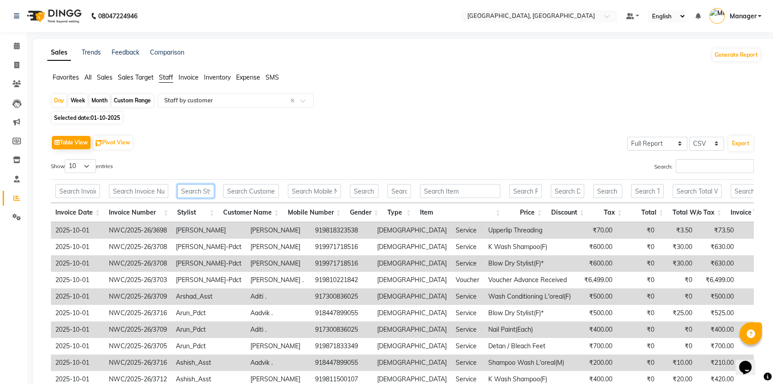
click at [199, 186] on input "text" at bounding box center [195, 191] width 37 height 14
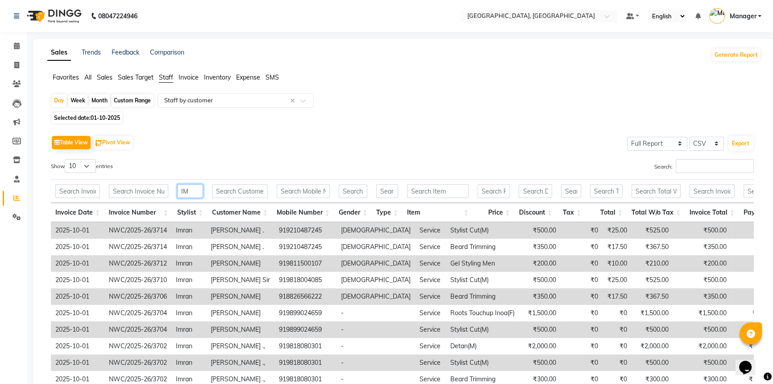
drag, startPoint x: 196, startPoint y: 191, endPoint x: 173, endPoint y: 196, distance: 22.8
click at [173, 196] on th "IM" at bounding box center [190, 191] width 35 height 24
type input "IM"
click at [14, 47] on icon at bounding box center [17, 45] width 6 height 7
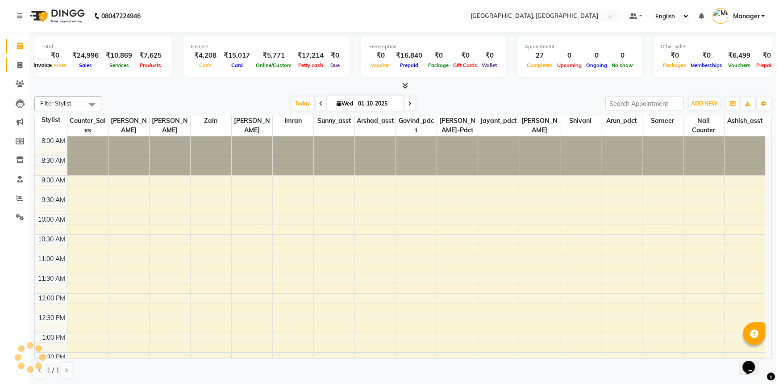
scroll to position [348, 0]
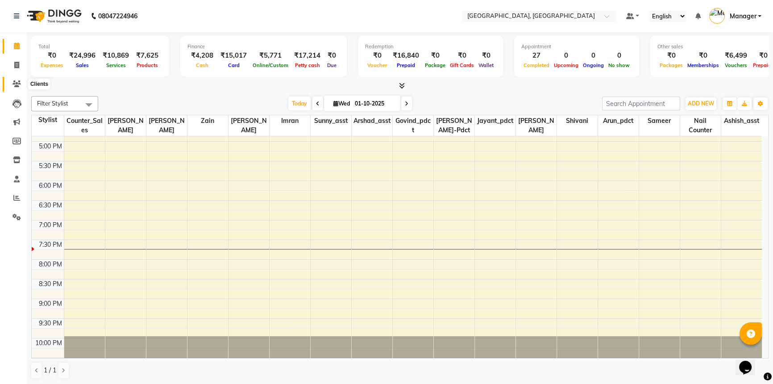
click at [17, 82] on icon at bounding box center [17, 83] width 8 height 7
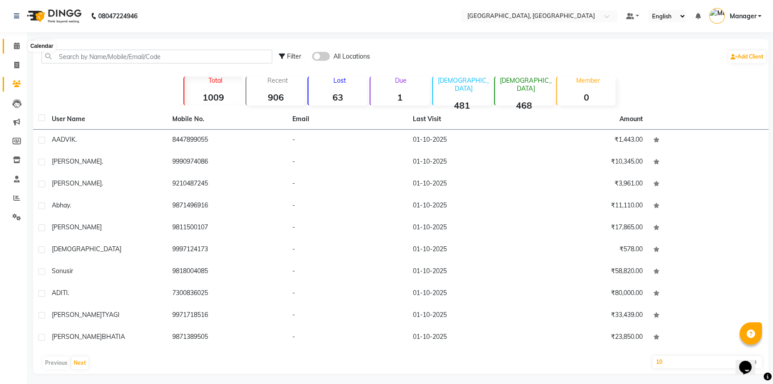
click at [17, 47] on icon at bounding box center [17, 45] width 6 height 7
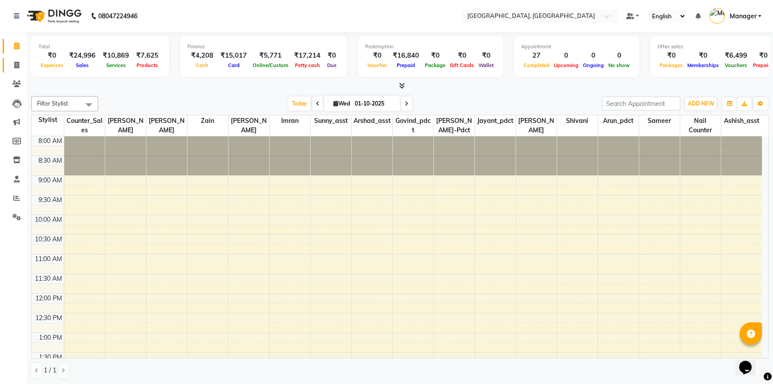
click at [13, 60] on span at bounding box center [17, 65] width 16 height 10
select select "service"
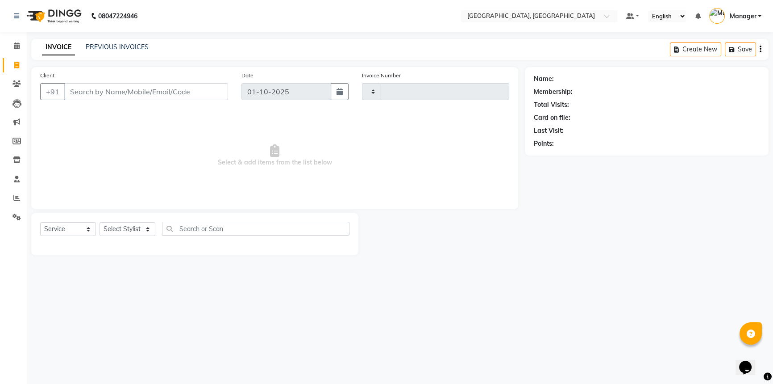
type input "3717"
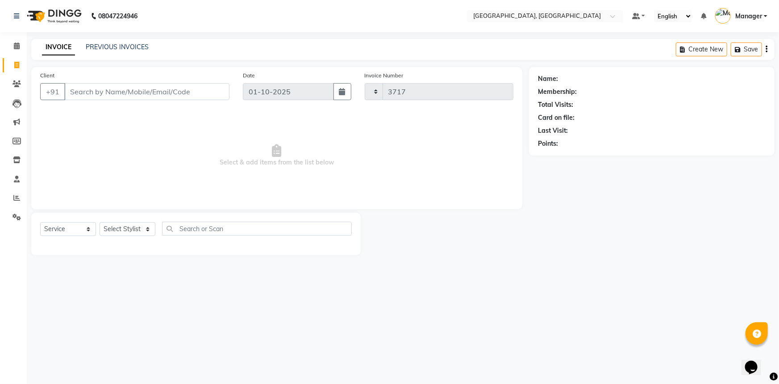
select select "8574"
click at [89, 93] on input "Client" at bounding box center [146, 91] width 165 height 17
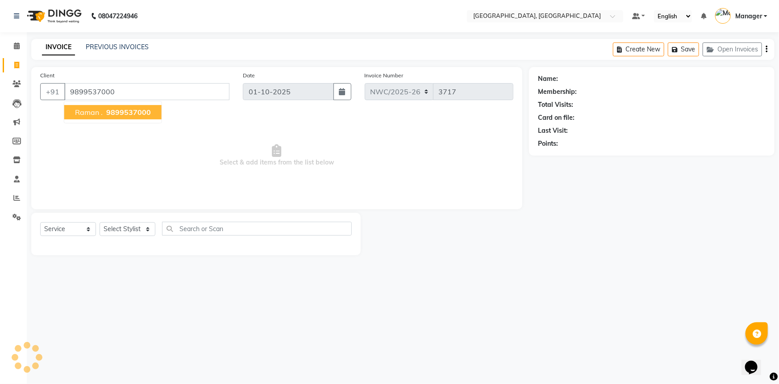
type input "9899537000"
select select "1: Object"
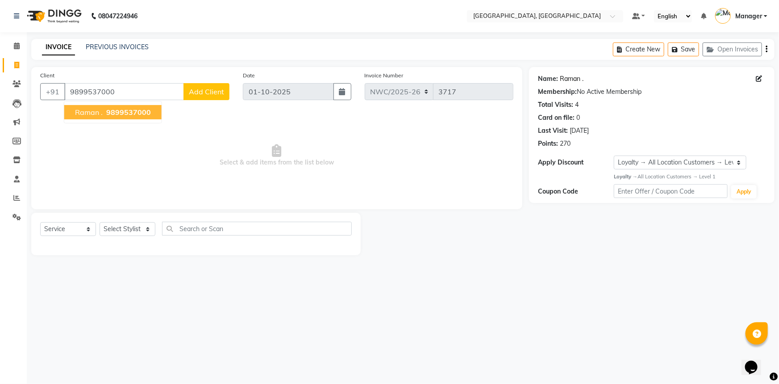
click at [573, 78] on link "Raman ." at bounding box center [572, 78] width 24 height 9
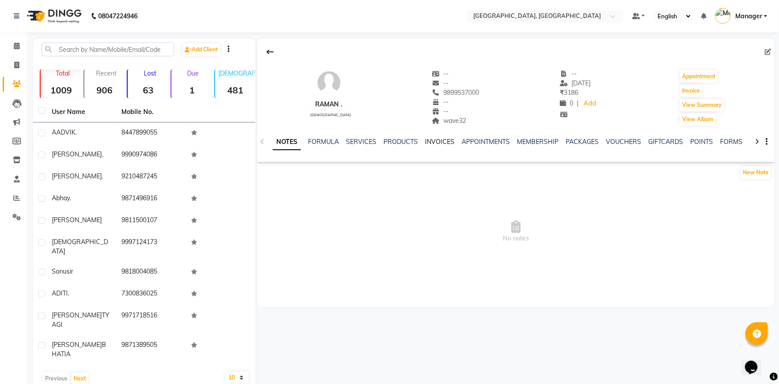
drag, startPoint x: 441, startPoint y: 142, endPoint x: 447, endPoint y: 146, distance: 7.2
click at [441, 142] on link "INVOICES" at bounding box center [439, 142] width 29 height 8
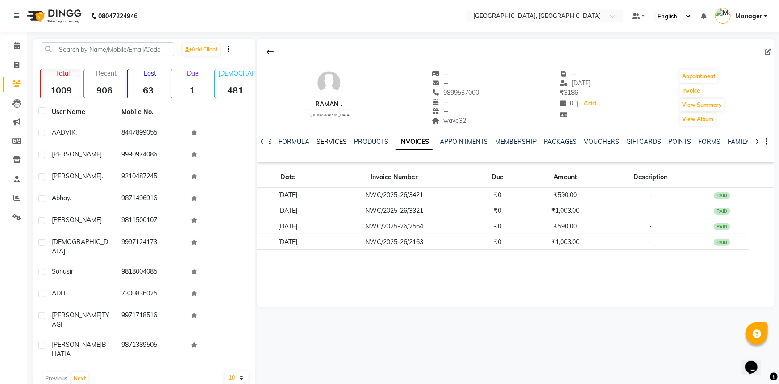
click at [334, 141] on link "SERVICES" at bounding box center [332, 142] width 30 height 8
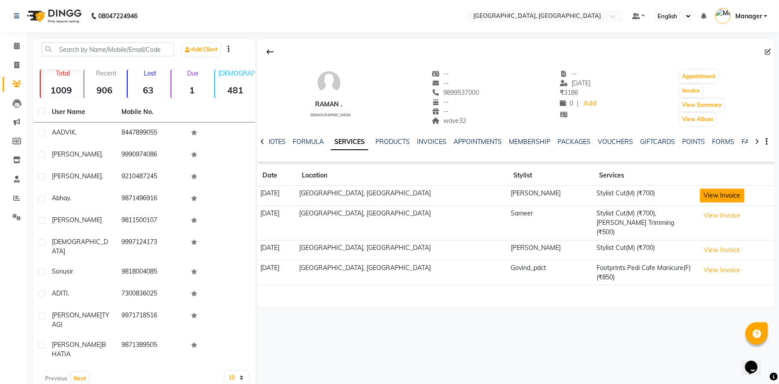
click at [715, 196] on button "View Invoice" at bounding box center [722, 195] width 45 height 14
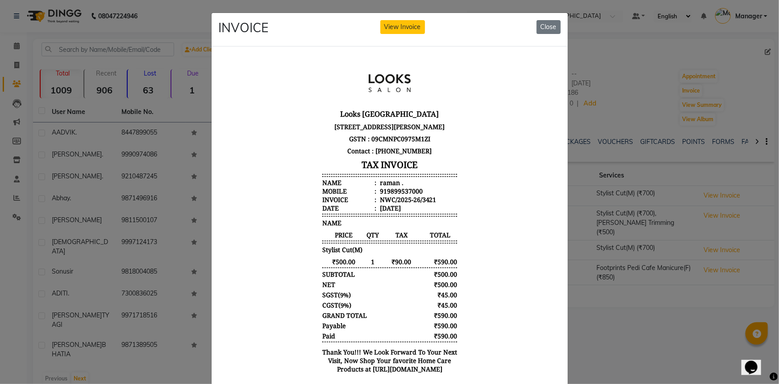
click at [551, 29] on button "Close" at bounding box center [549, 27] width 24 height 14
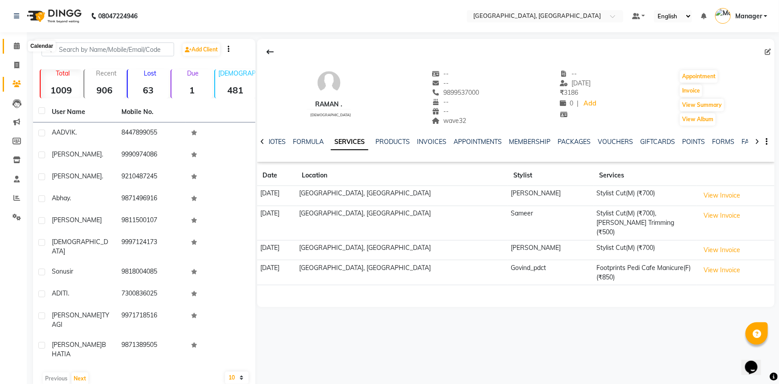
click at [17, 43] on icon at bounding box center [17, 45] width 6 height 7
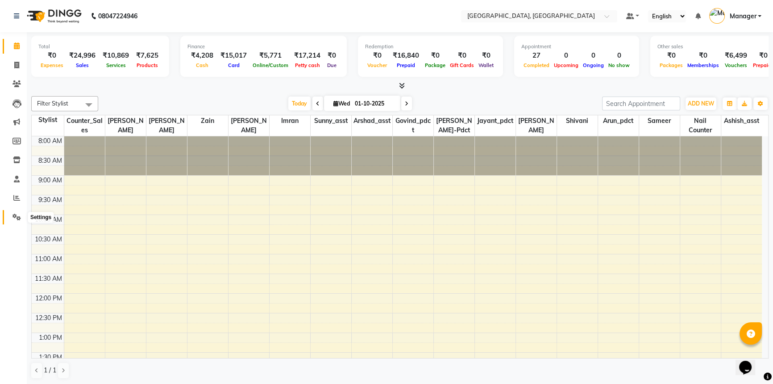
click at [16, 216] on icon at bounding box center [17, 216] width 8 height 7
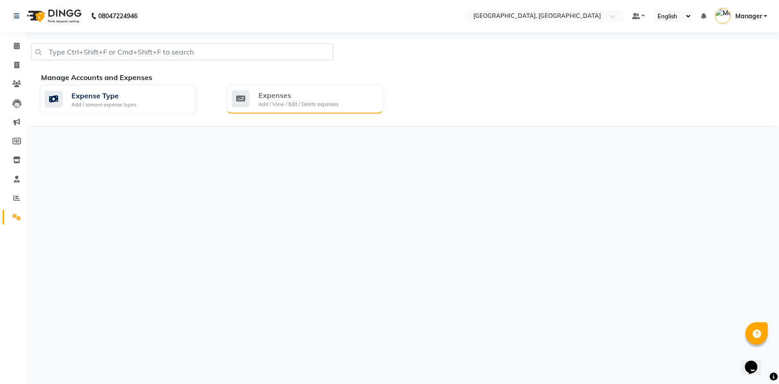
click at [305, 99] on div "Expenses" at bounding box center [299, 95] width 80 height 11
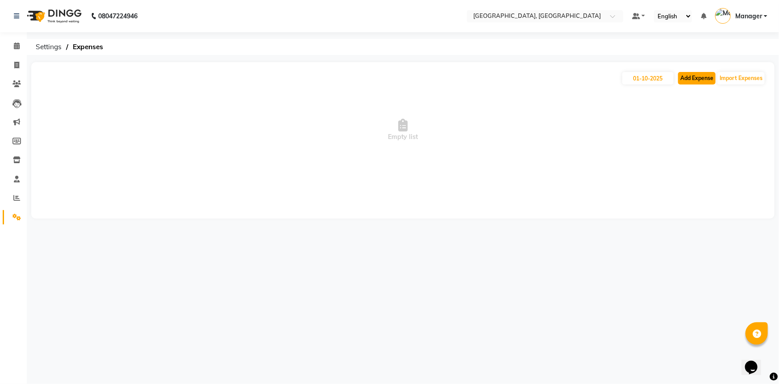
click at [685, 76] on button "Add Expense" at bounding box center [697, 78] width 38 height 13
select select "1"
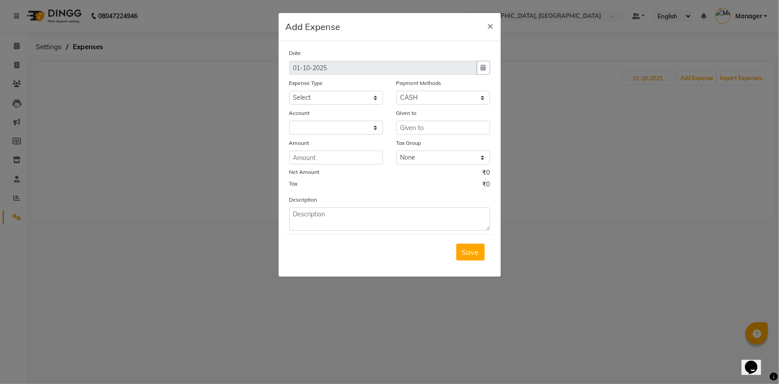
select select "7737"
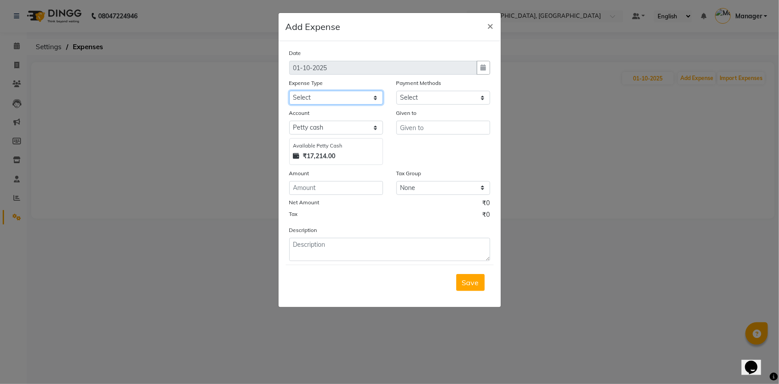
click at [346, 99] on select "Select Accommodation Aesthetics Bank Deposit BLINKIT Cash Handover Client Refun…" at bounding box center [336, 98] width 94 height 14
select select "24890"
click at [289, 91] on select "Select Accommodation Aesthetics Bank Deposit BLINKIT Cash Handover Client Refun…" at bounding box center [336, 98] width 94 height 14
click at [420, 128] on input "text" at bounding box center [444, 128] width 94 height 14
type input "BLINKIT"
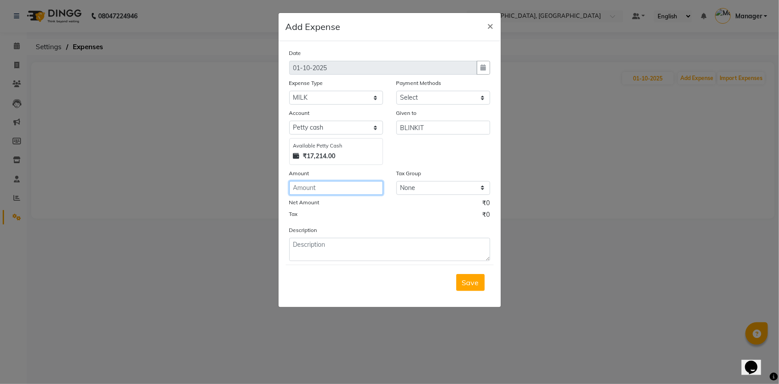
click at [315, 182] on input "number" at bounding box center [336, 188] width 94 height 14
type input "540"
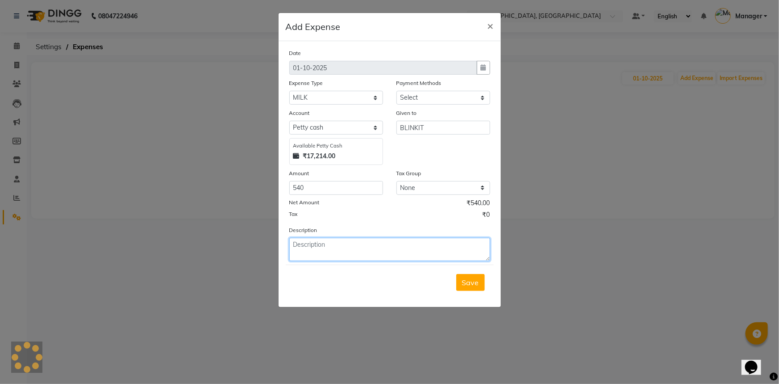
click at [319, 247] on textarea at bounding box center [389, 249] width 201 height 23
type textarea "MILK SUGAR"
click at [463, 285] on span "Save" at bounding box center [470, 282] width 17 height 9
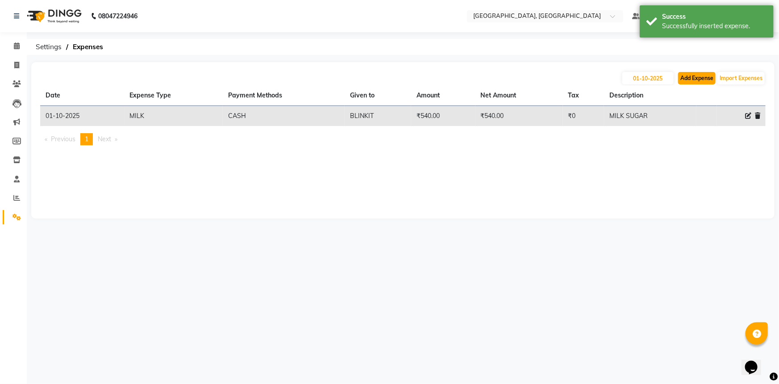
click at [682, 83] on button "Add Expense" at bounding box center [697, 78] width 38 height 13
select select "1"
select select "7737"
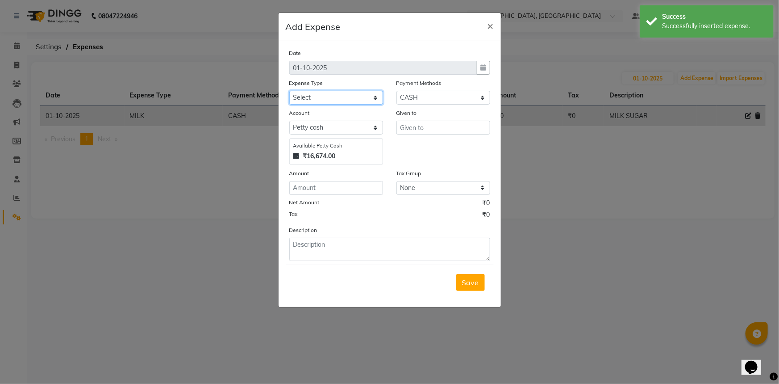
click at [316, 96] on select "Select Accommodation Aesthetics Bank Deposit BLINKIT Cash Handover Client Refun…" at bounding box center [336, 98] width 94 height 14
select select "24070"
click at [289, 91] on select "Select Accommodation Aesthetics Bank Deposit BLINKIT Cash Handover Client Refun…" at bounding box center [336, 98] width 94 height 14
click at [429, 131] on input "text" at bounding box center [444, 128] width 94 height 14
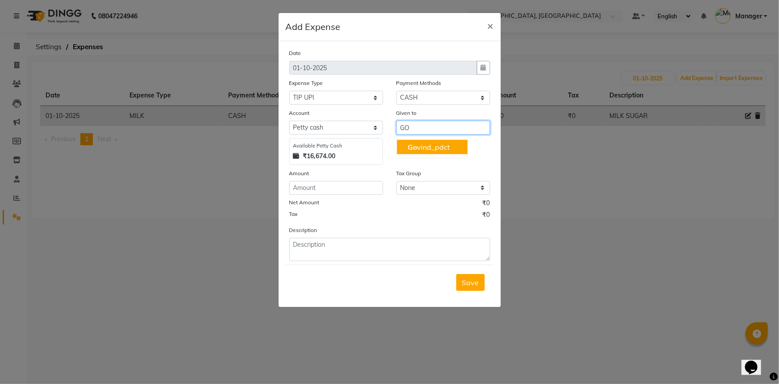
click at [441, 142] on ngb-highlight "Go vind_pdct" at bounding box center [429, 146] width 42 height 9
type input "Govind_pdct"
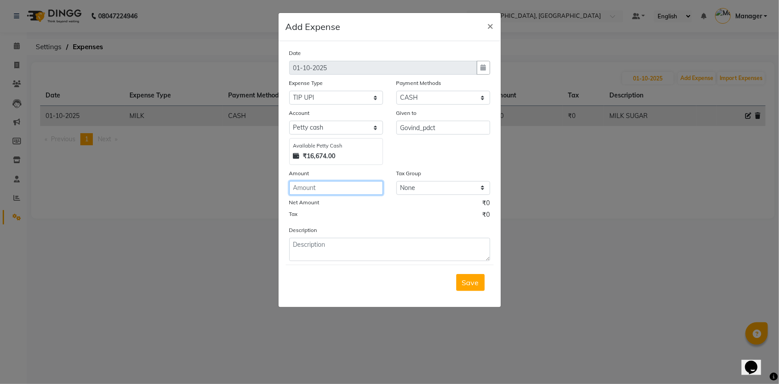
click at [340, 190] on input "number" at bounding box center [336, 188] width 94 height 14
type input "100"
click at [352, 252] on textarea at bounding box center [389, 249] width 201 height 23
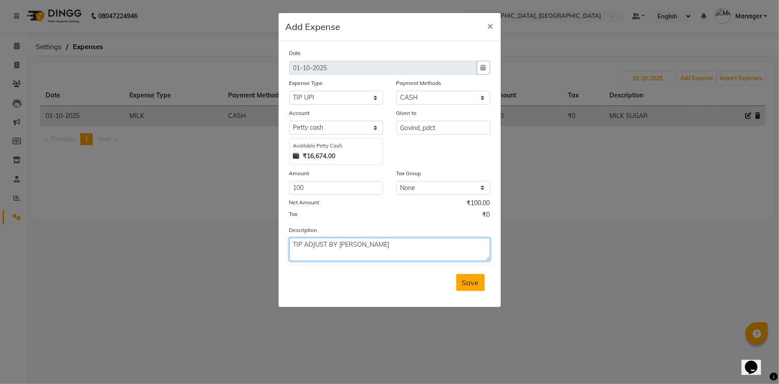
type textarea "TIP ADJUST BY [PERSON_NAME]"
click at [476, 285] on span "Save" at bounding box center [470, 282] width 17 height 9
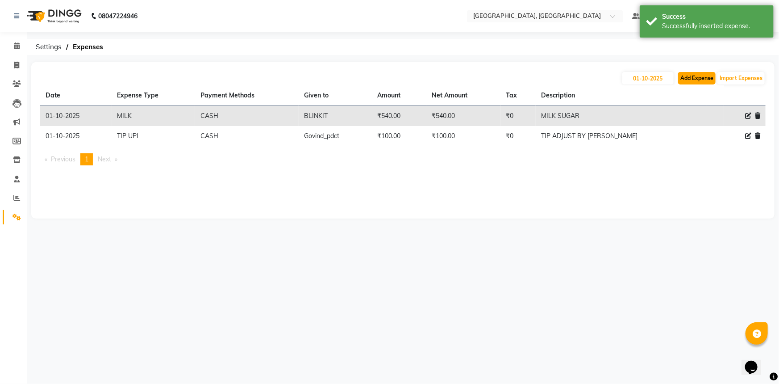
click at [698, 74] on button "Add Expense" at bounding box center [697, 78] width 38 height 13
select select "1"
select select "7737"
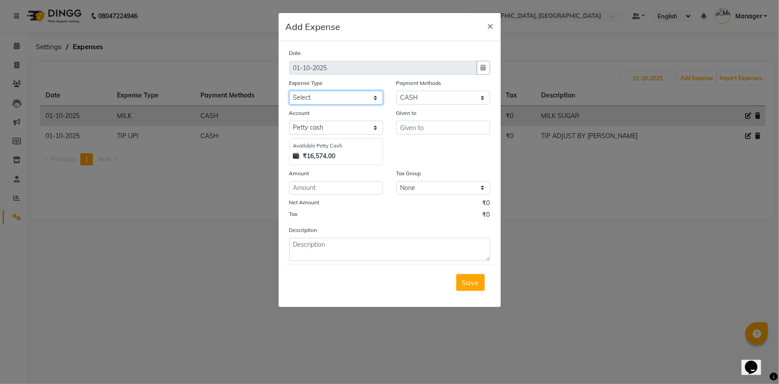
click at [332, 101] on select "Select Accommodation Aesthetics Bank Deposit BLINKIT Cash Handover Client Refun…" at bounding box center [336, 98] width 94 height 14
select select "19731"
click at [289, 91] on select "Select Accommodation Aesthetics Bank Deposit BLINKIT Cash Handover Client Refun…" at bounding box center [336, 98] width 94 height 14
click at [442, 127] on input "text" at bounding box center [444, 128] width 94 height 14
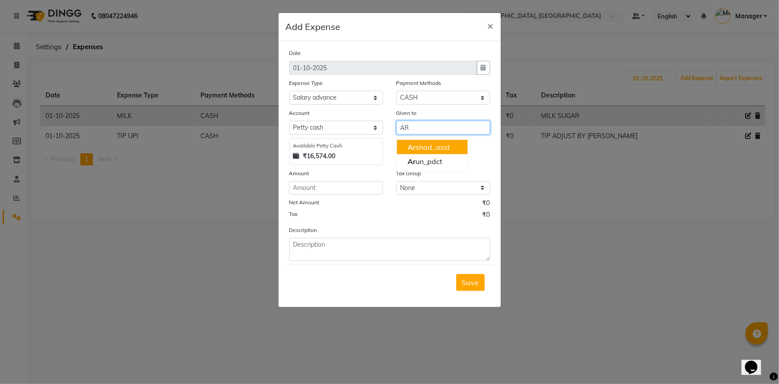
click at [445, 146] on ngb-highlight "Ar shad_asst" at bounding box center [429, 146] width 42 height 9
type input "Arshad_asst"
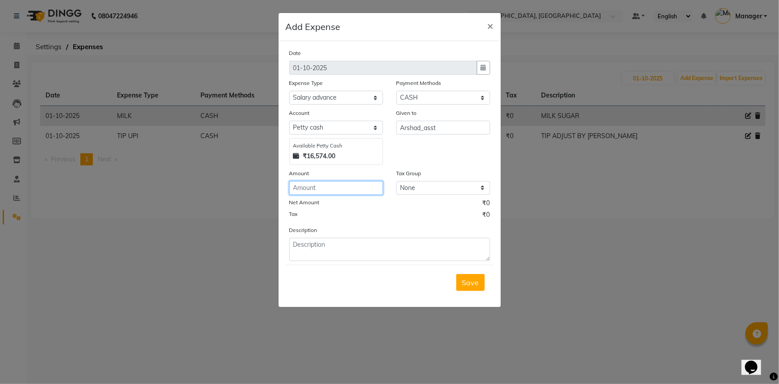
click at [323, 191] on input "number" at bounding box center [336, 188] width 94 height 14
type input "1500"
click at [343, 252] on textarea at bounding box center [389, 249] width 201 height 23
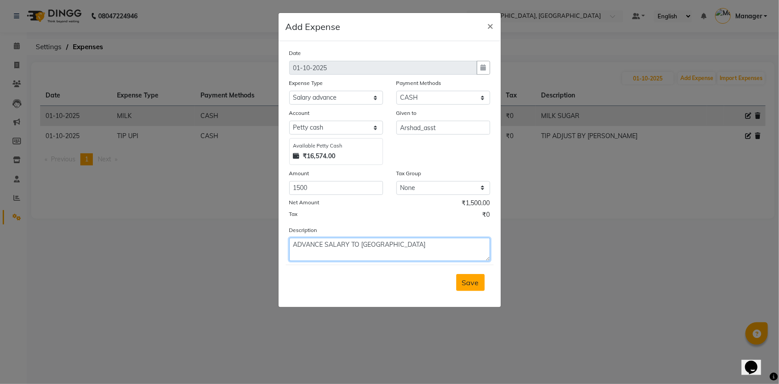
type textarea "ADVANCE SALARY TO [GEOGRAPHIC_DATA]"
click at [471, 287] on span "Save" at bounding box center [470, 282] width 17 height 9
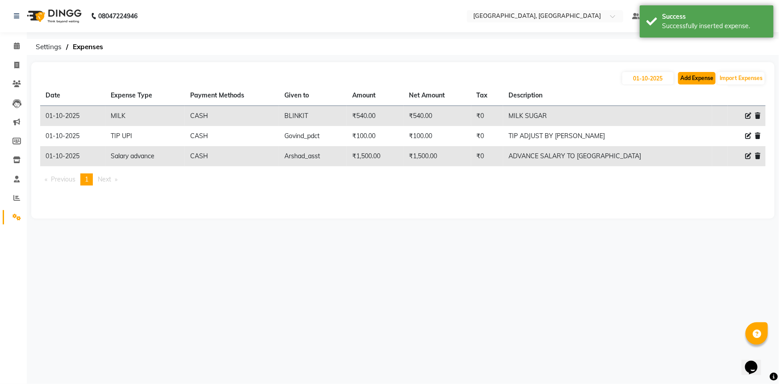
click at [692, 75] on button "Add Expense" at bounding box center [697, 78] width 38 height 13
select select "1"
select select "7737"
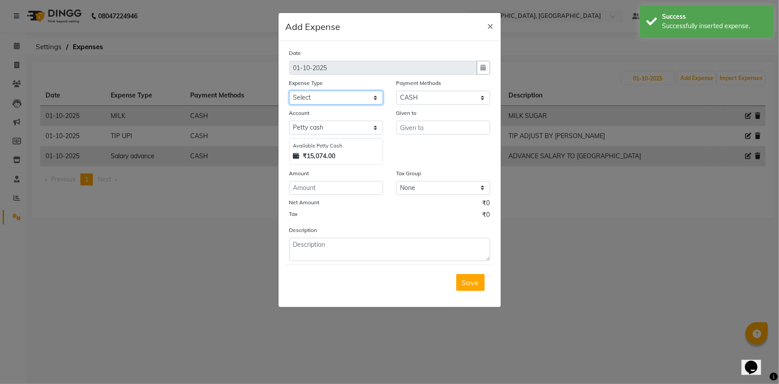
click at [354, 96] on select "Select Accommodation Aesthetics Bank Deposit BLINKIT Cash Handover Client Refun…" at bounding box center [336, 98] width 94 height 14
select select "19731"
click at [289, 91] on select "Select Accommodation Aesthetics Bank Deposit BLINKIT Cash Handover Client Refun…" at bounding box center [336, 98] width 94 height 14
click at [417, 129] on input "text" at bounding box center [444, 128] width 94 height 14
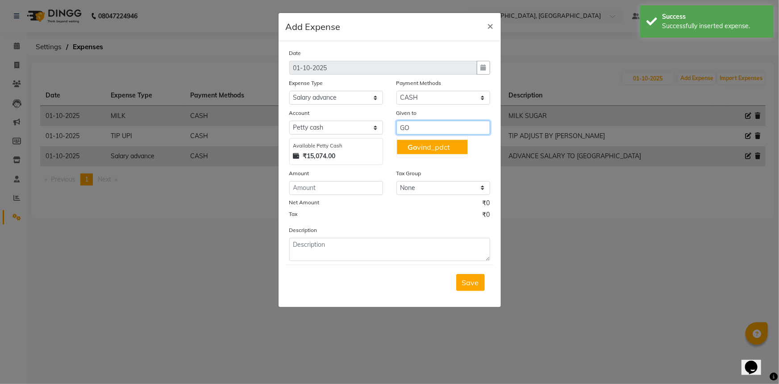
click at [441, 144] on ngb-highlight "Go vind_pdct" at bounding box center [429, 146] width 42 height 9
type input "Govind_pdct"
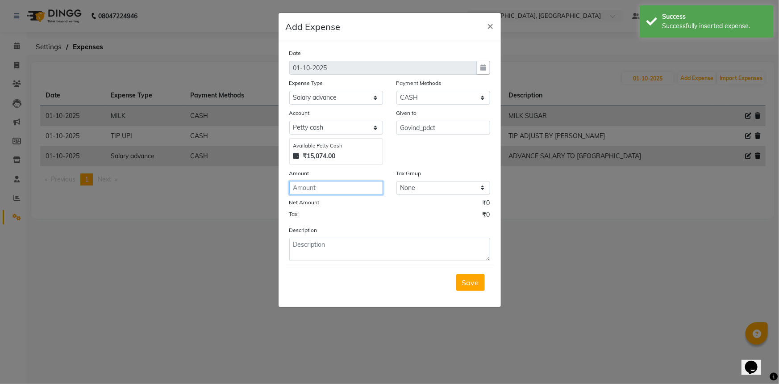
click at [337, 192] on input "number" at bounding box center [336, 188] width 94 height 14
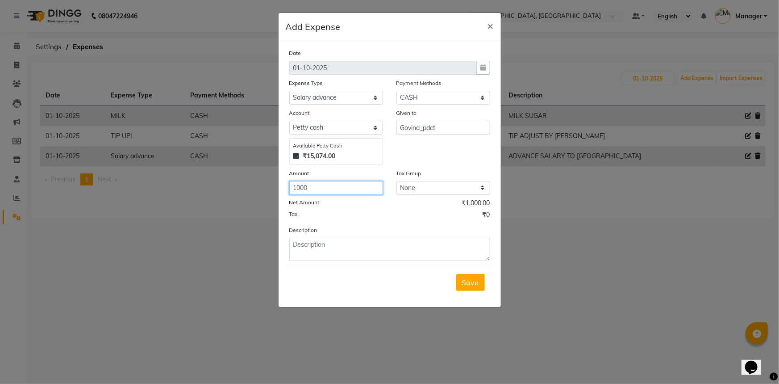
type input "1000"
click at [366, 257] on textarea at bounding box center [389, 249] width 201 height 23
type textarea "ADVANCE SALARY TO GOVIND"
click at [463, 286] on span "Save" at bounding box center [470, 282] width 17 height 9
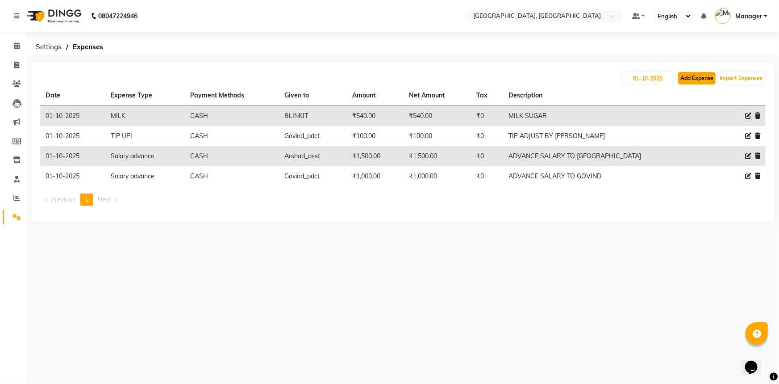
click at [683, 76] on button "Add Expense" at bounding box center [697, 78] width 38 height 13
select select "1"
select select "7737"
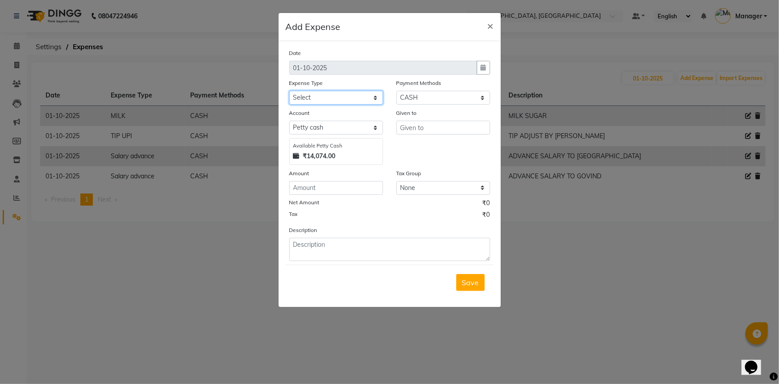
click at [331, 100] on select "Select Accommodation Aesthetics Bank Deposit BLINKIT Cash Handover Client Refun…" at bounding box center [336, 98] width 94 height 14
select select "19731"
click at [289, 91] on select "Select Accommodation Aesthetics Bank Deposit BLINKIT Cash Handover Client Refun…" at bounding box center [336, 98] width 94 height 14
click at [423, 125] on input "text" at bounding box center [444, 128] width 94 height 14
type input "[PERSON_NAME]"
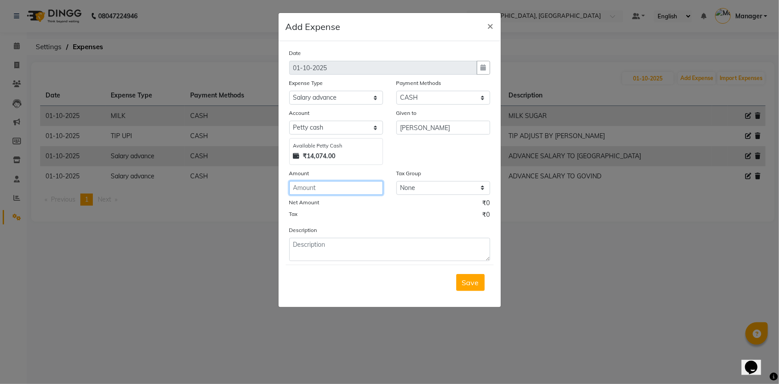
click at [324, 192] on input "number" at bounding box center [336, 188] width 94 height 14
type input "1000"
click at [357, 259] on textarea at bounding box center [389, 249] width 201 height 23
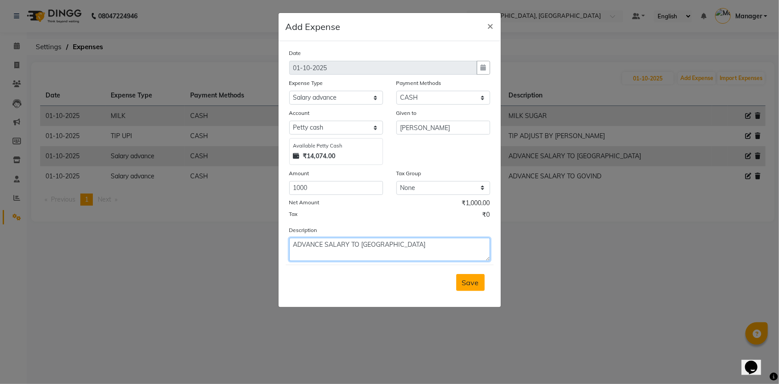
type textarea "ADVANCE SALARY TO [GEOGRAPHIC_DATA]"
click at [465, 285] on span "Save" at bounding box center [470, 282] width 17 height 9
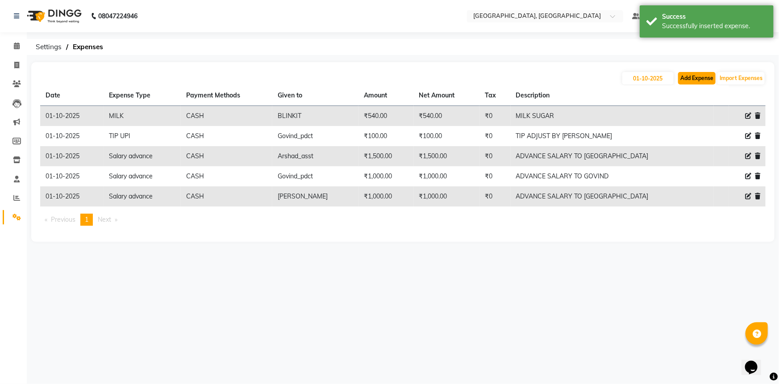
click at [704, 78] on button "Add Expense" at bounding box center [697, 78] width 38 height 13
select select "1"
select select "7737"
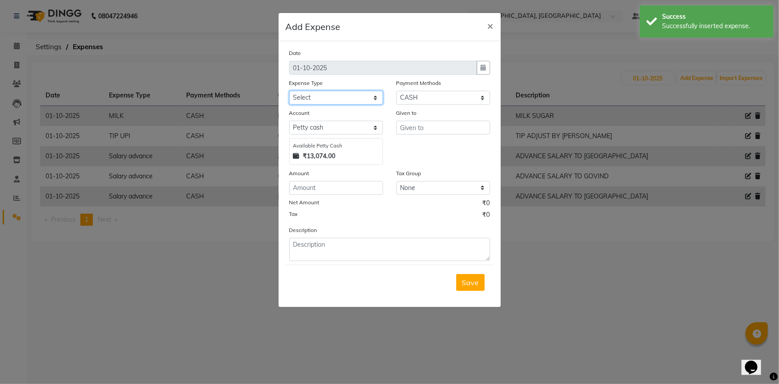
click at [321, 100] on select "Select Accommodation Aesthetics Bank Deposit BLINKIT Cash Handover Client Refun…" at bounding box center [336, 98] width 94 height 14
select select "24170"
click at [289, 91] on select "Select Accommodation Aesthetics Bank Deposit BLINKIT Cash Handover Client Refun…" at bounding box center [336, 98] width 94 height 14
click at [419, 129] on input "text" at bounding box center [444, 128] width 94 height 14
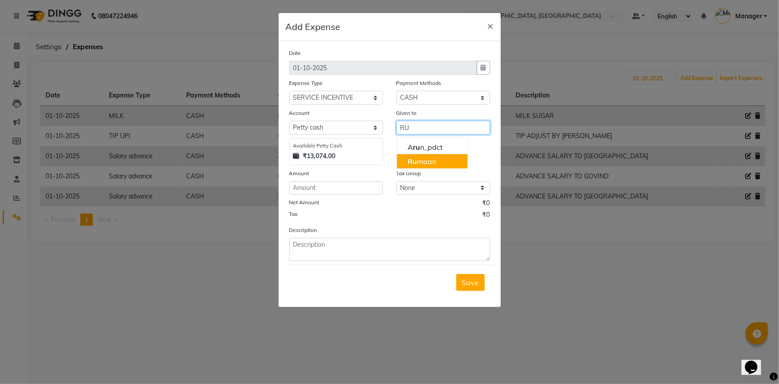
click at [427, 161] on ngb-highlight "Ru maan" at bounding box center [422, 161] width 29 height 9
type input "Rumaan"
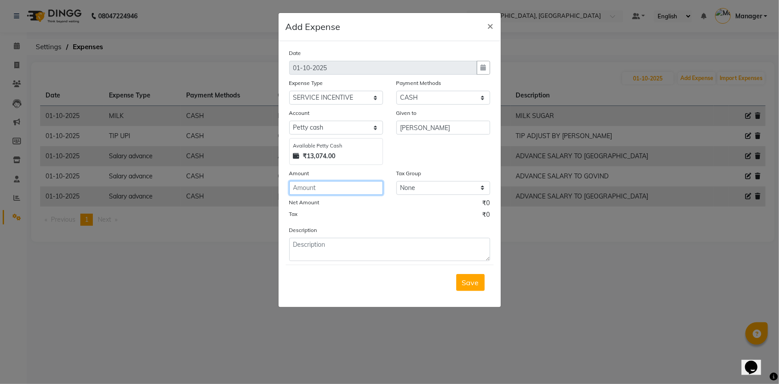
click at [312, 188] on input "number" at bounding box center [336, 188] width 94 height 14
type input "682"
click at [330, 253] on textarea at bounding box center [389, 249] width 201 height 23
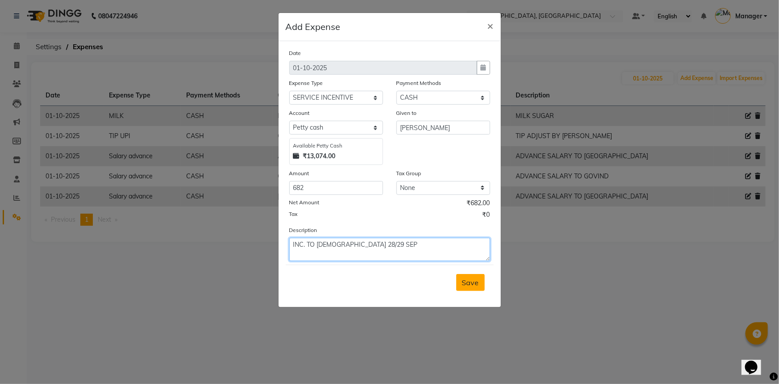
type textarea "INC. TO RUMAN 28/29 SEP"
click at [466, 283] on span "Save" at bounding box center [470, 282] width 17 height 9
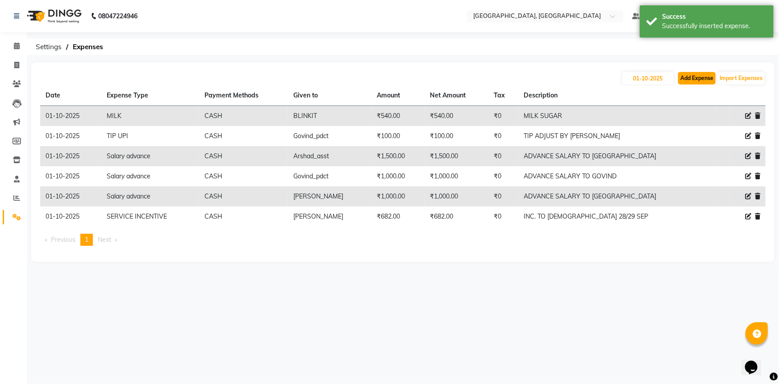
click at [693, 76] on button "Add Expense" at bounding box center [697, 78] width 38 height 13
select select "1"
select select "7737"
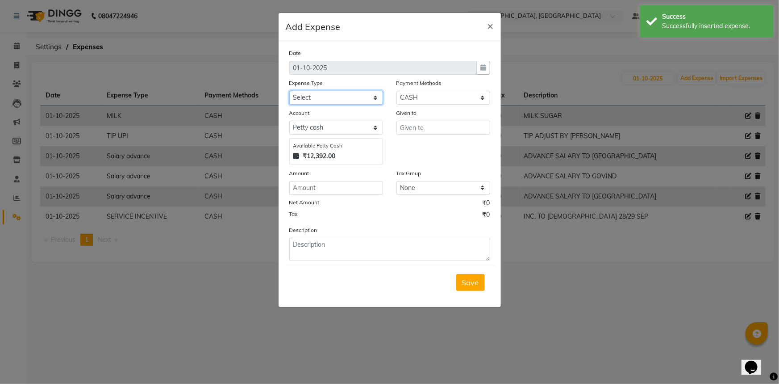
drag, startPoint x: 336, startPoint y: 95, endPoint x: 336, endPoint y: 104, distance: 9.8
click at [336, 95] on select "Select Accommodation Aesthetics Bank Deposit BLINKIT Cash Handover Client Refun…" at bounding box center [336, 98] width 94 height 14
select select "24170"
click at [289, 91] on select "Select Accommodation Aesthetics Bank Deposit BLINKIT Cash Handover Client Refun…" at bounding box center [336, 98] width 94 height 14
click at [433, 128] on input "text" at bounding box center [444, 128] width 94 height 14
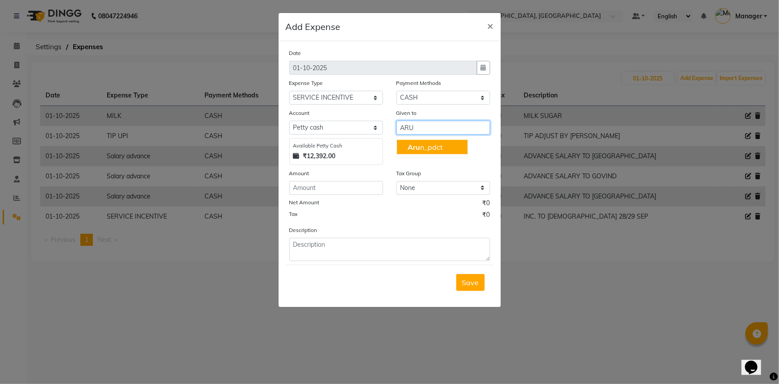
click at [432, 149] on ngb-highlight "Aru n_pdct" at bounding box center [425, 146] width 35 height 9
type input "Arun_pdct"
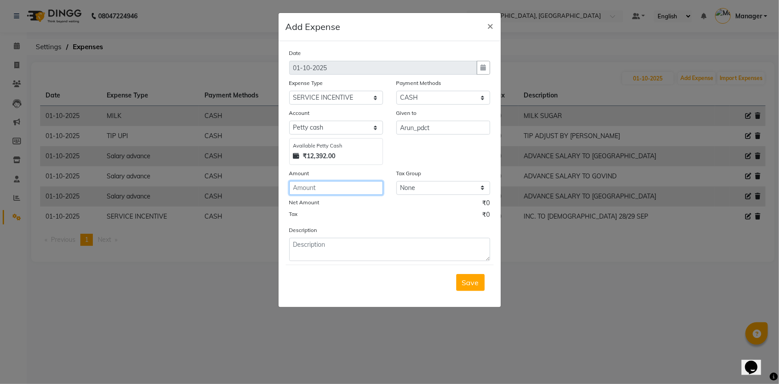
click at [342, 191] on input "number" at bounding box center [336, 188] width 94 height 14
type input "100"
click at [331, 252] on textarea at bounding box center [389, 249] width 201 height 23
type textarea "INC. TO ARUN 29 SEP"
click at [466, 284] on span "Save" at bounding box center [470, 282] width 17 height 9
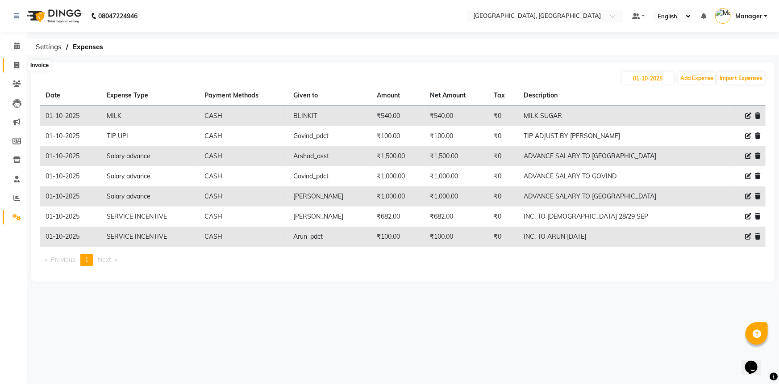
click at [13, 60] on span at bounding box center [17, 65] width 16 height 10
select select "service"
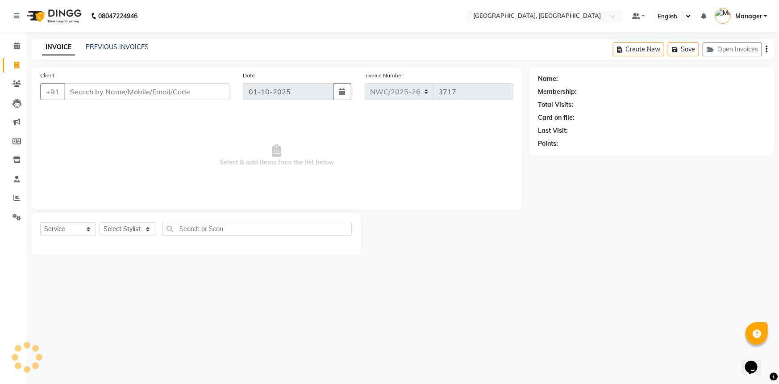
drag, startPoint x: 87, startPoint y: 89, endPoint x: 102, endPoint y: 75, distance: 21.2
click at [87, 89] on input "Client" at bounding box center [146, 91] width 165 height 17
type input "9619559353"
click at [205, 96] on span "Add Client" at bounding box center [206, 91] width 35 height 9
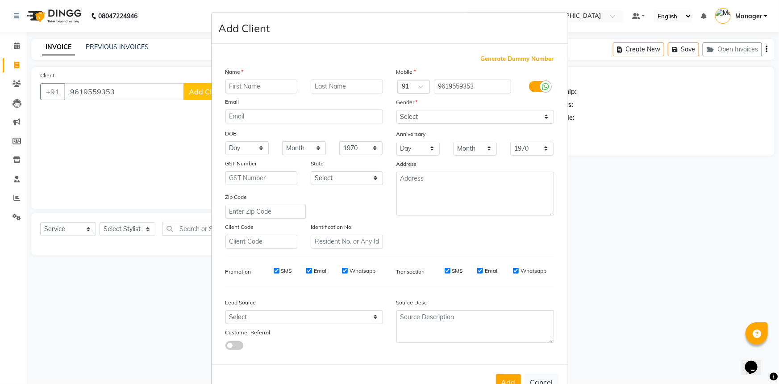
click at [248, 87] on input "text" at bounding box center [262, 86] width 72 height 14
type input "[PERSON_NAME]"
type input "."
click at [438, 111] on select "Select Male Female Other Prefer Not To Say" at bounding box center [476, 117] width 158 height 14
select select "[DEMOGRAPHIC_DATA]"
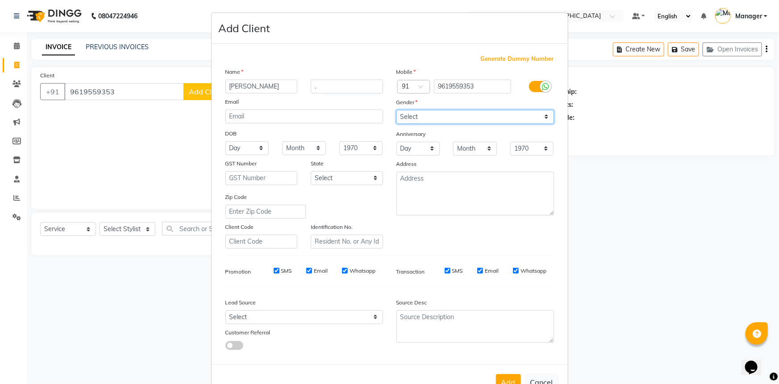
click at [397, 110] on select "Select Male Female Other Prefer Not To Say" at bounding box center [476, 117] width 158 height 14
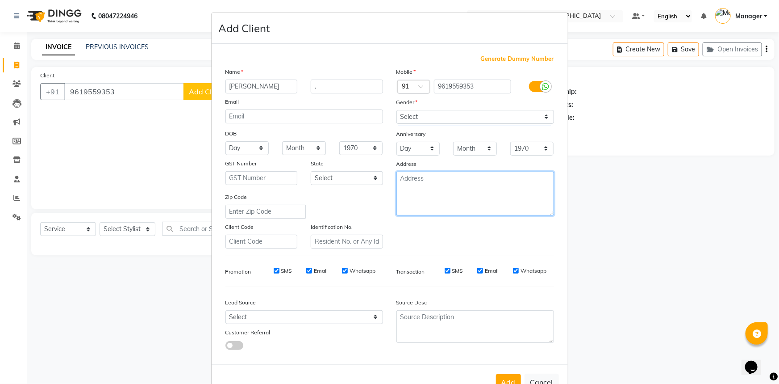
click at [418, 200] on textarea at bounding box center [476, 193] width 158 height 44
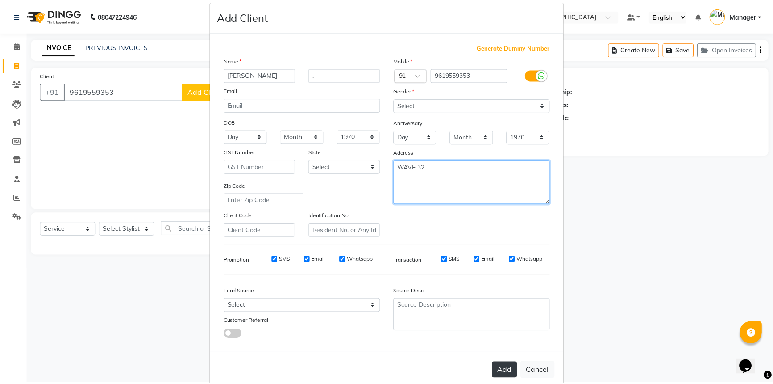
scroll to position [31, 0]
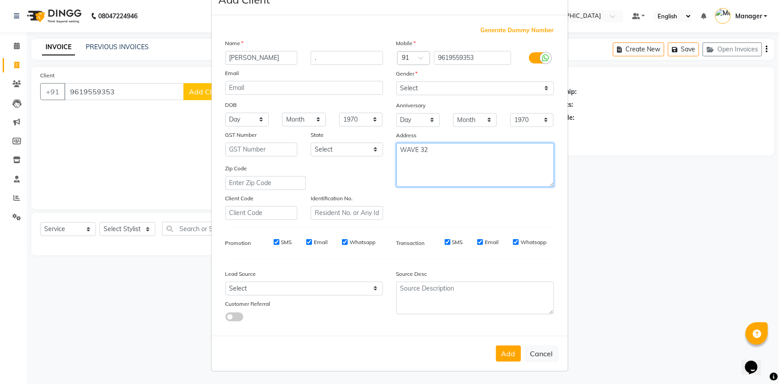
type textarea "WAVE 32"
click at [508, 355] on button "Add" at bounding box center [508, 353] width 25 height 16
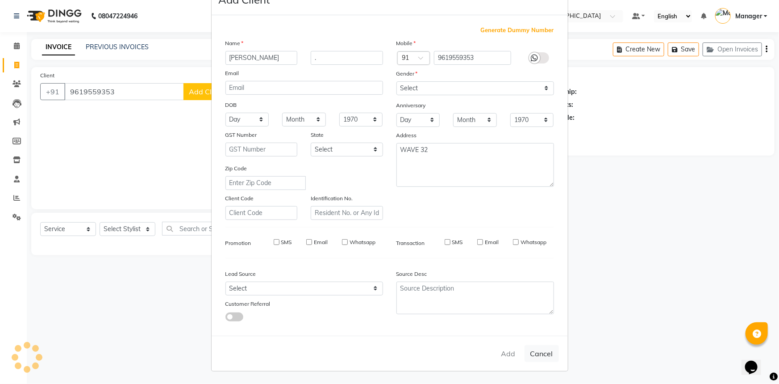
select select
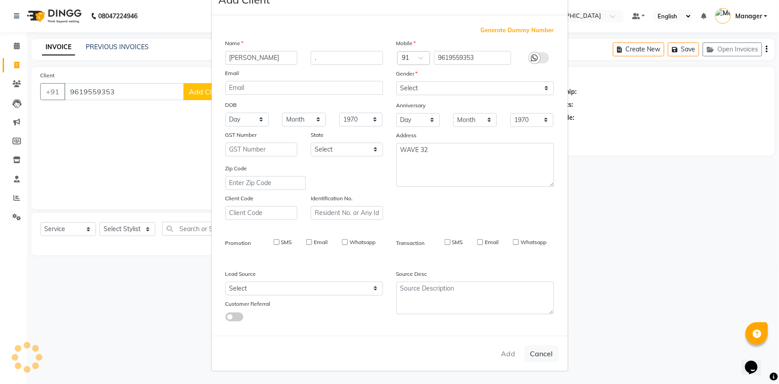
select select
checkbox input "false"
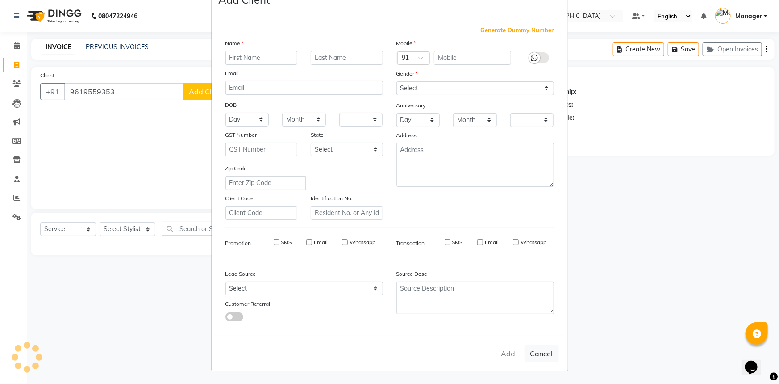
checkbox input "false"
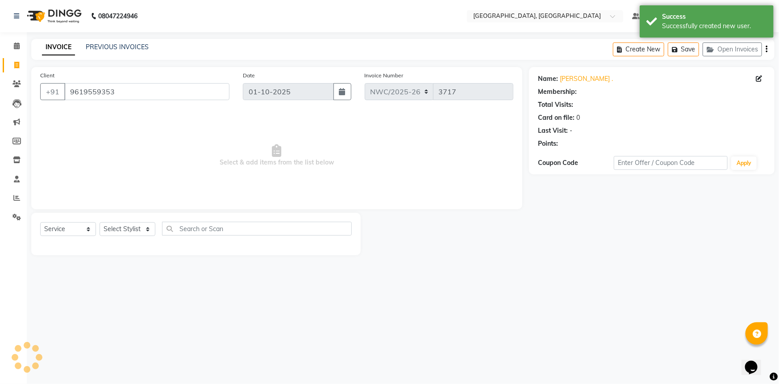
select select "1: Object"
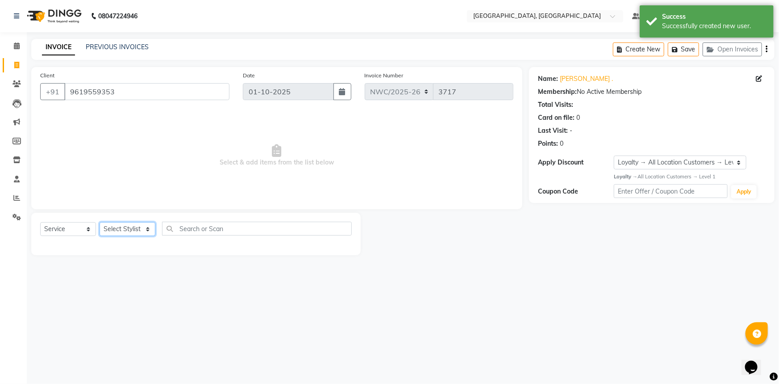
click at [116, 227] on select "Select Stylist [PERSON_NAME]-pdct Arshad_asst Arun_pdct Ashish_asst Counter_Sal…" at bounding box center [128, 229] width 56 height 14
select select "84840"
click at [100, 222] on select "Select Stylist [PERSON_NAME]-pdct Arshad_asst Arun_pdct Ashish_asst Counter_Sal…" at bounding box center [128, 229] width 56 height 14
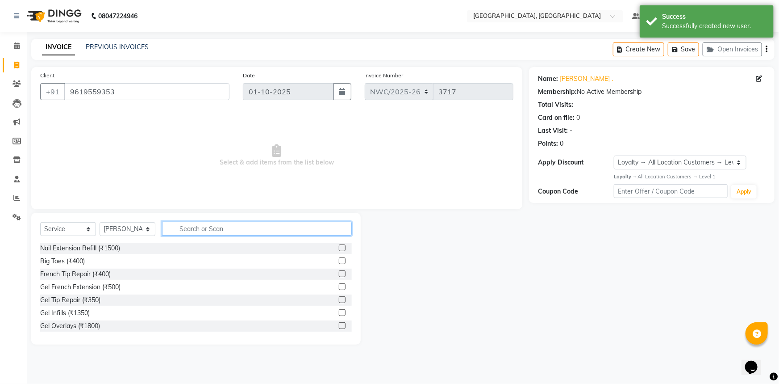
click at [186, 232] on input "text" at bounding box center [257, 228] width 190 height 14
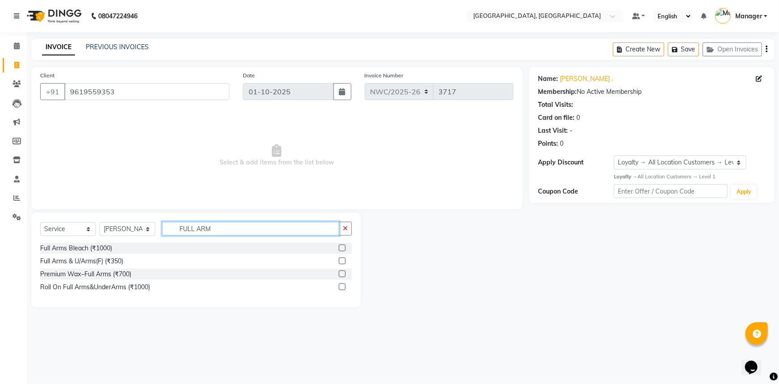
type input "FULL ARM"
click at [339, 273] on label at bounding box center [342, 273] width 7 height 7
click at [339, 273] on input "checkbox" at bounding box center [342, 274] width 6 height 6
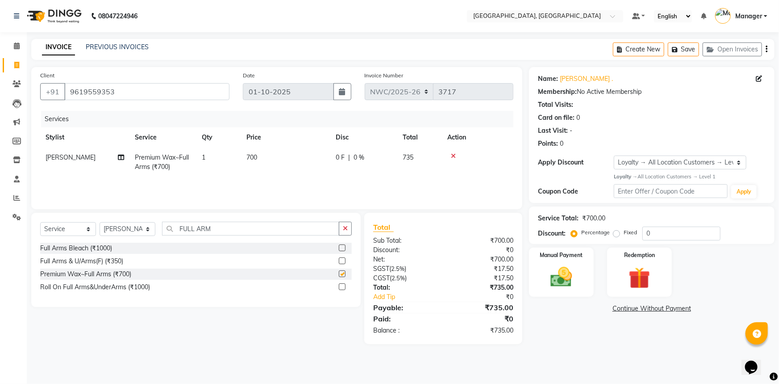
checkbox input "false"
click at [265, 161] on td "700" at bounding box center [285, 161] width 89 height 29
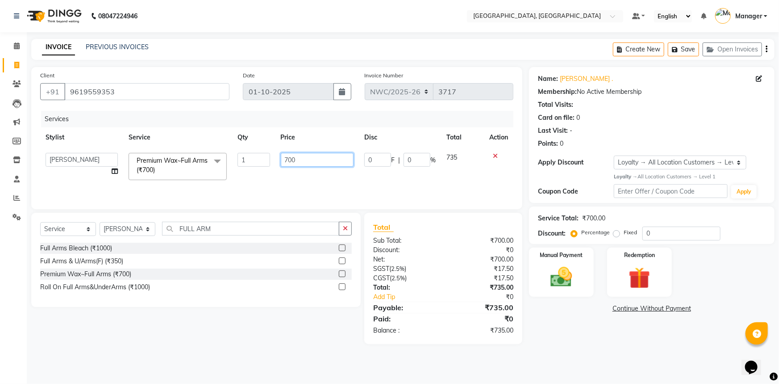
drag, startPoint x: 299, startPoint y: 156, endPoint x: 273, endPoint y: 160, distance: 26.1
click at [273, 160] on tr "Aneeta Ankush-pdct Arshad_asst Arun_pdct Ashish_asst Counter_Sales Faheem Govin…" at bounding box center [276, 166] width 473 height 38
type input "1"
type input "2000"
click at [268, 186] on div "Services Stylist Service Qty Price Disc Total Action Aneeta Ankush-pdct Arshad_…" at bounding box center [276, 155] width 473 height 89
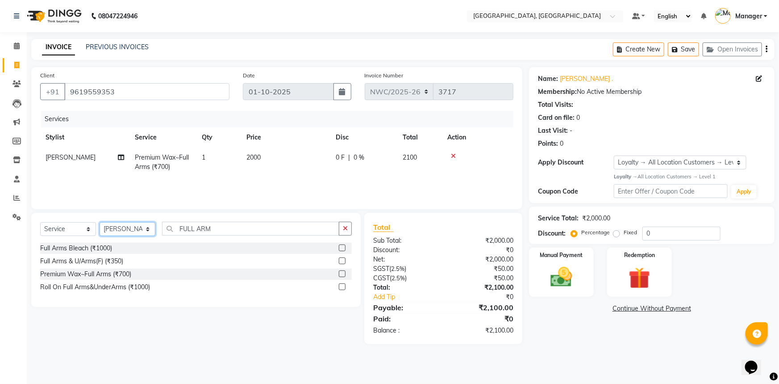
drag, startPoint x: 116, startPoint y: 230, endPoint x: 121, endPoint y: 223, distance: 9.6
click at [116, 230] on select "Select Stylist [PERSON_NAME]-pdct Arshad_asst Arun_pdct Ashish_asst Counter_Sal…" at bounding box center [128, 229] width 56 height 14
select select "84832"
click at [100, 222] on select "Select Stylist [PERSON_NAME]-pdct Arshad_asst Arun_pdct Ashish_asst Counter_Sal…" at bounding box center [128, 229] width 56 height 14
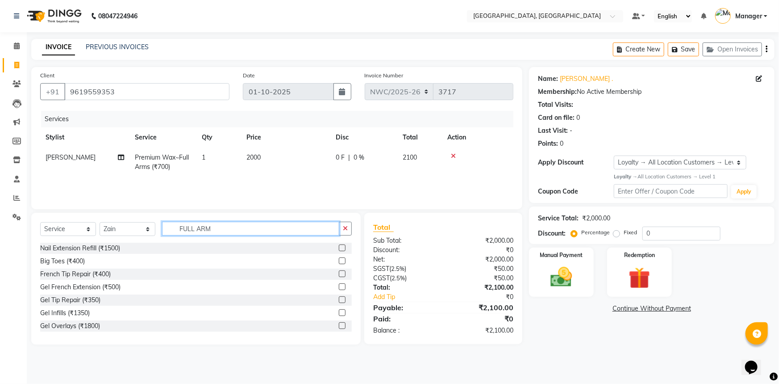
drag, startPoint x: 214, startPoint y: 226, endPoint x: 170, endPoint y: 226, distance: 44.2
click at [170, 226] on input "FULL ARM" at bounding box center [250, 228] width 177 height 14
type input "TOU"
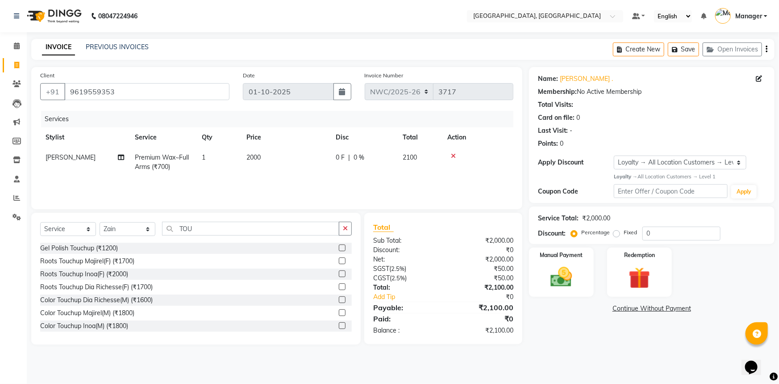
click at [339, 273] on label at bounding box center [342, 273] width 7 height 7
click at [339, 273] on input "checkbox" at bounding box center [342, 274] width 6 height 6
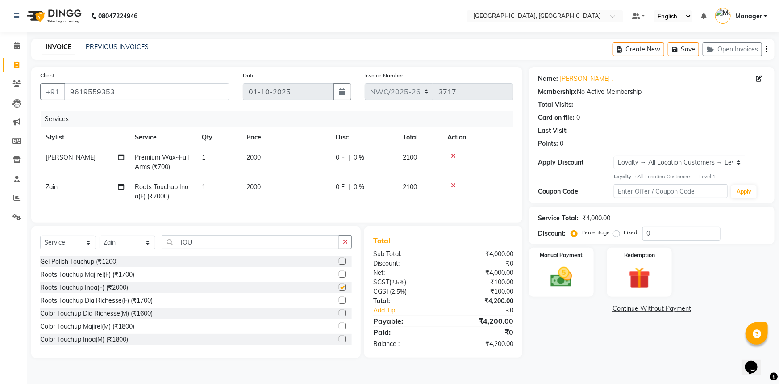
checkbox input "false"
click at [262, 183] on td "2000" at bounding box center [285, 191] width 89 height 29
select select "84832"
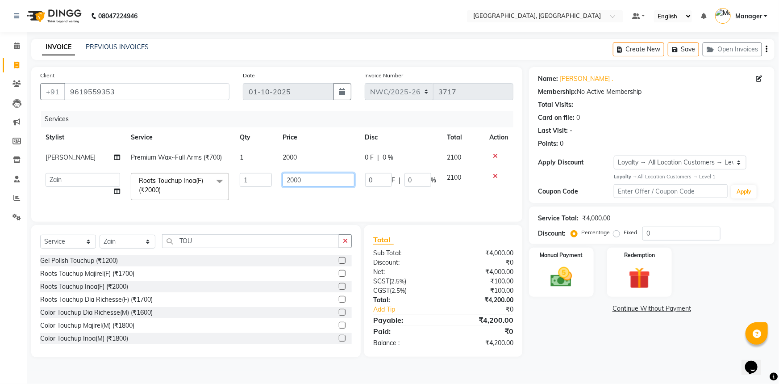
drag, startPoint x: 318, startPoint y: 180, endPoint x: 276, endPoint y: 180, distance: 42.4
click at [277, 180] on td "2000" at bounding box center [318, 186] width 82 height 38
type input "1500"
click at [263, 205] on div "Services Stylist Service Qty Price Disc Total Action Aneeta Premium Wax~Full Ar…" at bounding box center [276, 162] width 473 height 102
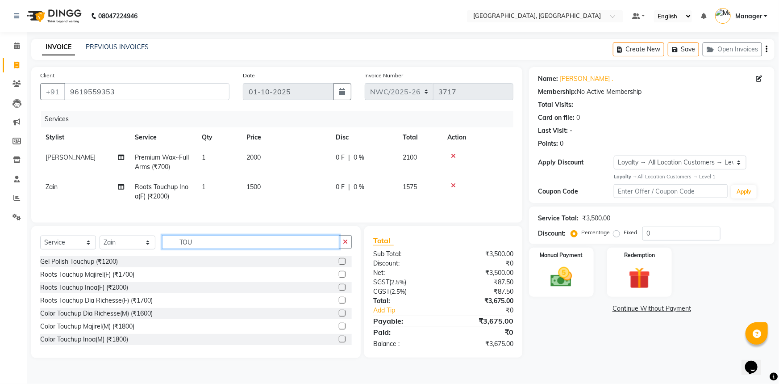
drag, startPoint x: 204, startPoint y: 248, endPoint x: 159, endPoint y: 250, distance: 45.6
click at [159, 250] on div "Select Service Product Membership Package Voucher Prepaid Gift Card Select Styl…" at bounding box center [196, 245] width 312 height 21
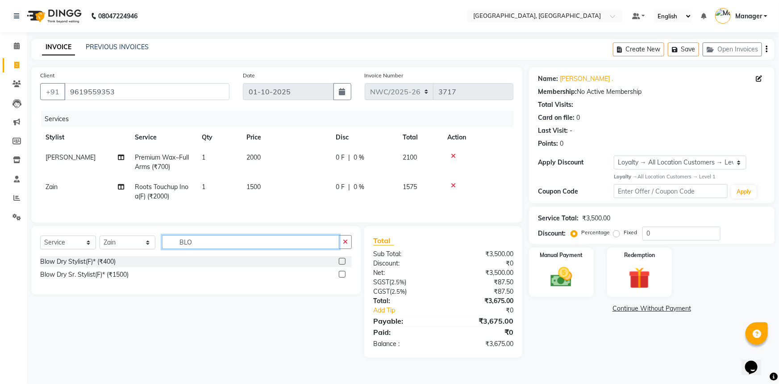
type input "BLO"
click at [342, 264] on label at bounding box center [342, 261] width 7 height 7
click at [342, 264] on input "checkbox" at bounding box center [342, 262] width 6 height 6
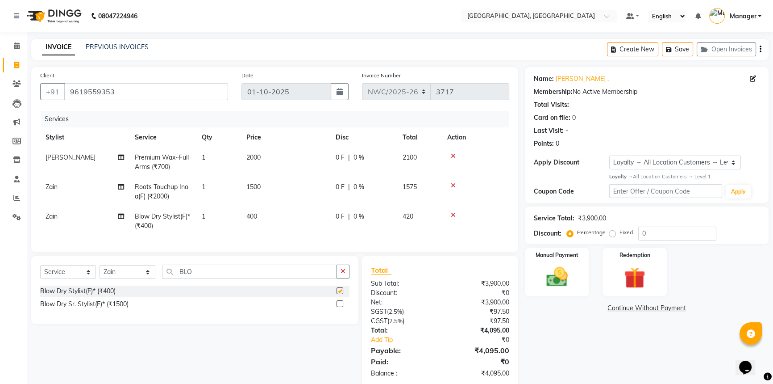
checkbox input "false"
click at [263, 216] on td "400" at bounding box center [285, 220] width 89 height 29
select select "84832"
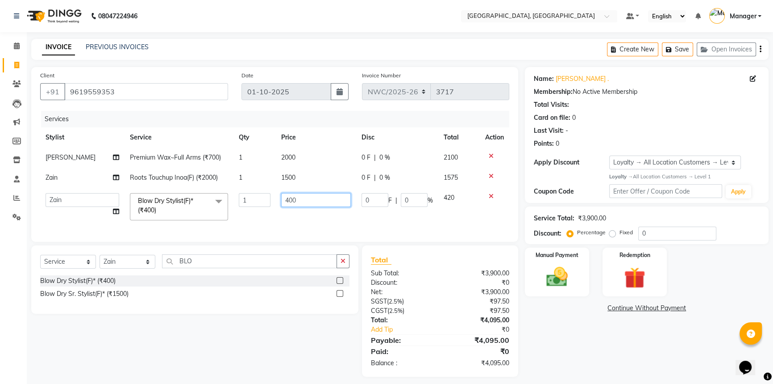
drag, startPoint x: 295, startPoint y: 201, endPoint x: 272, endPoint y: 200, distance: 22.8
click at [272, 200] on tr "Aneeta Ankush-pdct Arshad_asst Arun_pdct Ashish_asst Counter_Sales Faheem Govin…" at bounding box center [274, 207] width 469 height 38
type input "500"
click at [267, 220] on tr "Aneeta Ankush-pdct Arshad_asst Arun_pdct Ashish_asst Counter_Sales Faheem Govin…" at bounding box center [274, 207] width 469 height 38
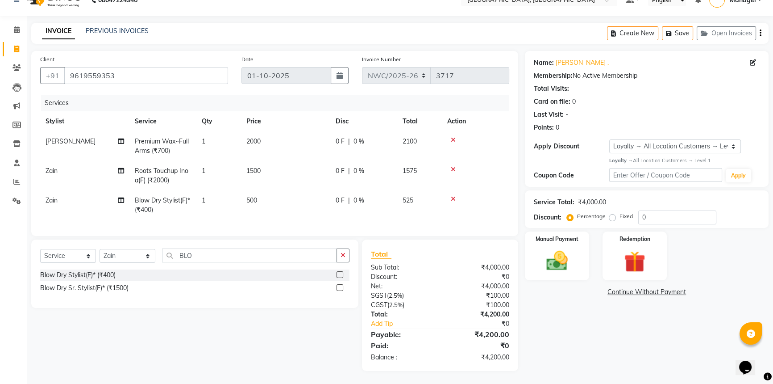
scroll to position [23, 0]
click at [556, 352] on div "Name: Pareen . Membership: No Active Membership Total Visits: Card on file: 0 L…" at bounding box center [650, 210] width 251 height 320
click at [453, 195] on icon at bounding box center [453, 198] width 5 height 6
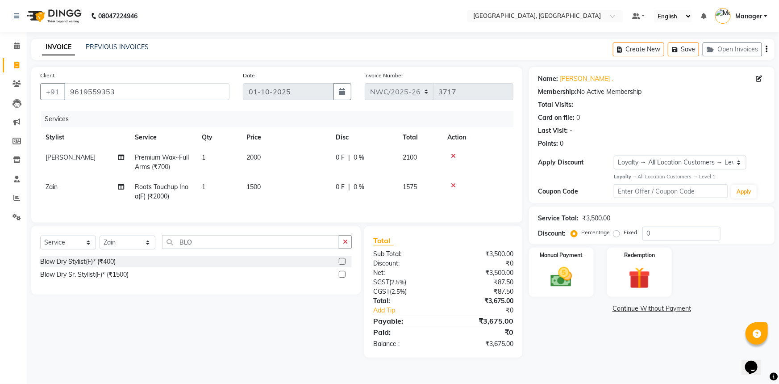
click at [575, 351] on div "Name: Pareen . Membership: No Active Membership Total Visits: Card on file: 0 L…" at bounding box center [655, 212] width 252 height 290
click at [563, 268] on img at bounding box center [561, 277] width 37 height 26
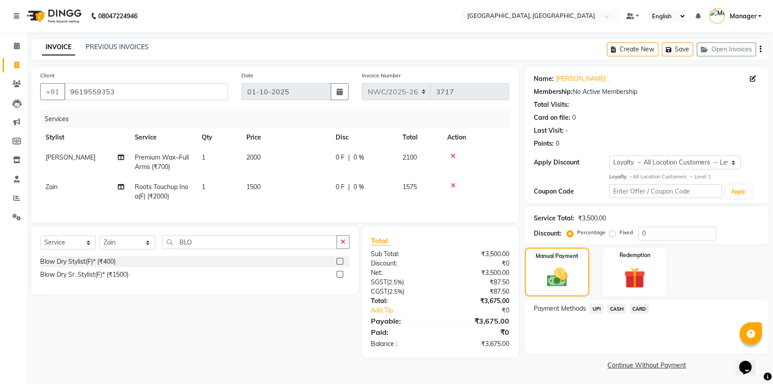
click at [596, 310] on span "UPI" at bounding box center [597, 308] width 14 height 10
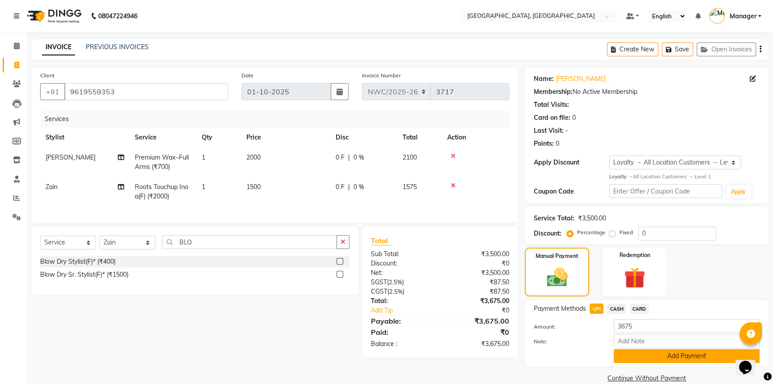
click at [651, 353] on button "Add Payment" at bounding box center [687, 356] width 146 height 14
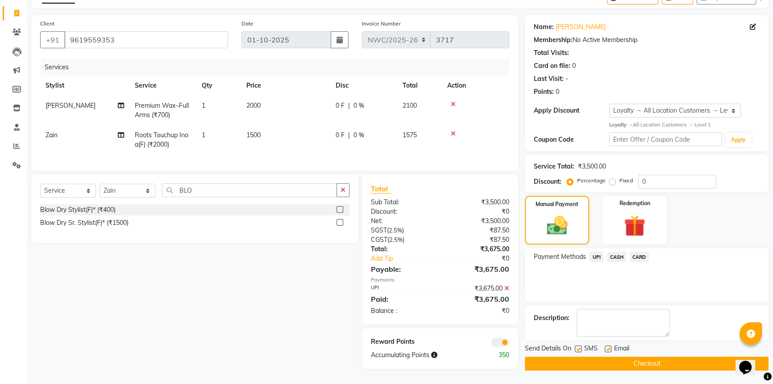
scroll to position [57, 0]
click at [640, 356] on button "Checkout" at bounding box center [647, 363] width 244 height 14
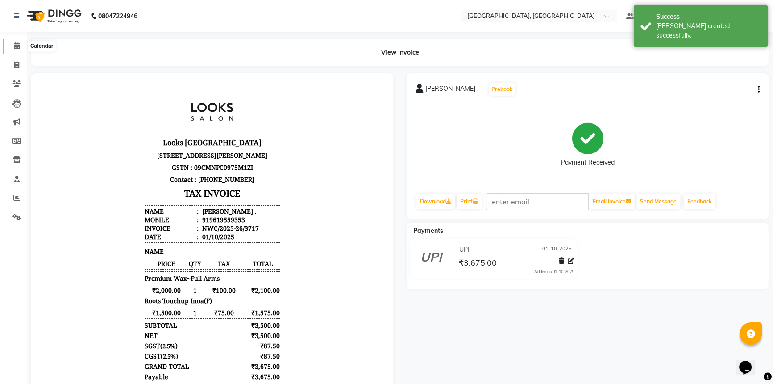
click at [14, 43] on icon at bounding box center [17, 45] width 6 height 7
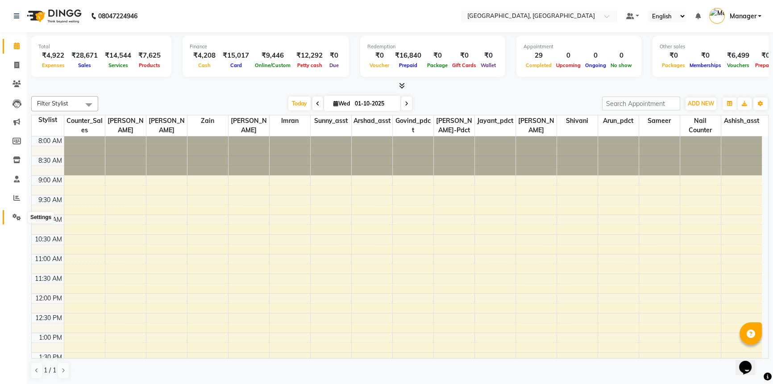
drag, startPoint x: 15, startPoint y: 216, endPoint x: 174, endPoint y: 189, distance: 161.3
click at [15, 216] on icon at bounding box center [17, 216] width 8 height 7
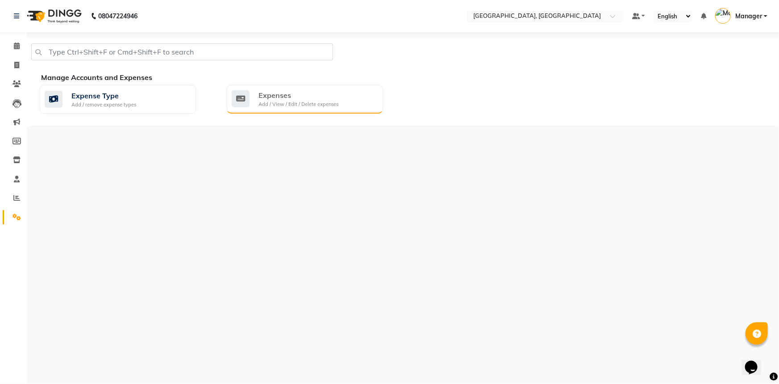
click at [342, 110] on div "Expenses Add / View / Edit / Delete expenses" at bounding box center [305, 99] width 156 height 29
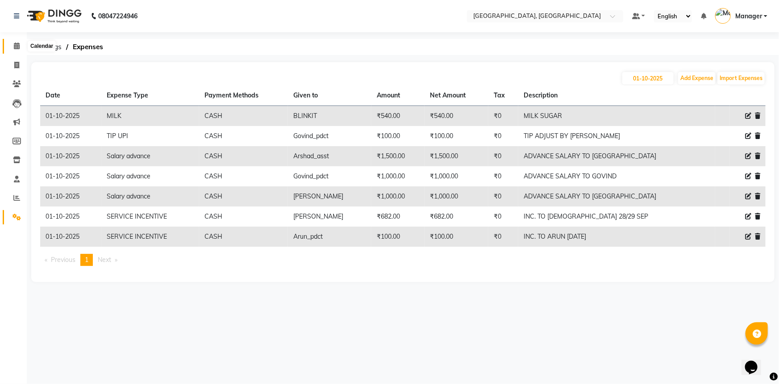
click at [14, 45] on icon at bounding box center [17, 45] width 6 height 7
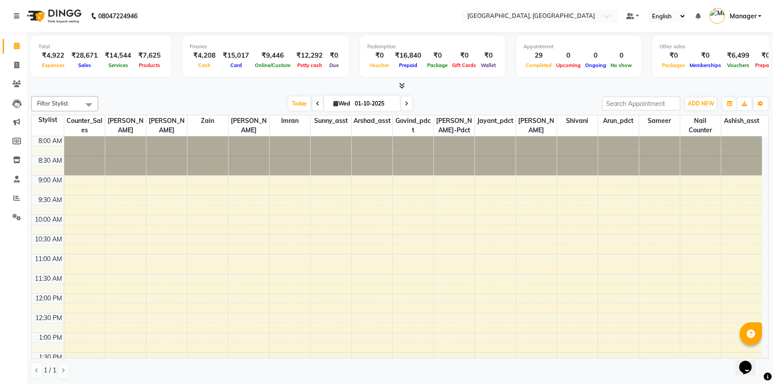
click at [250, 108] on div "Today Wed 01-10-2025" at bounding box center [350, 103] width 495 height 13
click at [15, 65] on icon at bounding box center [16, 65] width 5 height 7
select select "service"
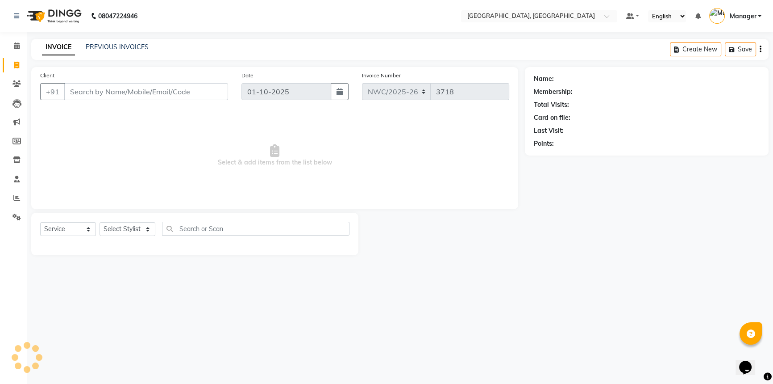
click at [92, 97] on input "Client" at bounding box center [146, 91] width 164 height 17
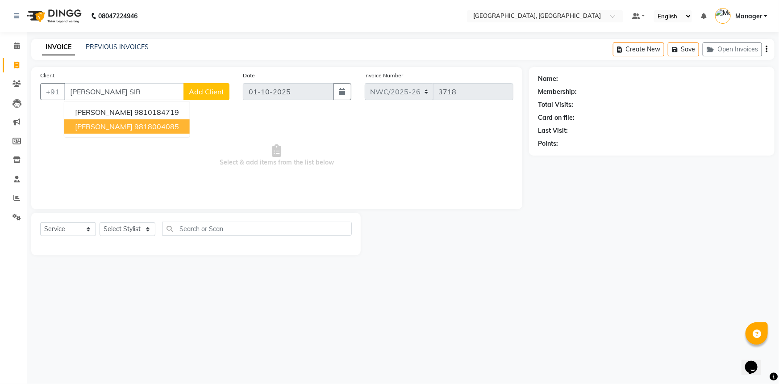
click at [134, 129] on ngb-highlight "9818004085" at bounding box center [156, 126] width 45 height 9
type input "9818004085"
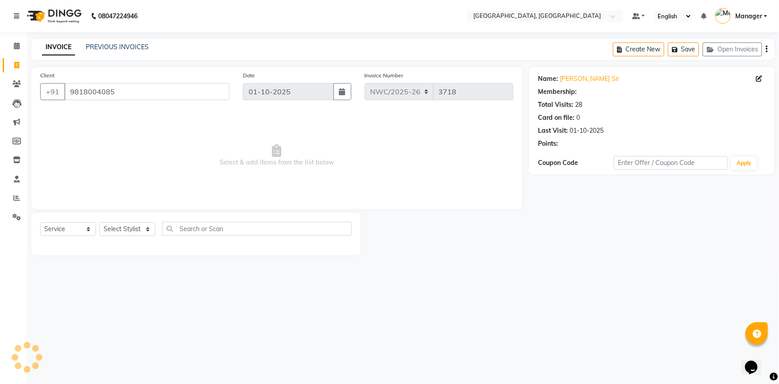
select select "1: Object"
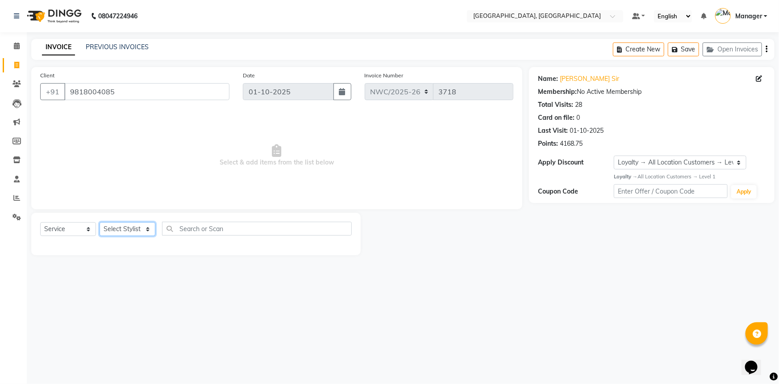
drag, startPoint x: 136, startPoint y: 233, endPoint x: 135, endPoint y: 223, distance: 9.9
click at [136, 233] on select "Select Stylist [PERSON_NAME]-pdct Arshad_asst Arun_pdct Ashish_asst Counter_Sal…" at bounding box center [128, 229] width 56 height 14
select select "84843"
click at [100, 222] on select "Select Stylist [PERSON_NAME]-pdct Arshad_asst Arun_pdct Ashish_asst Counter_Sal…" at bounding box center [128, 229] width 56 height 14
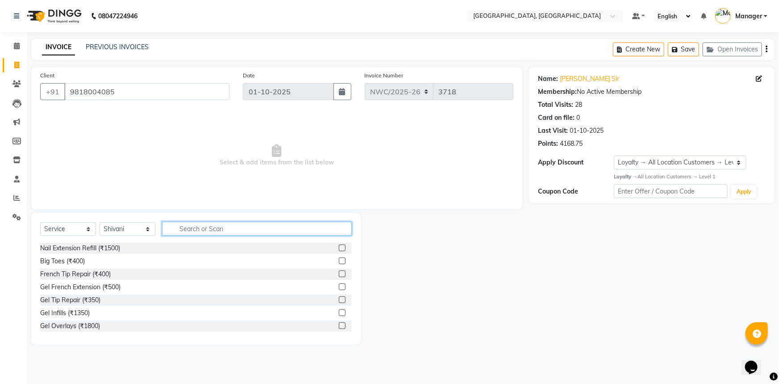
click at [180, 231] on input "text" at bounding box center [257, 228] width 190 height 14
type input "G"
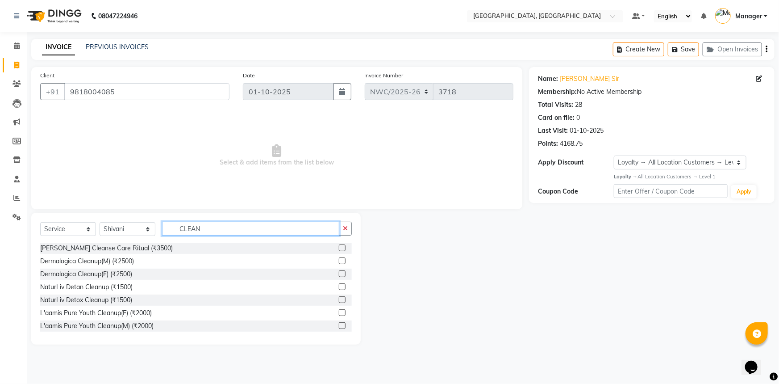
type input "CLEAN"
click at [339, 312] on label at bounding box center [342, 312] width 7 height 7
click at [339, 312] on input "checkbox" at bounding box center [342, 313] width 6 height 6
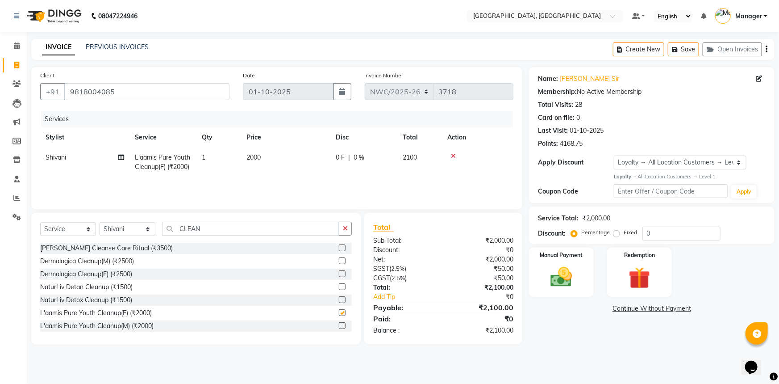
checkbox input "false"
click at [264, 163] on td "2000" at bounding box center [285, 161] width 89 height 29
select select "84843"
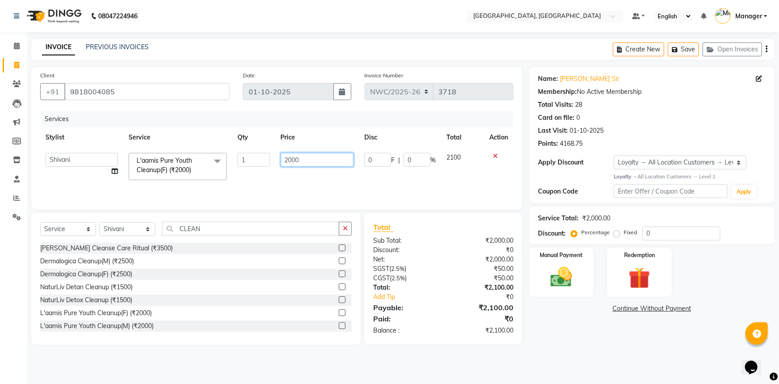
drag, startPoint x: 305, startPoint y: 158, endPoint x: 279, endPoint y: 162, distance: 25.8
click at [280, 161] on td "2000" at bounding box center [318, 166] width 84 height 38
type input "2310"
click at [278, 185] on div "Services Stylist Service Qty Price Disc Total Action Aneeta Ankush-pdct Arshad_…" at bounding box center [276, 155] width 473 height 89
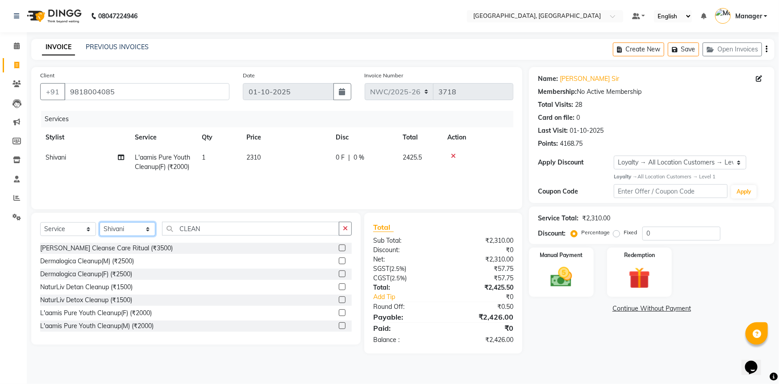
drag, startPoint x: 131, startPoint y: 230, endPoint x: 133, endPoint y: 223, distance: 7.5
click at [131, 230] on select "Select Stylist [PERSON_NAME]-pdct Arshad_asst Arun_pdct Ashish_asst Counter_Sal…" at bounding box center [128, 229] width 56 height 14
select select "84833"
click at [100, 222] on select "Select Stylist [PERSON_NAME]-pdct Arshad_asst Arun_pdct Ashish_asst Counter_Sal…" at bounding box center [128, 229] width 56 height 14
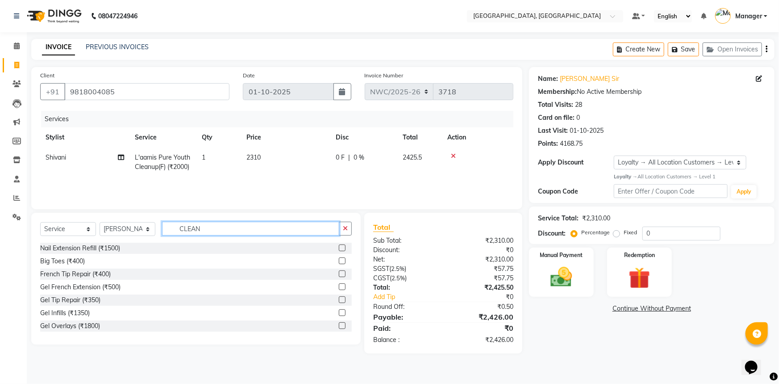
drag, startPoint x: 201, startPoint y: 225, endPoint x: 172, endPoint y: 225, distance: 29.0
click at [172, 229] on input "CLEAN" at bounding box center [250, 228] width 177 height 14
type input "TOU"
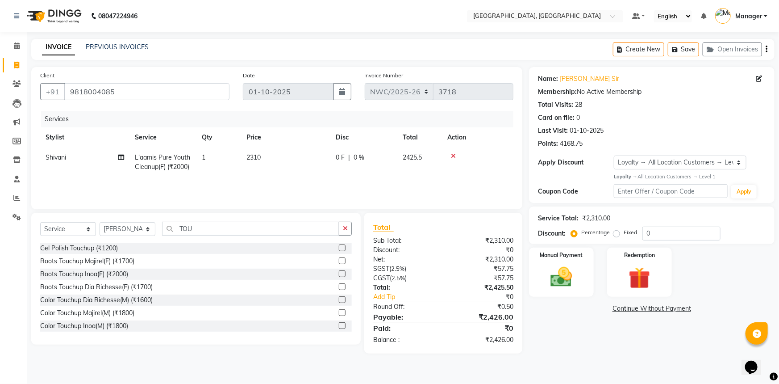
click at [339, 272] on label at bounding box center [342, 273] width 7 height 7
click at [339, 272] on input "checkbox" at bounding box center [342, 274] width 6 height 6
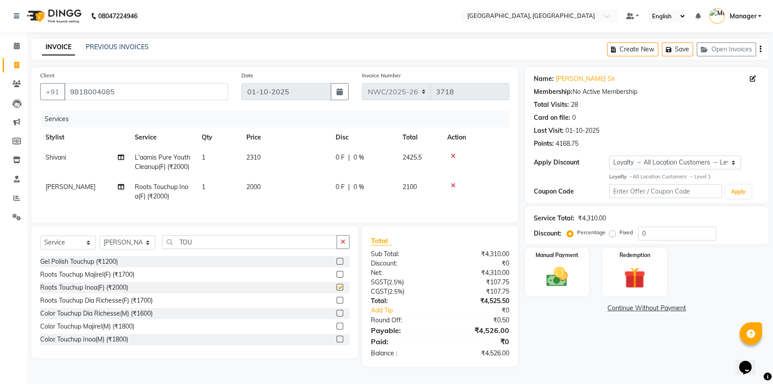
checkbox input "false"
click at [252, 188] on span "2000" at bounding box center [253, 187] width 14 height 8
select select "84833"
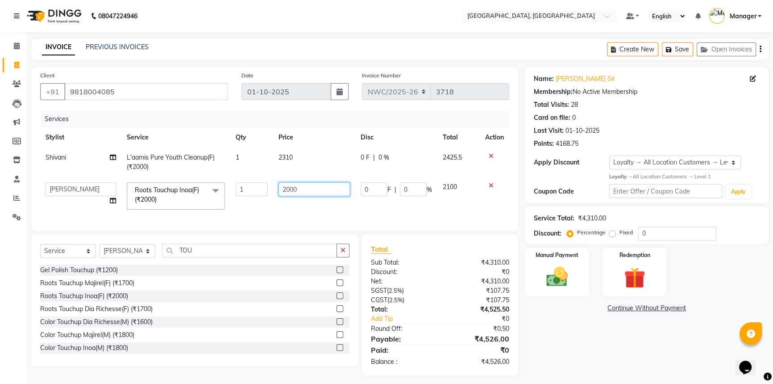
drag, startPoint x: 298, startPoint y: 190, endPoint x: 274, endPoint y: 193, distance: 24.4
click at [274, 193] on td "2000" at bounding box center [314, 196] width 82 height 38
type input "1500"
click at [285, 211] on div "Services Stylist Service Qty Price Disc Total Action Shivani L'aamis Pure Youth…" at bounding box center [274, 166] width 469 height 111
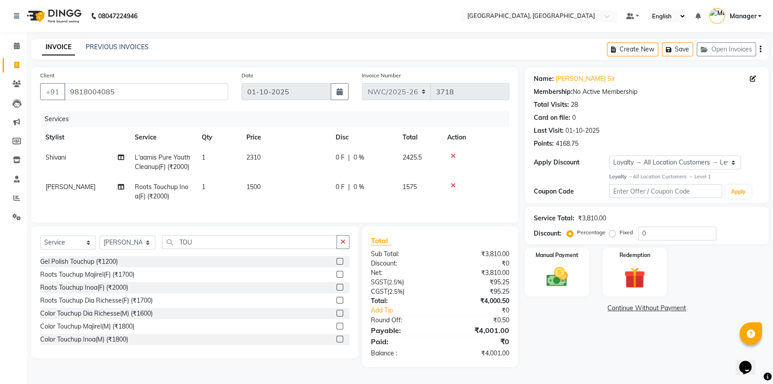
click at [259, 160] on span "2310" at bounding box center [253, 157] width 14 height 8
select select "84843"
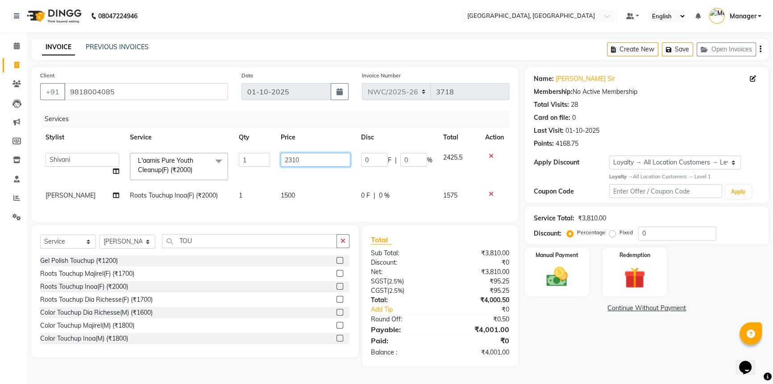
drag, startPoint x: 299, startPoint y: 158, endPoint x: 291, endPoint y: 159, distance: 8.1
click at [291, 159] on input "2310" at bounding box center [316, 160] width 70 height 14
type input "2309"
click at [303, 179] on tbody "Aneeta Ankush-pdct Arshad_asst Arun_pdct Ashish_asst Counter_Sales Faheem Govin…" at bounding box center [274, 176] width 469 height 58
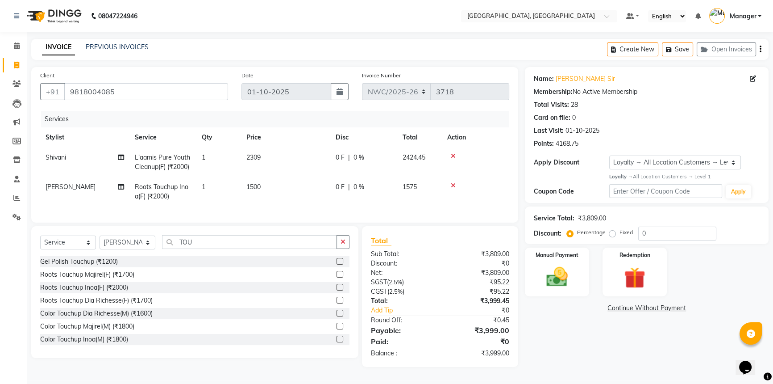
click at [263, 159] on td "2309" at bounding box center [285, 161] width 89 height 29
select select "84843"
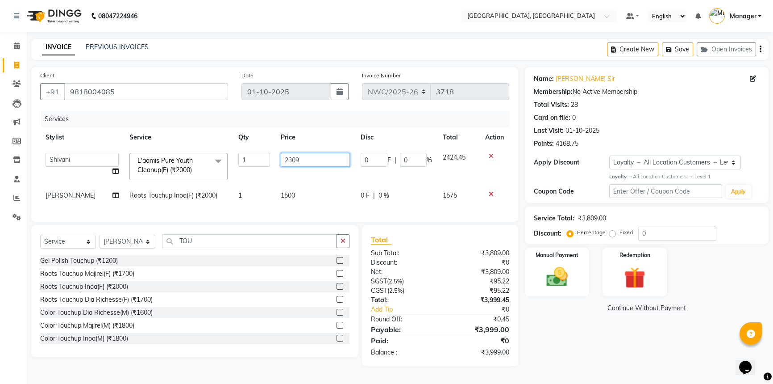
click at [299, 159] on input "2309" at bounding box center [315, 160] width 69 height 14
type input "2309.5"
click at [314, 180] on tbody "Aneeta Ankush-pdct Arshad_asst Arun_pdct Ashish_asst Counter_Sales Faheem Govin…" at bounding box center [274, 176] width 469 height 58
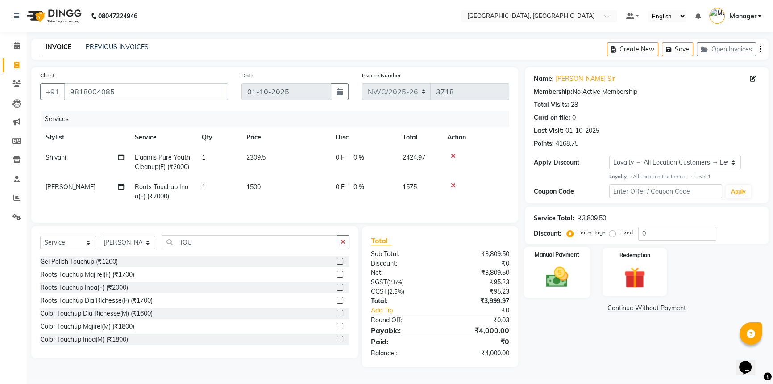
click at [567, 290] on div "Manual Payment" at bounding box center [557, 271] width 67 height 51
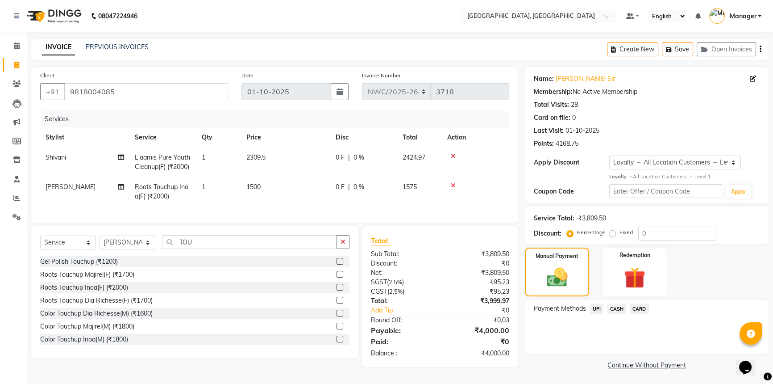
click at [617, 309] on span "CASH" at bounding box center [616, 308] width 19 height 10
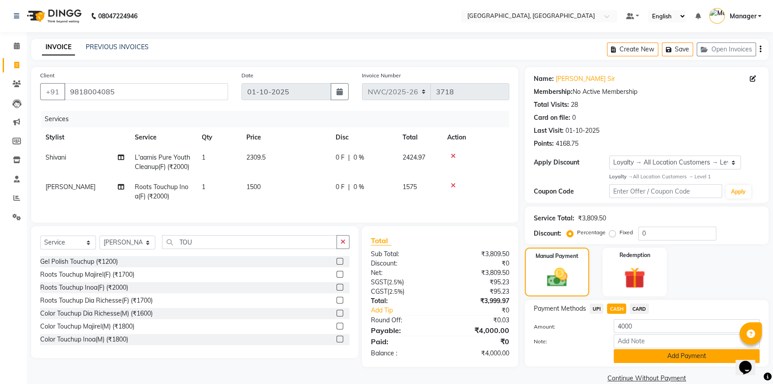
click at [648, 356] on button "Add Payment" at bounding box center [687, 356] width 146 height 14
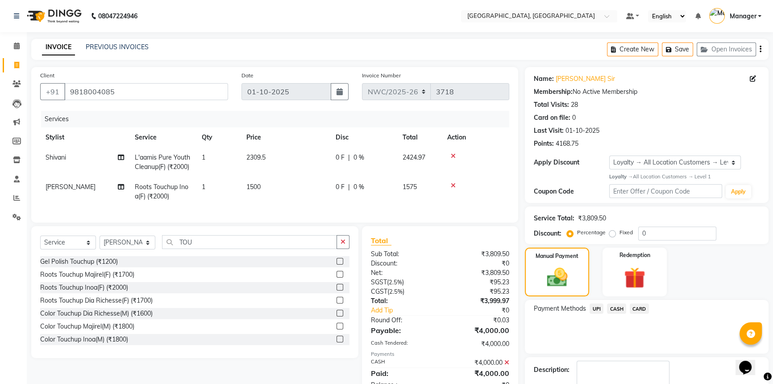
scroll to position [79, 0]
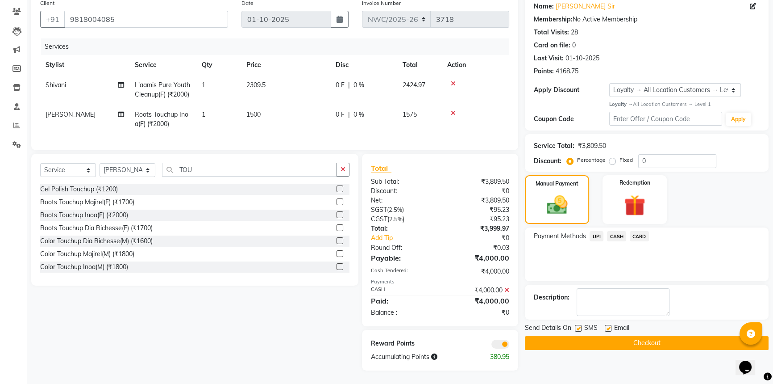
click at [616, 338] on button "Checkout" at bounding box center [647, 343] width 244 height 14
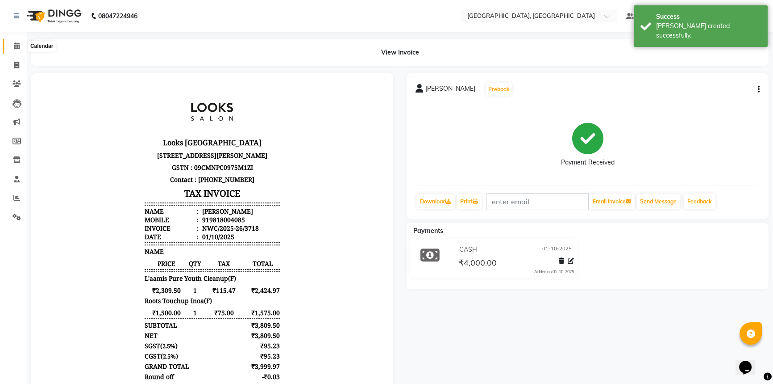
click at [16, 46] on icon at bounding box center [17, 45] width 6 height 7
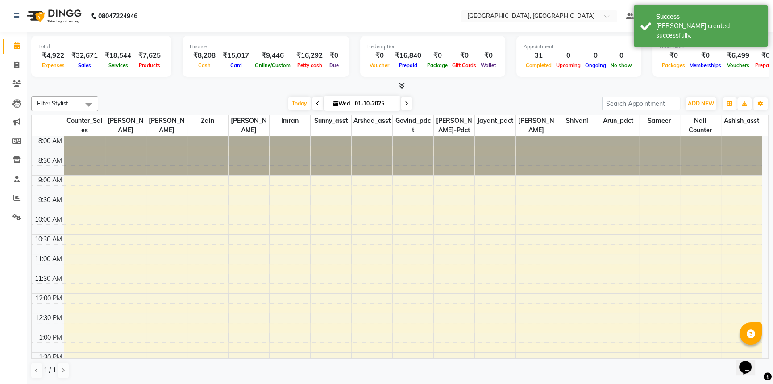
click at [462, 103] on div "Today Wed 01-10-2025" at bounding box center [350, 103] width 495 height 13
click at [187, 94] on div "Filter Stylist Select All Aneeta Ankush-pdct Arshad_asst Arun_pdct Ashish_asst …" at bounding box center [400, 237] width 738 height 290
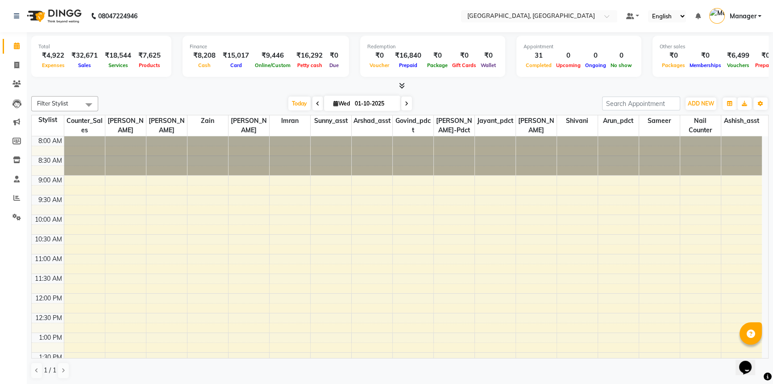
click at [165, 92] on div "Filter Stylist Select All Aneeta Ankush-pdct Arshad_asst Arun_pdct Ashish_asst …" at bounding box center [400, 237] width 738 height 290
click at [213, 84] on div at bounding box center [400, 85] width 738 height 9
click at [217, 91] on div "Total ₹4,922 Expenses ₹32,671 Sales ₹18,544 Services ₹7,625 Products Finance ₹8…" at bounding box center [400, 208] width 747 height 352
click at [247, 96] on div "Filter Stylist Select All Aneeta Ankush-pdct Arshad_asst Arun_pdct Ashish_asst …" at bounding box center [400, 103] width 738 height 15
click at [21, 66] on span at bounding box center [17, 65] width 16 height 10
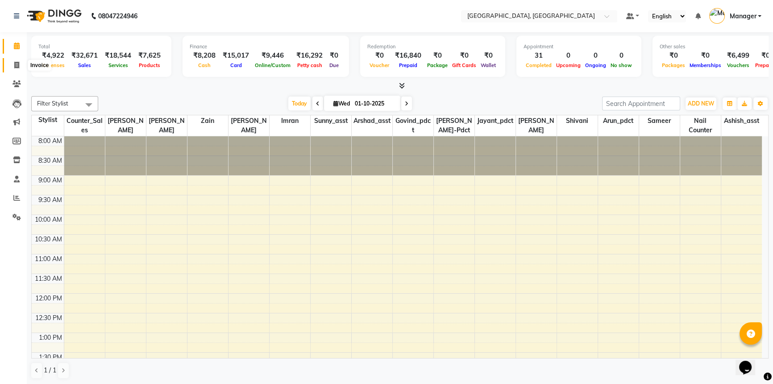
select select "service"
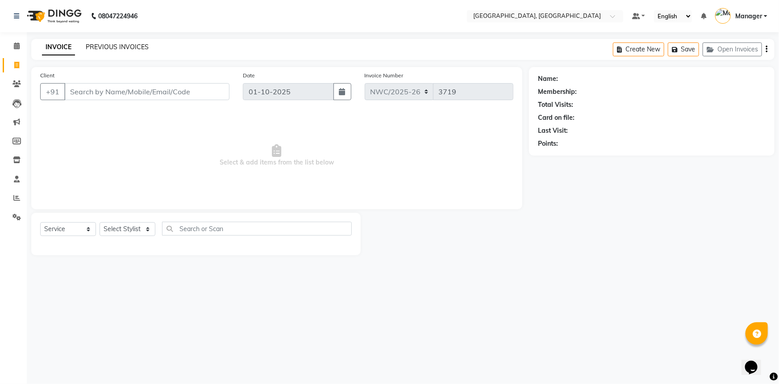
click at [134, 45] on link "PREVIOUS INVOICES" at bounding box center [117, 47] width 63 height 8
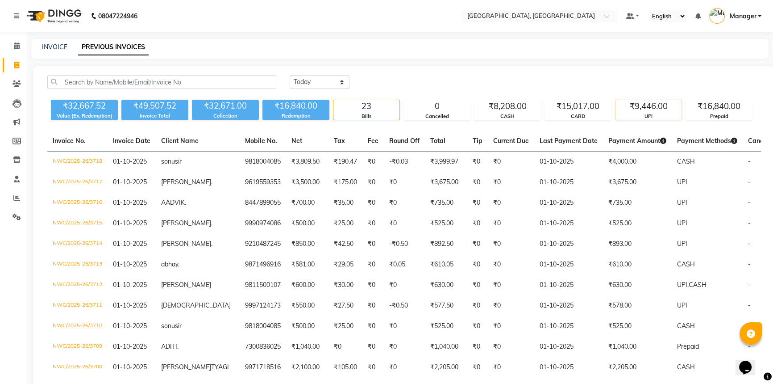
click at [656, 106] on div "₹9,446.00" at bounding box center [649, 106] width 66 height 13
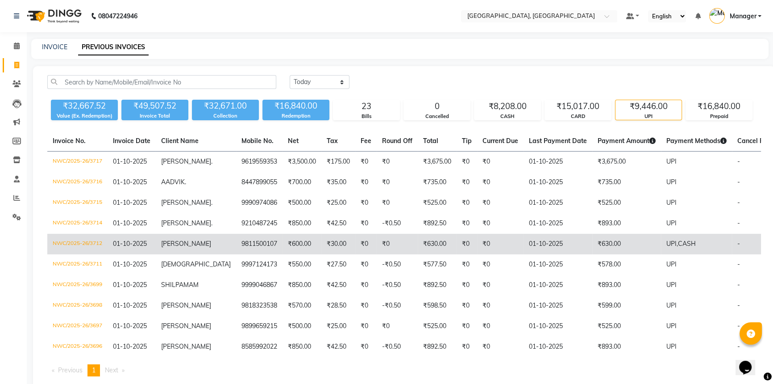
click at [457, 251] on td "₹0" at bounding box center [467, 244] width 21 height 21
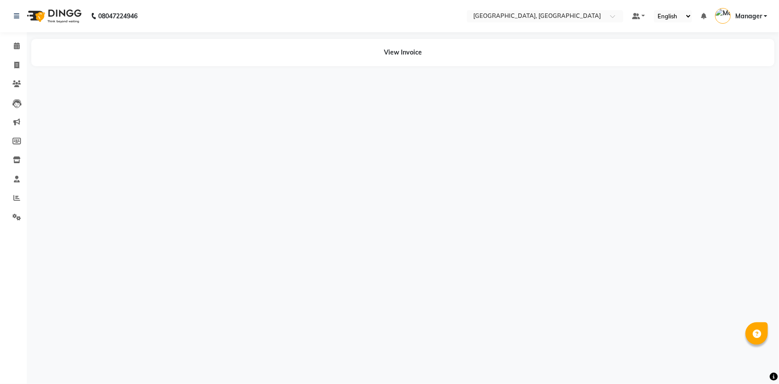
select select "en"
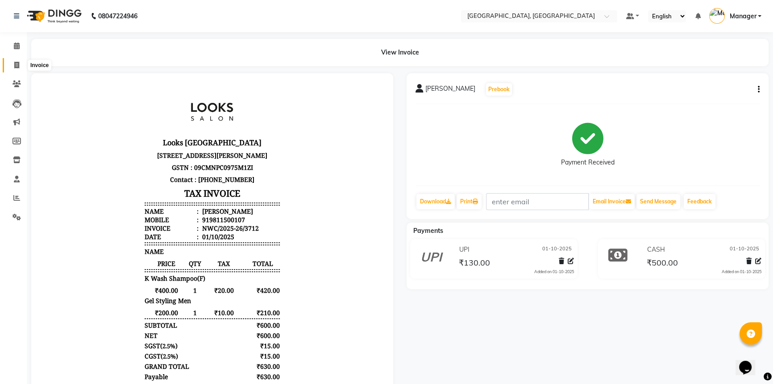
click at [13, 62] on span at bounding box center [17, 65] width 16 height 10
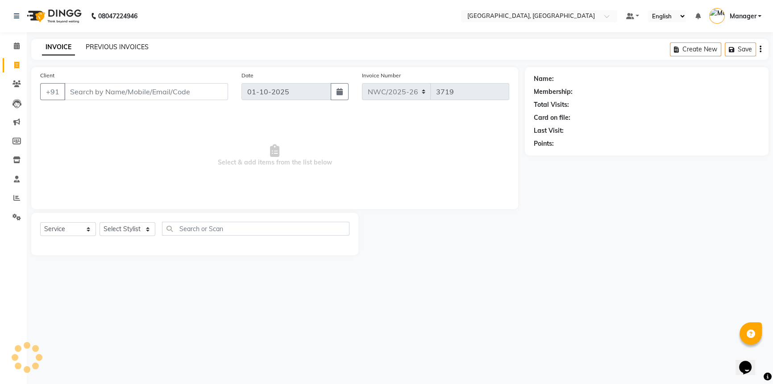
click at [147, 45] on link "PREVIOUS INVOICES" at bounding box center [117, 47] width 63 height 8
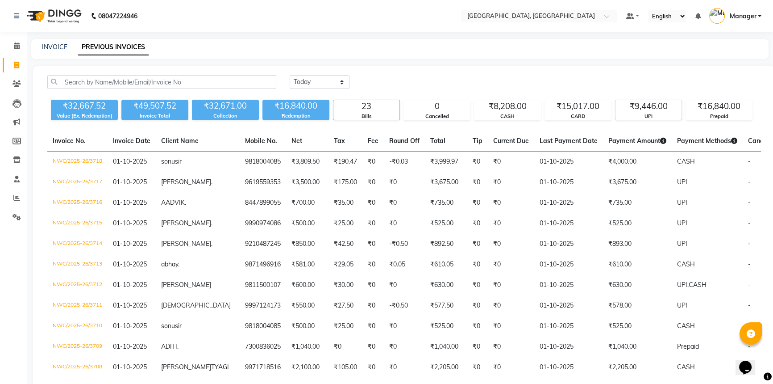
click at [667, 107] on div "₹9,446.00" at bounding box center [649, 106] width 66 height 13
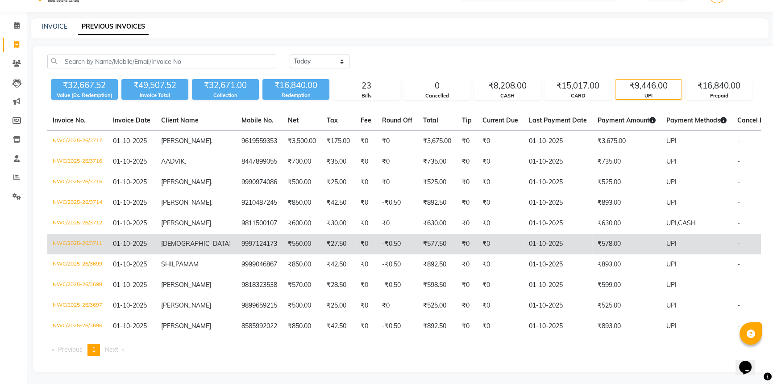
scroll to position [38, 0]
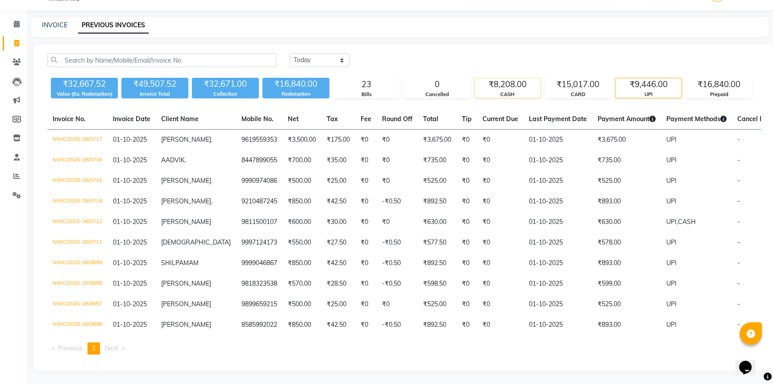
click at [533, 91] on div "CASH" at bounding box center [508, 95] width 66 height 8
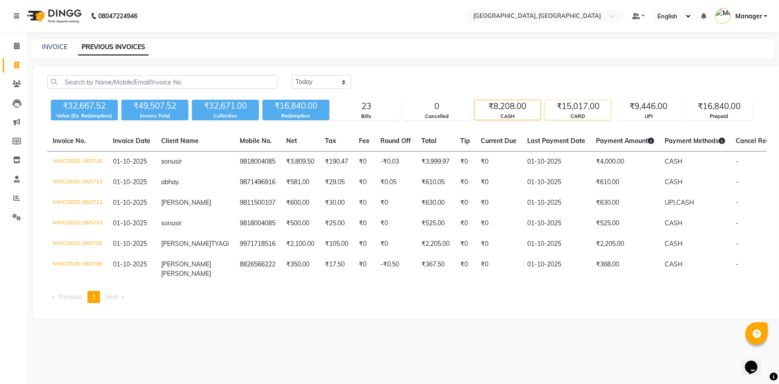
click at [586, 114] on div "CARD" at bounding box center [578, 117] width 66 height 8
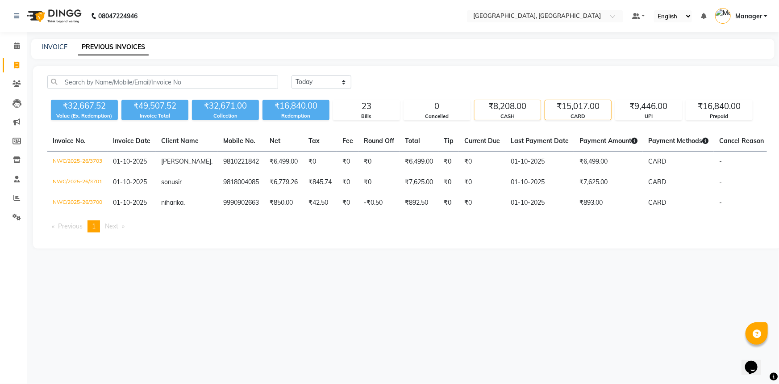
click at [514, 109] on div "₹8,208.00" at bounding box center [508, 106] width 66 height 13
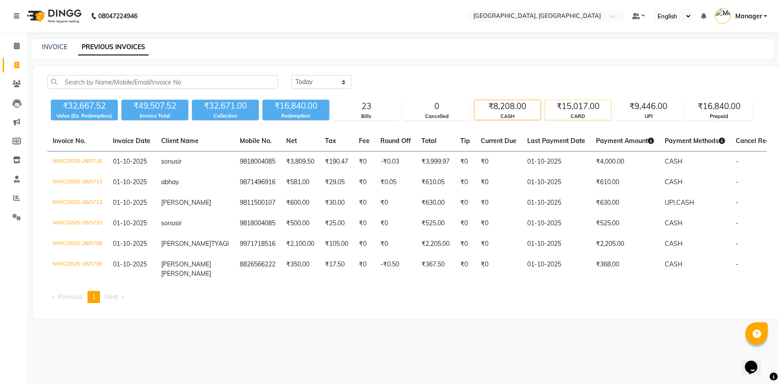
click at [573, 116] on div "CARD" at bounding box center [578, 117] width 66 height 8
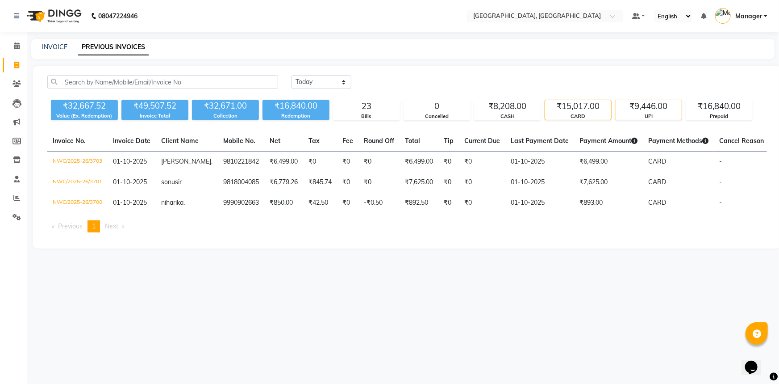
click at [636, 109] on div "₹9,446.00" at bounding box center [649, 106] width 66 height 13
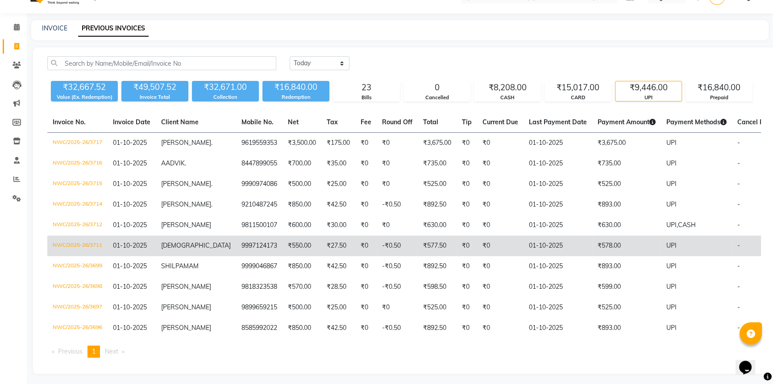
scroll to position [38, 0]
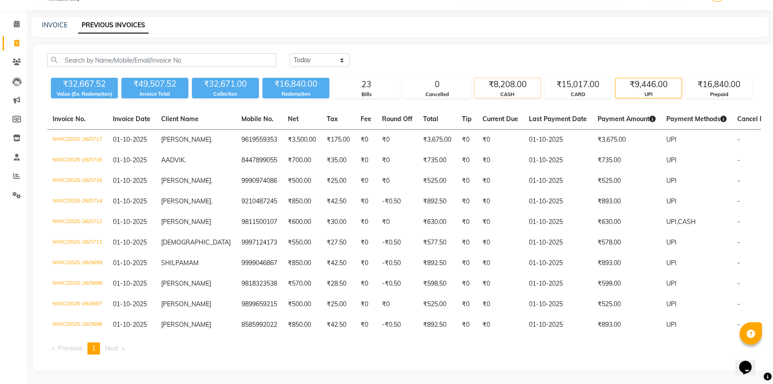
click at [515, 78] on div "₹8,208.00" at bounding box center [508, 84] width 66 height 13
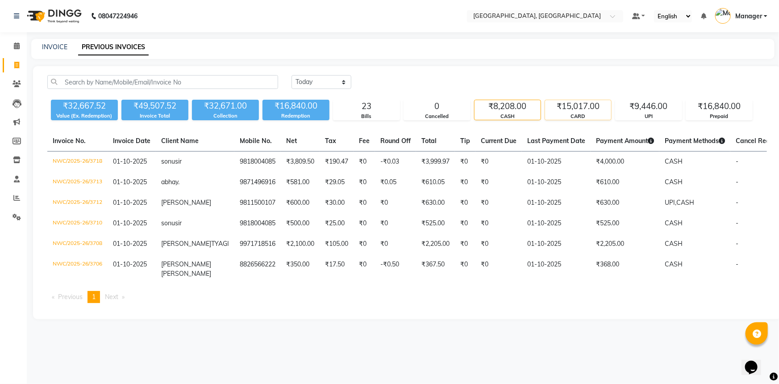
click at [565, 115] on div "CARD" at bounding box center [578, 117] width 66 height 8
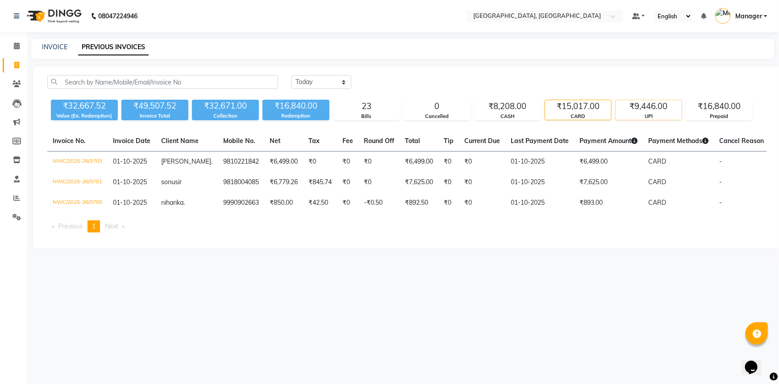
click at [627, 114] on div "UPI" at bounding box center [649, 117] width 66 height 8
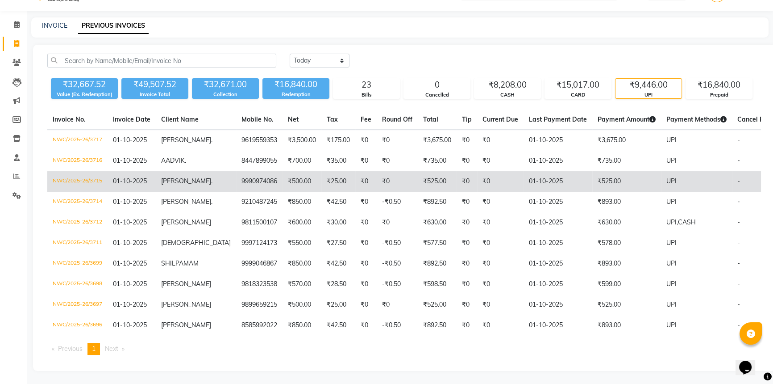
scroll to position [38, 0]
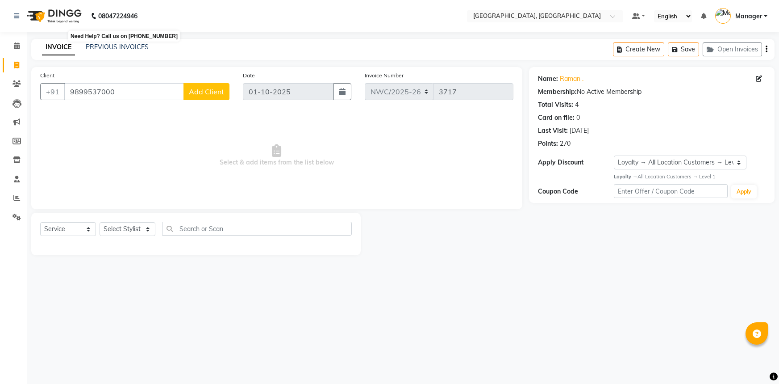
select select "service"
select select "1: Object"
drag, startPoint x: 15, startPoint y: 44, endPoint x: 433, endPoint y: 0, distance: 419.9
click at [15, 44] on icon at bounding box center [17, 45] width 6 height 7
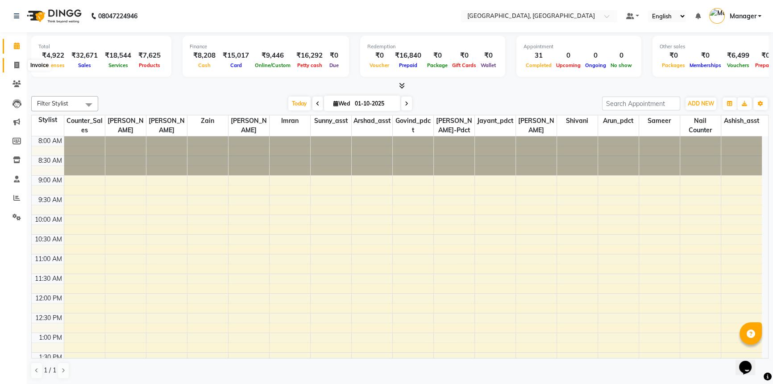
click at [15, 66] on icon at bounding box center [16, 65] width 5 height 7
select select "service"
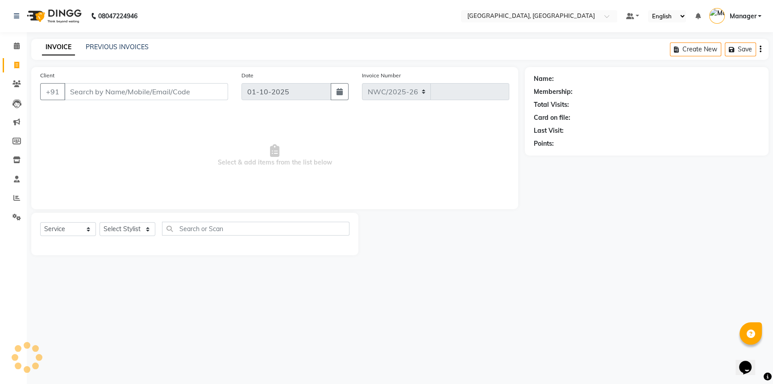
select select "8574"
type input "3719"
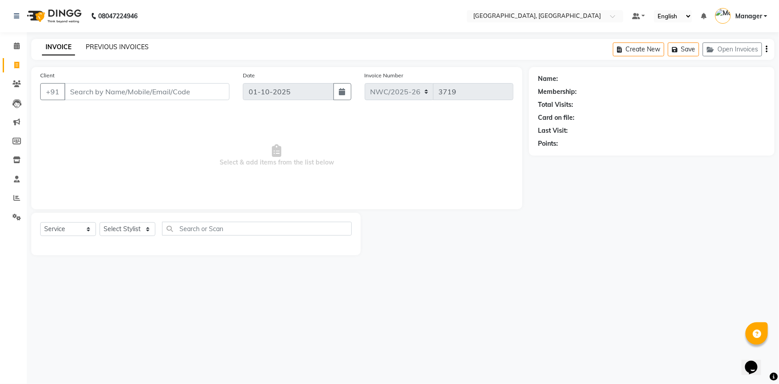
click at [119, 48] on link "PREVIOUS INVOICES" at bounding box center [117, 47] width 63 height 8
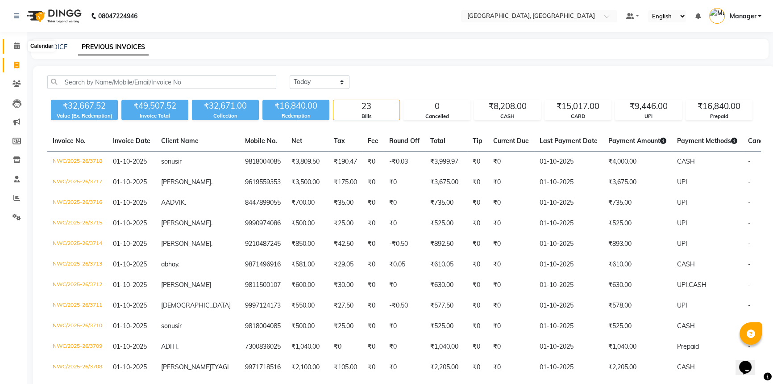
drag, startPoint x: 18, startPoint y: 46, endPoint x: 16, endPoint y: 64, distance: 18.4
click at [18, 46] on icon at bounding box center [17, 45] width 6 height 7
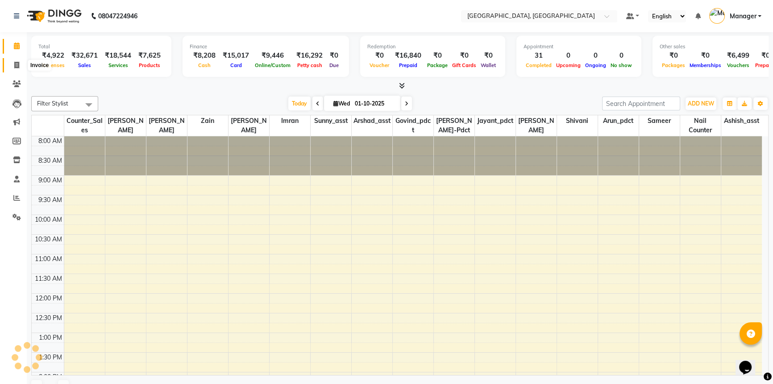
click at [16, 63] on icon at bounding box center [16, 65] width 5 height 7
select select "service"
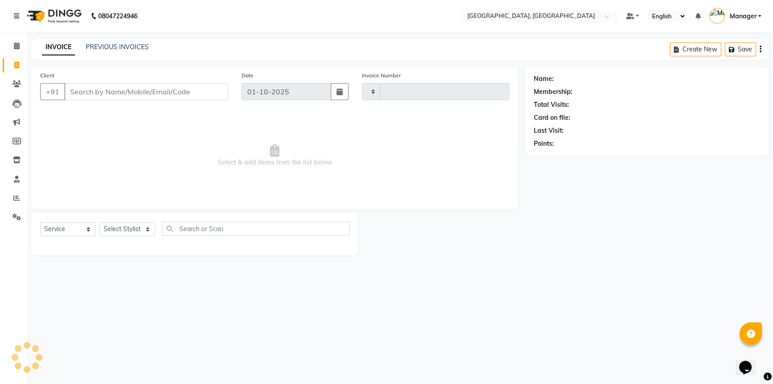
click at [149, 97] on input "Client" at bounding box center [146, 91] width 164 height 17
type input "3719"
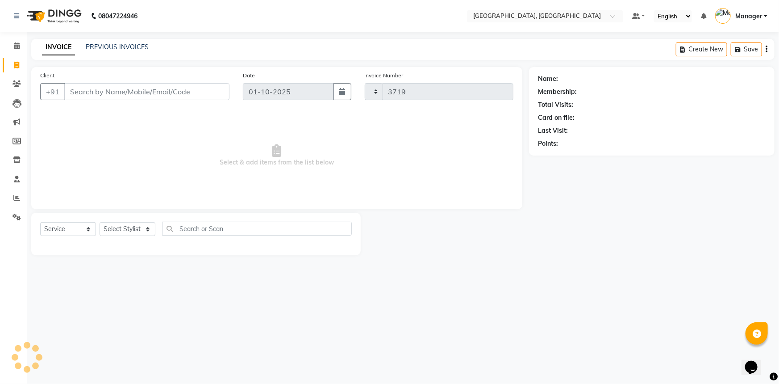
select select "8574"
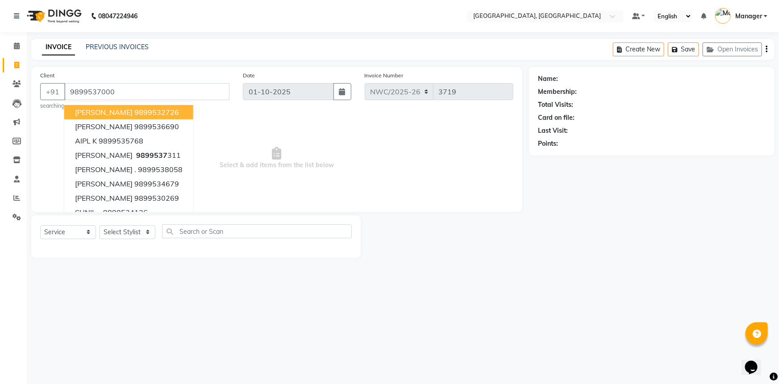
type input "9899537000"
select select "1: Object"
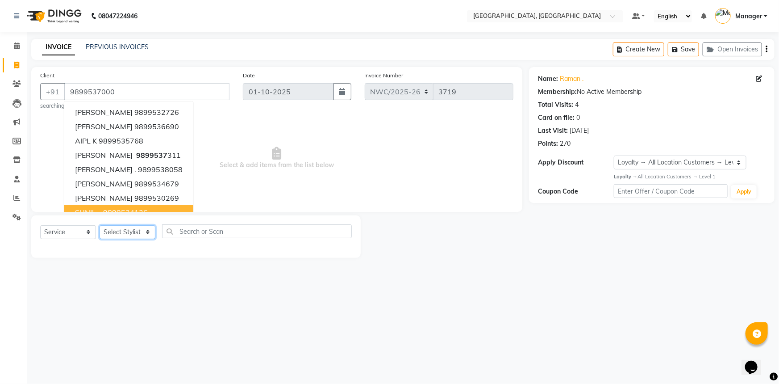
drag, startPoint x: 123, startPoint y: 237, endPoint x: 122, endPoint y: 226, distance: 11.2
click at [123, 237] on select "Select Stylist [PERSON_NAME]-pdct Arshad_asst Arun_pdct Ashish_asst Counter_Sal…" at bounding box center [128, 232] width 56 height 14
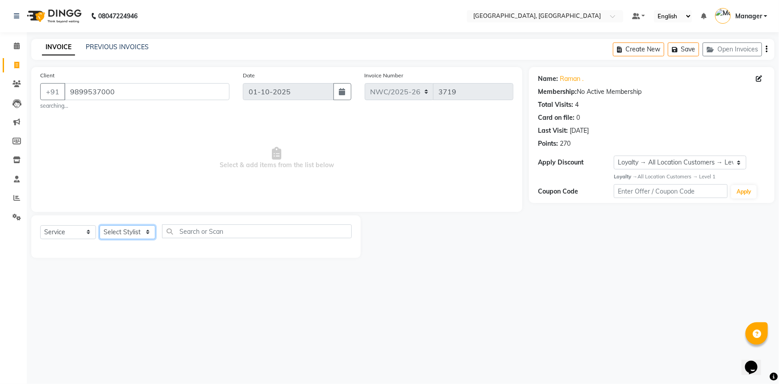
select select "84834"
click at [100, 225] on select "Select Stylist [PERSON_NAME]-pdct Arshad_asst Arun_pdct Ashish_asst Counter_Sal…" at bounding box center [128, 232] width 56 height 14
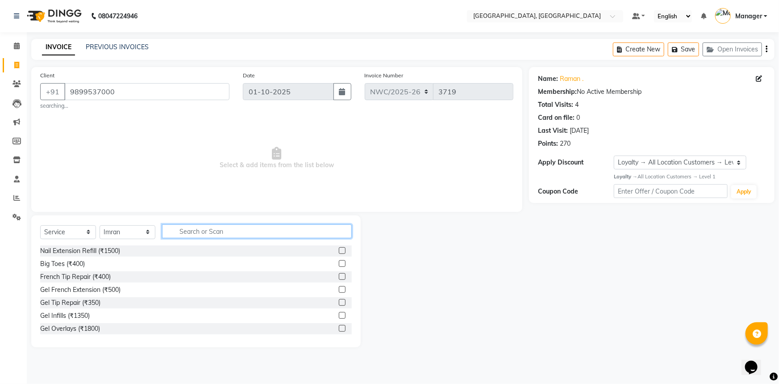
click at [198, 232] on input "text" at bounding box center [257, 231] width 190 height 14
type input "CUT"
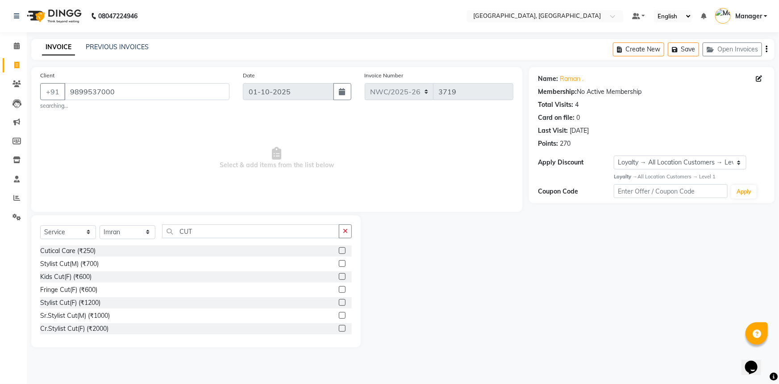
click at [339, 261] on label at bounding box center [342, 263] width 7 height 7
click at [339, 261] on input "checkbox" at bounding box center [342, 264] width 6 height 6
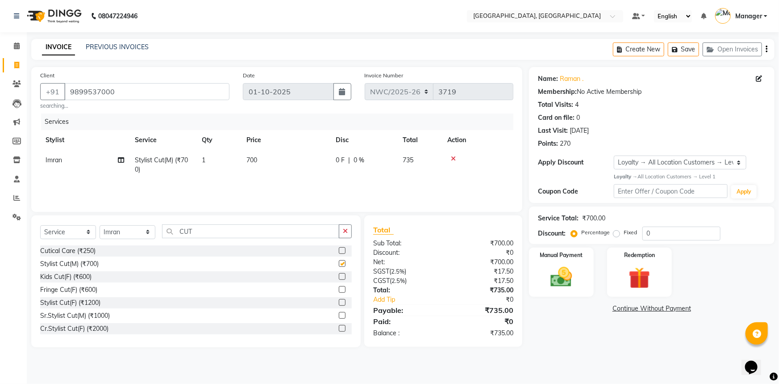
checkbox input "false"
click at [252, 170] on td "700" at bounding box center [285, 164] width 89 height 29
select select "84834"
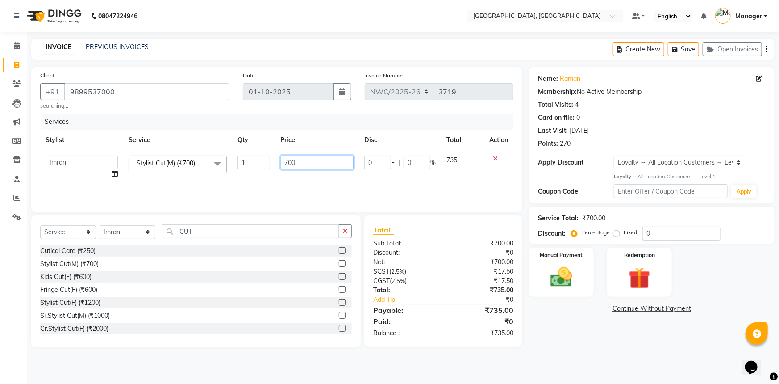
drag, startPoint x: 297, startPoint y: 161, endPoint x: 271, endPoint y: 164, distance: 25.7
click at [271, 164] on tr "[PERSON_NAME]-pdct Arshad_asst Arun_pdct Ashish_asst Counter_Sales [PERSON_NAME…" at bounding box center [276, 167] width 473 height 34
type input "500"
click at [277, 182] on div "Services Stylist Service Qty Price Disc Total Action [PERSON_NAME]-pdct Arshad_…" at bounding box center [276, 157] width 473 height 89
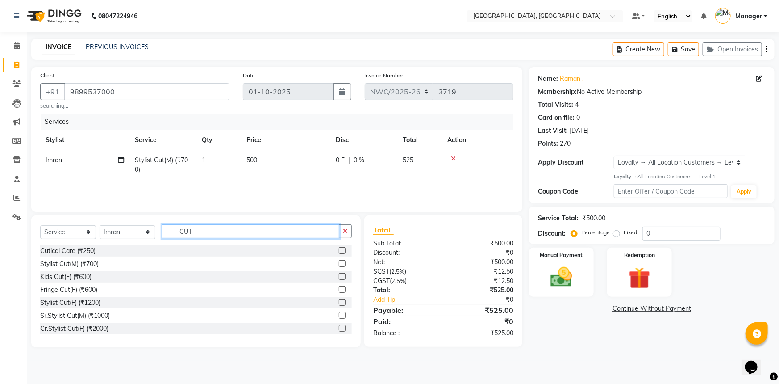
drag, startPoint x: 193, startPoint y: 232, endPoint x: 170, endPoint y: 232, distance: 23.2
click at [170, 232] on input "CUT" at bounding box center [250, 231] width 177 height 14
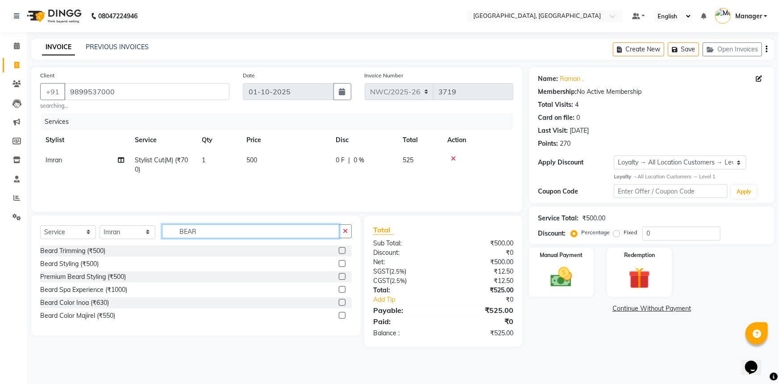
type input "BEAR"
click at [339, 248] on label at bounding box center [342, 250] width 7 height 7
click at [339, 248] on input "checkbox" at bounding box center [342, 251] width 6 height 6
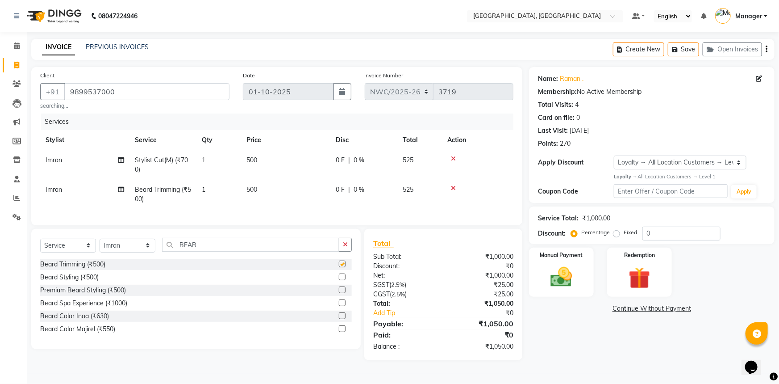
checkbox input "false"
click at [251, 191] on span "500" at bounding box center [251, 189] width 11 height 8
select select "84834"
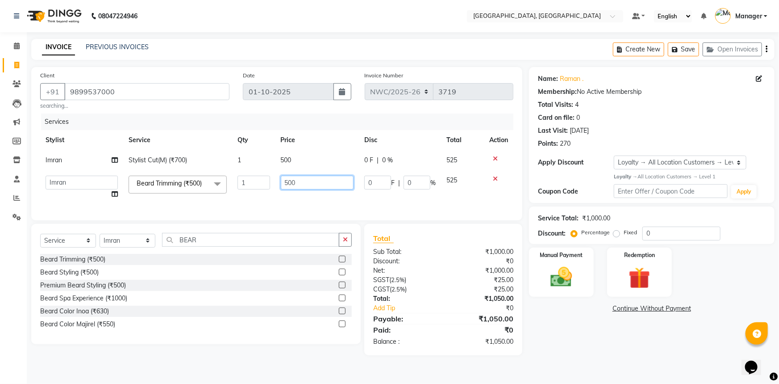
drag, startPoint x: 300, startPoint y: 184, endPoint x: 273, endPoint y: 185, distance: 26.3
click at [273, 185] on tr "[PERSON_NAME]-pdct Arshad_asst Arun_pdct Ashish_asst Counter_Sales [PERSON_NAME…" at bounding box center [276, 187] width 473 height 34
type input "350"
click at [274, 205] on div "Services Stylist Service Qty Price Disc Total Action Imran Stylist Cut(M) (₹700…" at bounding box center [276, 162] width 473 height 98
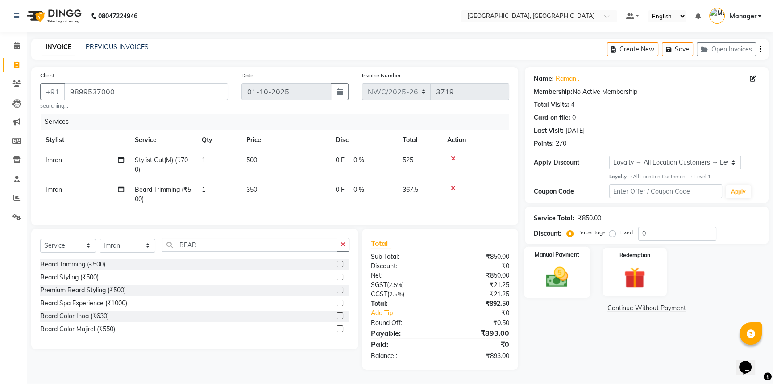
click at [563, 285] on img at bounding box center [557, 276] width 36 height 25
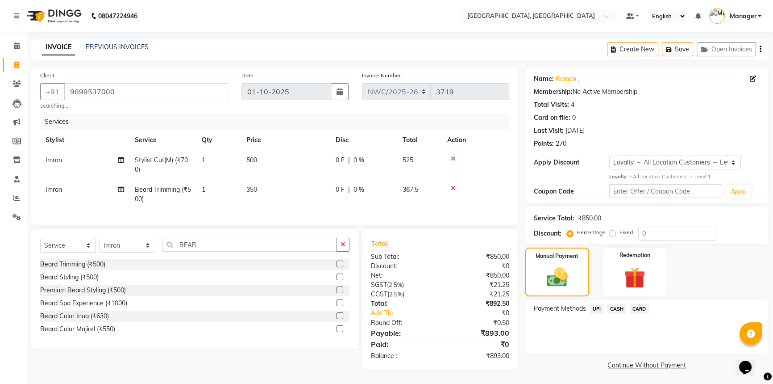
click at [641, 307] on span "CARD" at bounding box center [639, 308] width 19 height 10
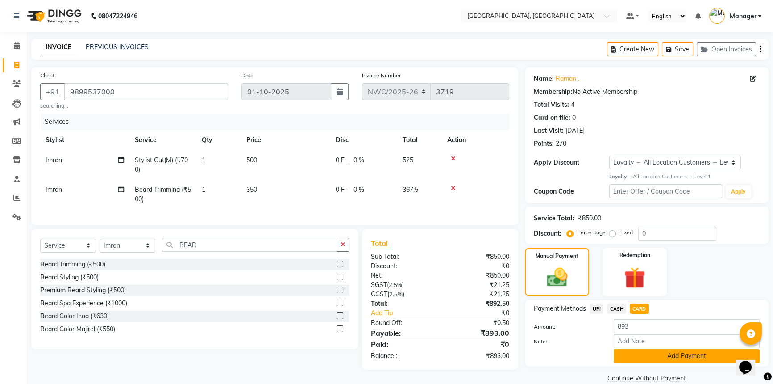
click at [652, 357] on button "Add Payment" at bounding box center [687, 356] width 146 height 14
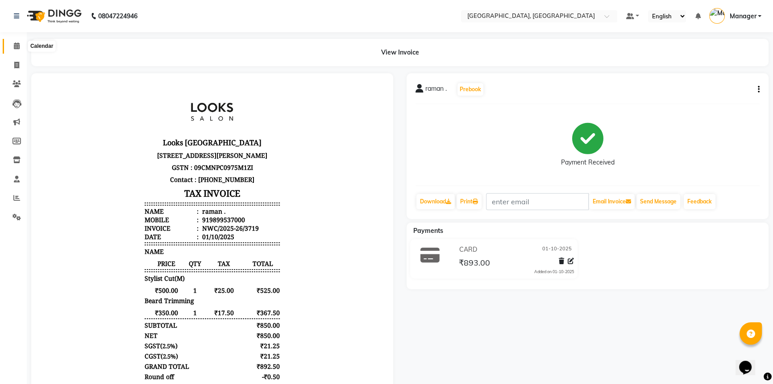
click at [18, 45] on icon at bounding box center [17, 45] width 6 height 7
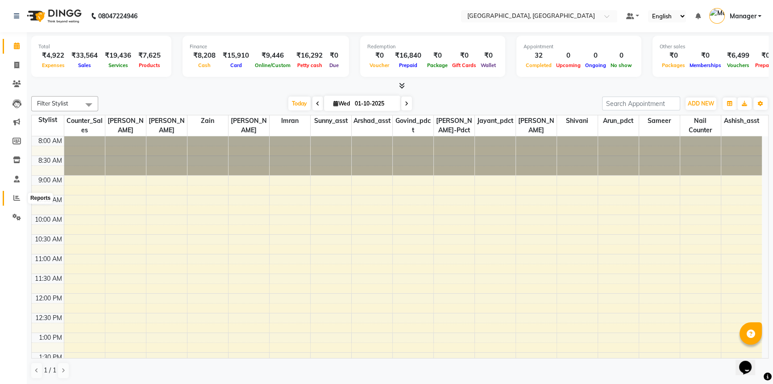
click at [18, 196] on icon at bounding box center [16, 197] width 7 height 7
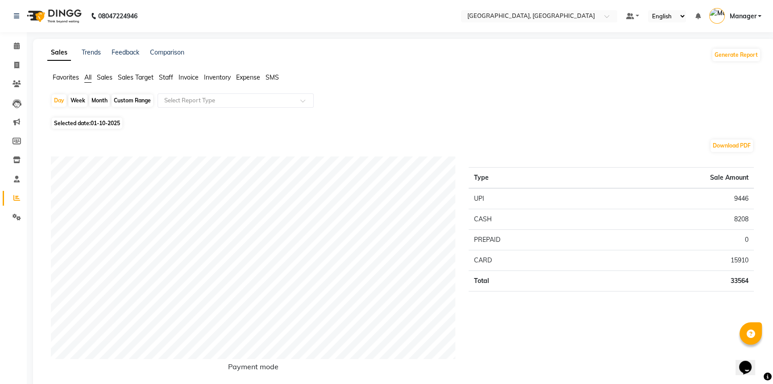
click at [165, 74] on span "Staff" at bounding box center [166, 77] width 14 height 8
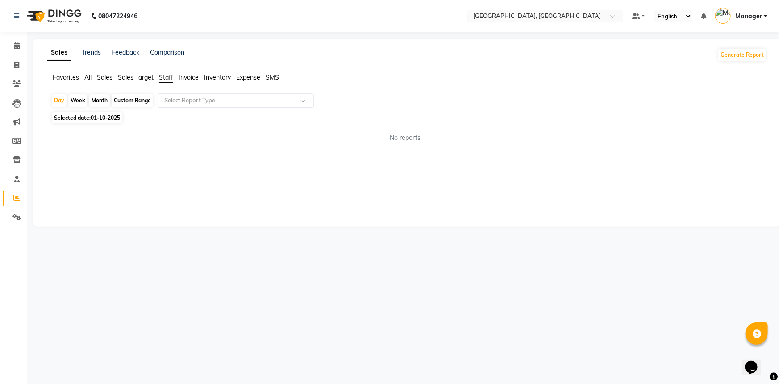
click at [174, 99] on input "text" at bounding box center [227, 100] width 129 height 9
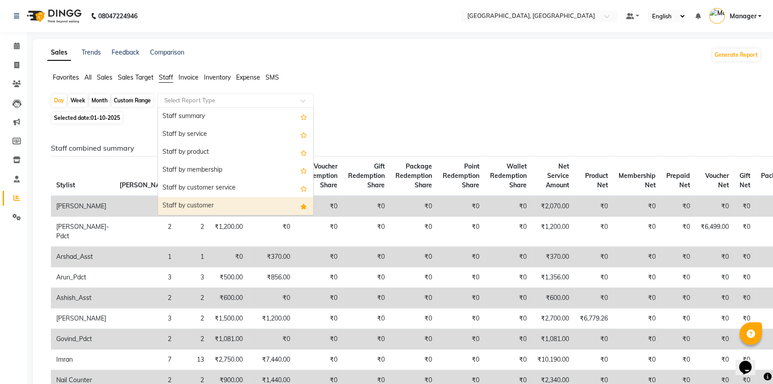
click at [183, 208] on div "Staff by customer" at bounding box center [235, 206] width 155 height 18
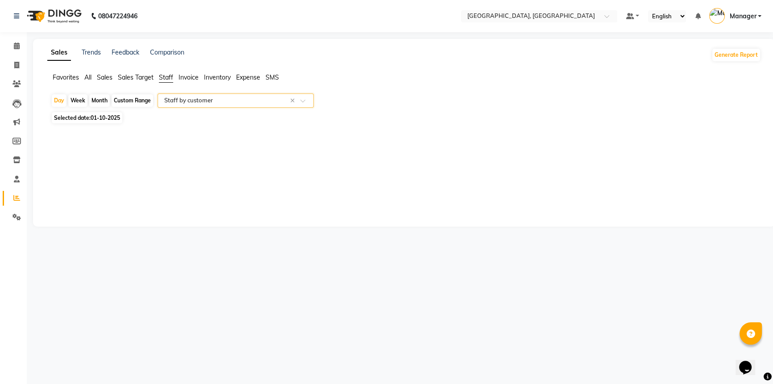
select select "full_report"
select select "csv"
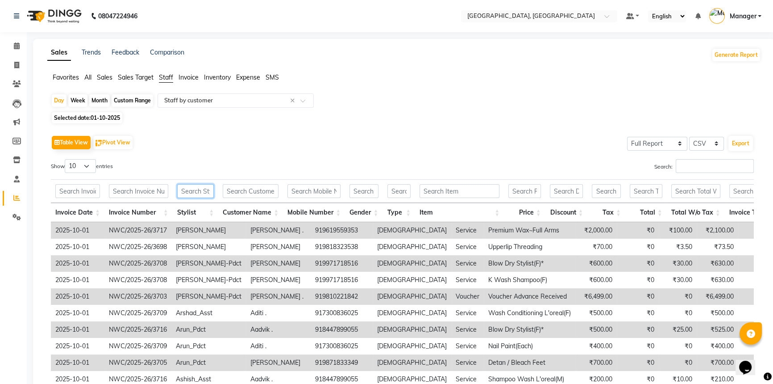
click at [199, 191] on input "text" at bounding box center [195, 191] width 37 height 14
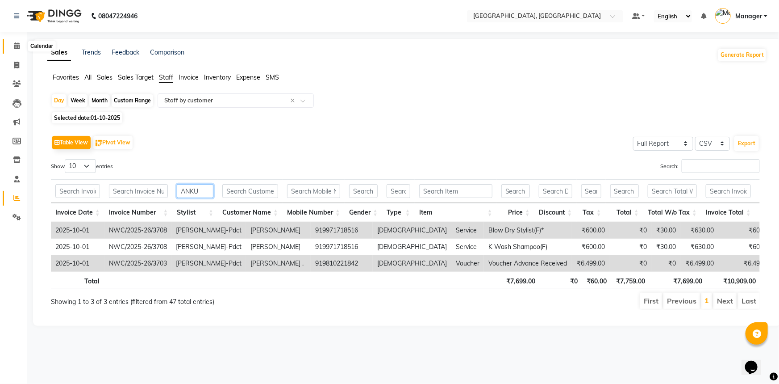
type input "ANKU"
drag, startPoint x: 15, startPoint y: 43, endPoint x: 39, endPoint y: 53, distance: 26.0
click at [15, 43] on icon at bounding box center [17, 45] width 6 height 7
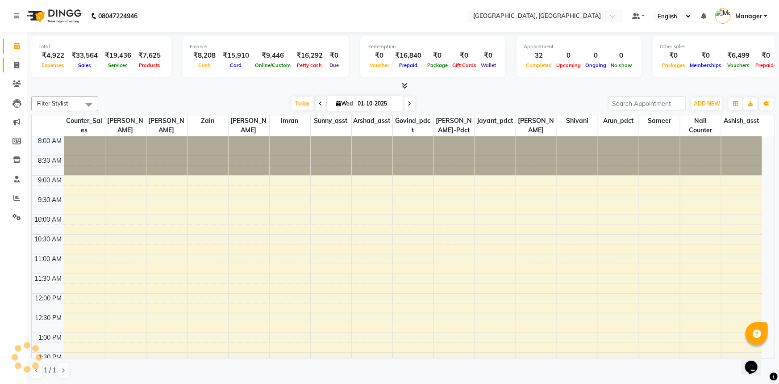
click at [17, 66] on icon at bounding box center [16, 65] width 5 height 7
select select "service"
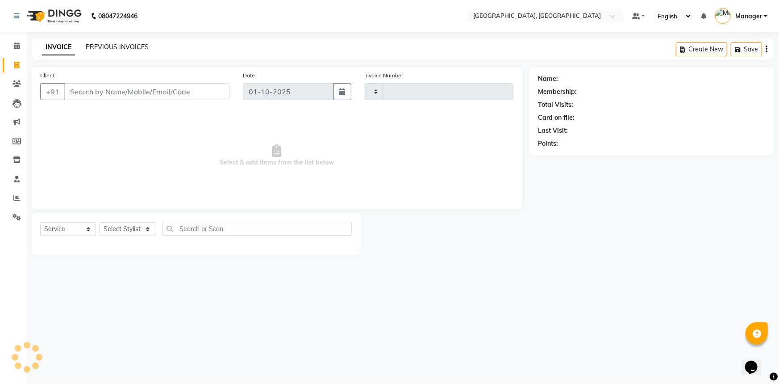
type input "3720"
click at [131, 51] on div "PREVIOUS INVOICES" at bounding box center [117, 46] width 63 height 9
select select "8574"
click at [132, 49] on link "PREVIOUS INVOICES" at bounding box center [117, 47] width 63 height 8
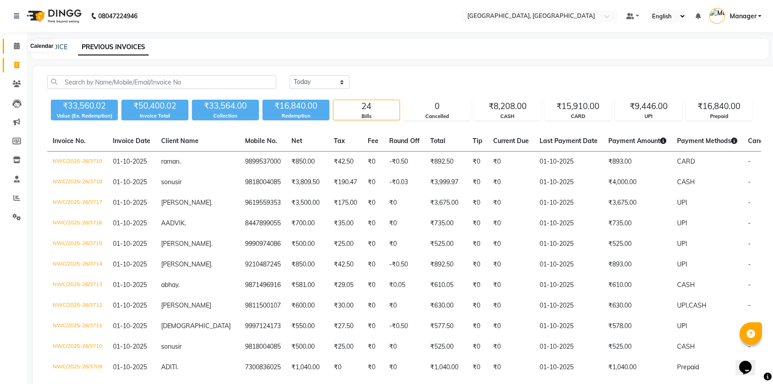
click at [17, 44] on icon at bounding box center [17, 45] width 6 height 7
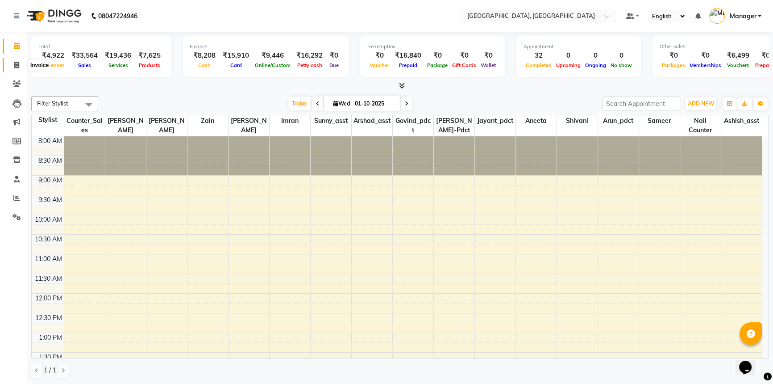
click at [16, 64] on icon at bounding box center [16, 65] width 5 height 7
select select "service"
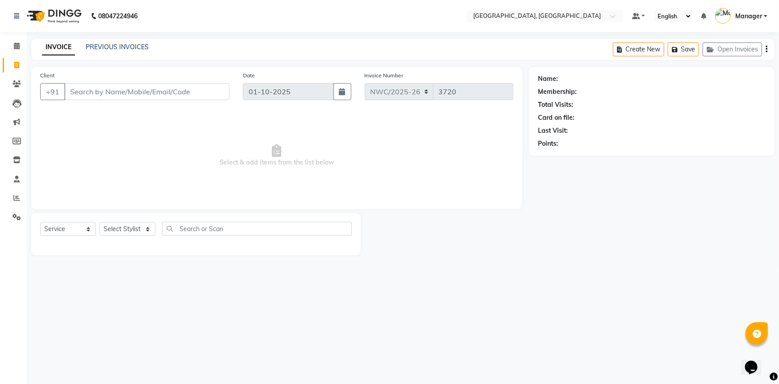
click at [109, 92] on input "Client" at bounding box center [146, 91] width 165 height 17
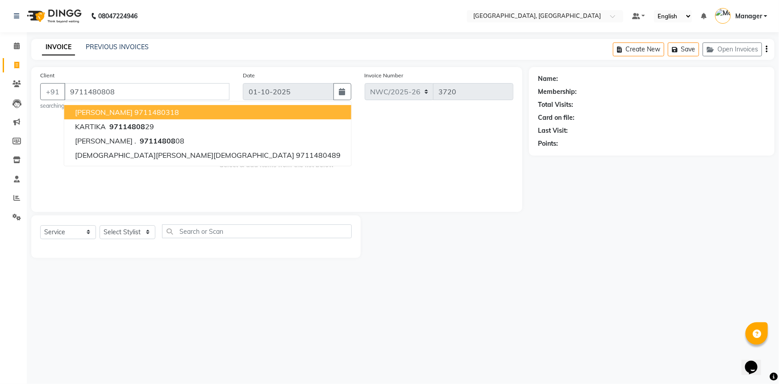
type input "9711480808"
select select "1: Object"
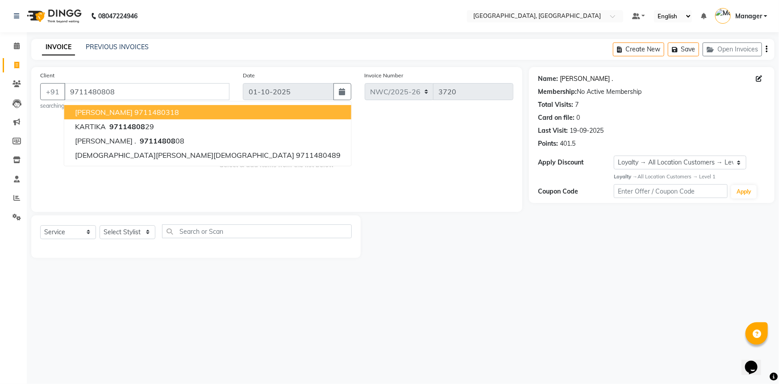
click at [566, 77] on link "[PERSON_NAME] ." at bounding box center [586, 78] width 53 height 9
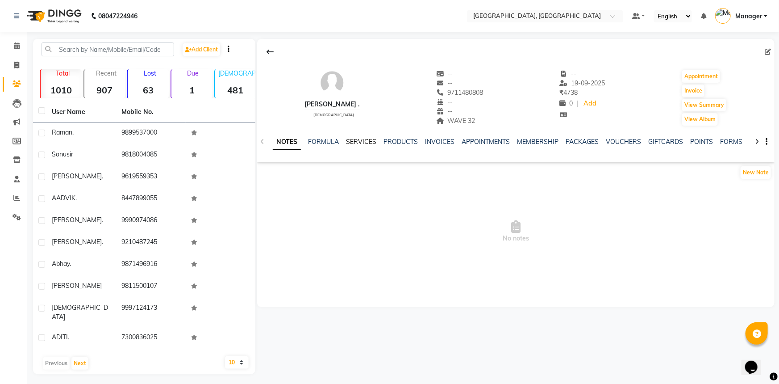
click at [366, 141] on link "SERVICES" at bounding box center [361, 142] width 30 height 8
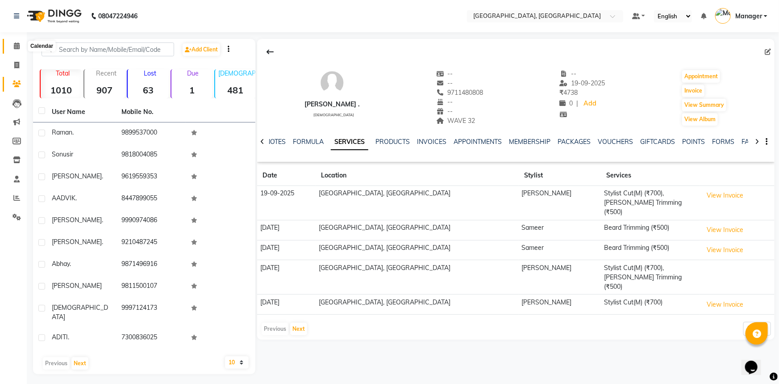
click at [18, 45] on icon at bounding box center [17, 45] width 6 height 7
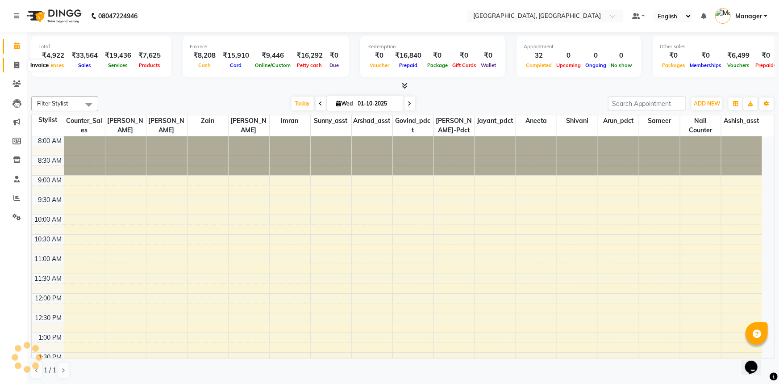
click at [16, 65] on icon at bounding box center [16, 65] width 5 height 7
select select "service"
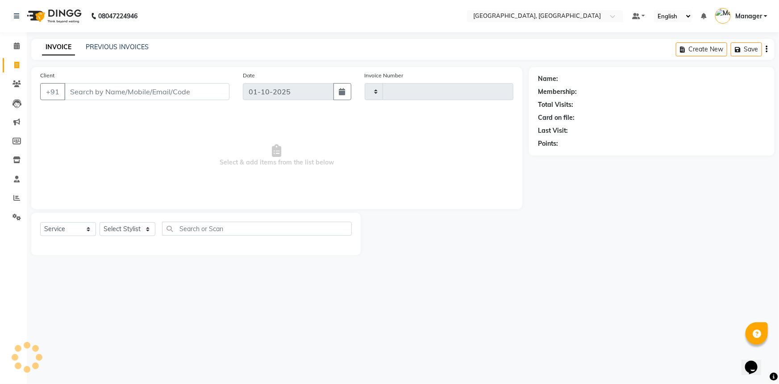
type input "3720"
click at [118, 92] on input "Client" at bounding box center [146, 91] width 165 height 17
select select "8574"
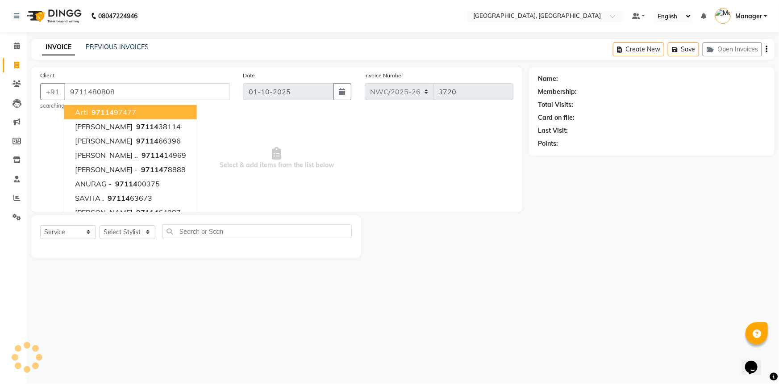
type input "9711480808"
select select "1: Object"
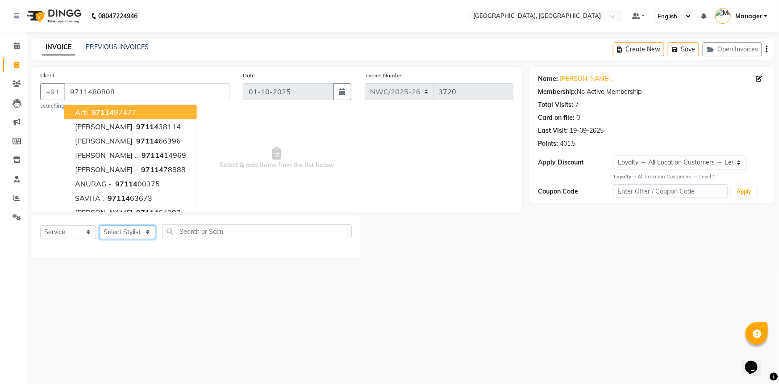
drag, startPoint x: 117, startPoint y: 233, endPoint x: 119, endPoint y: 226, distance: 6.9
click at [118, 233] on select "Select Stylist Aneeta Ankush-pdct Arshad_asst Arun_pdct Ashish_asst Counter_Sal…" at bounding box center [128, 232] width 56 height 14
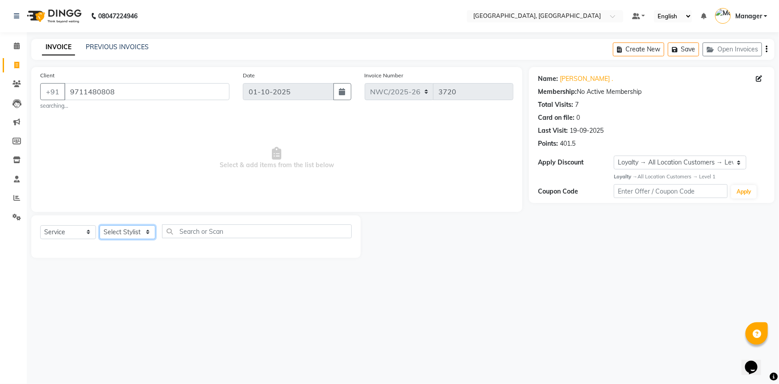
select select "84831"
click at [100, 225] on select "Select Stylist Aneeta Ankush-pdct Arshad_asst Arun_pdct Ashish_asst Counter_Sal…" at bounding box center [128, 232] width 56 height 14
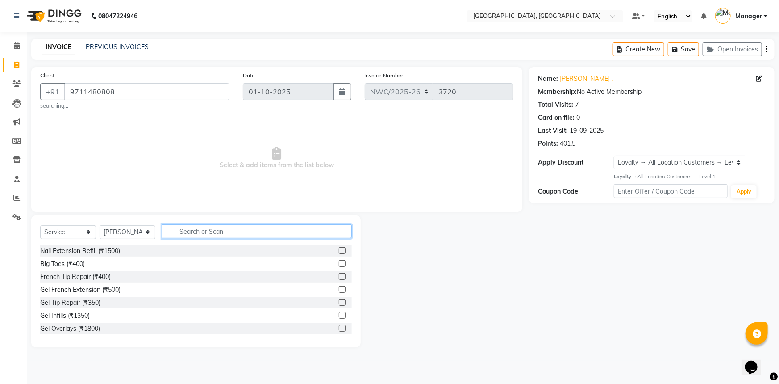
click at [195, 230] on input "text" at bounding box center [257, 231] width 190 height 14
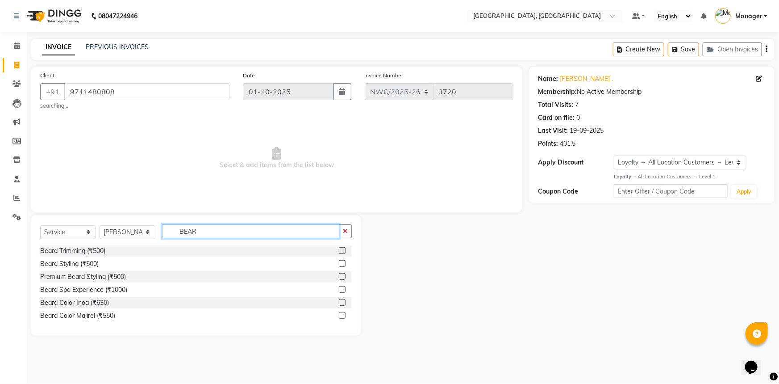
type input "BEAR"
click at [339, 250] on label at bounding box center [342, 250] width 7 height 7
click at [339, 250] on input "checkbox" at bounding box center [342, 251] width 6 height 6
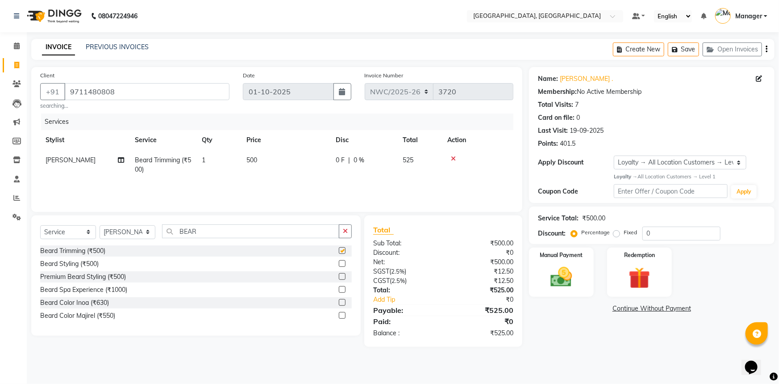
checkbox input "false"
click at [265, 161] on td "500" at bounding box center [285, 164] width 89 height 29
select select "84831"
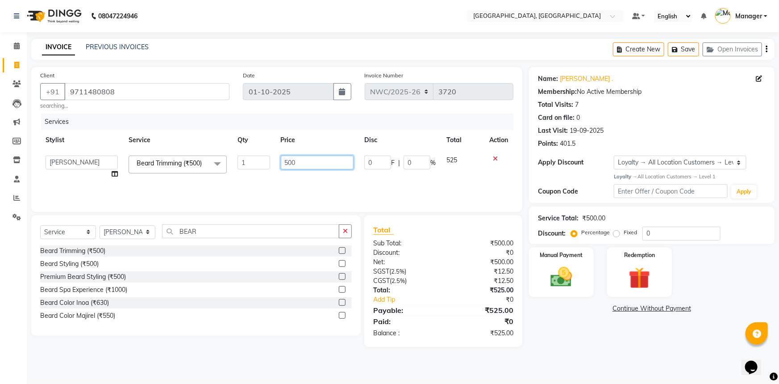
drag, startPoint x: 317, startPoint y: 159, endPoint x: 277, endPoint y: 169, distance: 40.9
click at [277, 167] on td "500" at bounding box center [318, 167] width 84 height 34
type input "350"
click at [278, 189] on div "Services Stylist Service Qty Price Disc Total Action Aneeta Ankush-pdct Arshad_…" at bounding box center [276, 157] width 473 height 89
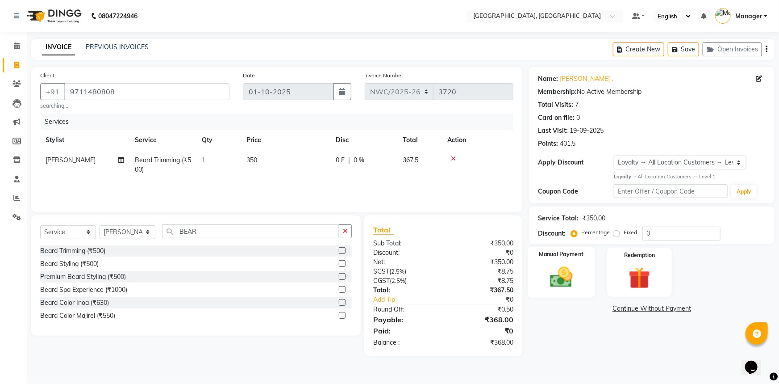
click at [553, 278] on img at bounding box center [561, 277] width 37 height 26
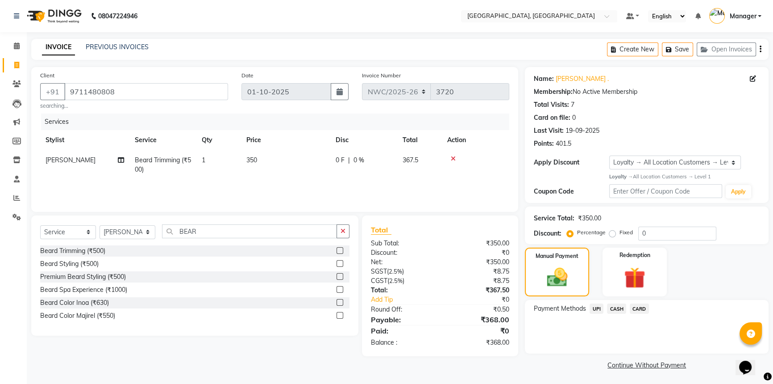
click at [595, 307] on span "UPI" at bounding box center [597, 308] width 14 height 10
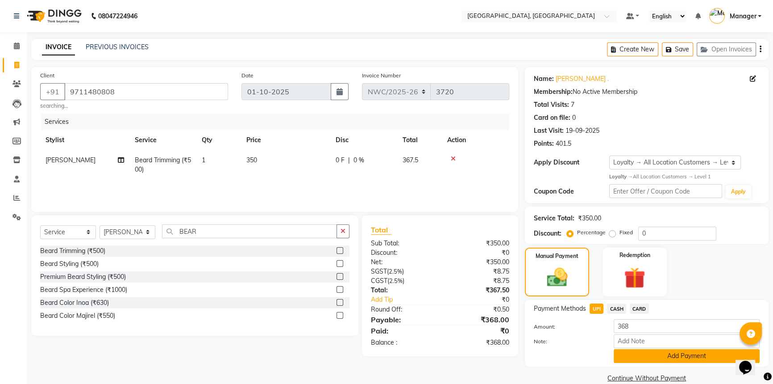
click at [626, 351] on button "Add Payment" at bounding box center [687, 356] width 146 height 14
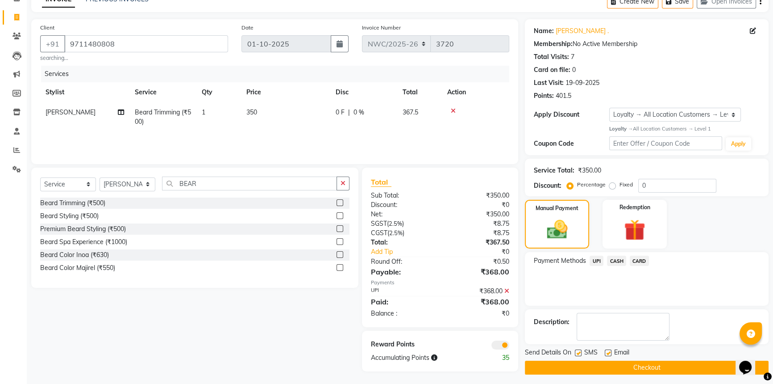
scroll to position [51, 0]
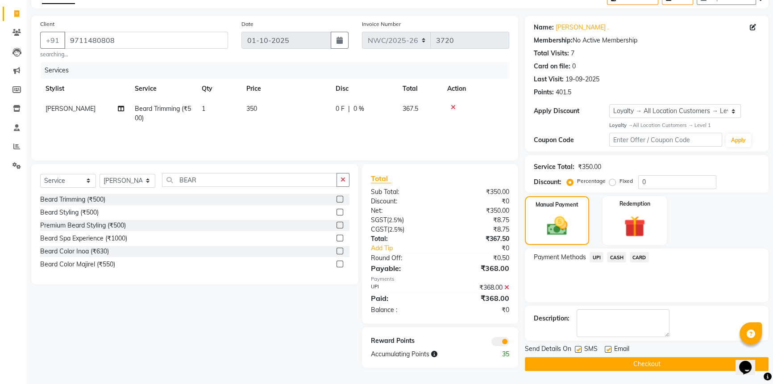
click at [631, 362] on button "Checkout" at bounding box center [647, 364] width 244 height 14
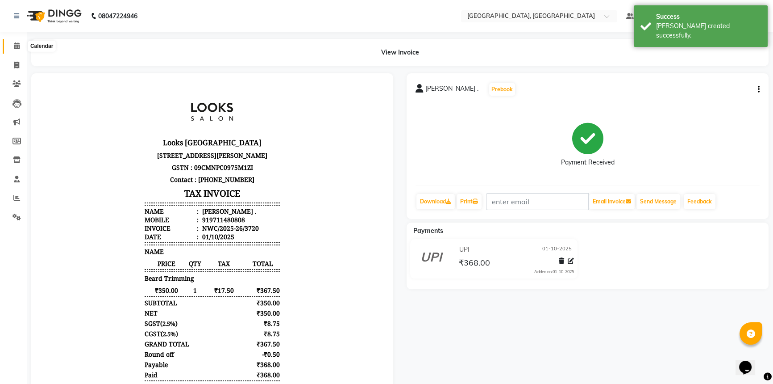
click at [14, 46] on icon at bounding box center [17, 45] width 6 height 7
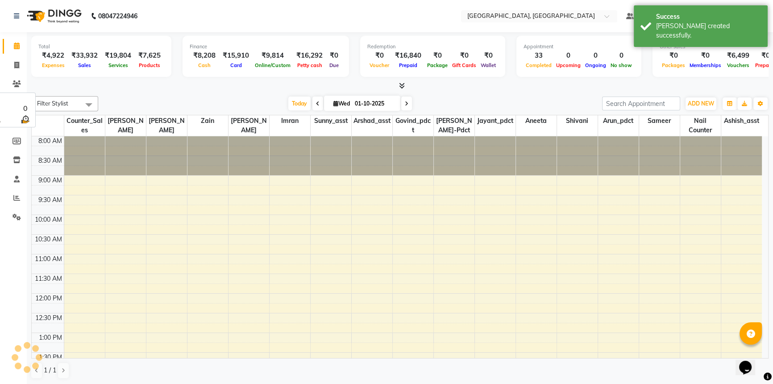
click at [223, 89] on div at bounding box center [400, 85] width 738 height 9
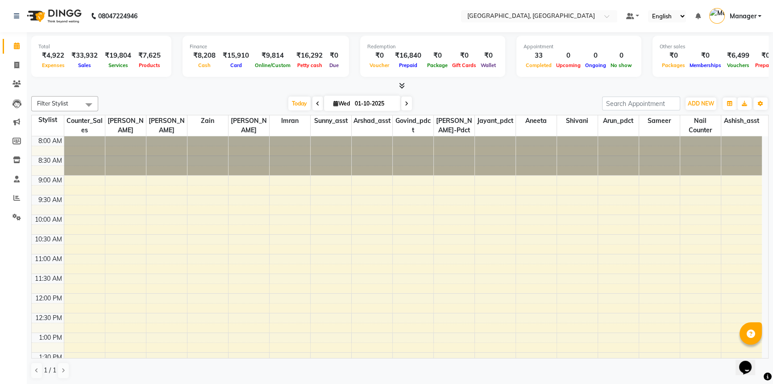
click at [224, 91] on div "Total ₹4,922 Expenses ₹33,932 Sales ₹19,804 Services ₹7,625 Products Finance ₹8…" at bounding box center [400, 208] width 747 height 352
click at [18, 214] on icon at bounding box center [17, 216] width 8 height 7
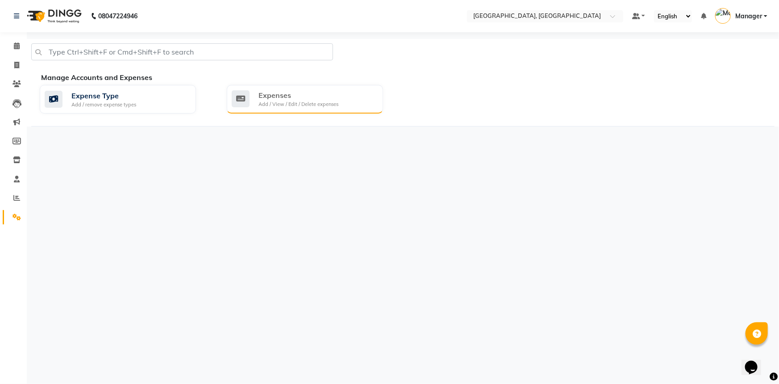
click at [246, 102] on icon at bounding box center [241, 98] width 18 height 17
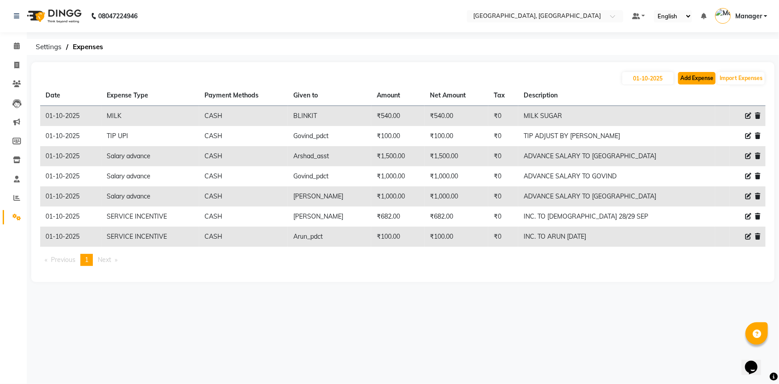
click at [694, 82] on button "Add Expense" at bounding box center [697, 78] width 38 height 13
select select "1"
select select "7737"
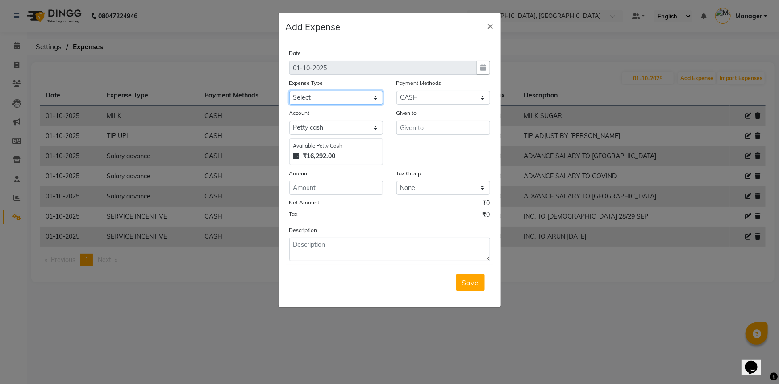
click at [333, 98] on select "Select Accommodation Aesthetics Bank Deposit BLINKIT Cash Handover Client Refun…" at bounding box center [336, 98] width 94 height 14
select select "24170"
click at [289, 91] on select "Select Accommodation Aesthetics Bank Deposit BLINKIT Cash Handover Client Refun…" at bounding box center [336, 98] width 94 height 14
click at [411, 125] on input "text" at bounding box center [444, 128] width 94 height 14
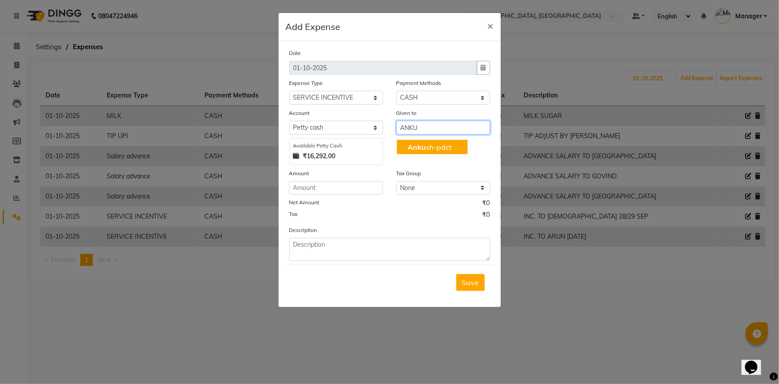
click at [454, 149] on button "Anku sh-pdct" at bounding box center [432, 147] width 71 height 14
type input "[PERSON_NAME]-pdct"
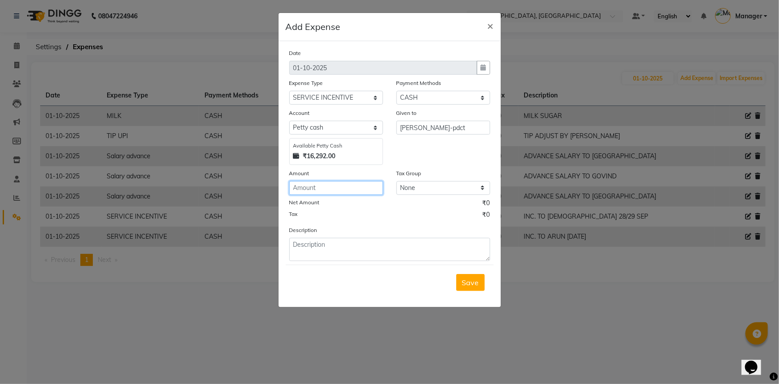
click at [326, 191] on input "number" at bounding box center [336, 188] width 94 height 14
type input "336"
click at [347, 253] on textarea at bounding box center [389, 249] width 201 height 23
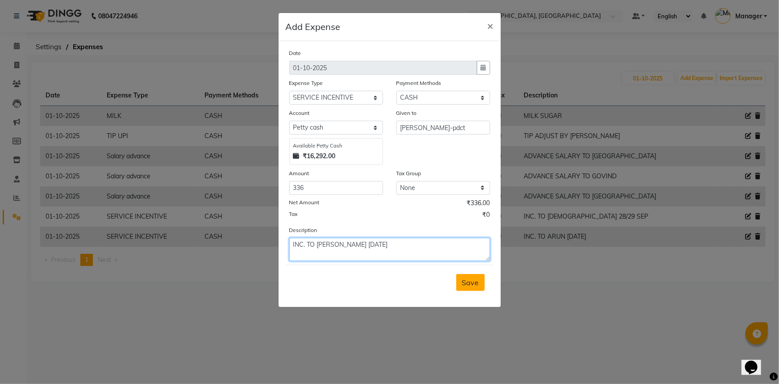
type textarea "INC. TO ANKUSH 30 SEP"
click at [470, 281] on span "Save" at bounding box center [470, 282] width 17 height 9
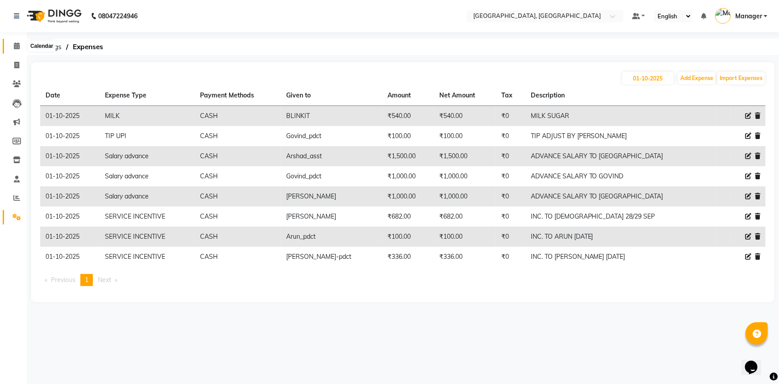
click at [16, 45] on icon at bounding box center [17, 45] width 6 height 7
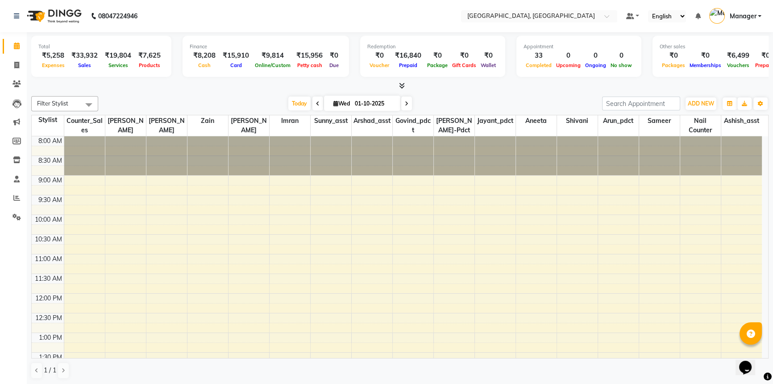
click at [240, 88] on div at bounding box center [400, 85] width 738 height 9
click at [478, 100] on div "Today Wed 01-10-2025" at bounding box center [350, 103] width 495 height 13
click at [178, 99] on div "Today Wed 01-10-2025" at bounding box center [350, 103] width 495 height 13
click at [458, 102] on div "Today Wed 01-10-2025" at bounding box center [350, 103] width 495 height 13
click at [271, 96] on div "Filter Stylist Select All Aneeta Ankush-pdct Arshad_asst Arun_pdct Ashish_asst …" at bounding box center [400, 103] width 738 height 15
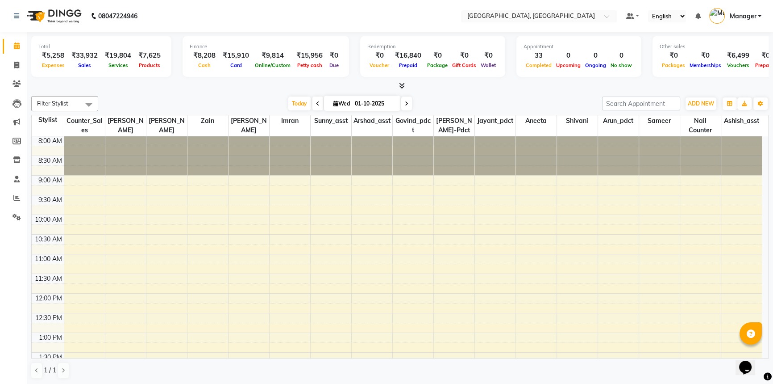
click at [251, 98] on div "Today Wed 01-10-2025" at bounding box center [350, 103] width 495 height 13
drag, startPoint x: 18, startPoint y: 198, endPoint x: 31, endPoint y: 196, distance: 13.2
click at [18, 198] on icon at bounding box center [16, 197] width 7 height 7
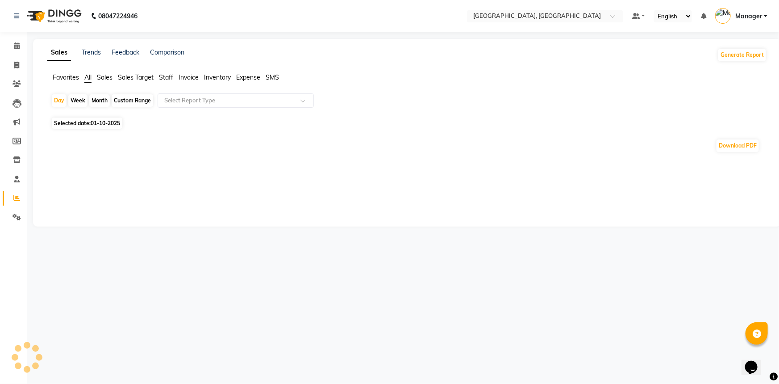
click at [166, 76] on span "Staff" at bounding box center [166, 77] width 14 height 8
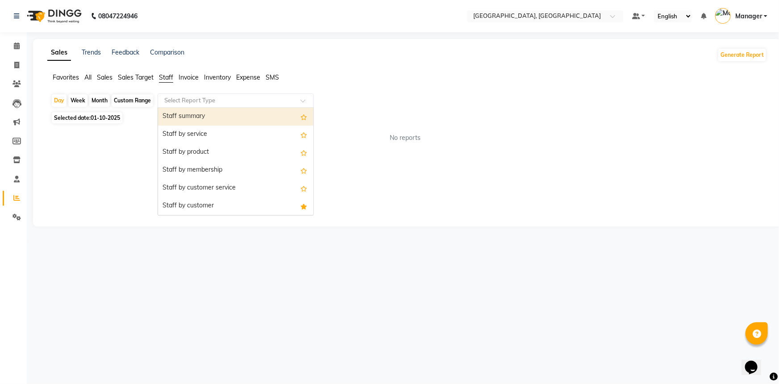
click at [184, 104] on div "Select Report Type" at bounding box center [189, 100] width 51 height 9
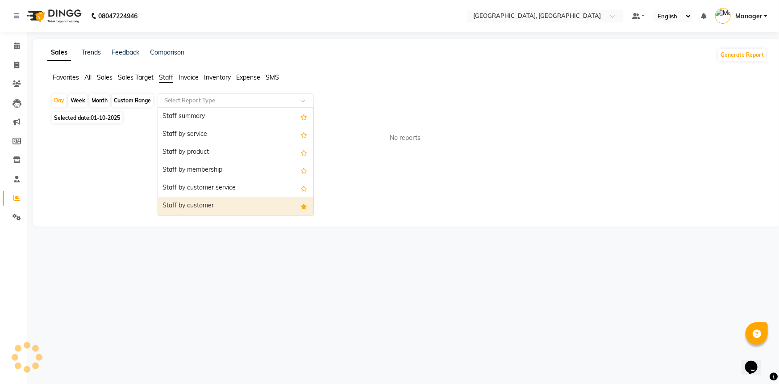
click at [204, 207] on div "Staff by customer" at bounding box center [235, 206] width 155 height 18
select select "full_report"
select select "csv"
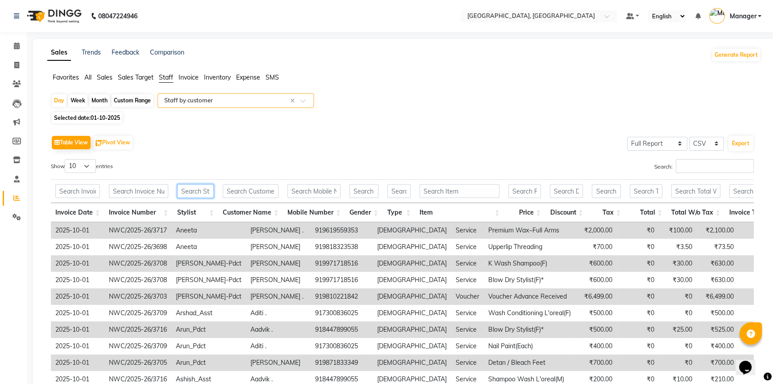
click at [192, 194] on input "text" at bounding box center [195, 191] width 37 height 14
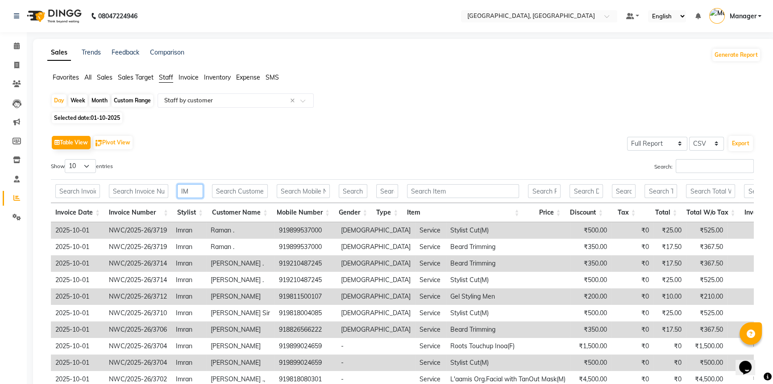
scroll to position [82, 0]
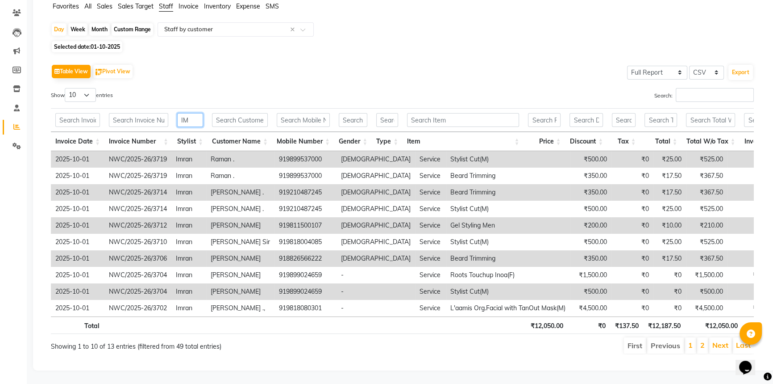
type input "IM"
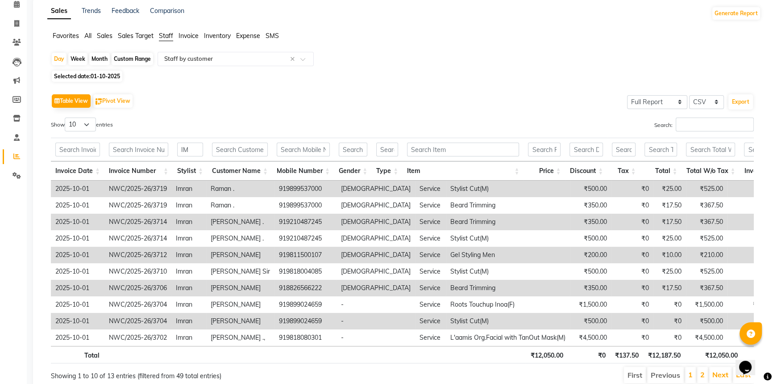
click at [92, 74] on span "01-10-2025" at bounding box center [105, 76] width 29 height 7
select select "10"
select select "2025"
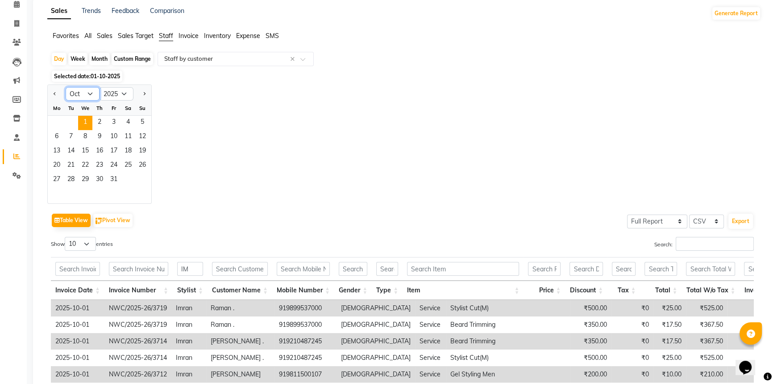
click at [88, 94] on select "Jan Feb Mar Apr May Jun Jul Aug Sep Oct Nov Dec" at bounding box center [83, 93] width 34 height 13
select select "9"
click at [66, 87] on select "Jan Feb Mar Apr May Jun Jul Aug Sep Oct Nov Dec" at bounding box center [83, 93] width 34 height 13
click at [102, 163] on span "25" at bounding box center [99, 166] width 14 height 14
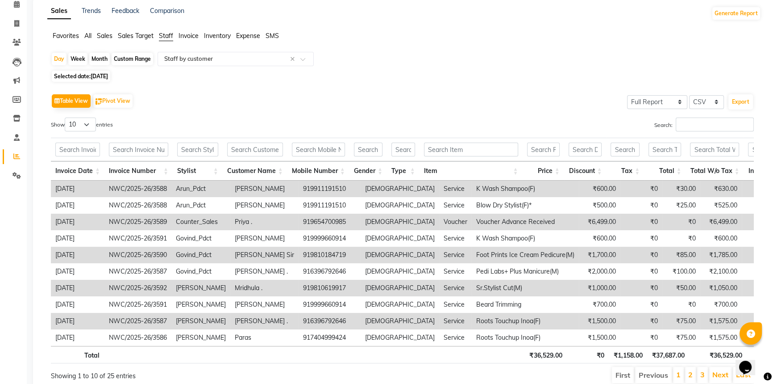
scroll to position [0, 0]
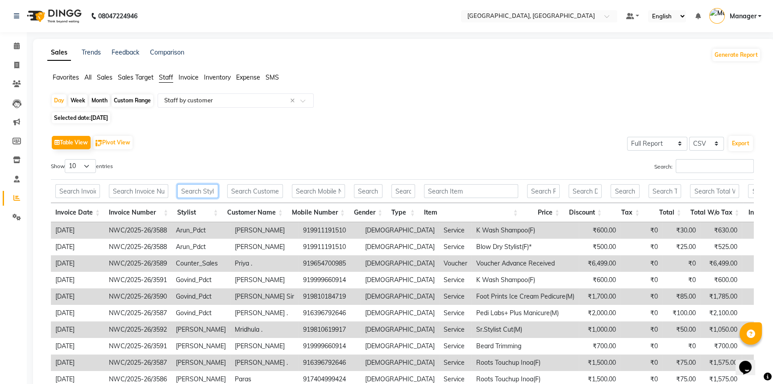
click at [193, 191] on input "text" at bounding box center [197, 191] width 41 height 14
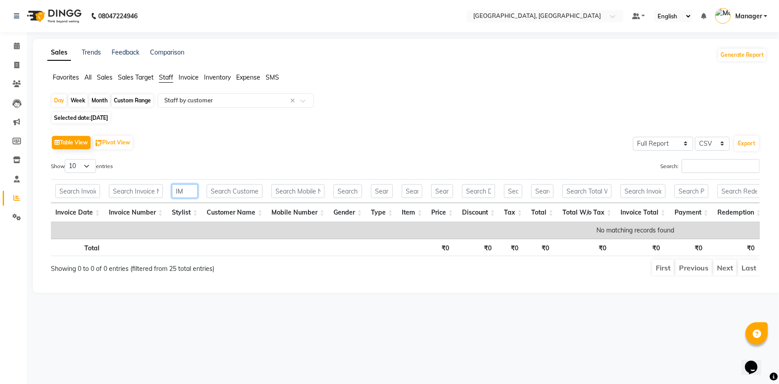
type input "IM"
click at [106, 118] on span "25-09-2025" at bounding box center [99, 117] width 17 height 7
select select "9"
select select "2025"
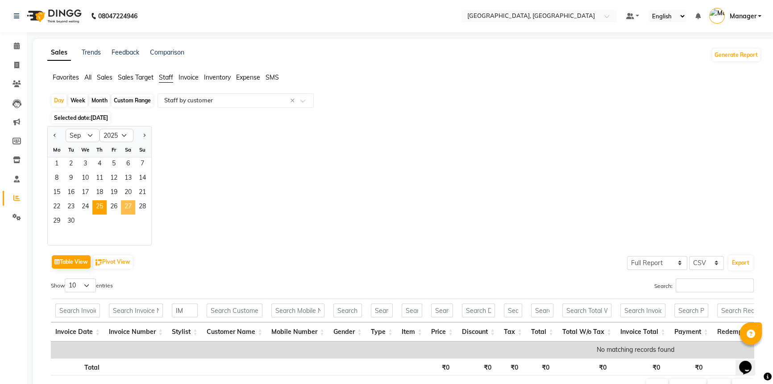
click at [130, 207] on span "27" at bounding box center [128, 207] width 14 height 14
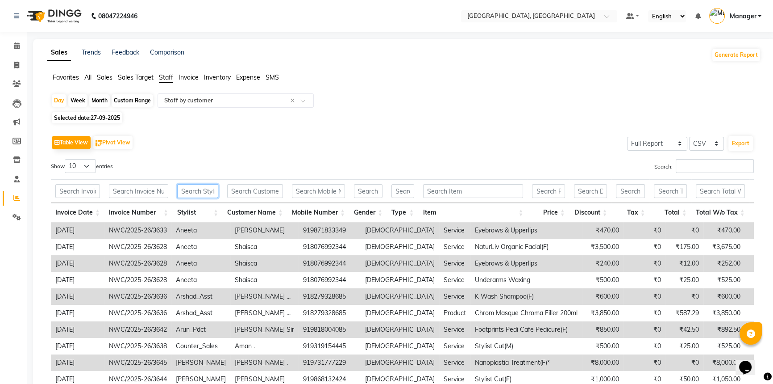
click at [192, 193] on input "text" at bounding box center [197, 191] width 41 height 14
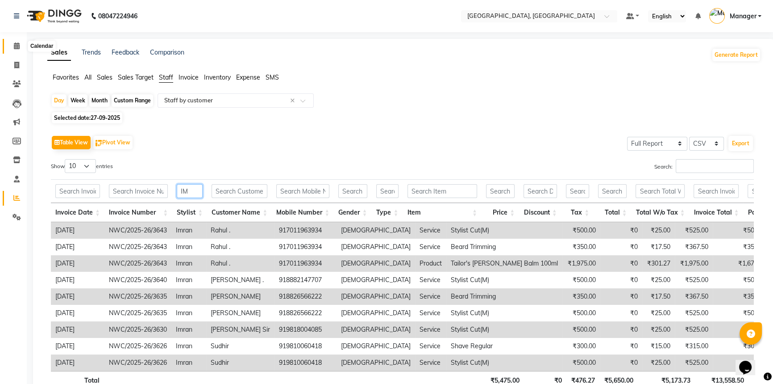
type input "IM"
drag, startPoint x: 17, startPoint y: 43, endPoint x: 12, endPoint y: 39, distance: 6.7
click at [17, 43] on icon at bounding box center [17, 45] width 6 height 7
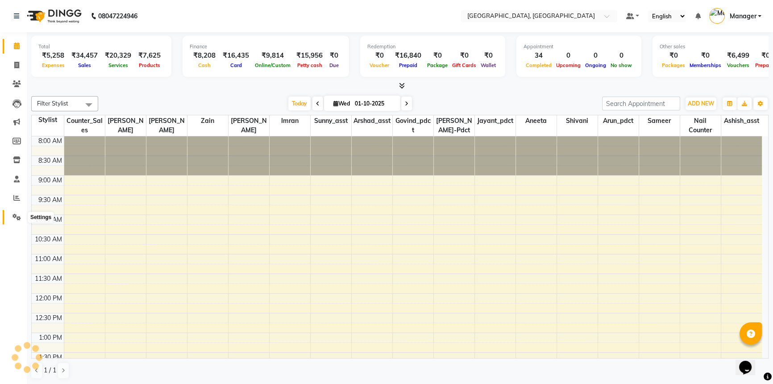
click at [20, 220] on span at bounding box center [17, 217] width 16 height 10
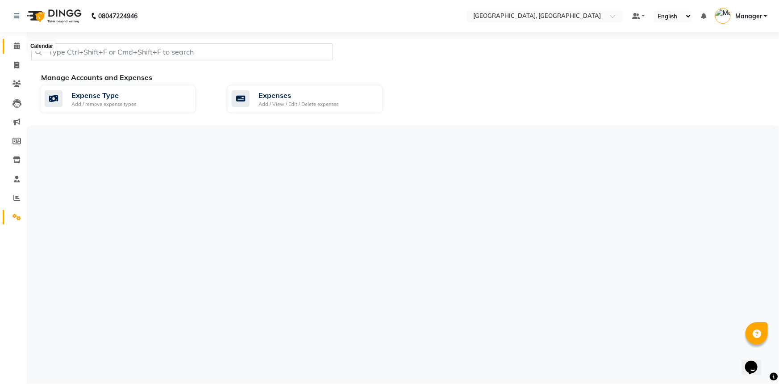
click at [21, 47] on span at bounding box center [17, 46] width 16 height 10
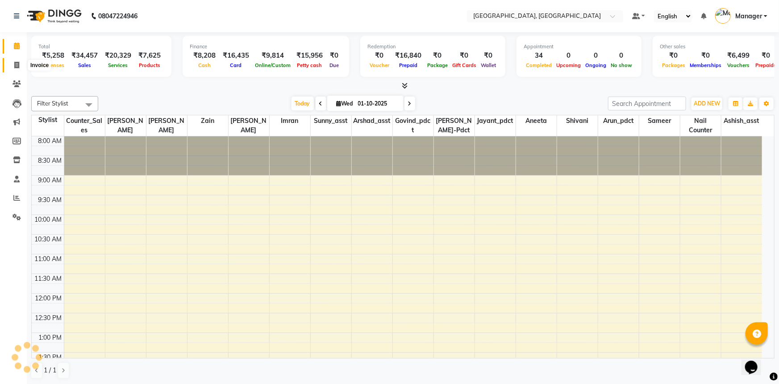
click at [18, 64] on icon at bounding box center [16, 65] width 5 height 7
select select "service"
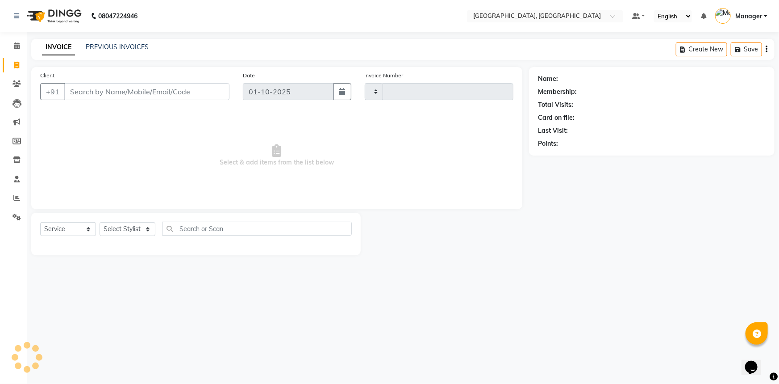
click at [143, 92] on input "Client" at bounding box center [146, 91] width 165 height 17
select select "8574"
type input "3722"
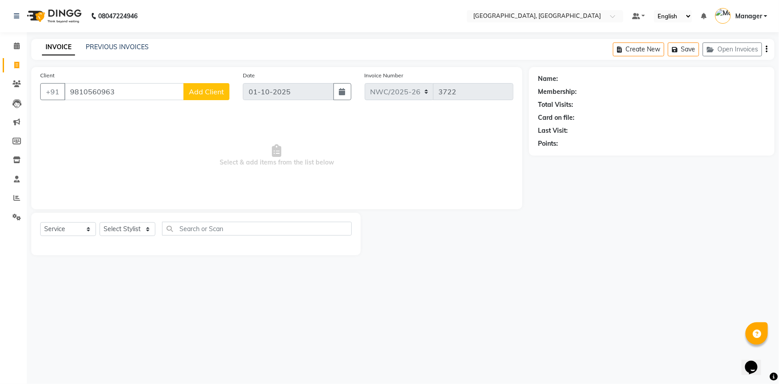
type input "9810560963"
click at [195, 89] on span "Add Client" at bounding box center [206, 91] width 35 height 9
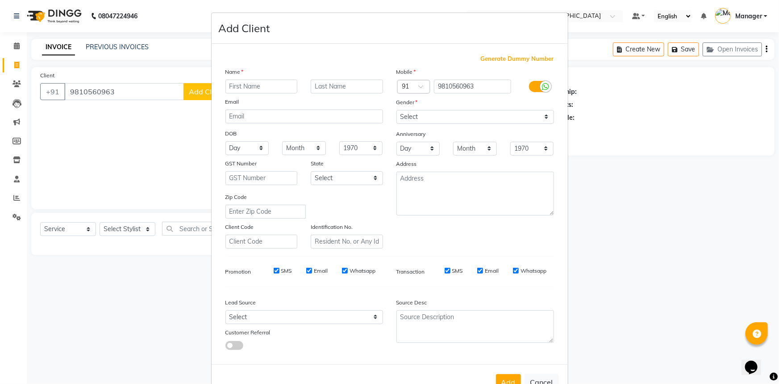
click at [250, 89] on input "text" at bounding box center [262, 86] width 72 height 14
type input "DESY"
type input "."
click at [445, 118] on select "Select [DEMOGRAPHIC_DATA] [DEMOGRAPHIC_DATA] Other Prefer Not To Say" at bounding box center [476, 117] width 158 height 14
select select "[DEMOGRAPHIC_DATA]"
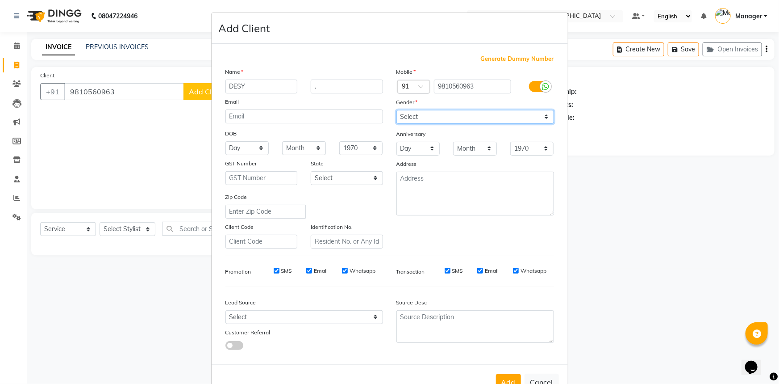
click at [397, 110] on select "Select [DEMOGRAPHIC_DATA] [DEMOGRAPHIC_DATA] Other Prefer Not To Say" at bounding box center [476, 117] width 158 height 14
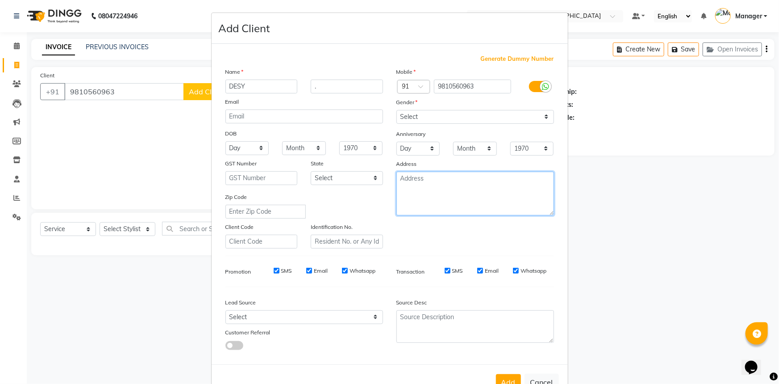
click at [431, 198] on textarea at bounding box center [476, 193] width 158 height 44
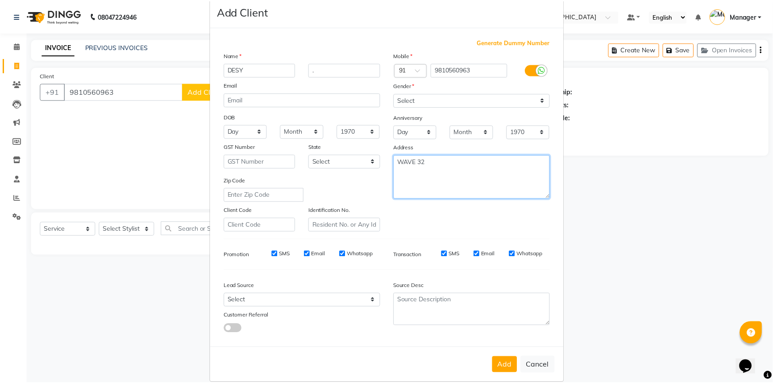
scroll to position [31, 0]
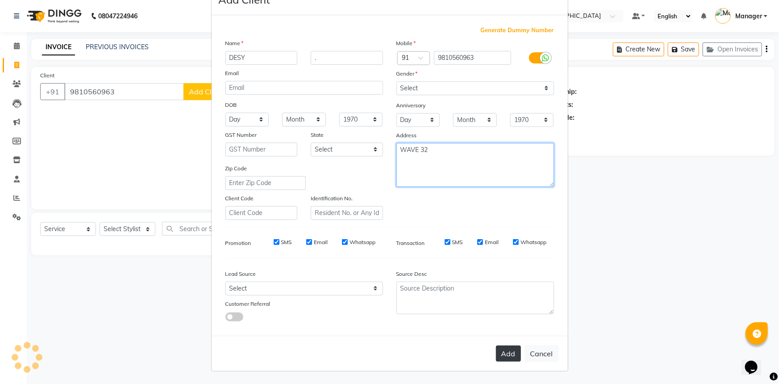
type textarea "WAVE 32"
click at [500, 358] on button "Add" at bounding box center [508, 353] width 25 height 16
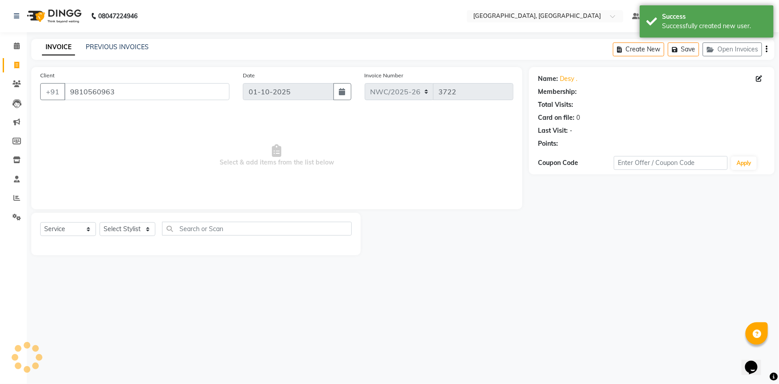
select select "1: Object"
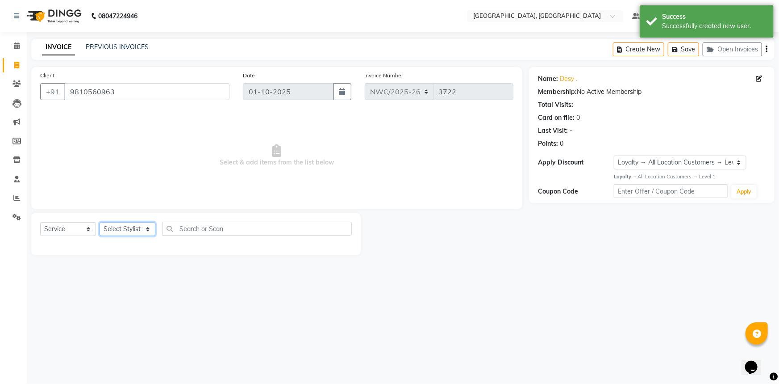
click at [127, 227] on select "Select Stylist [PERSON_NAME]-pdct Arshad_asst Arun_pdct Ashish_asst Counter_Sal…" at bounding box center [128, 229] width 56 height 14
select select "84833"
click at [100, 222] on select "Select Stylist [PERSON_NAME]-pdct Arshad_asst Arun_pdct Ashish_asst Counter_Sal…" at bounding box center [128, 229] width 56 height 14
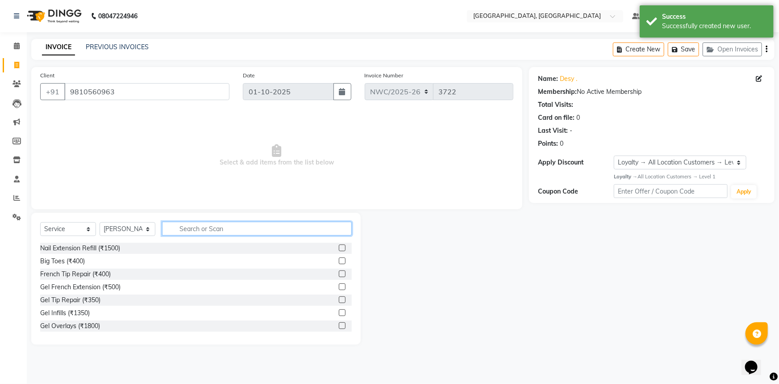
click at [192, 234] on input "text" at bounding box center [257, 228] width 190 height 14
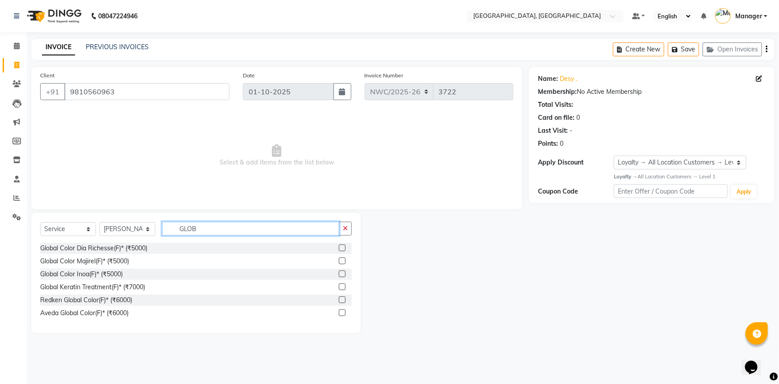
type input "GLOB"
click at [344, 274] on label at bounding box center [342, 273] width 7 height 7
click at [344, 274] on input "checkbox" at bounding box center [342, 274] width 6 height 6
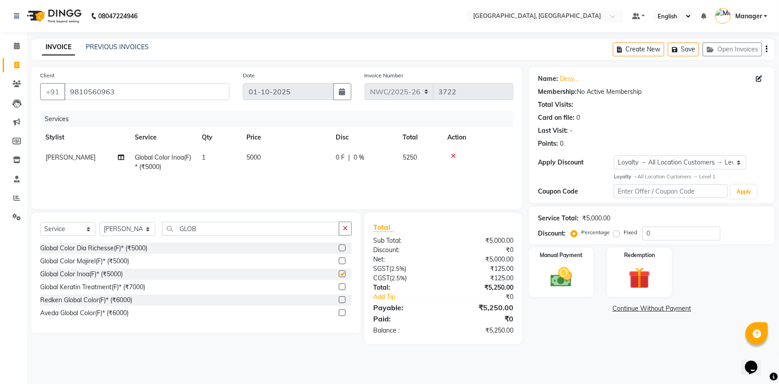
checkbox input "false"
click at [267, 154] on td "5000" at bounding box center [285, 161] width 89 height 29
select select "84833"
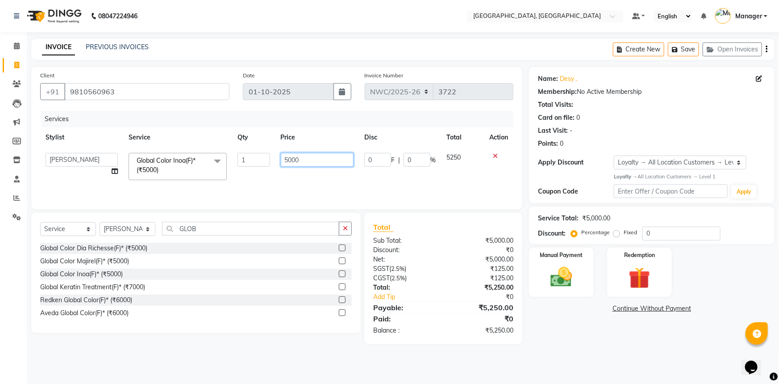
drag, startPoint x: 305, startPoint y: 156, endPoint x: 272, endPoint y: 161, distance: 33.3
click at [268, 162] on tr "Aneeta Ankush-pdct Arshad_asst Arun_pdct Ashish_asst Counter_Sales Faheem Govin…" at bounding box center [276, 166] width 473 height 38
type input "7000"
click at [282, 178] on div "Services Stylist Service Qty Price Disc Total Action Aneeta Ankush-pdct Arshad_…" at bounding box center [276, 155] width 473 height 89
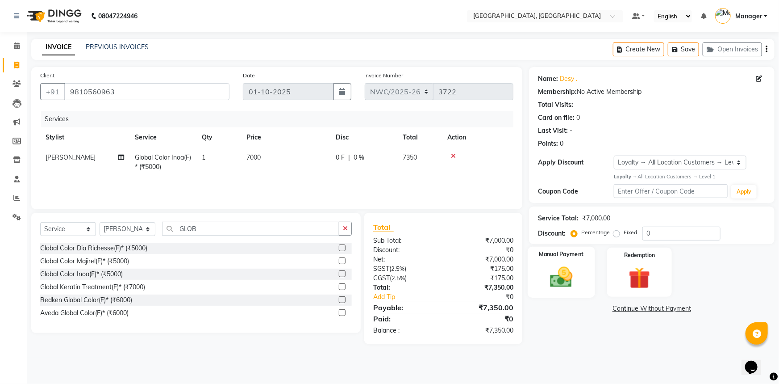
click at [563, 284] on img at bounding box center [561, 277] width 37 height 26
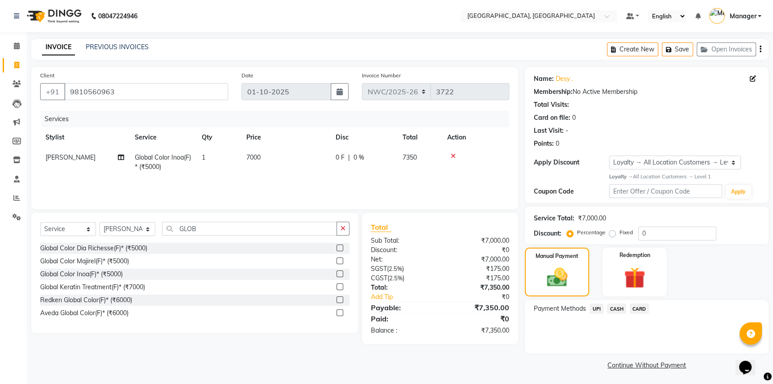
click at [614, 307] on span "CASH" at bounding box center [616, 308] width 19 height 10
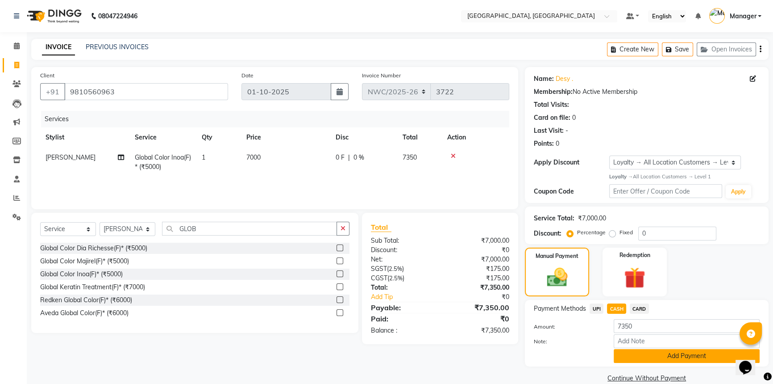
click at [664, 349] on button "Add Payment" at bounding box center [687, 356] width 146 height 14
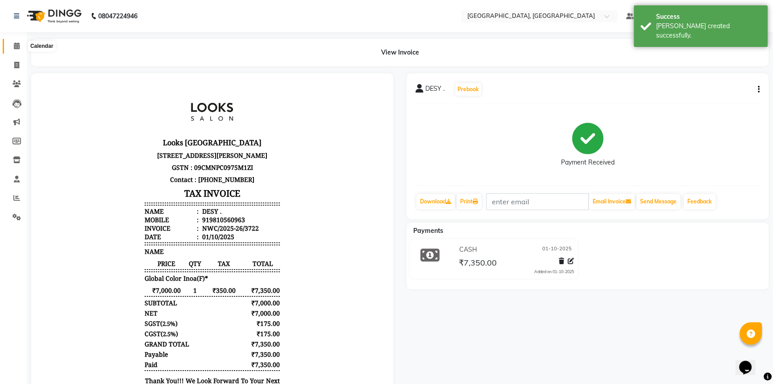
click at [14, 44] on icon at bounding box center [17, 45] width 6 height 7
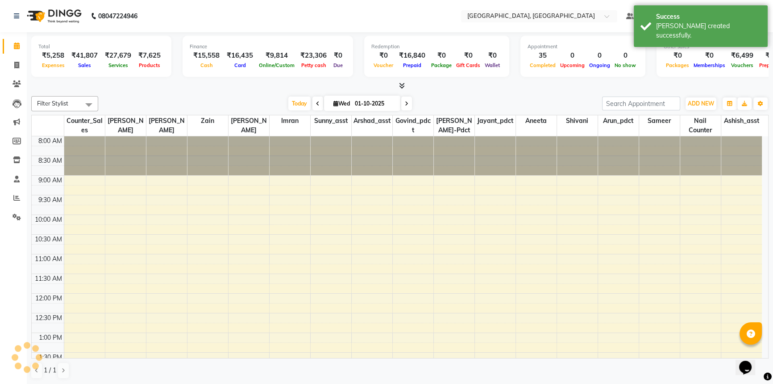
click at [461, 93] on div "Filter Stylist Select All Aneeta Ankush-pdct Arshad_asst Arun_pdct Ashish_asst …" at bounding box center [400, 237] width 738 height 290
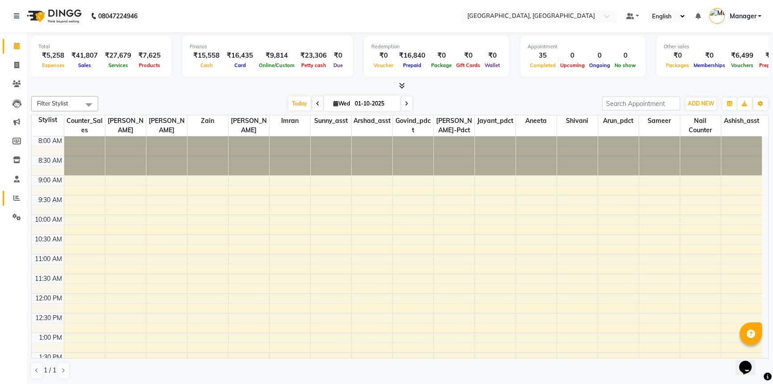
click at [18, 199] on icon at bounding box center [16, 197] width 7 height 7
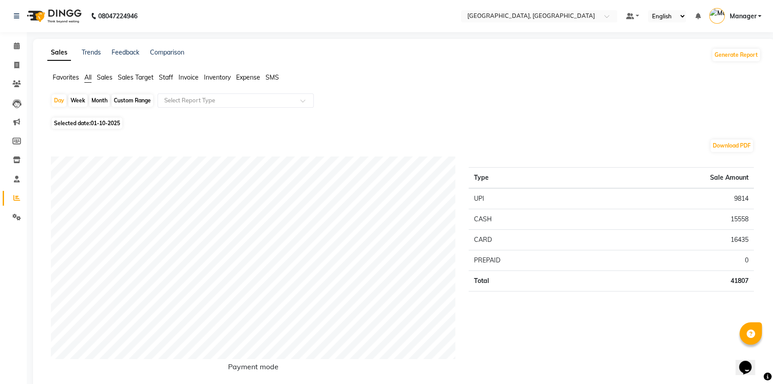
click at [164, 77] on span "Staff" at bounding box center [166, 77] width 14 height 8
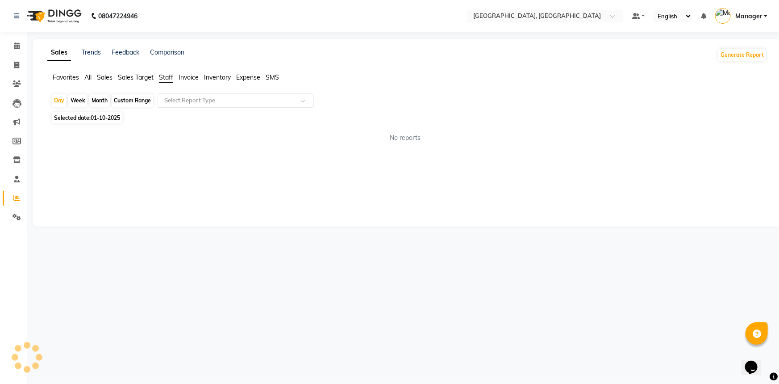
click at [175, 98] on input "text" at bounding box center [227, 100] width 129 height 9
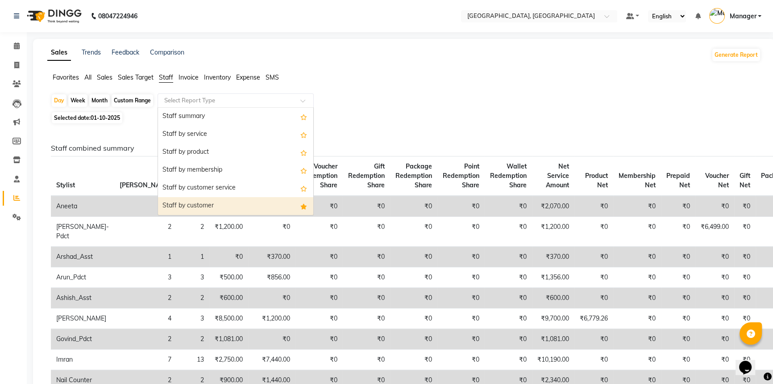
click at [169, 207] on div "Staff by customer" at bounding box center [235, 206] width 155 height 18
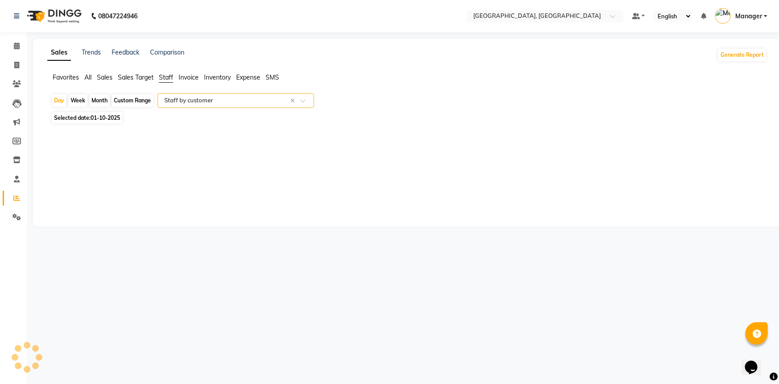
select select "full_report"
select select "csv"
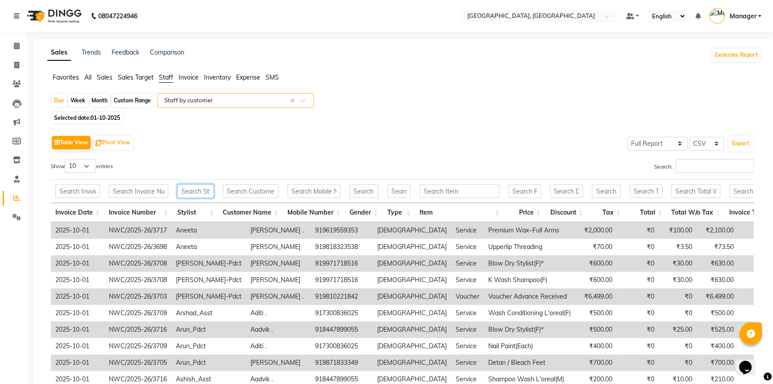
click at [192, 196] on input "text" at bounding box center [195, 191] width 37 height 14
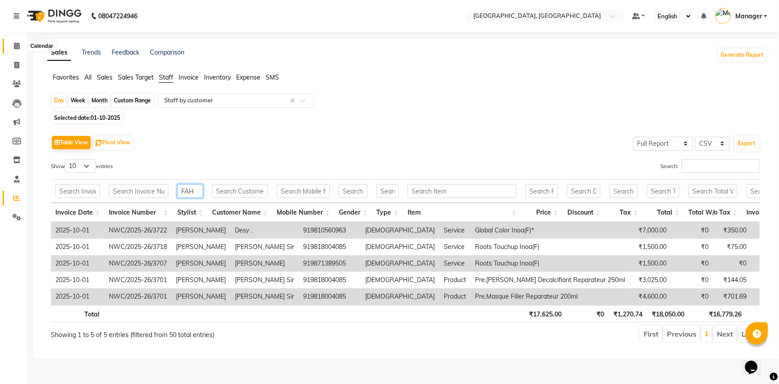
type input "FAH"
click at [14, 45] on icon at bounding box center [17, 45] width 6 height 7
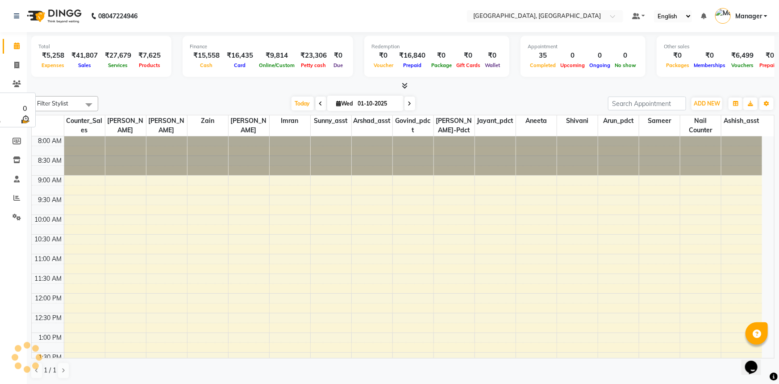
click at [230, 96] on div "Filter Stylist Select All Aneeta Ankush-pdct Arshad_asst Arun_pdct Ashish_asst …" at bounding box center [402, 103] width 743 height 15
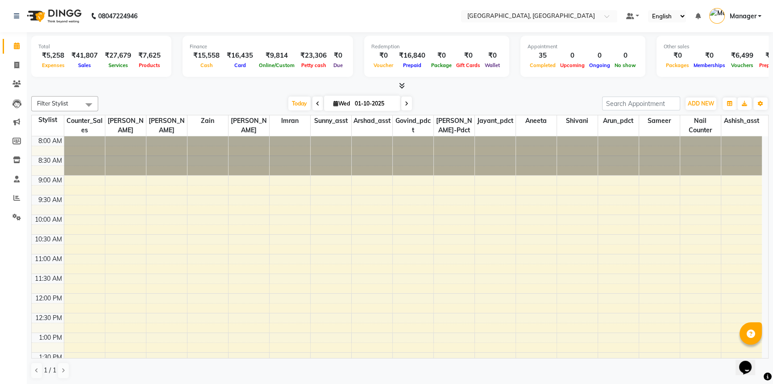
click at [469, 93] on div "Filter Stylist Select All Aneeta Ankush-pdct Arshad_asst Arun_pdct Ashish_asst …" at bounding box center [400, 237] width 738 height 290
click at [472, 96] on div "Filter Stylist Select All Aneeta Ankush-pdct Arshad_asst Arun_pdct Ashish_asst …" at bounding box center [400, 103] width 738 height 15
click at [17, 216] on icon at bounding box center [17, 216] width 8 height 7
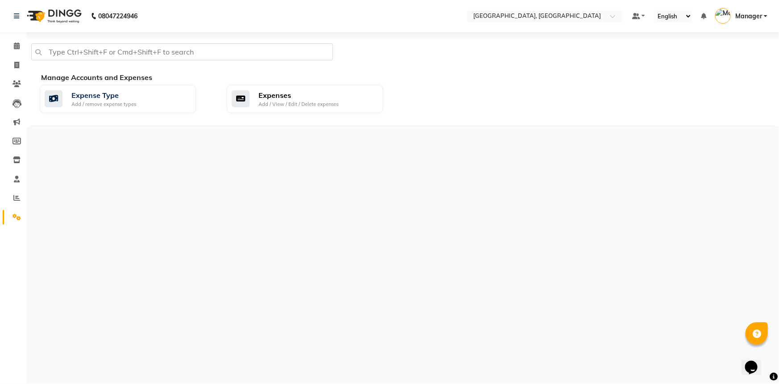
drag, startPoint x: 292, startPoint y: 103, endPoint x: 489, endPoint y: 59, distance: 201.4
click at [292, 104] on div "Add / View / Edit / Delete expenses" at bounding box center [299, 104] width 80 height 8
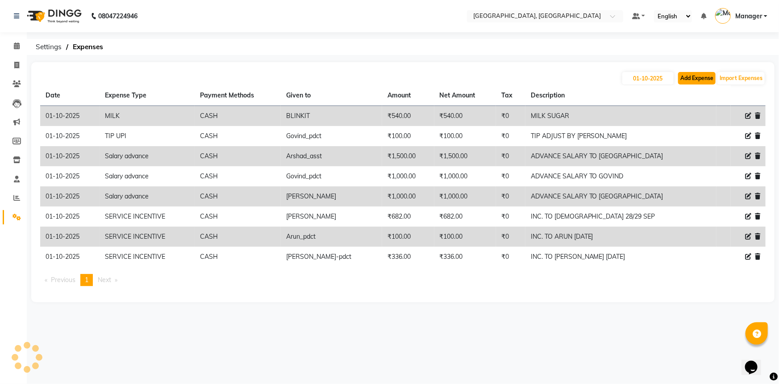
click at [691, 77] on button "Add Expense" at bounding box center [697, 78] width 38 height 13
select select "1"
select select "7737"
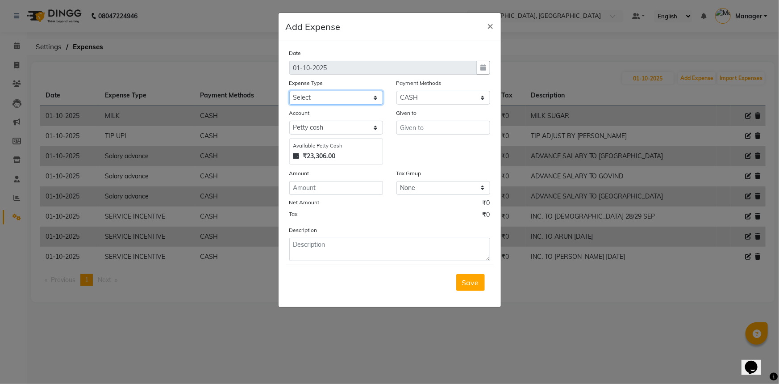
click at [327, 99] on select "Select Accommodation Aesthetics Bank Deposit BLINKIT Cash Handover Client Refun…" at bounding box center [336, 98] width 94 height 14
select select "24170"
click at [289, 91] on select "Select Accommodation Aesthetics Bank Deposit BLINKIT Cash Handover Client Refun…" at bounding box center [336, 98] width 94 height 14
click at [415, 129] on input "text" at bounding box center [444, 128] width 94 height 14
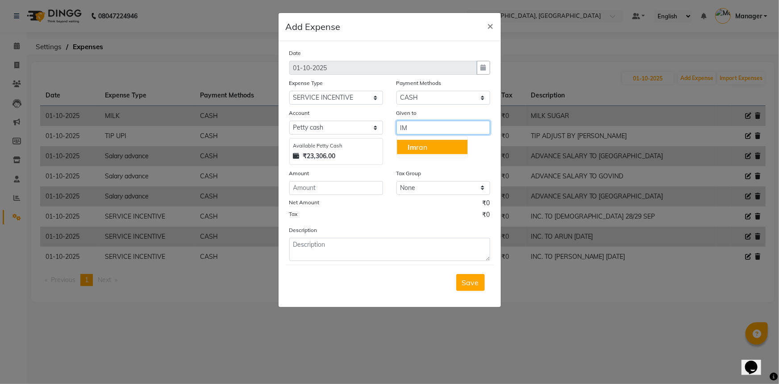
drag, startPoint x: 443, startPoint y: 148, endPoint x: 372, endPoint y: 175, distance: 75.9
click at [443, 148] on button "Im ran" at bounding box center [432, 147] width 71 height 14
type input "Imran"
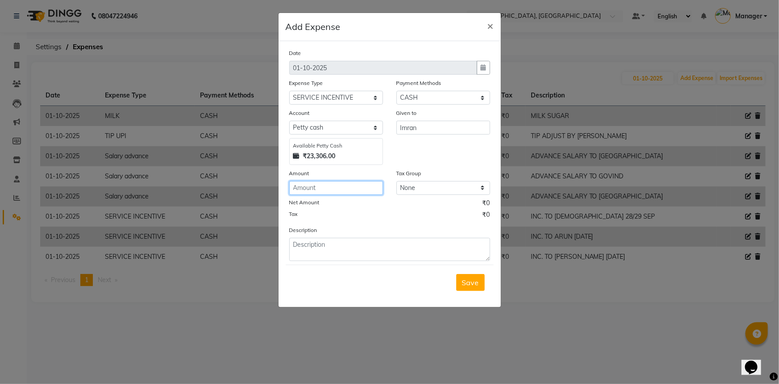
click at [338, 192] on input "number" at bounding box center [336, 188] width 94 height 14
type input "1409"
click at [342, 251] on textarea at bounding box center [389, 249] width 201 height 23
type textarea "INC. TO IMRAN 27/29 SEP [DATE]"
click at [465, 284] on span "Save" at bounding box center [470, 282] width 17 height 9
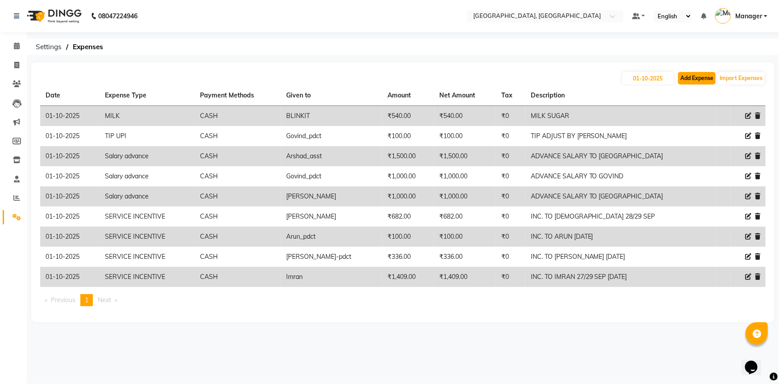
click at [695, 77] on button "Add Expense" at bounding box center [697, 78] width 38 height 13
select select "1"
select select "7737"
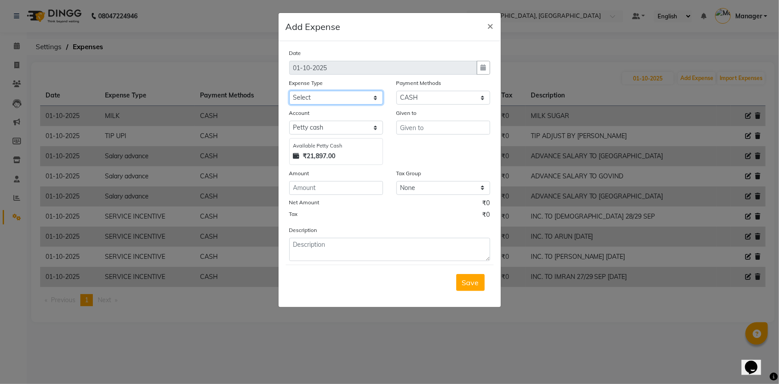
click at [338, 101] on select "Select Accommodation Aesthetics Bank Deposit BLINKIT Cash Handover Client Refun…" at bounding box center [336, 98] width 94 height 14
select select "24170"
click at [289, 91] on select "Select Accommodation Aesthetics Bank Deposit BLINKIT Cash Handover Client Refun…" at bounding box center [336, 98] width 94 height 14
click at [411, 128] on input "text" at bounding box center [444, 128] width 94 height 14
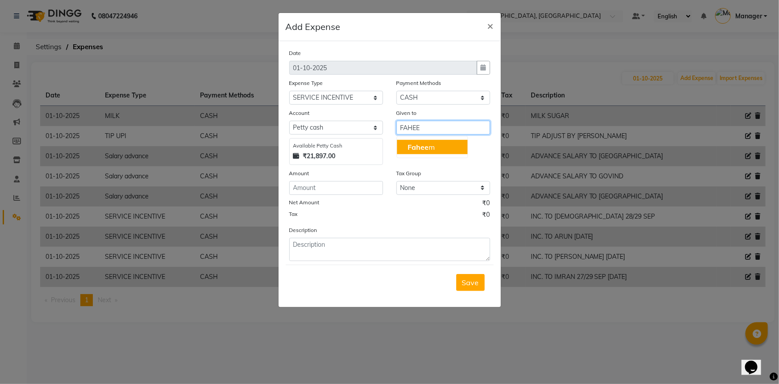
click at [427, 153] on button "Fahee m" at bounding box center [432, 147] width 71 height 14
type input "[PERSON_NAME]"
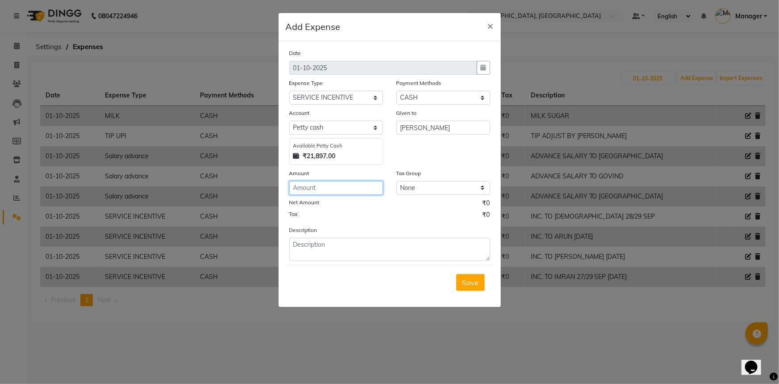
click at [314, 191] on input "number" at bounding box center [336, 188] width 94 height 14
type input "2196"
click at [326, 250] on textarea at bounding box center [389, 249] width 201 height 23
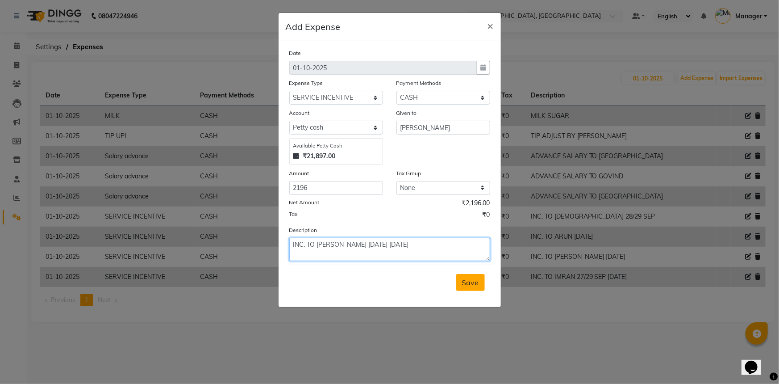
type textarea "INC. TO [PERSON_NAME] [DATE] [DATE]"
click at [468, 284] on span "Save" at bounding box center [470, 282] width 17 height 9
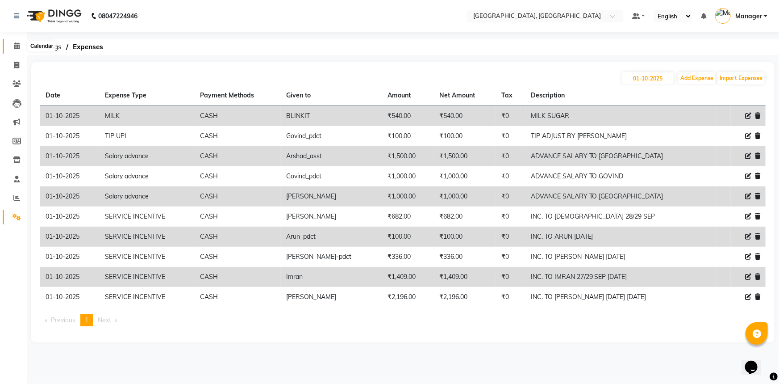
click at [17, 44] on icon at bounding box center [17, 45] width 6 height 7
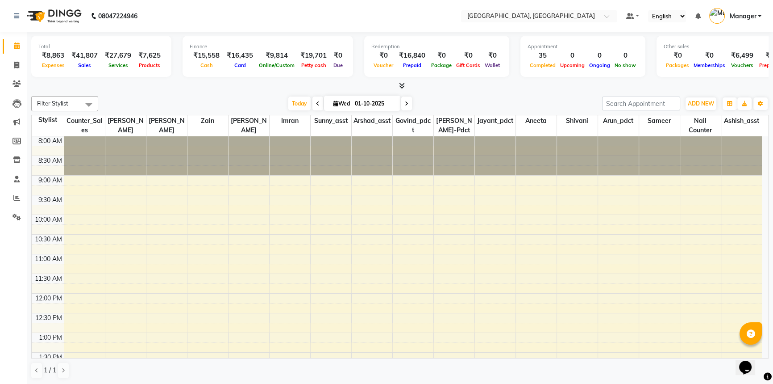
click at [497, 102] on div "Today Wed 01-10-2025" at bounding box center [350, 103] width 495 height 13
click at [16, 198] on icon at bounding box center [16, 197] width 7 height 7
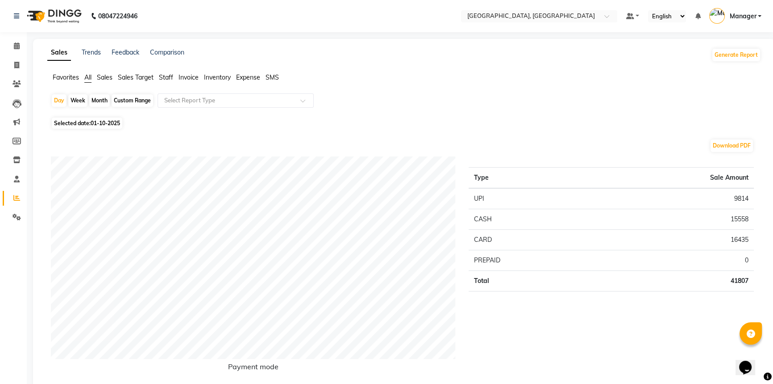
click at [167, 76] on span "Staff" at bounding box center [166, 77] width 14 height 8
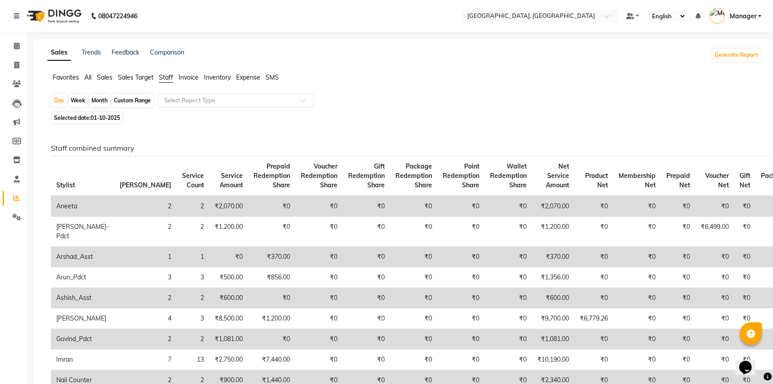
drag, startPoint x: 175, startPoint y: 99, endPoint x: 174, endPoint y: 105, distance: 6.3
click at [175, 100] on input "text" at bounding box center [227, 100] width 129 height 9
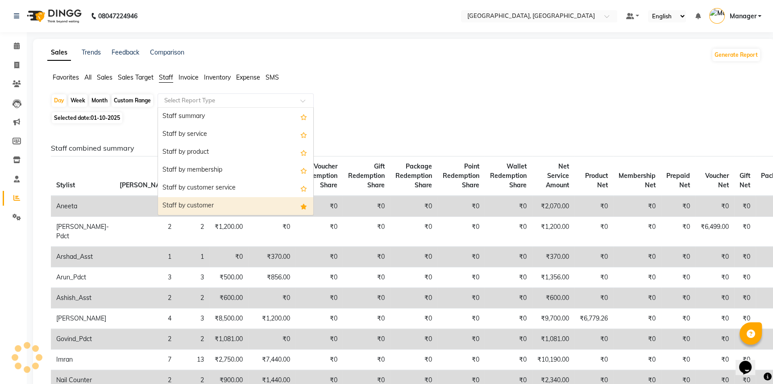
click at [179, 209] on div "Staff by customer" at bounding box center [235, 206] width 155 height 18
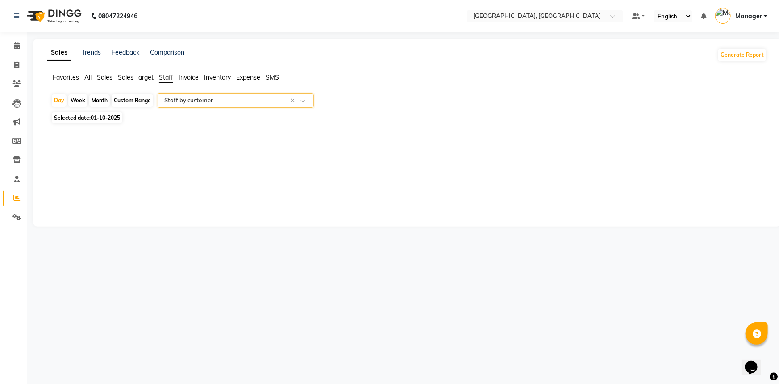
select select "full_report"
select select "csv"
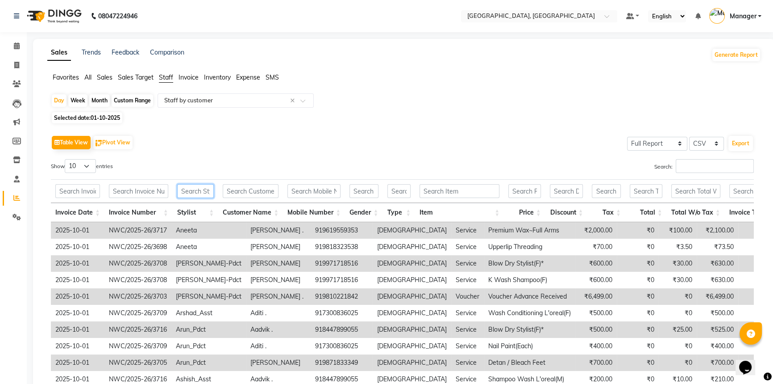
click at [199, 188] on input "text" at bounding box center [195, 191] width 37 height 14
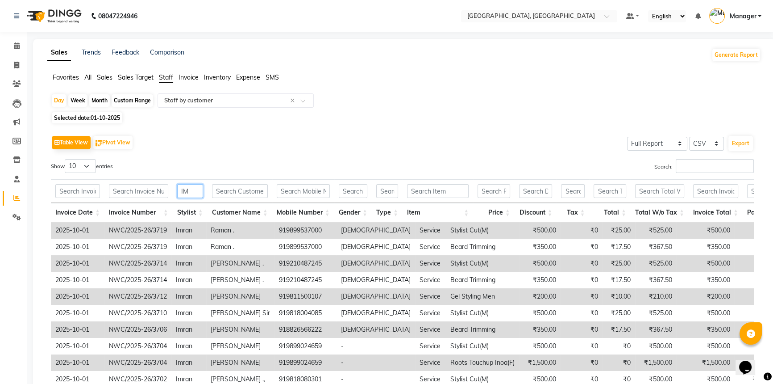
scroll to position [82, 0]
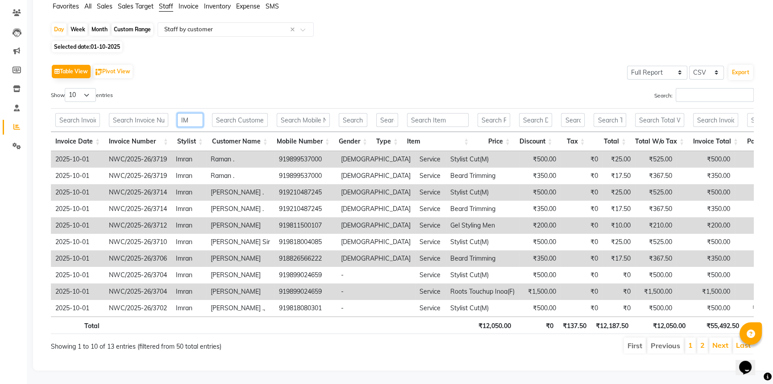
drag, startPoint x: 189, startPoint y: 107, endPoint x: 170, endPoint y: 110, distance: 19.8
click at [170, 110] on tr "IM" at bounding box center [696, 120] width 1290 height 24
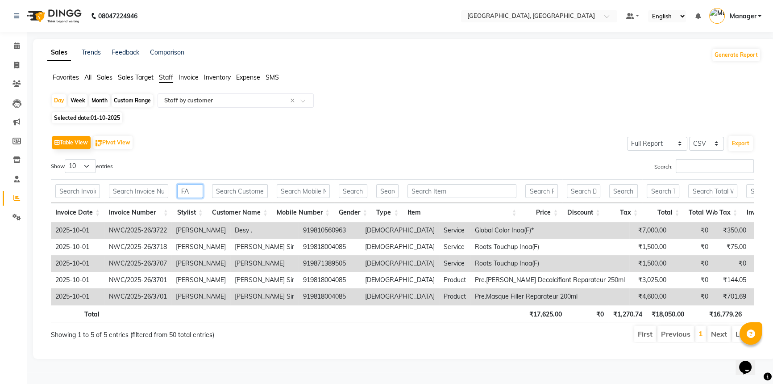
scroll to position [0, 0]
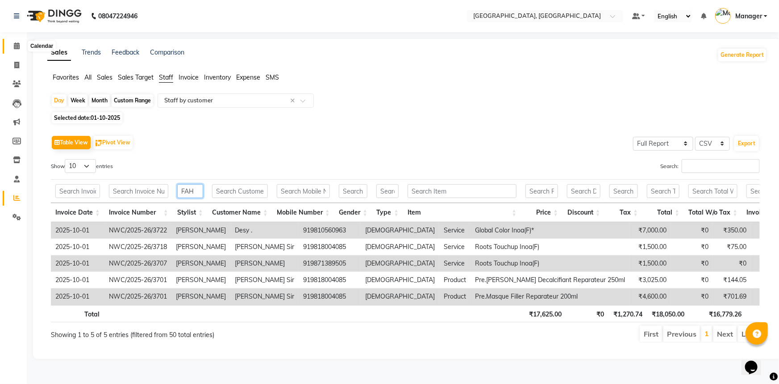
type input "FAH"
click at [14, 46] on icon at bounding box center [17, 45] width 6 height 7
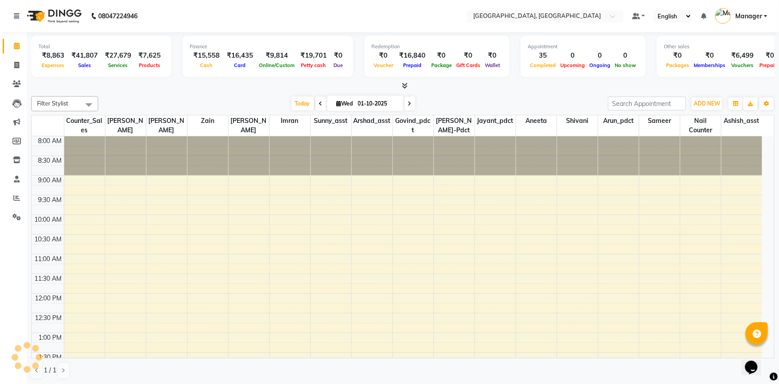
click at [200, 93] on div "Filter Stylist Select All Aneeta Ankush-pdct Arshad_asst Arun_pdct Ashish_asst …" at bounding box center [402, 237] width 743 height 290
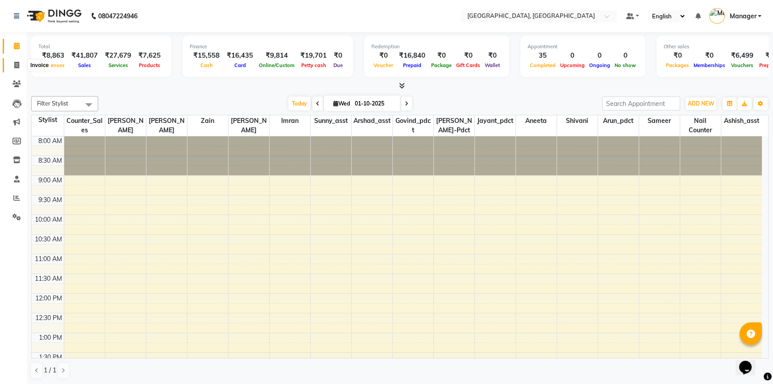
click at [17, 65] on icon at bounding box center [16, 65] width 5 height 7
select select "service"
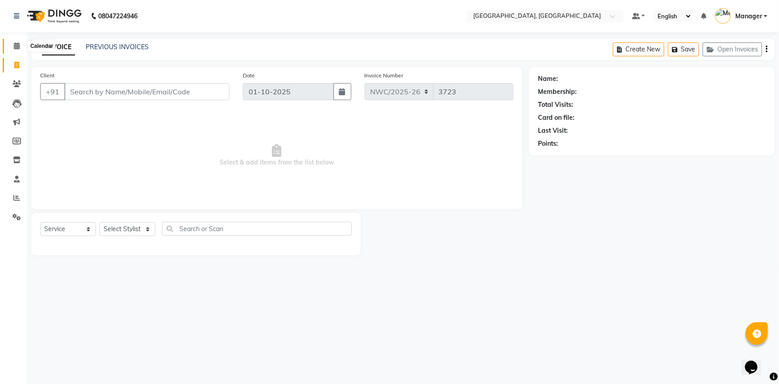
click at [15, 43] on icon at bounding box center [17, 45] width 6 height 7
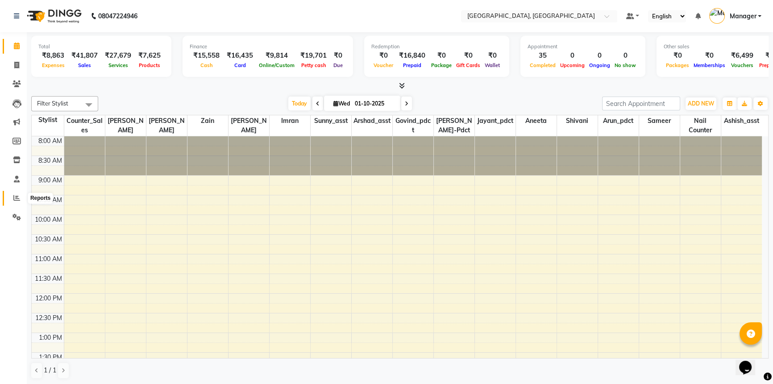
click at [15, 194] on icon at bounding box center [16, 197] width 7 height 7
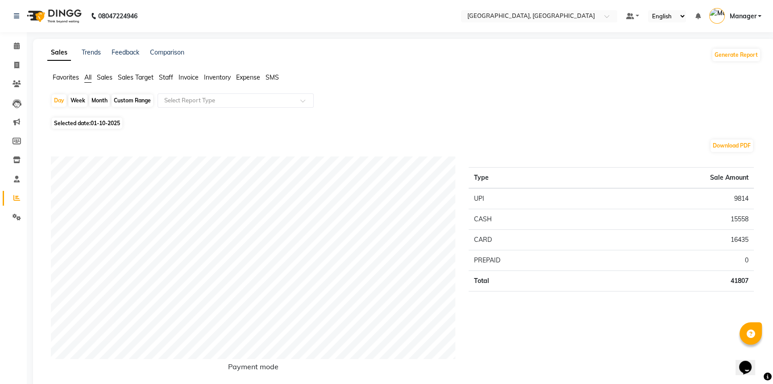
click at [169, 79] on span "Staff" at bounding box center [166, 77] width 14 height 8
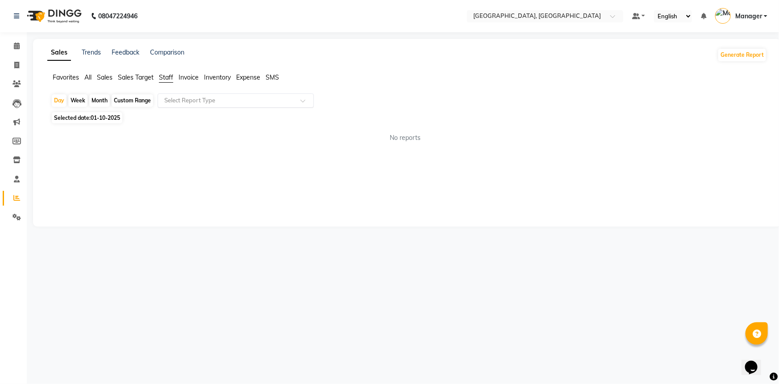
click at [192, 101] on input "text" at bounding box center [227, 100] width 129 height 9
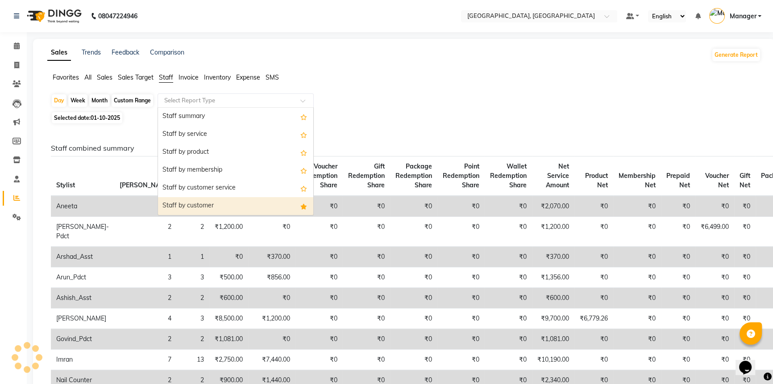
click at [190, 210] on div "Staff by customer" at bounding box center [235, 206] width 155 height 18
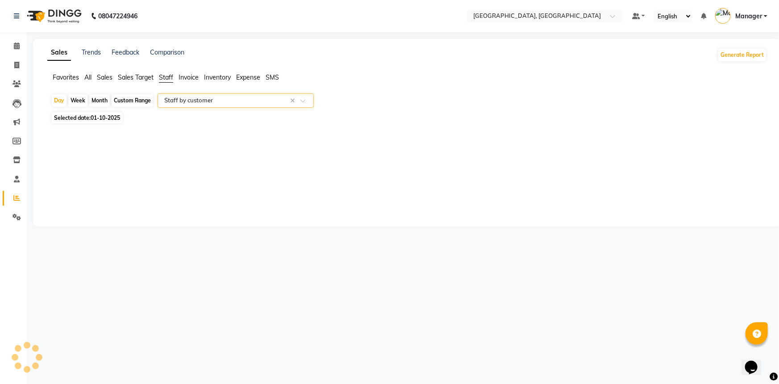
select select "full_report"
select select "csv"
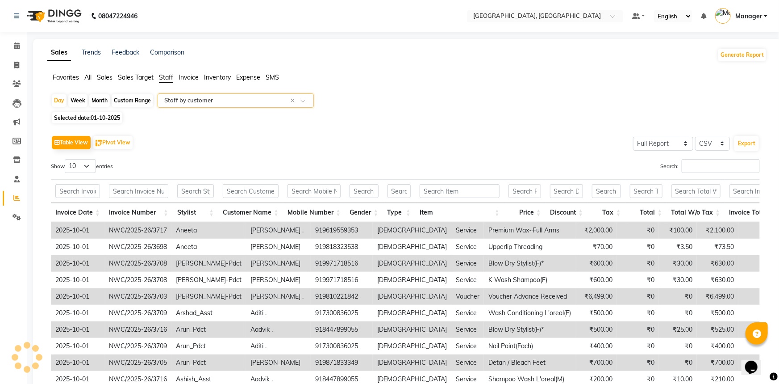
click at [174, 176] on div "Invoice Date Invoice Number Stylist Customer Name Mobile Number Gender Type Ite…" at bounding box center [405, 199] width 709 height 46
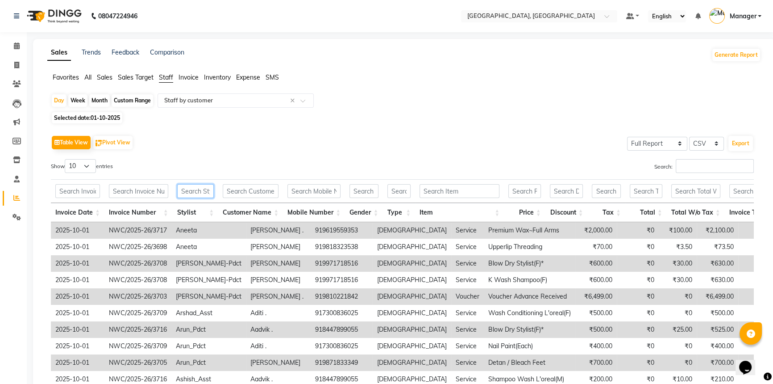
click at [194, 193] on input "text" at bounding box center [195, 191] width 37 height 14
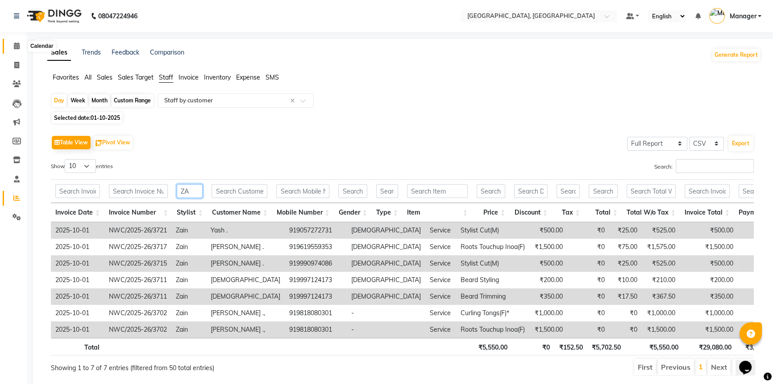
type input "ZA"
click at [18, 44] on icon at bounding box center [17, 45] width 6 height 7
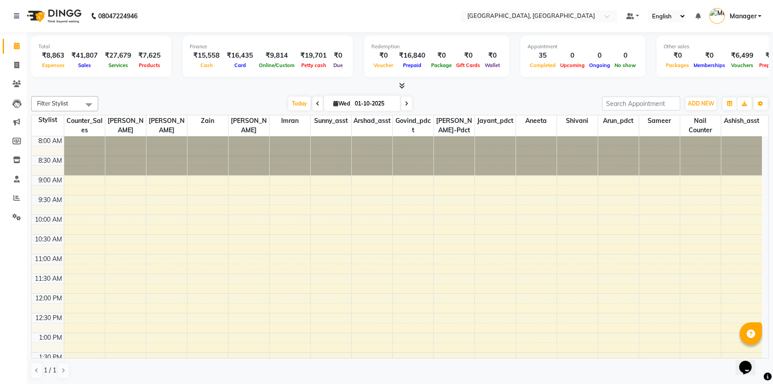
click at [175, 84] on div at bounding box center [400, 85] width 738 height 9
click at [16, 64] on icon at bounding box center [16, 65] width 5 height 7
select select "service"
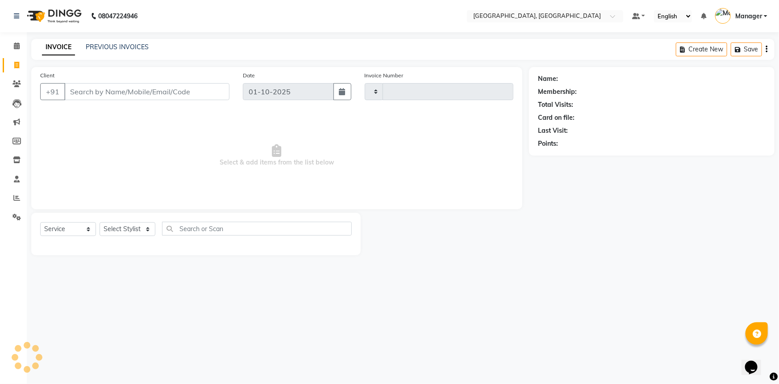
type input "3723"
select select "8574"
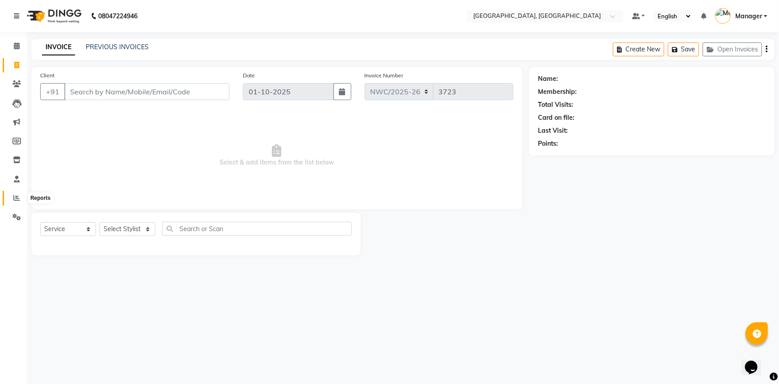
click at [13, 196] on icon at bounding box center [16, 197] width 7 height 7
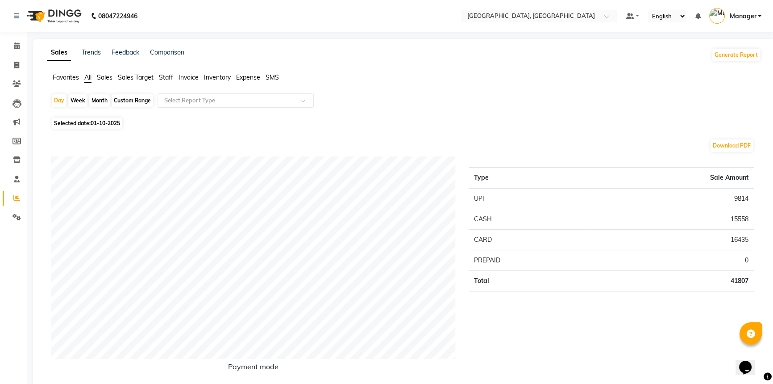
click at [164, 78] on span "Staff" at bounding box center [166, 77] width 14 height 8
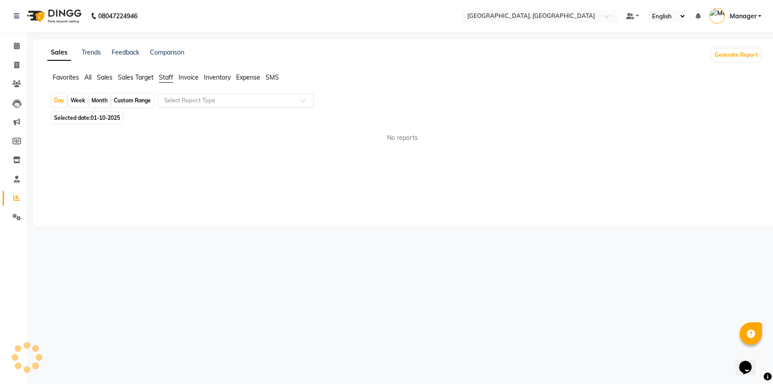
click at [174, 101] on input "text" at bounding box center [227, 100] width 129 height 9
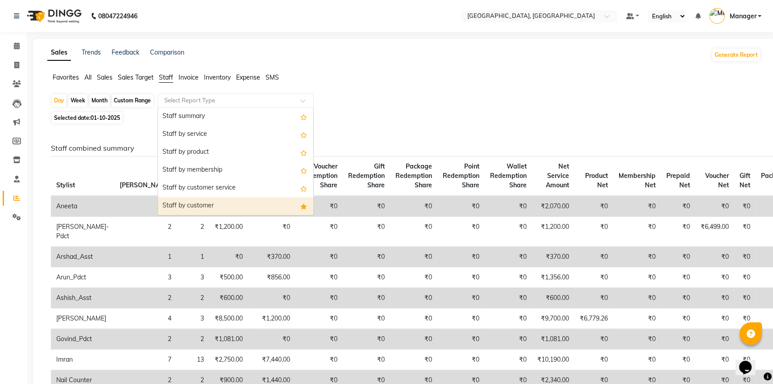
drag, startPoint x: 172, startPoint y: 209, endPoint x: 175, endPoint y: 192, distance: 17.6
click at [172, 209] on div "Staff by customer" at bounding box center [235, 206] width 155 height 18
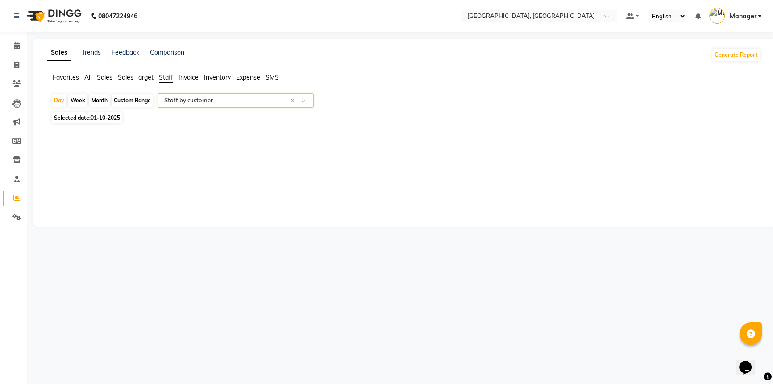
select select "full_report"
select select "csv"
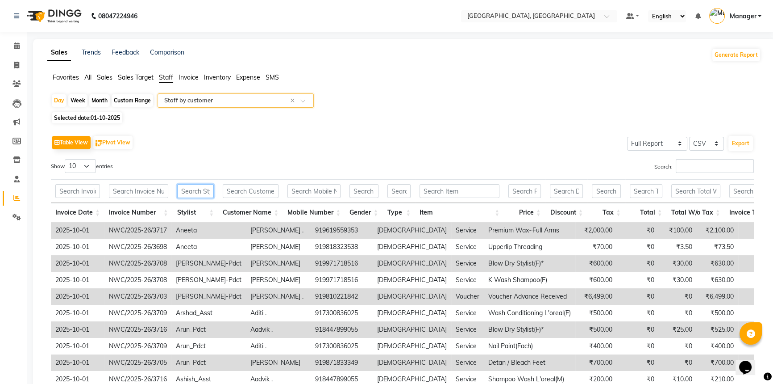
click at [188, 194] on input "text" at bounding box center [195, 191] width 37 height 14
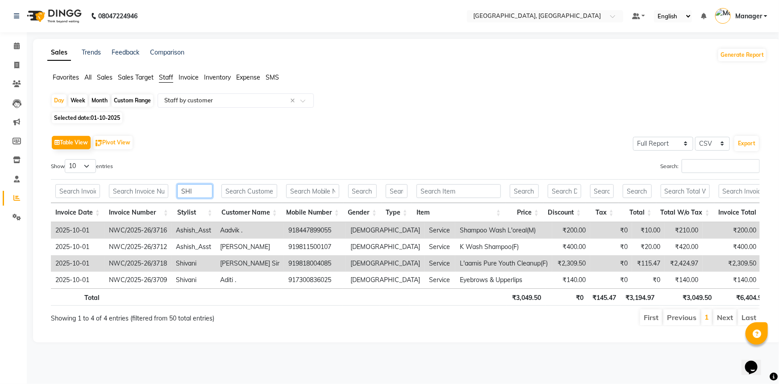
drag, startPoint x: 202, startPoint y: 188, endPoint x: 175, endPoint y: 188, distance: 26.8
click at [175, 188] on th "SHI" at bounding box center [195, 191] width 44 height 24
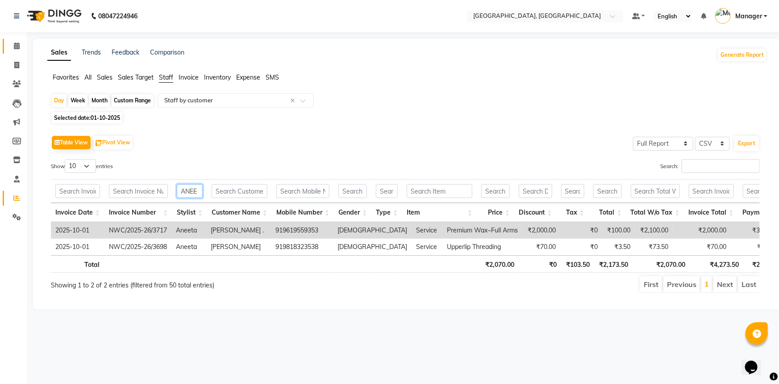
type input "ANEE"
click at [15, 45] on icon at bounding box center [17, 45] width 6 height 7
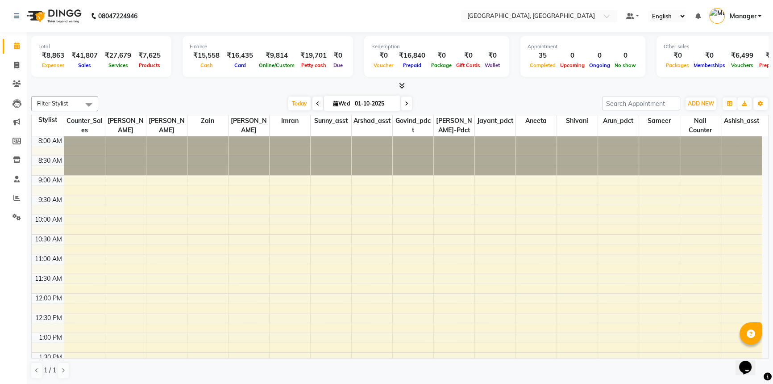
click at [147, 86] on div at bounding box center [400, 85] width 738 height 9
click at [18, 198] on icon at bounding box center [16, 197] width 7 height 7
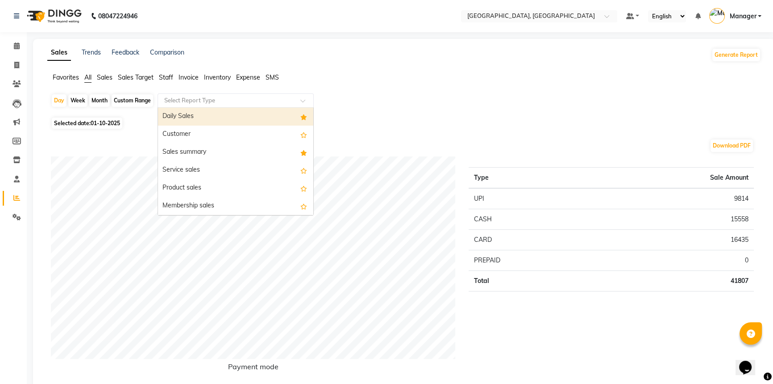
click at [218, 94] on div "Select Report Type" at bounding box center [236, 100] width 156 height 14
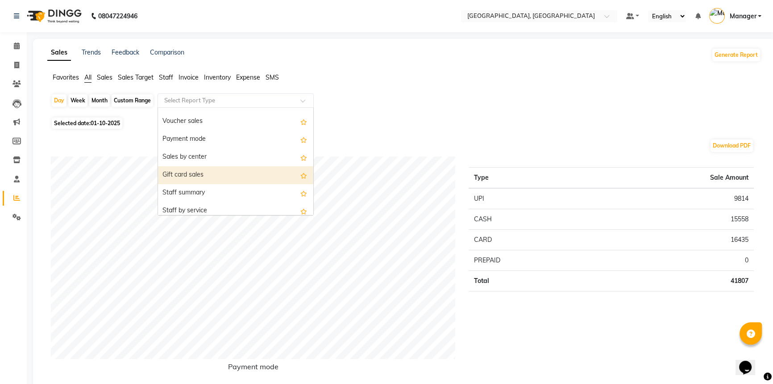
scroll to position [121, 0]
click at [209, 170] on div "Staff summary" at bounding box center [235, 174] width 155 height 18
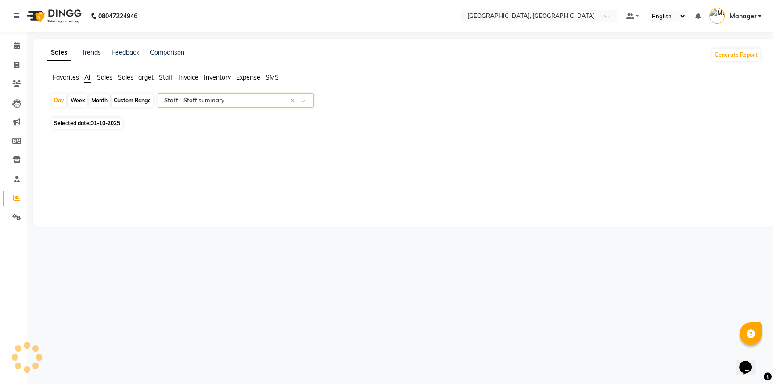
select select "full_report"
select select "csv"
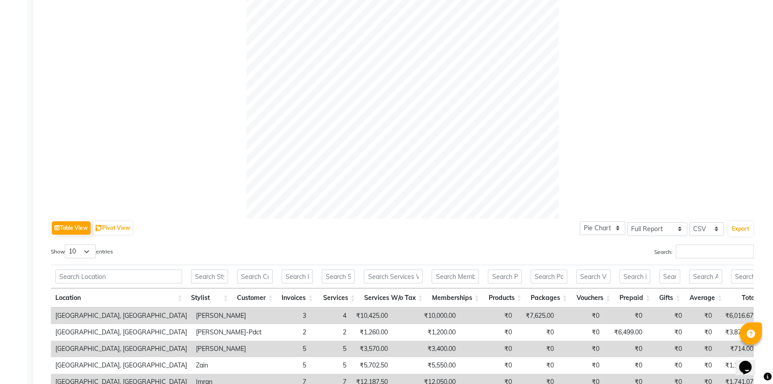
scroll to position [411, 0]
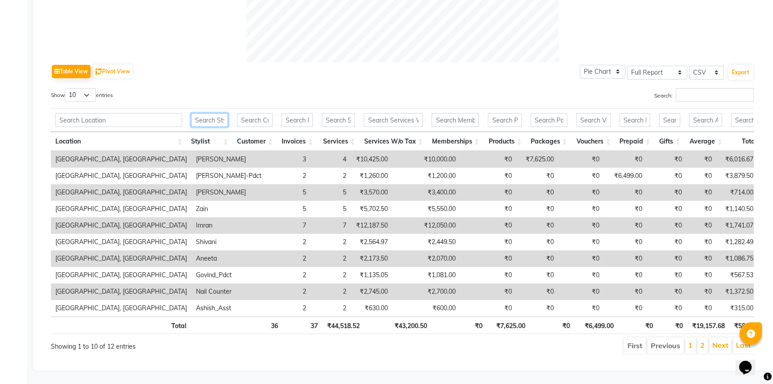
click at [221, 113] on input "text" at bounding box center [209, 120] width 37 height 14
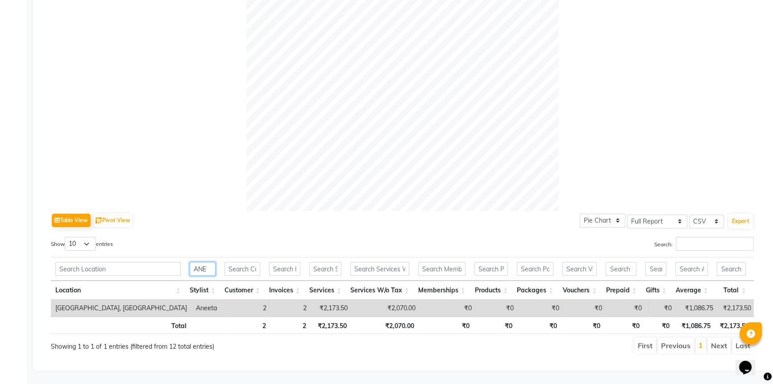
scroll to position [263, 0]
type input "A"
type input "S"
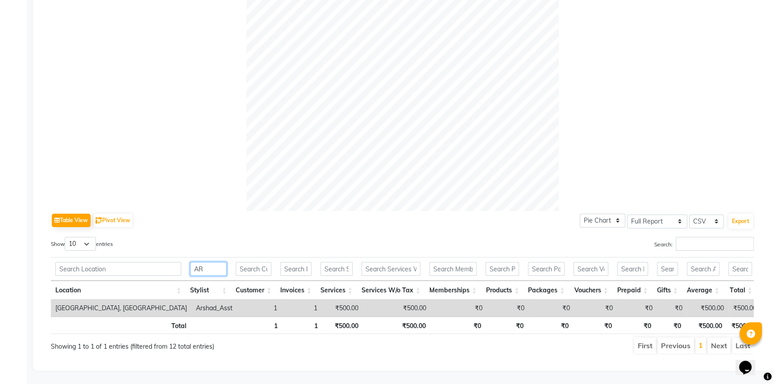
type input "A"
type input "G"
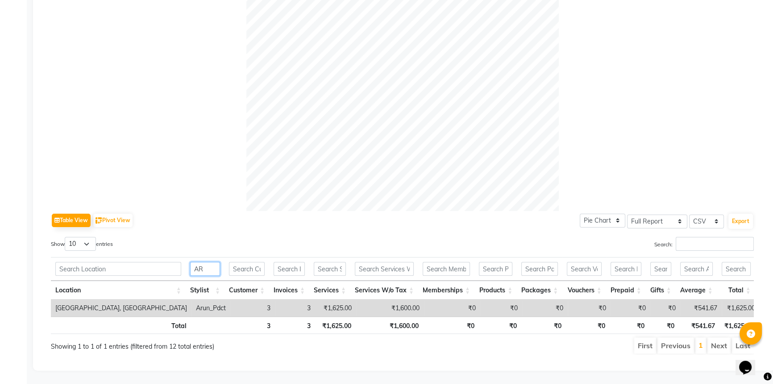
type input "A"
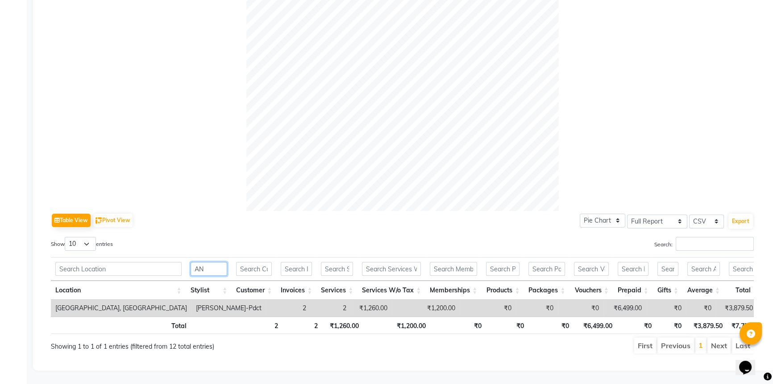
type input "A"
type input "NAIL"
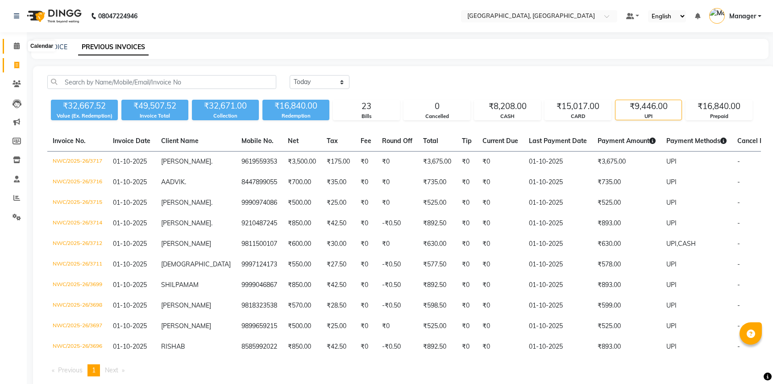
drag, startPoint x: 0, startPoint y: 0, endPoint x: 388, endPoint y: 8, distance: 387.7
click at [18, 48] on icon at bounding box center [17, 45] width 6 height 7
click at [17, 42] on icon at bounding box center [17, 45] width 6 height 7
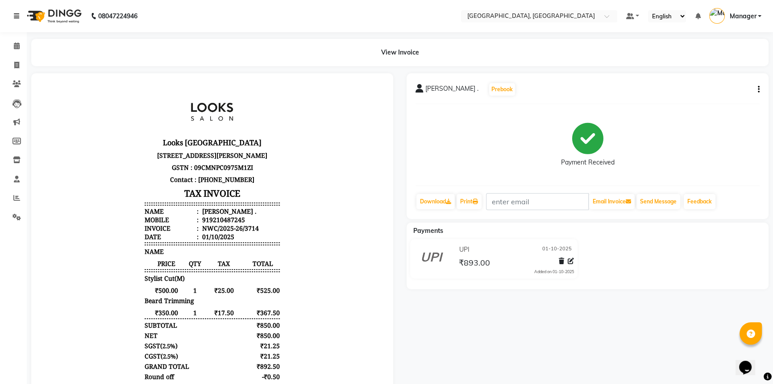
click at [18, 15] on icon at bounding box center [16, 16] width 5 height 6
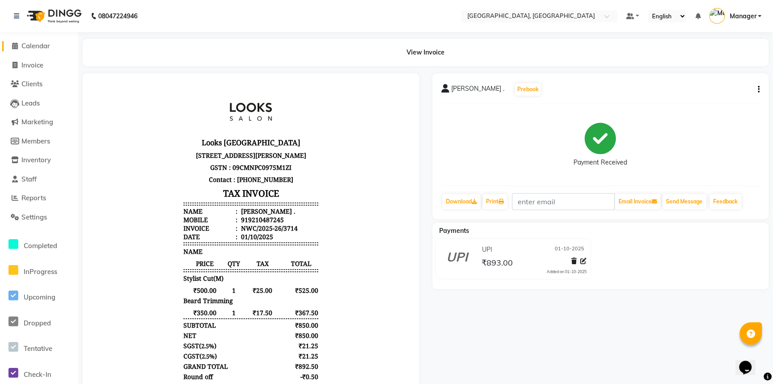
click at [16, 43] on icon at bounding box center [15, 45] width 6 height 7
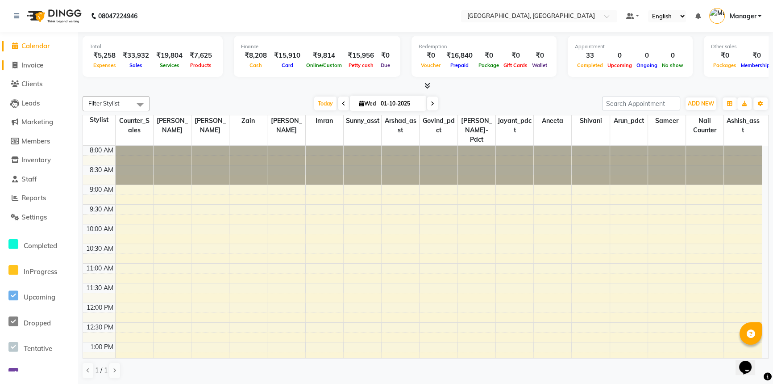
click at [35, 65] on span "Invoice" at bounding box center [32, 65] width 22 height 8
select select "service"
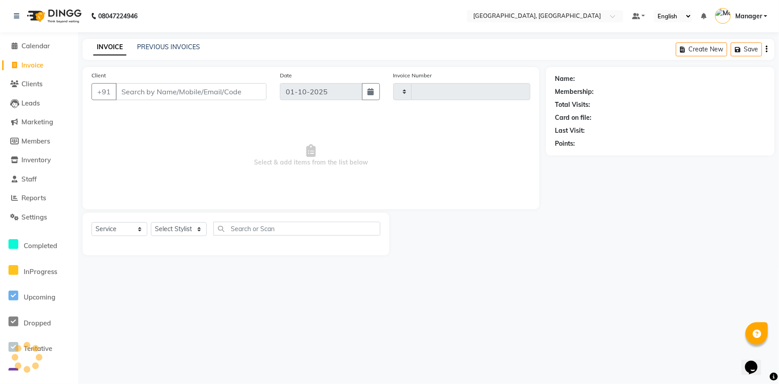
type input "3721"
select select "8574"
click at [186, 90] on input "Client" at bounding box center [191, 91] width 151 height 17
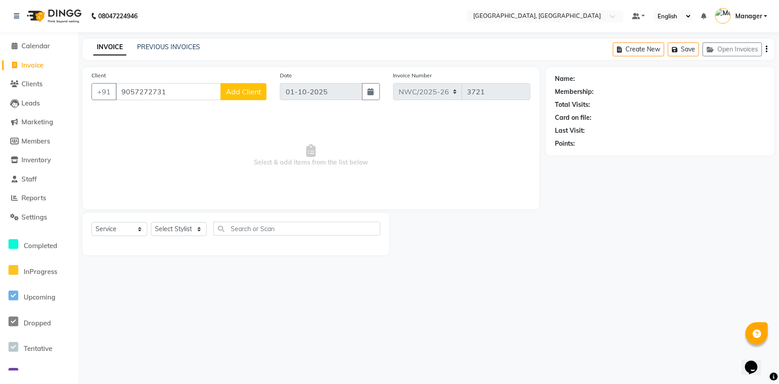
type input "9057272731"
click at [240, 95] on span "Add Client" at bounding box center [243, 91] width 35 height 9
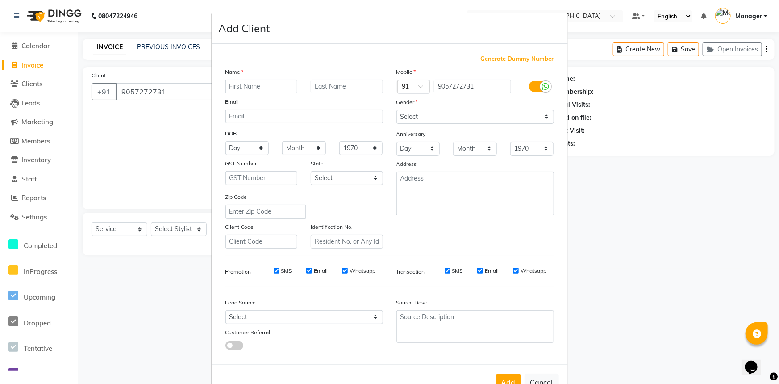
click at [241, 82] on input "text" at bounding box center [262, 86] width 72 height 14
type input "YASH"
type input "."
click at [447, 121] on select "Select [DEMOGRAPHIC_DATA] [DEMOGRAPHIC_DATA] Other Prefer Not To Say" at bounding box center [476, 117] width 158 height 14
select select "male"
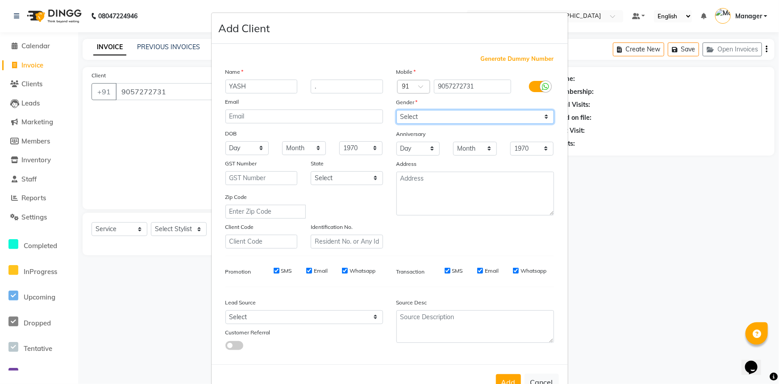
click at [397, 110] on select "Select [DEMOGRAPHIC_DATA] [DEMOGRAPHIC_DATA] Other Prefer Not To Say" at bounding box center [476, 117] width 158 height 14
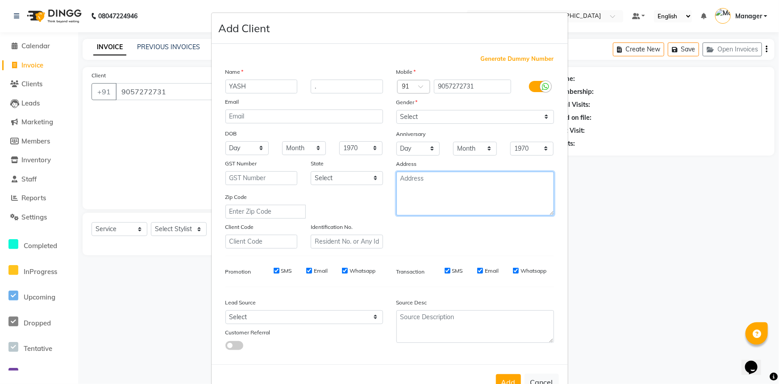
click at [425, 187] on textarea at bounding box center [476, 193] width 158 height 44
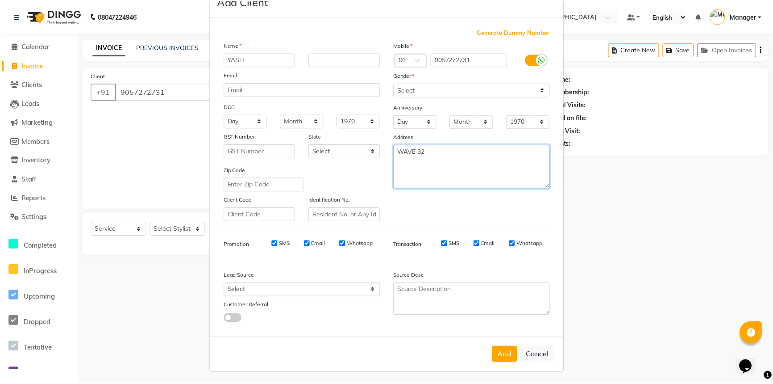
scroll to position [31, 0]
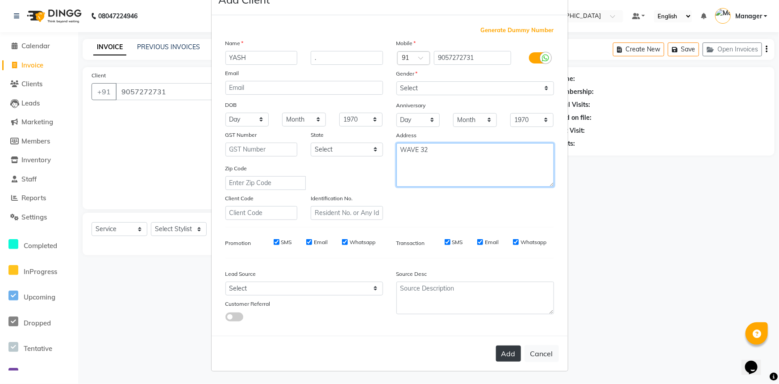
type textarea "WAVE 32"
click at [504, 351] on button "Add" at bounding box center [508, 353] width 25 height 16
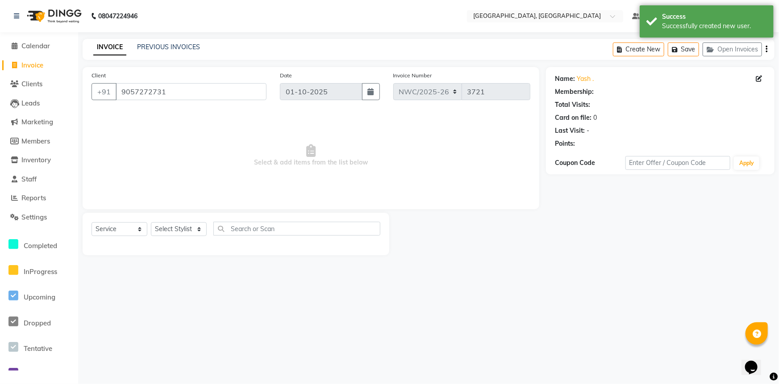
select select "1: Object"
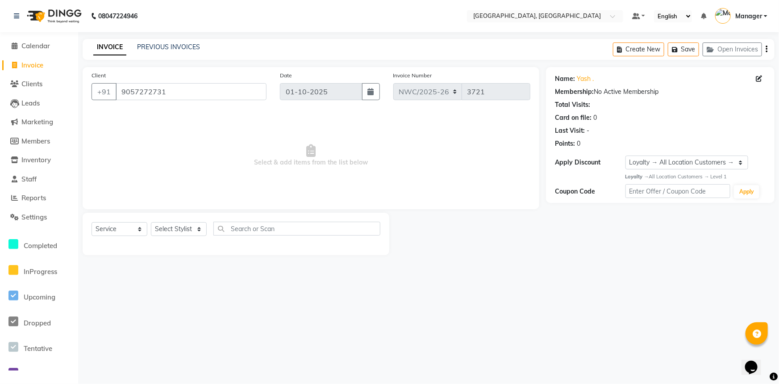
drag, startPoint x: 446, startPoint y: 350, endPoint x: 442, endPoint y: 370, distance: 20.5
click at [174, 223] on select "Select Stylist [PERSON_NAME]-pdct Arshad_asst Arun_pdct Ashish_asst Counter_Sal…" at bounding box center [179, 229] width 56 height 14
select select "84832"
click at [151, 222] on select "Select Stylist [PERSON_NAME]-pdct Arshad_asst Arun_pdct Ashish_asst Counter_Sal…" at bounding box center [179, 229] width 56 height 14
click at [236, 230] on input "text" at bounding box center [296, 228] width 167 height 14
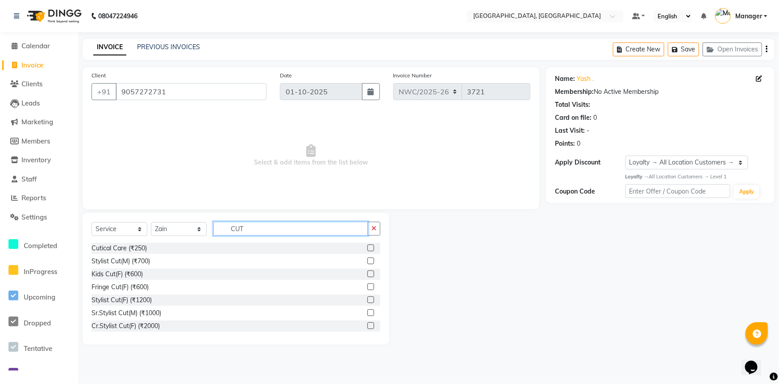
type input "CUT"
click at [368, 259] on label at bounding box center [371, 260] width 7 height 7
click at [368, 259] on input "checkbox" at bounding box center [371, 261] width 6 height 6
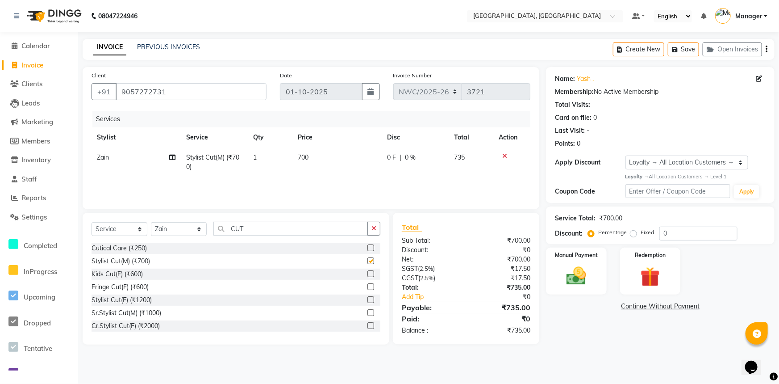
checkbox input "false"
click at [306, 156] on span "700" at bounding box center [303, 157] width 11 height 8
select select "84832"
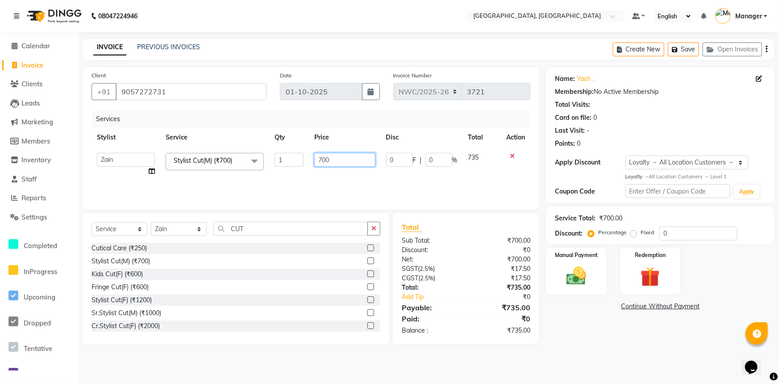
drag, startPoint x: 340, startPoint y: 156, endPoint x: 306, endPoint y: 178, distance: 40.4
click at [305, 175] on tr "Aneeta Ankush-pdct Arshad_asst Arun_pdct Ashish_asst Counter_Sales Faheem Govin…" at bounding box center [311, 164] width 439 height 34
type input "500"
click at [598, 277] on div "Manual Payment" at bounding box center [576, 270] width 63 height 49
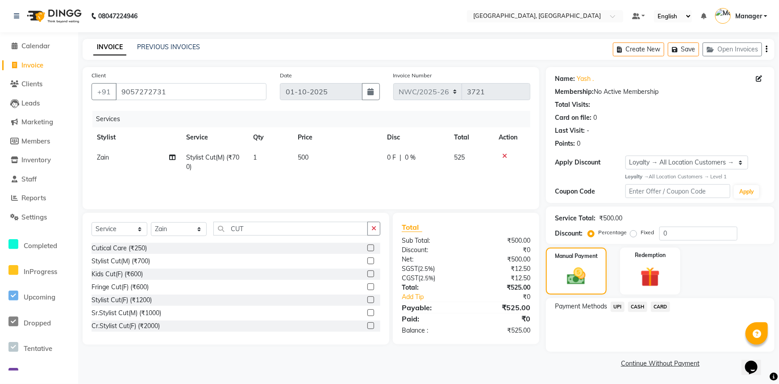
click at [660, 306] on span "CARD" at bounding box center [660, 306] width 19 height 10
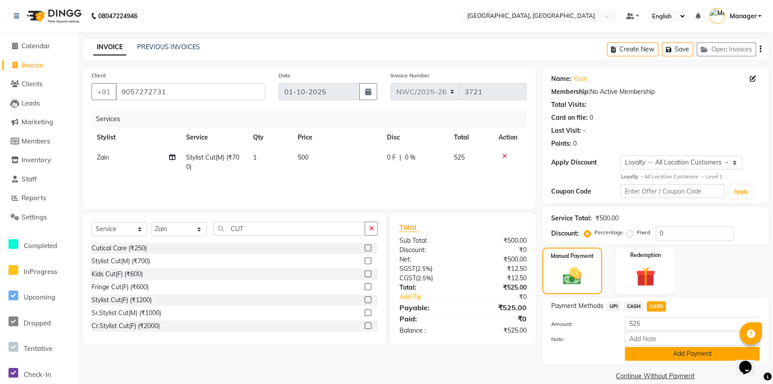
scroll to position [12, 0]
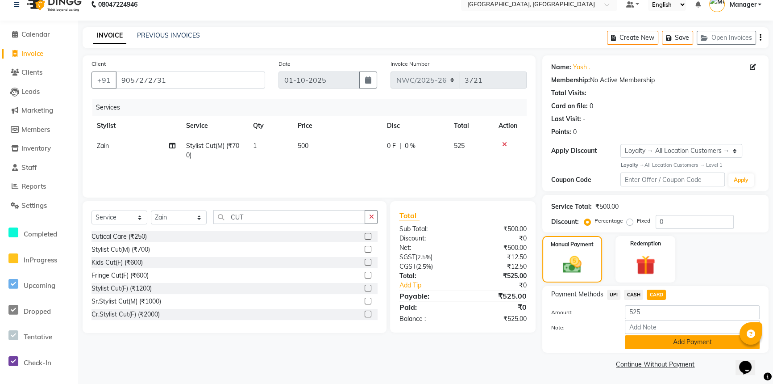
click at [658, 340] on button "Add Payment" at bounding box center [692, 342] width 135 height 14
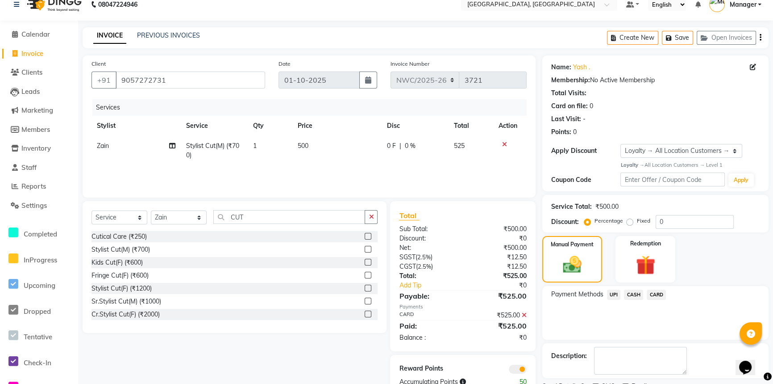
scroll to position [49, 0]
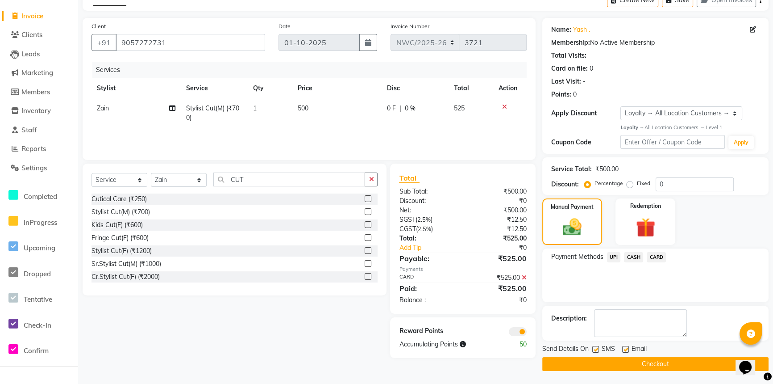
click at [602, 366] on button "Checkout" at bounding box center [656, 364] width 226 height 14
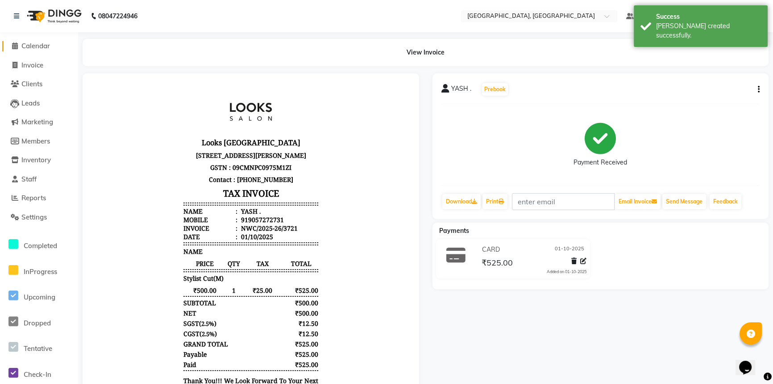
click at [38, 45] on span "Calendar" at bounding box center [35, 46] width 29 height 8
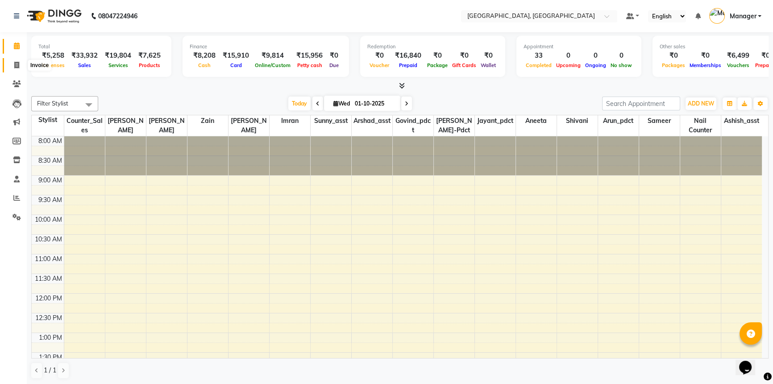
click at [13, 67] on span at bounding box center [17, 65] width 16 height 10
select select "service"
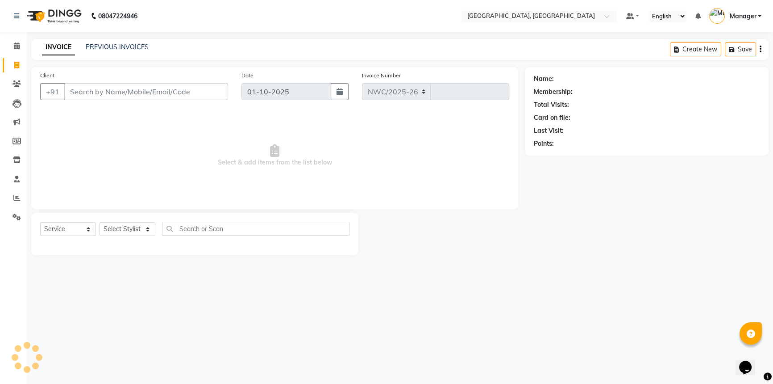
select select "8574"
type input "3723"
click at [136, 51] on div "PREVIOUS INVOICES" at bounding box center [117, 46] width 63 height 9
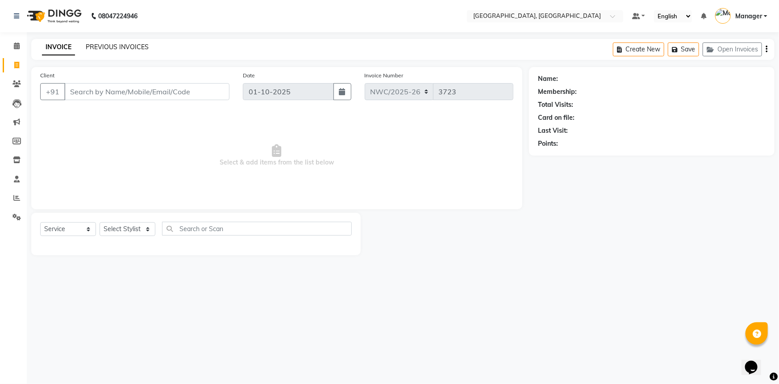
click at [116, 50] on link "PREVIOUS INVOICES" at bounding box center [117, 47] width 63 height 8
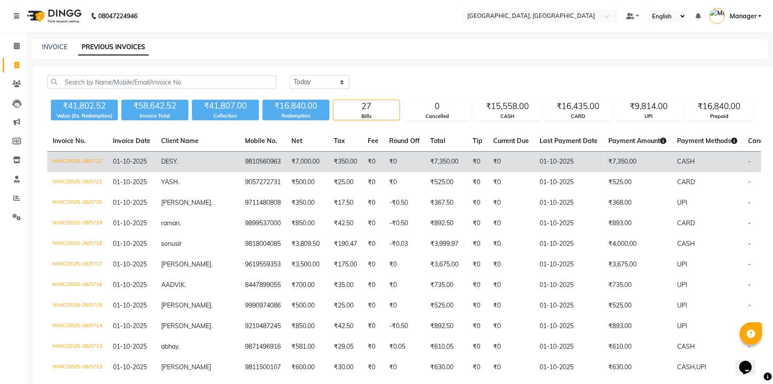
click at [153, 164] on td "01-10-2025" at bounding box center [132, 161] width 48 height 21
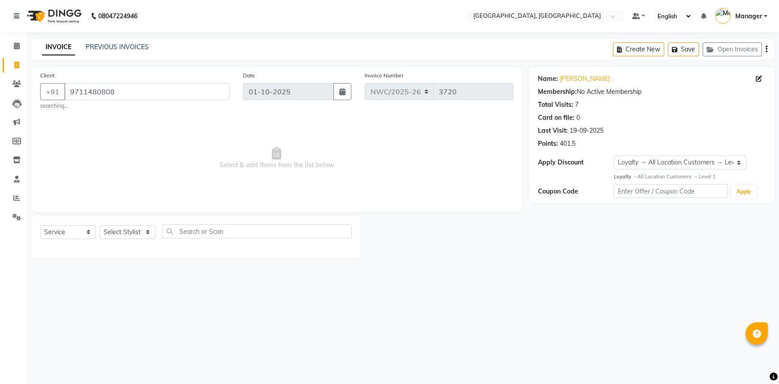
select select "service"
select select "1: Object"
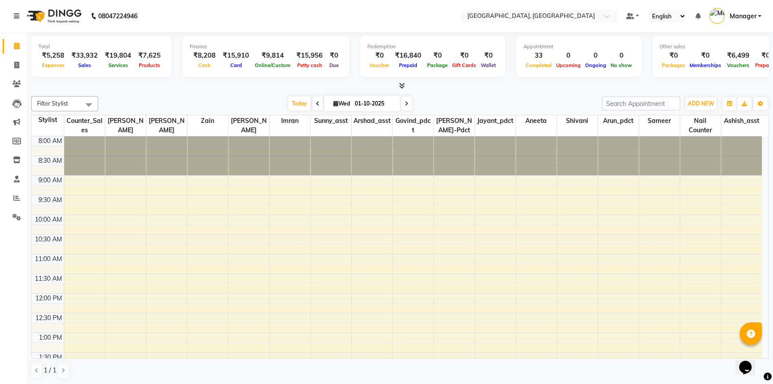
scroll to position [348, 0]
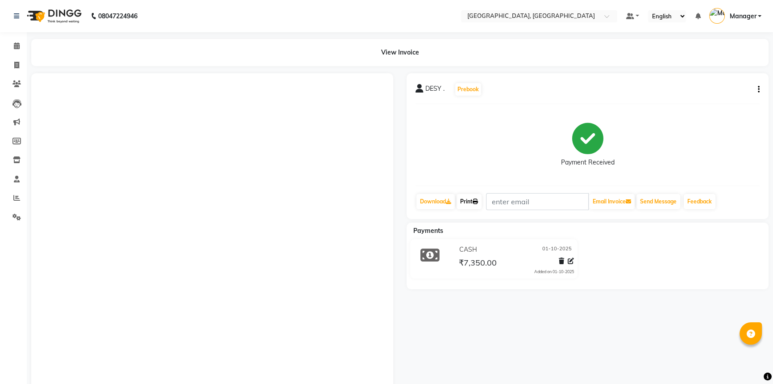
click at [467, 205] on link "Print" at bounding box center [469, 201] width 25 height 15
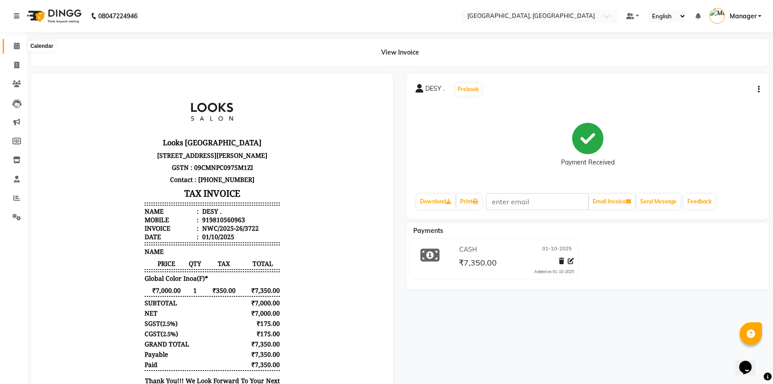
drag, startPoint x: 18, startPoint y: 47, endPoint x: 22, endPoint y: 52, distance: 6.3
click at [18, 47] on icon at bounding box center [17, 45] width 6 height 7
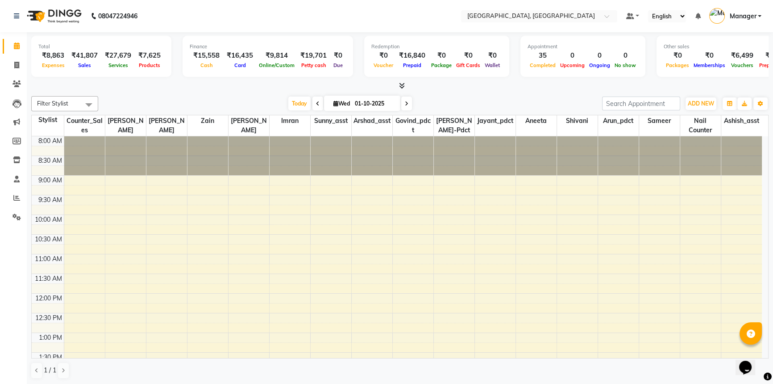
click at [197, 91] on div "Total ₹8,863 Expenses ₹41,807 Sales ₹27,679 Services ₹7,625 Products Finance ₹1…" at bounding box center [400, 208] width 747 height 352
click at [17, 63] on icon at bounding box center [16, 65] width 5 height 7
select select "service"
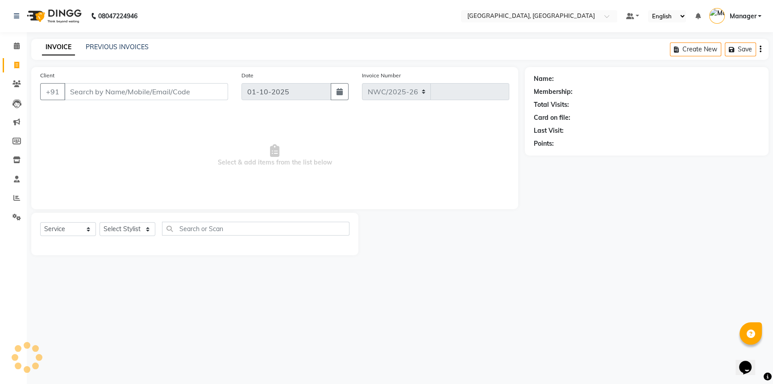
select select "8574"
type input "3723"
click at [166, 92] on input "Client" at bounding box center [146, 91] width 164 height 17
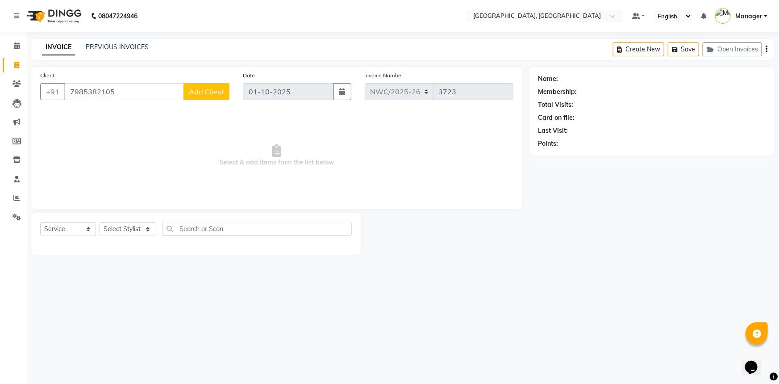
type input "7985382105"
click at [192, 89] on span "Add Client" at bounding box center [206, 91] width 35 height 9
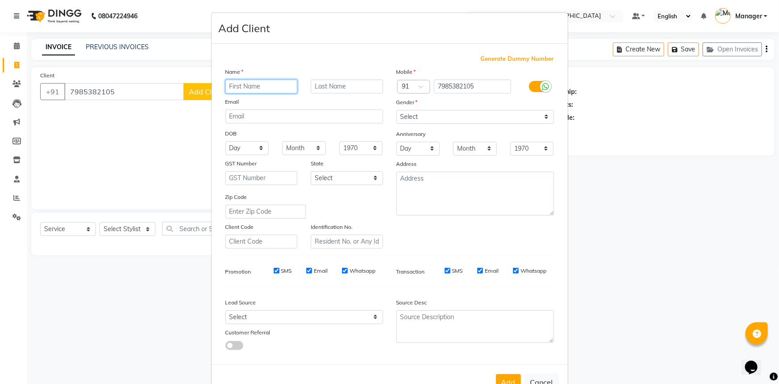
click at [241, 84] on input "text" at bounding box center [262, 86] width 72 height 14
click at [266, 85] on input "text" at bounding box center [262, 86] width 72 height 14
type input "CLIENT"
type input "."
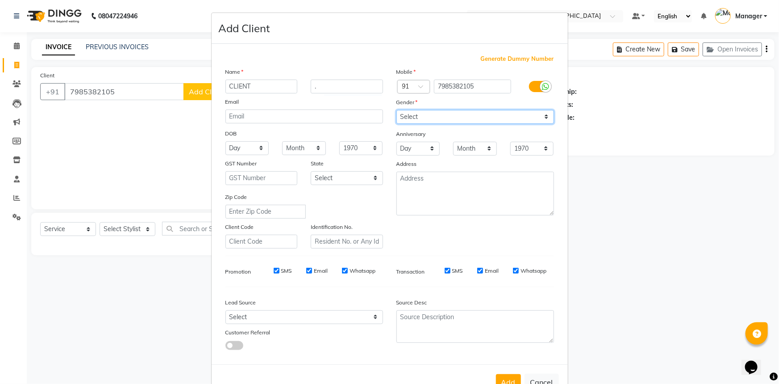
click at [433, 114] on select "Select [DEMOGRAPHIC_DATA] [DEMOGRAPHIC_DATA] Other Prefer Not To Say" at bounding box center [476, 117] width 158 height 14
select select "[DEMOGRAPHIC_DATA]"
click at [397, 110] on select "Select [DEMOGRAPHIC_DATA] [DEMOGRAPHIC_DATA] Other Prefer Not To Say" at bounding box center [476, 117] width 158 height 14
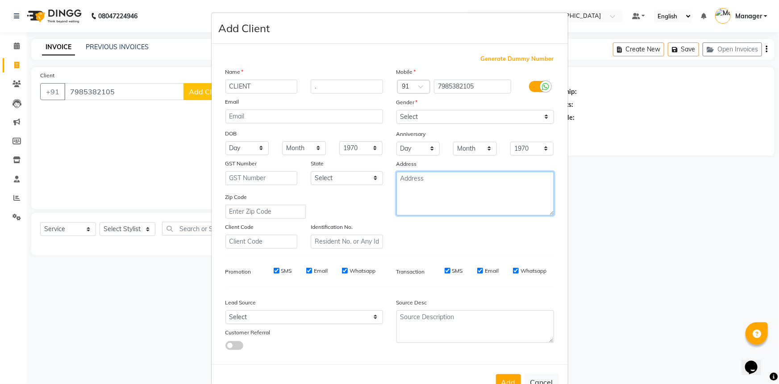
click at [420, 203] on textarea at bounding box center [476, 193] width 158 height 44
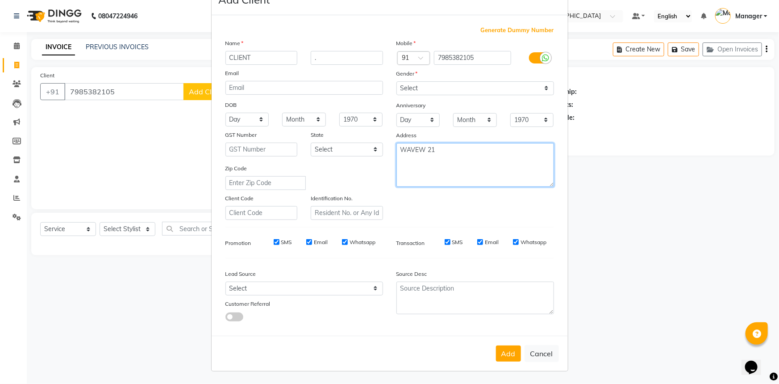
scroll to position [31, 0]
type textarea "WAVEW 21"
click at [506, 357] on button "Add" at bounding box center [508, 353] width 25 height 16
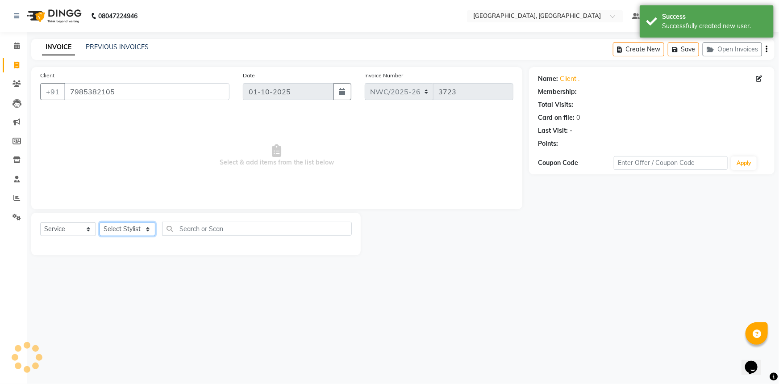
click at [131, 230] on select "Select Stylist [PERSON_NAME]-pdct Arshad_asst Arun_pdct Ashish_asst Counter_Sal…" at bounding box center [128, 229] width 56 height 14
select select "1: Object"
select select "88106"
click at [100, 222] on select "Select Stylist [PERSON_NAME]-pdct Arshad_asst Arun_pdct Ashish_asst Counter_Sal…" at bounding box center [128, 229] width 56 height 14
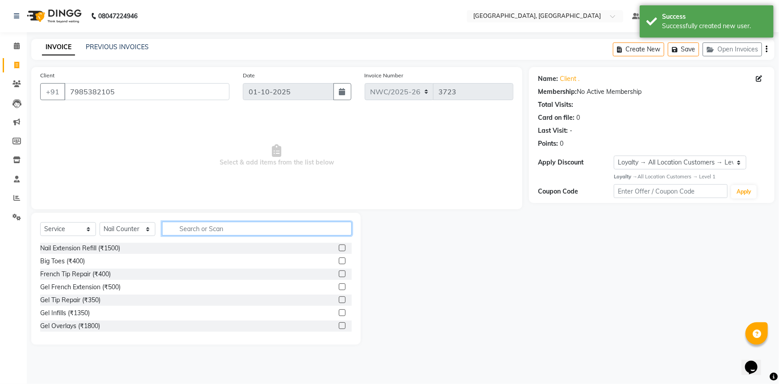
click at [187, 231] on input "text" at bounding box center [257, 228] width 190 height 14
type input "E"
click at [339, 249] on label at bounding box center [342, 247] width 7 height 7
click at [339, 249] on input "checkbox" at bounding box center [342, 248] width 6 height 6
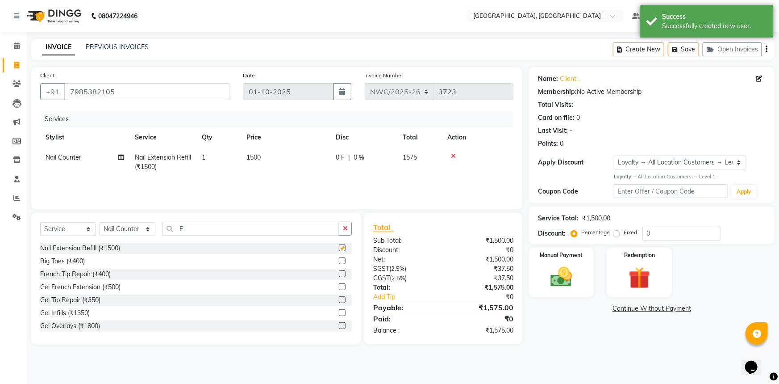
checkbox input "false"
click at [263, 158] on td "1500" at bounding box center [285, 161] width 89 height 29
select select "88106"
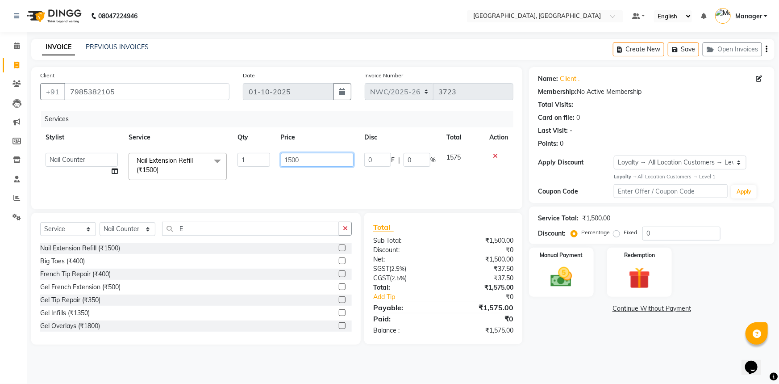
drag, startPoint x: 304, startPoint y: 156, endPoint x: 274, endPoint y: 171, distance: 33.0
click at [274, 171] on tr "[PERSON_NAME]-pdct Arshad_asst Arun_pdct Ashish_asst Counter_Sales [PERSON_NAME…" at bounding box center [276, 166] width 473 height 38
type input "1800"
click at [271, 181] on div "Services Stylist Service Qty Price Disc Total Action [PERSON_NAME]-pdct Arshad_…" at bounding box center [276, 155] width 473 height 89
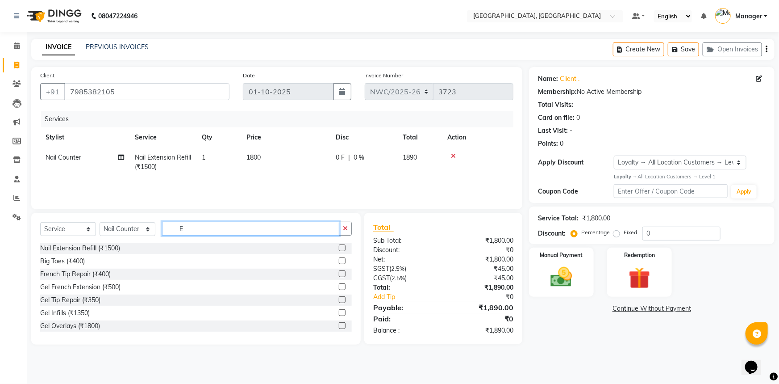
drag, startPoint x: 189, startPoint y: 228, endPoint x: 175, endPoint y: 231, distance: 15.2
click at [175, 231] on input "E" at bounding box center [250, 228] width 177 height 14
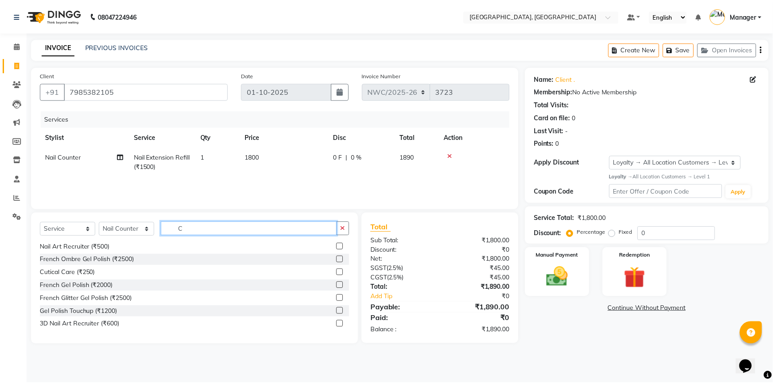
scroll to position [0, 0]
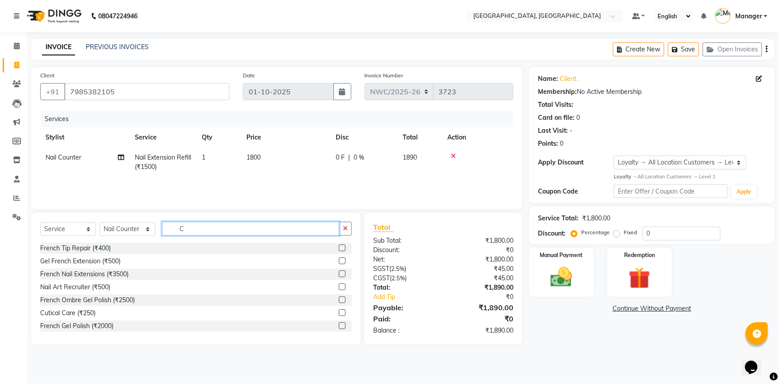
type input "C"
click at [263, 158] on td "1800" at bounding box center [285, 161] width 89 height 29
select select "88106"
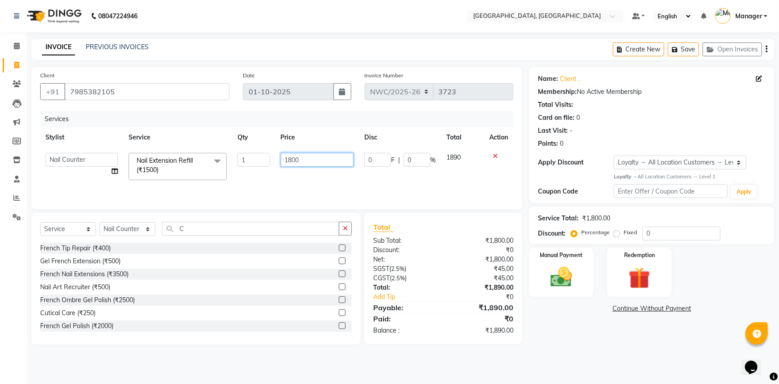
drag, startPoint x: 300, startPoint y: 159, endPoint x: 280, endPoint y: 176, distance: 26.0
click at [279, 174] on td "1800" at bounding box center [318, 166] width 84 height 38
type input "3600"
click at [288, 179] on div "Services Stylist Service Qty Price Disc Total Action [PERSON_NAME]-pdct Arshad_…" at bounding box center [276, 155] width 473 height 89
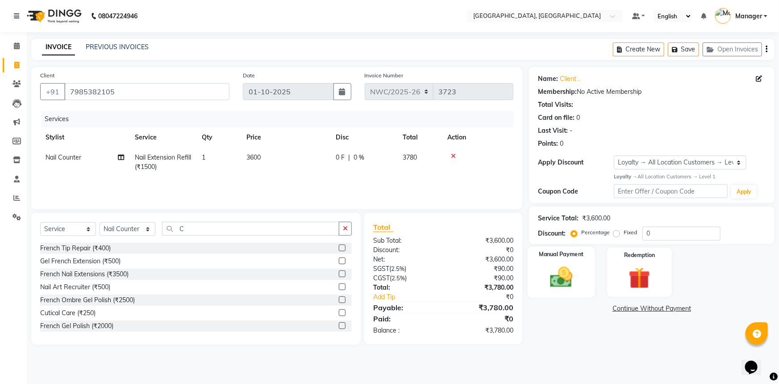
click at [569, 284] on img at bounding box center [561, 277] width 37 height 26
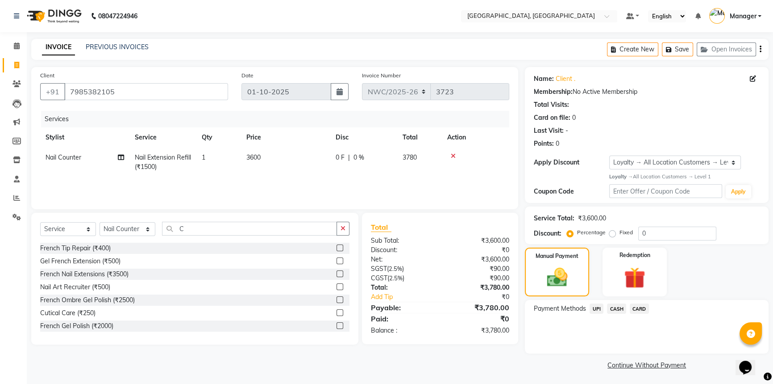
click at [647, 305] on span "CARD" at bounding box center [639, 308] width 19 height 10
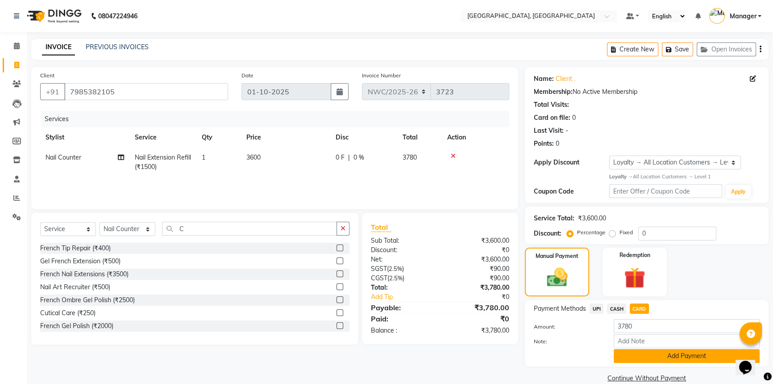
click at [655, 354] on button "Add Payment" at bounding box center [687, 356] width 146 height 14
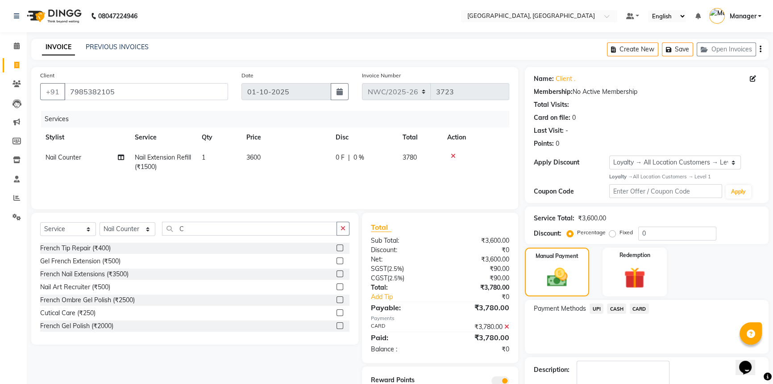
scroll to position [51, 0]
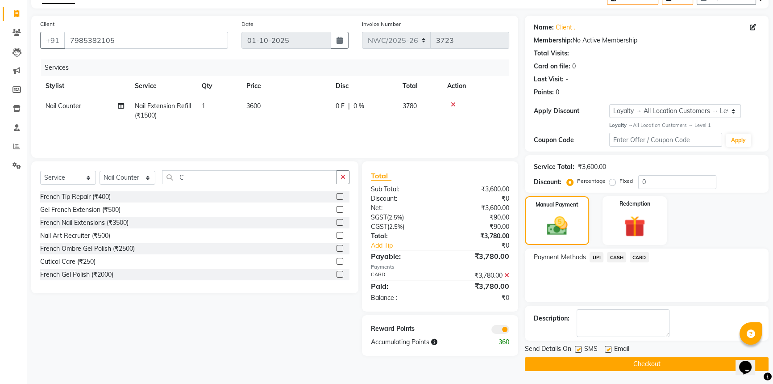
click at [656, 367] on button "Checkout" at bounding box center [647, 364] width 244 height 14
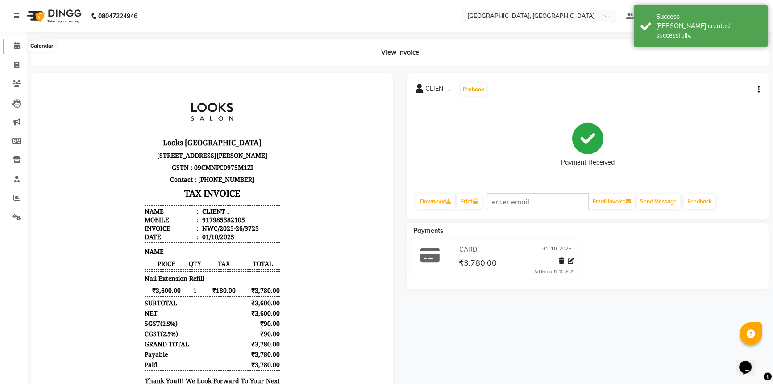
click at [20, 45] on span at bounding box center [17, 46] width 16 height 10
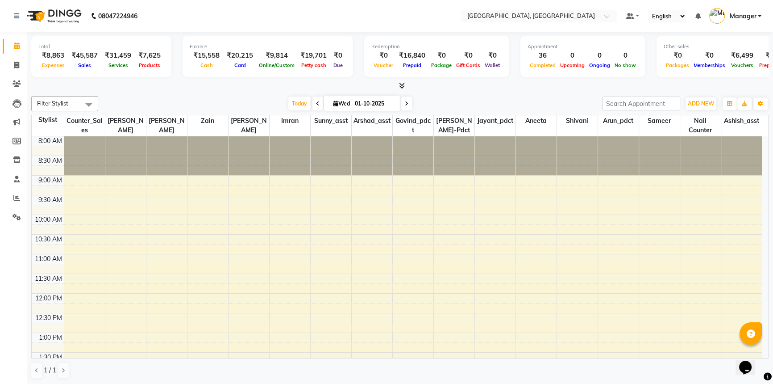
click at [502, 86] on div at bounding box center [400, 85] width 738 height 9
click at [17, 214] on icon at bounding box center [17, 216] width 8 height 7
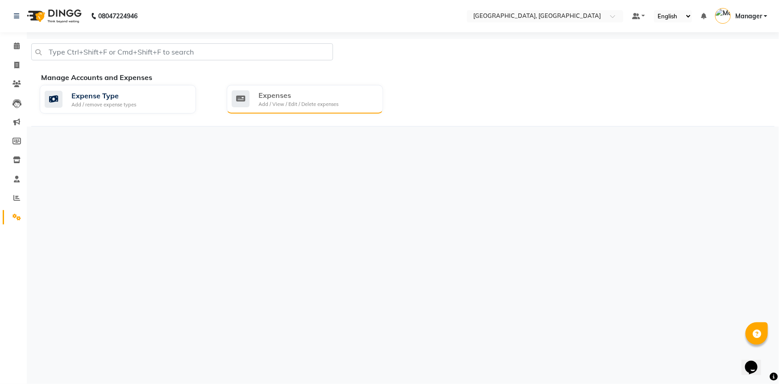
click at [295, 100] on div "Expenses" at bounding box center [299, 95] width 80 height 11
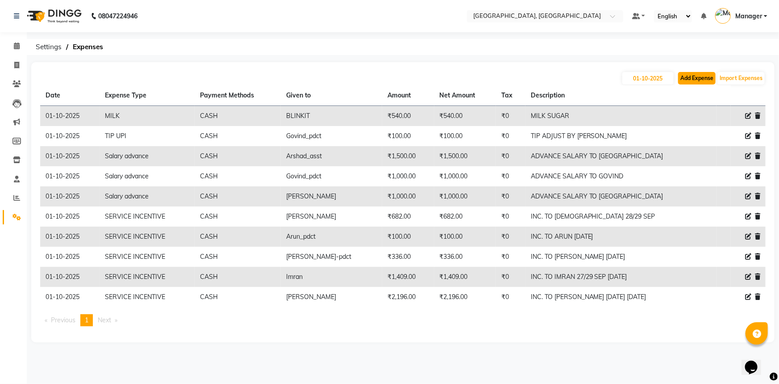
click at [700, 76] on button "Add Expense" at bounding box center [697, 78] width 38 height 13
select select "1"
select select "7737"
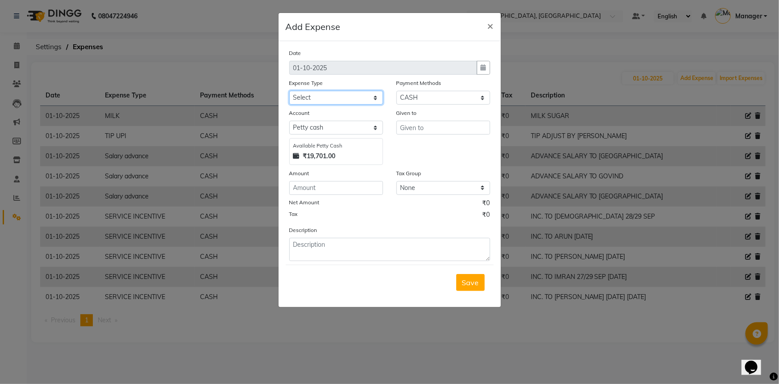
click at [307, 101] on select "Select Accommodation Aesthetics Bank Deposit BLINKIT Cash Handover Client Refun…" at bounding box center [336, 98] width 94 height 14
select select "23704"
click at [289, 91] on select "Select Accommodation Aesthetics Bank Deposit BLINKIT Cash Handover Client Refun…" at bounding box center [336, 98] width 94 height 14
click at [415, 131] on input "text" at bounding box center [444, 128] width 94 height 14
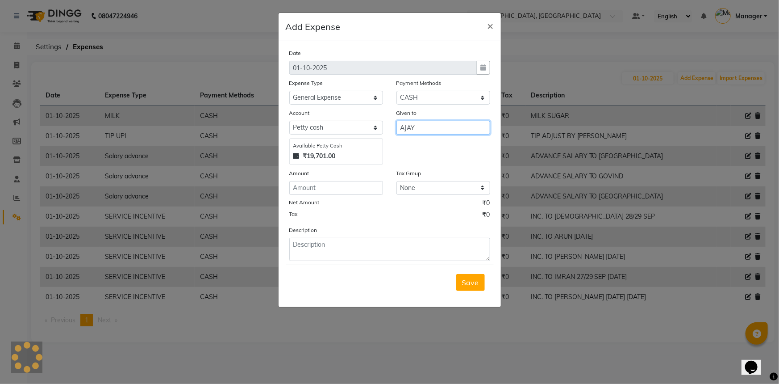
type input "AJAY"
click at [353, 182] on input "number" at bounding box center [336, 188] width 94 height 14
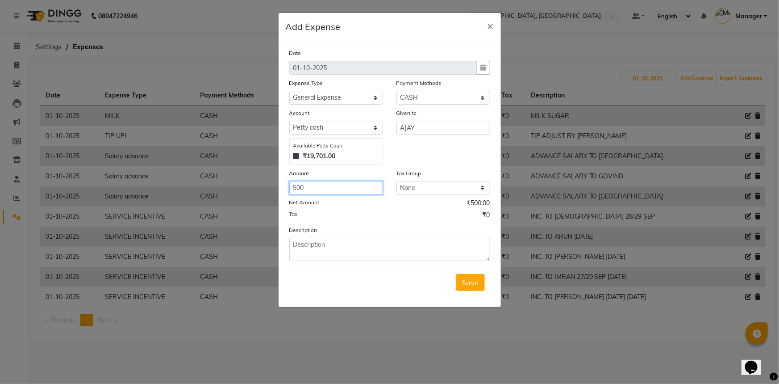
type input "500"
drag, startPoint x: 336, startPoint y: 248, endPoint x: 346, endPoint y: 226, distance: 24.6
click at [337, 248] on textarea at bounding box center [389, 249] width 201 height 23
type textarea "OVER TIME [PERSON_NAME]"
click at [461, 281] on button "Save" at bounding box center [470, 282] width 29 height 17
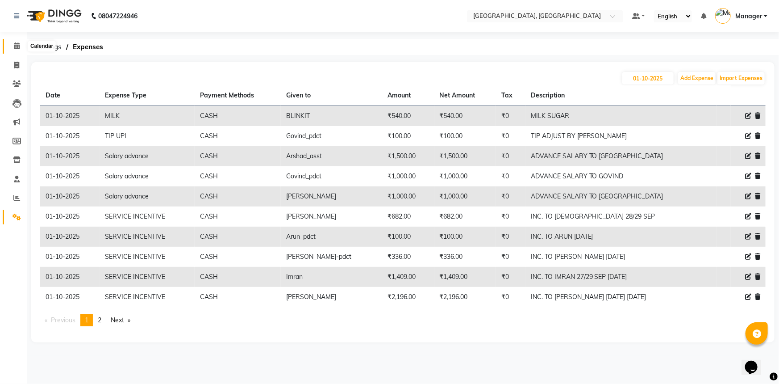
click at [18, 47] on icon at bounding box center [17, 45] width 6 height 7
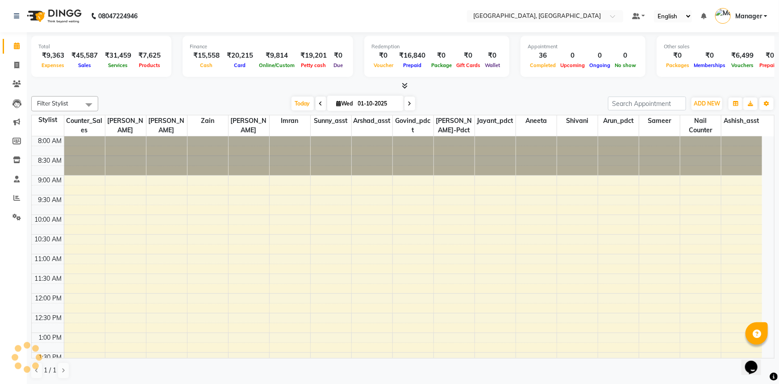
click at [83, 82] on div at bounding box center [402, 85] width 743 height 9
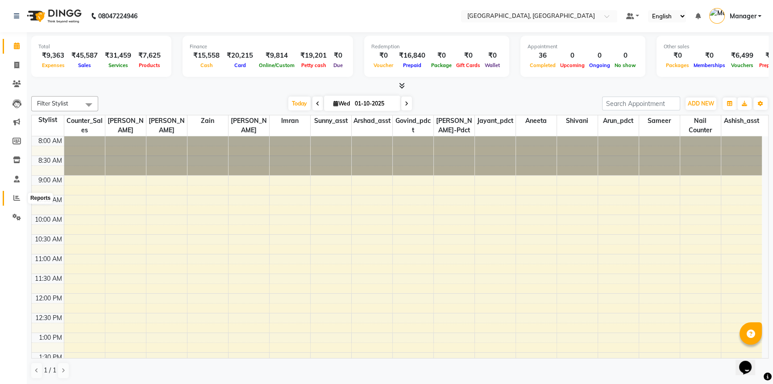
click at [13, 199] on span at bounding box center [17, 198] width 16 height 10
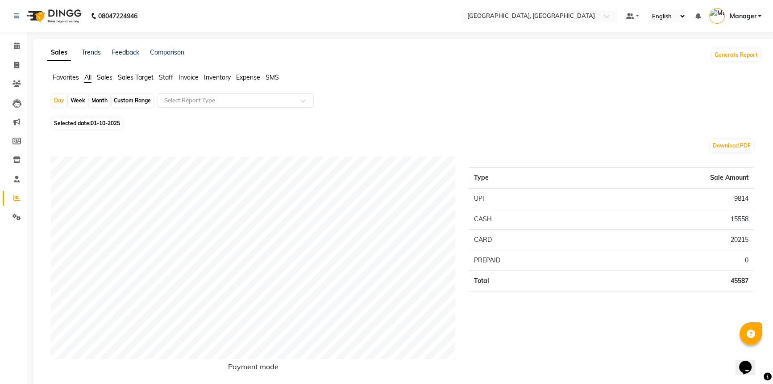
click at [732, 58] on button "Generate Report" at bounding box center [737, 55] width 48 height 13
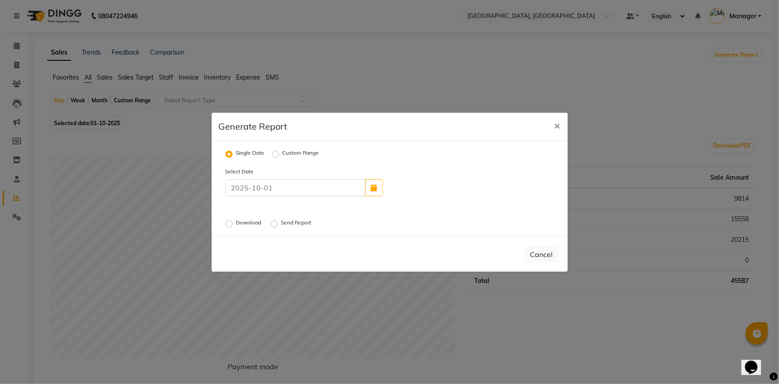
click at [281, 223] on label "Send Report" at bounding box center [297, 223] width 32 height 11
click at [275, 223] on input "Send Report" at bounding box center [275, 223] width 6 height 6
click at [549, 252] on button "Send" at bounding box center [545, 254] width 28 height 16
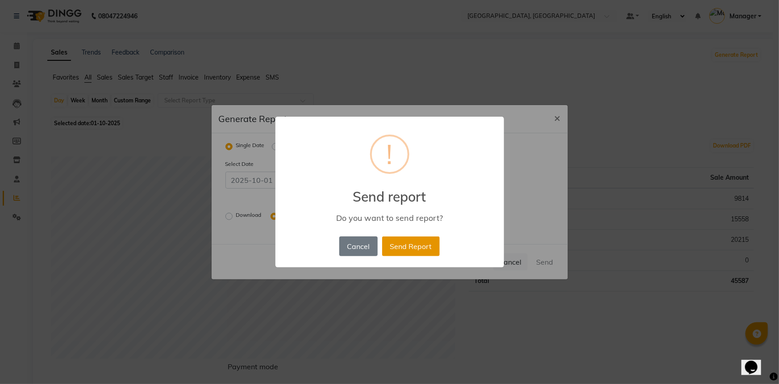
click at [407, 242] on button "Send Report" at bounding box center [411, 246] width 58 height 20
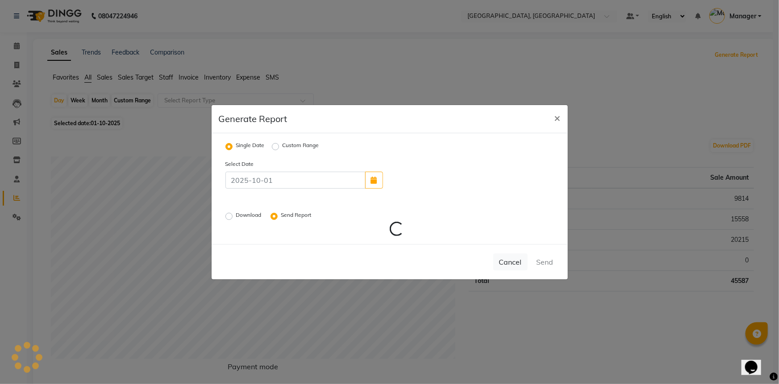
radio input "false"
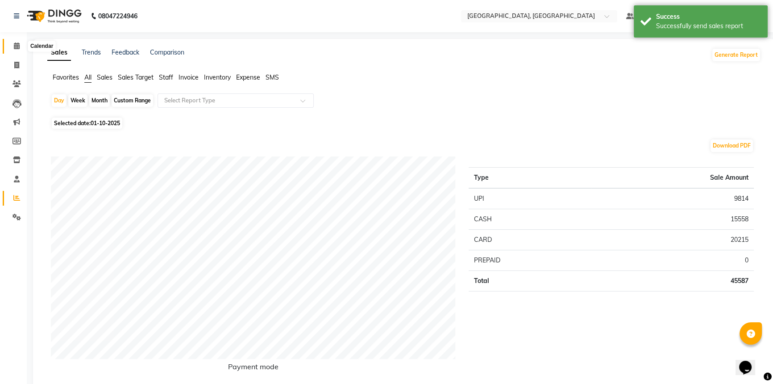
click at [15, 49] on span at bounding box center [17, 46] width 16 height 10
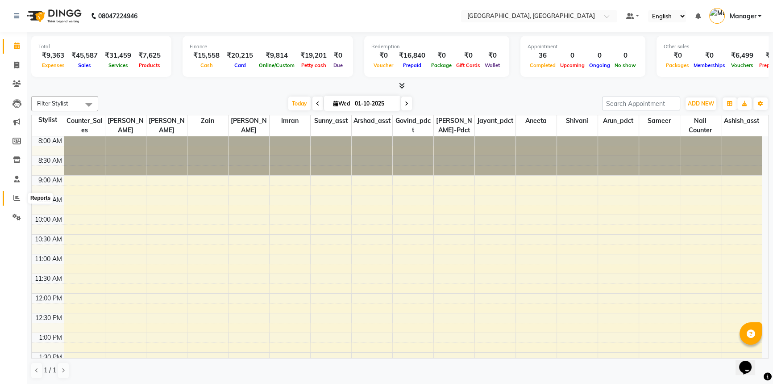
click at [17, 197] on icon at bounding box center [16, 197] width 7 height 7
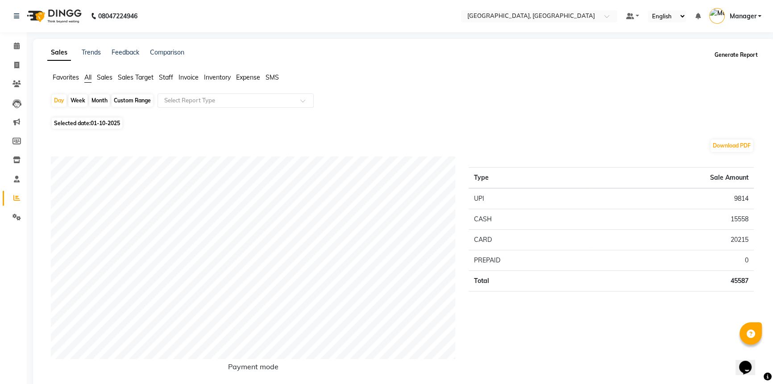
click at [732, 58] on button "Generate Report" at bounding box center [737, 55] width 48 height 13
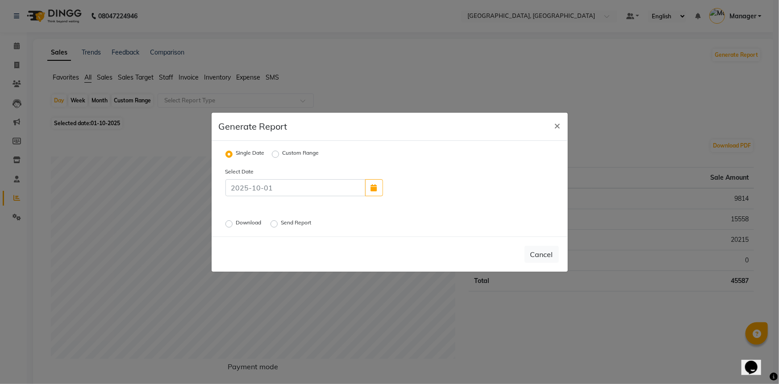
click at [236, 224] on label "Download" at bounding box center [249, 223] width 27 height 11
click at [227, 224] on input "Download" at bounding box center [230, 223] width 6 height 6
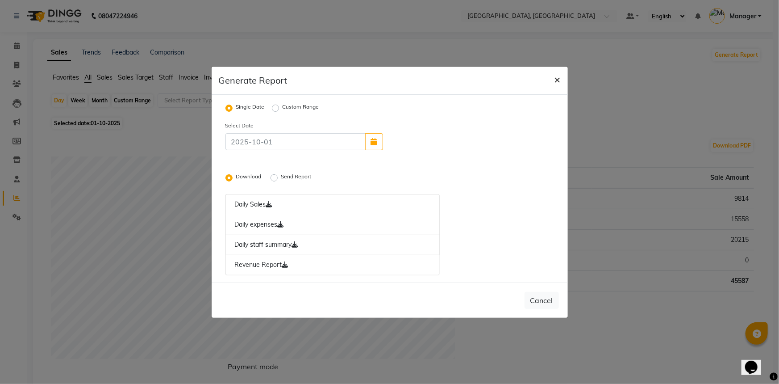
click at [559, 75] on span "×" at bounding box center [558, 78] width 6 height 13
radio input "false"
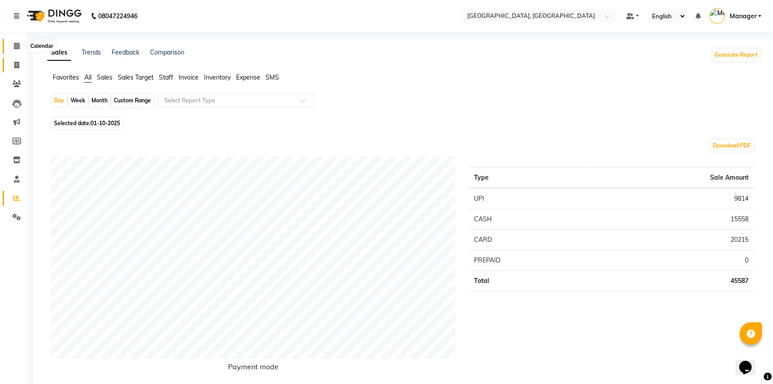
drag, startPoint x: 16, startPoint y: 44, endPoint x: 17, endPoint y: 63, distance: 18.8
click at [16, 44] on icon at bounding box center [17, 45] width 6 height 7
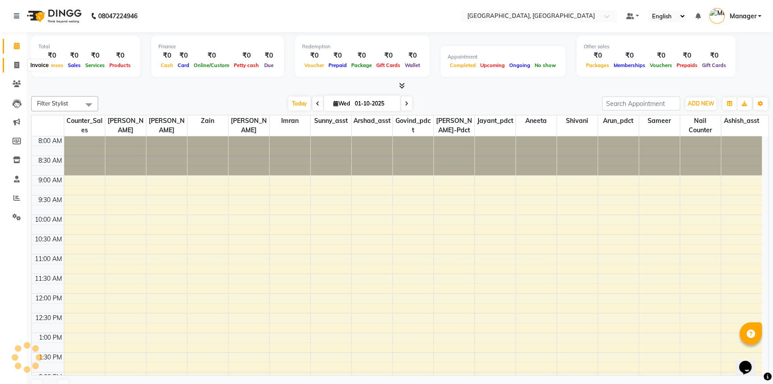
click at [17, 63] on icon at bounding box center [16, 65] width 5 height 7
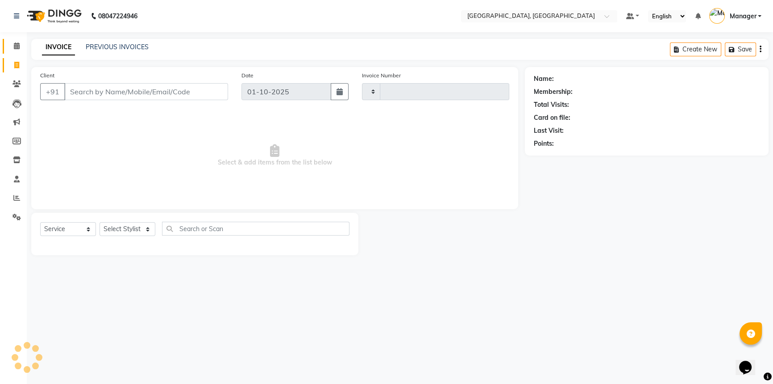
click at [18, 46] on icon at bounding box center [17, 45] width 6 height 7
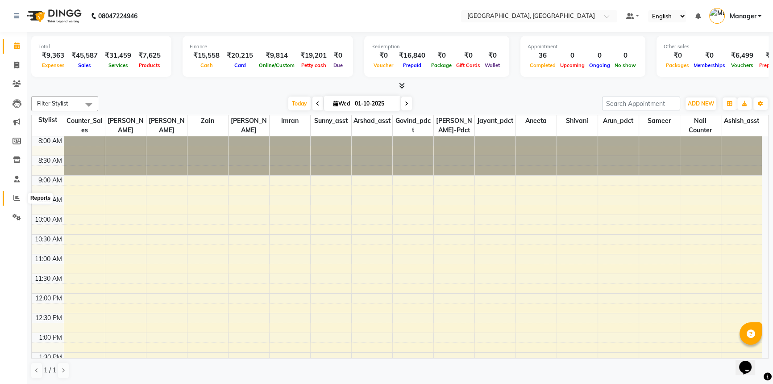
click at [18, 196] on icon at bounding box center [16, 197] width 7 height 7
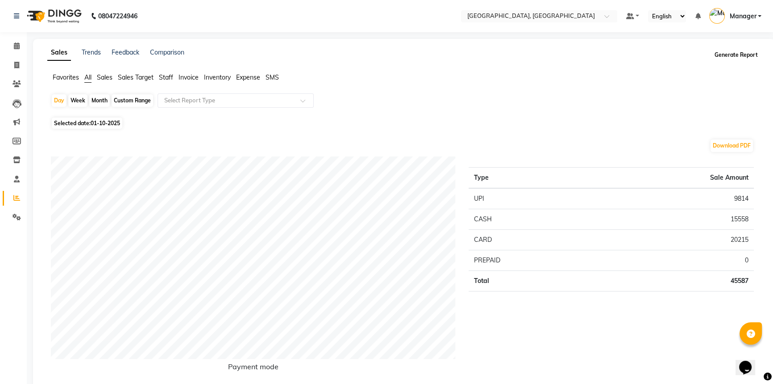
click at [750, 59] on button "Generate Report" at bounding box center [737, 55] width 48 height 13
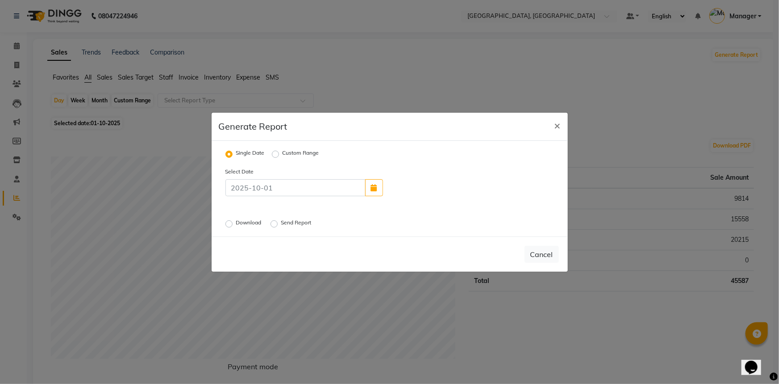
click at [236, 225] on label "Download" at bounding box center [249, 223] width 27 height 11
click at [227, 225] on input "Download" at bounding box center [230, 223] width 6 height 6
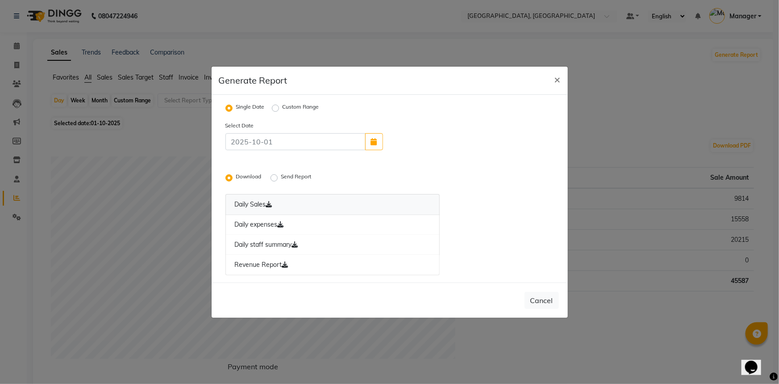
click at [264, 205] on link "Daily Sales" at bounding box center [333, 204] width 215 height 21
drag, startPoint x: 272, startPoint y: 225, endPoint x: 350, endPoint y: 203, distance: 81.2
click at [272, 225] on link "Daily expenses" at bounding box center [333, 224] width 215 height 21
click at [281, 226] on icon at bounding box center [281, 224] width 6 height 6
click at [267, 245] on link "Daily staff summary" at bounding box center [333, 244] width 215 height 21
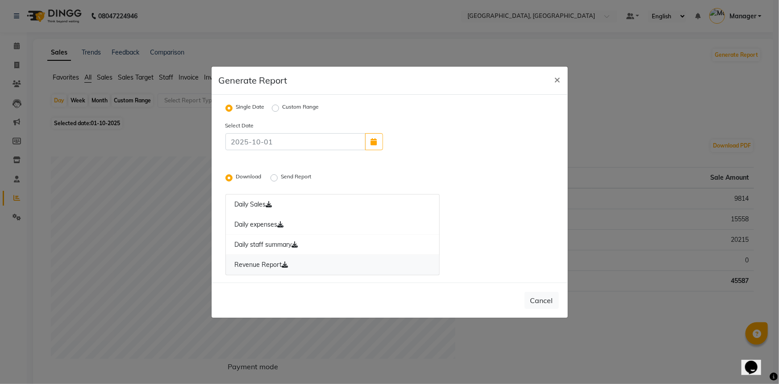
click at [273, 266] on link "Revenue Report" at bounding box center [333, 265] width 215 height 21
drag, startPoint x: 558, startPoint y: 81, endPoint x: 570, endPoint y: 72, distance: 14.6
click at [558, 81] on span "×" at bounding box center [558, 78] width 6 height 13
radio input "false"
